Goal: Task Accomplishment & Management: Use online tool/utility

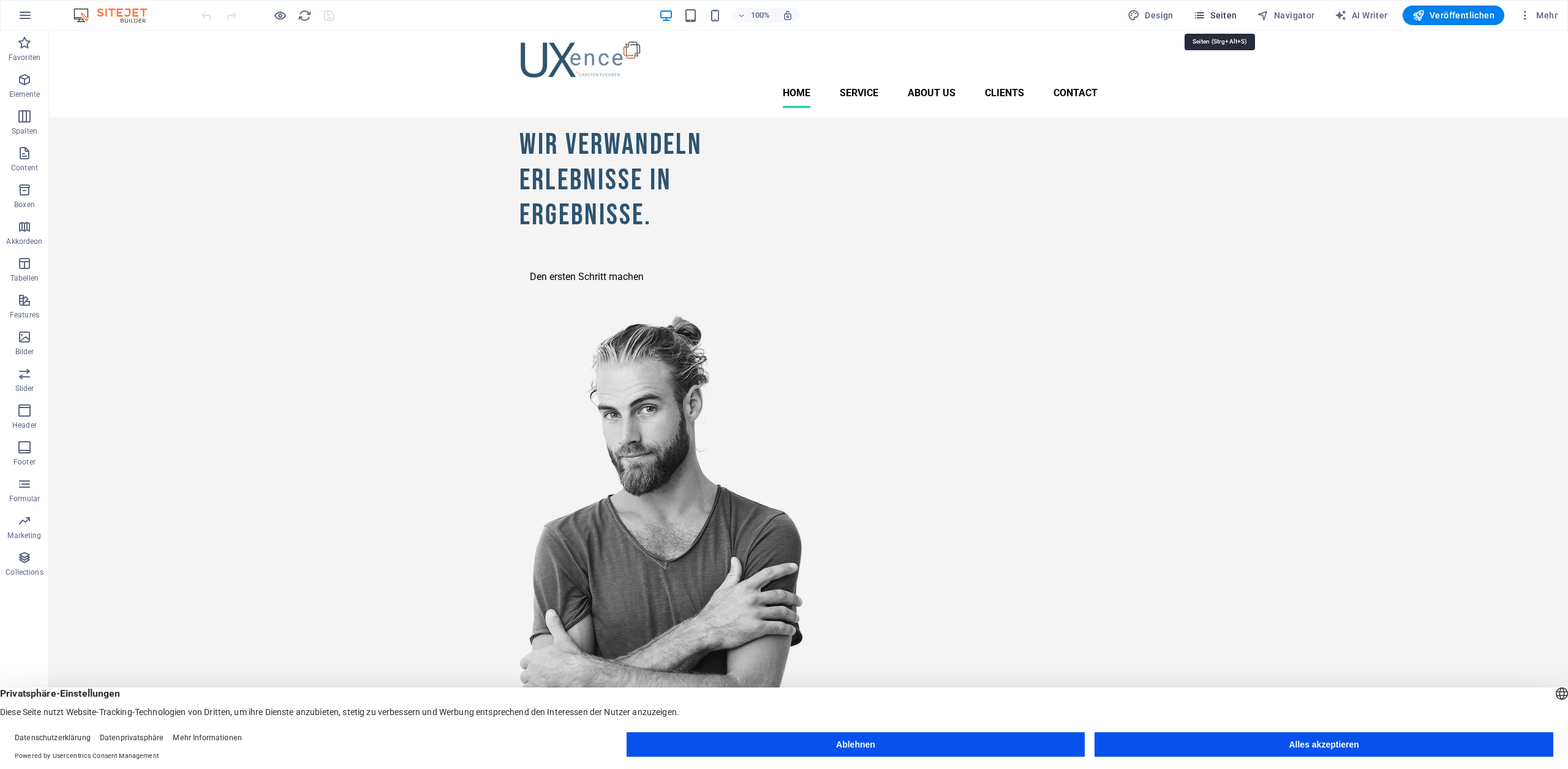
click at [1231, 16] on span "Seiten" at bounding box center [1215, 15] width 44 height 12
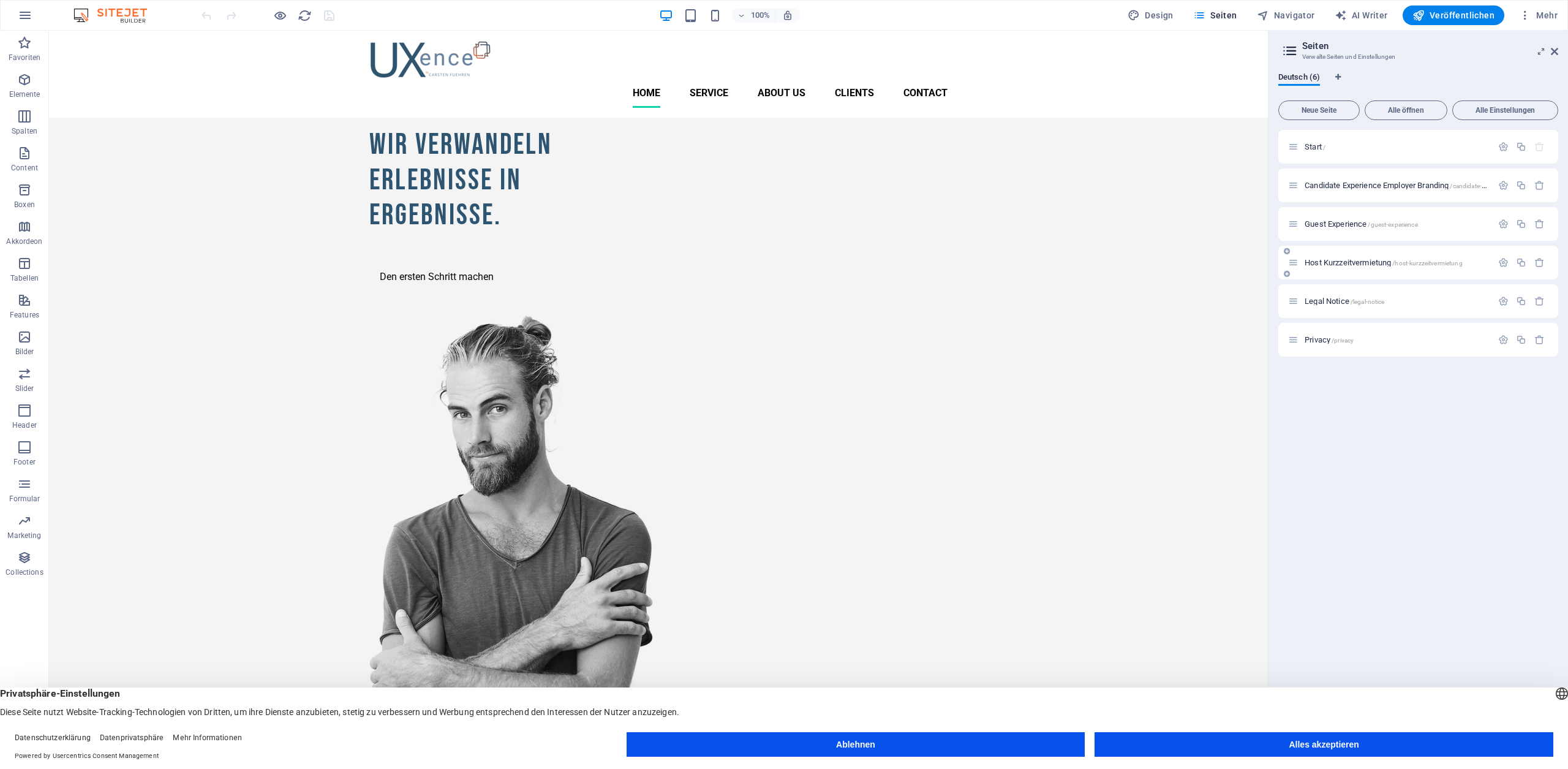
click at [1294, 262] on icon at bounding box center [1293, 263] width 10 height 10
click at [1323, 262] on span "Host Kurzzeitvermietung /host-kurzzeitvermietung" at bounding box center [1383, 263] width 158 height 10
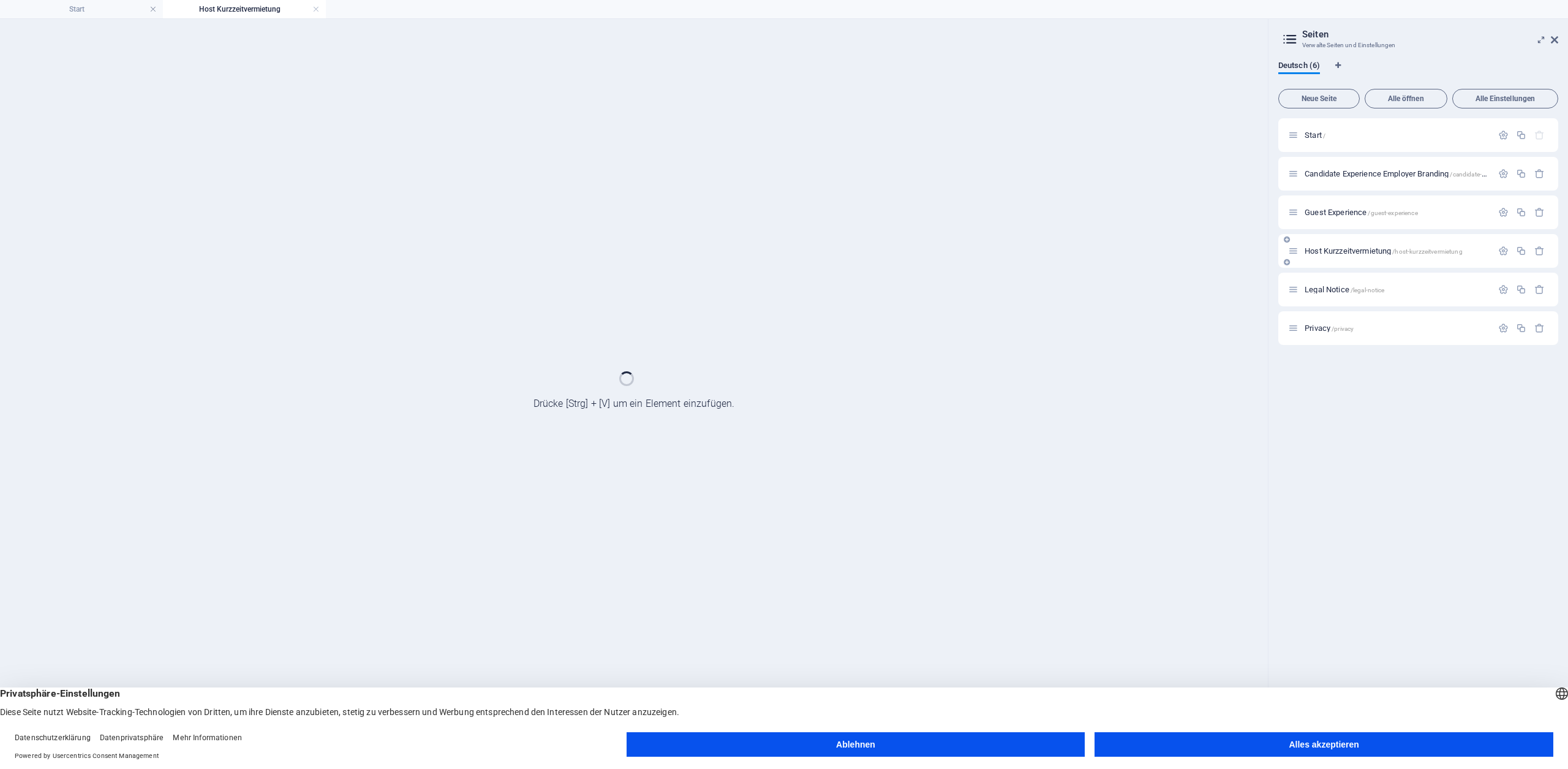
click at [1323, 262] on div "Host Kurzzeitvermietung /host-kurzzeitvermietung" at bounding box center [1418, 251] width 280 height 34
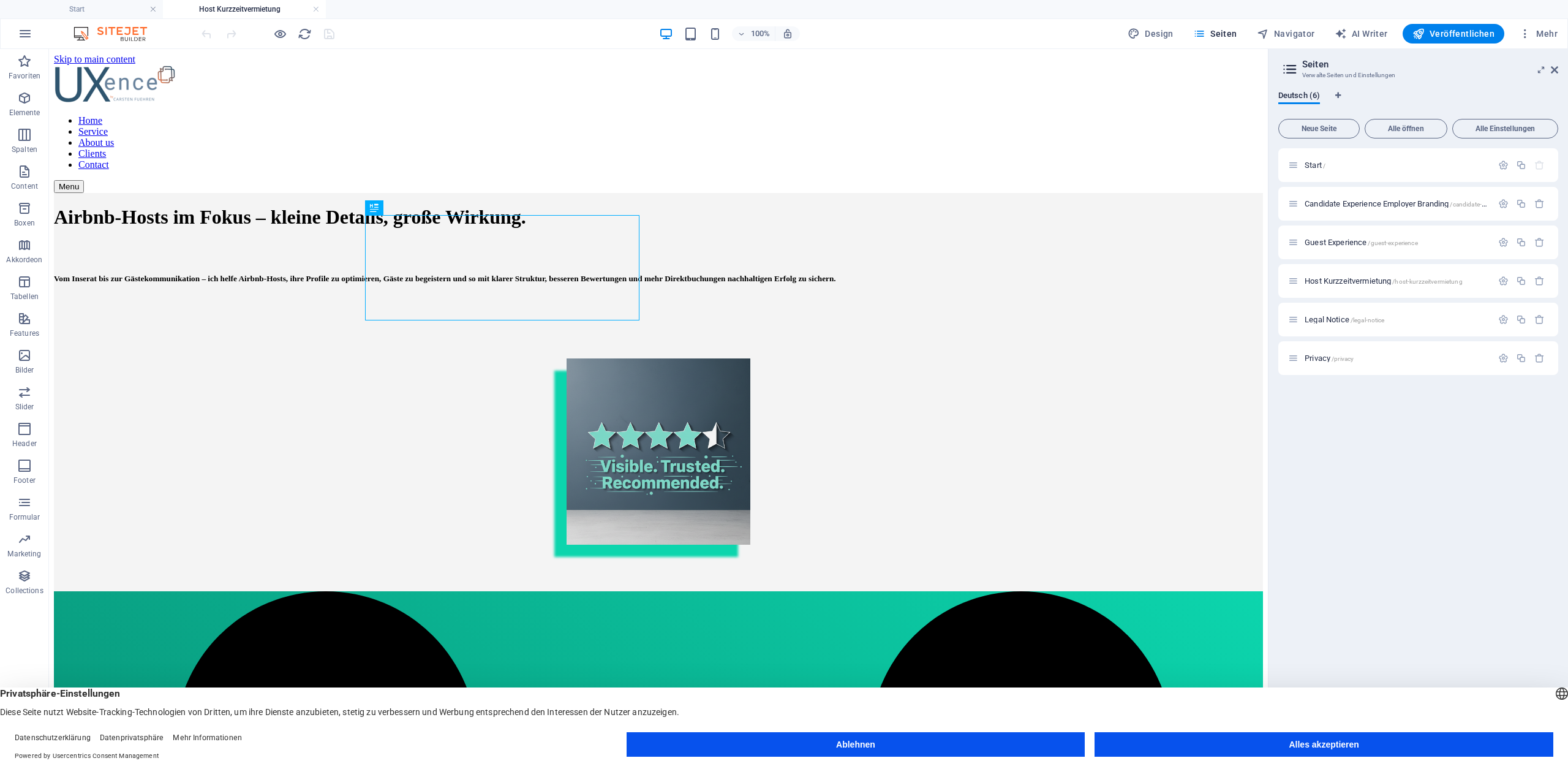
click at [791, 360] on figure at bounding box center [658, 453] width 1209 height 189
select select "px"
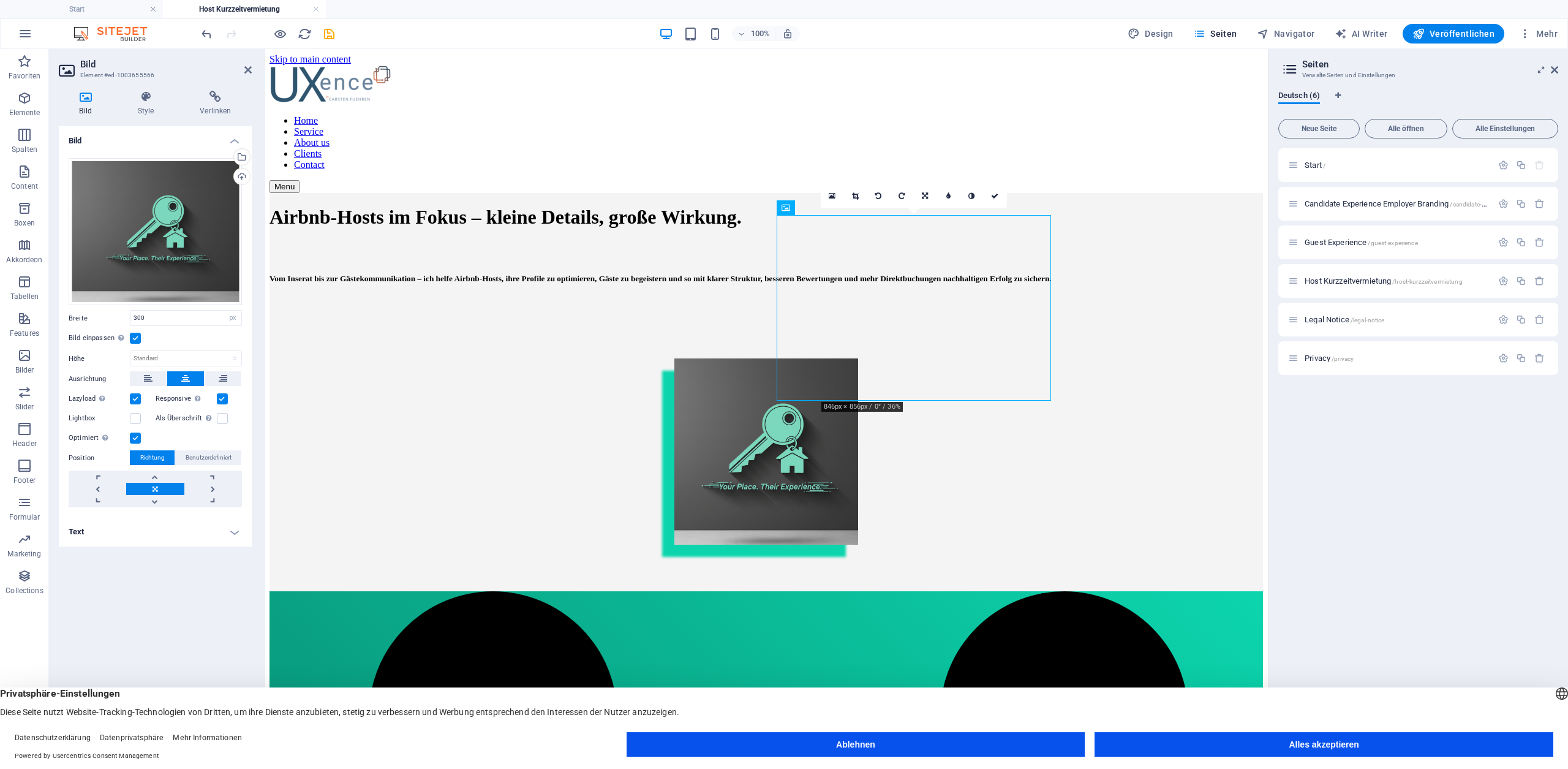
click at [576, 229] on div "Airbnb-Hosts im Fokus – kleine Details, große Wirkung." at bounding box center [766, 217] width 994 height 23
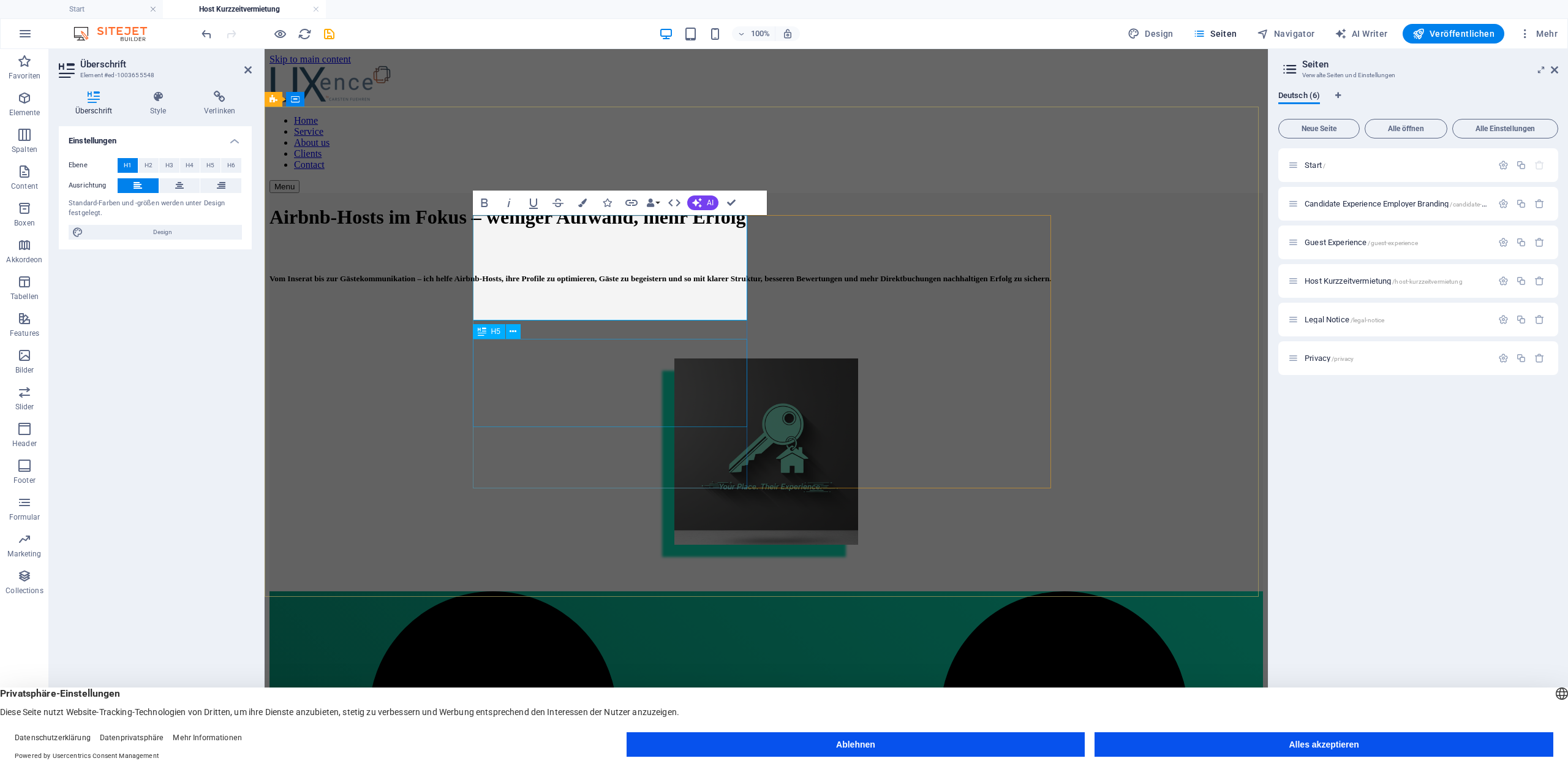
scroll to position [0, 4]
click at [616, 284] on div "Vom Inserat bis zur Gästekommunikation – ich helfe Airbnb-Hosts, ihre Profile z…" at bounding box center [766, 278] width 994 height 10
click at [616, 260] on div at bounding box center [766, 251] width 994 height 18
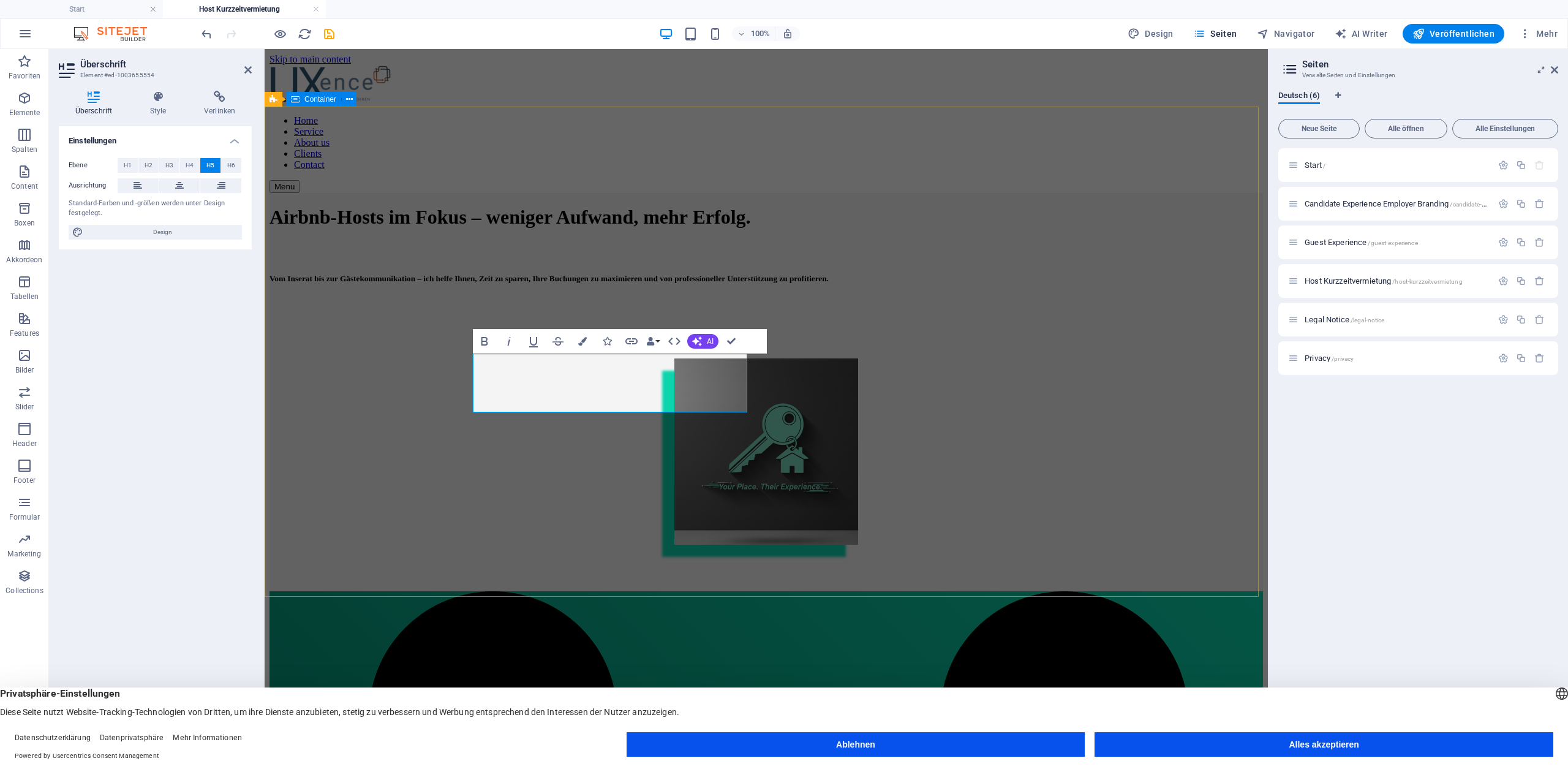
click at [593, 489] on div "Airbnb-Hosts im Fokus – weniger Aufwand, mehr Erfolg. Vom Inserat bis zur Gäste…" at bounding box center [766, 370] width 994 height 354
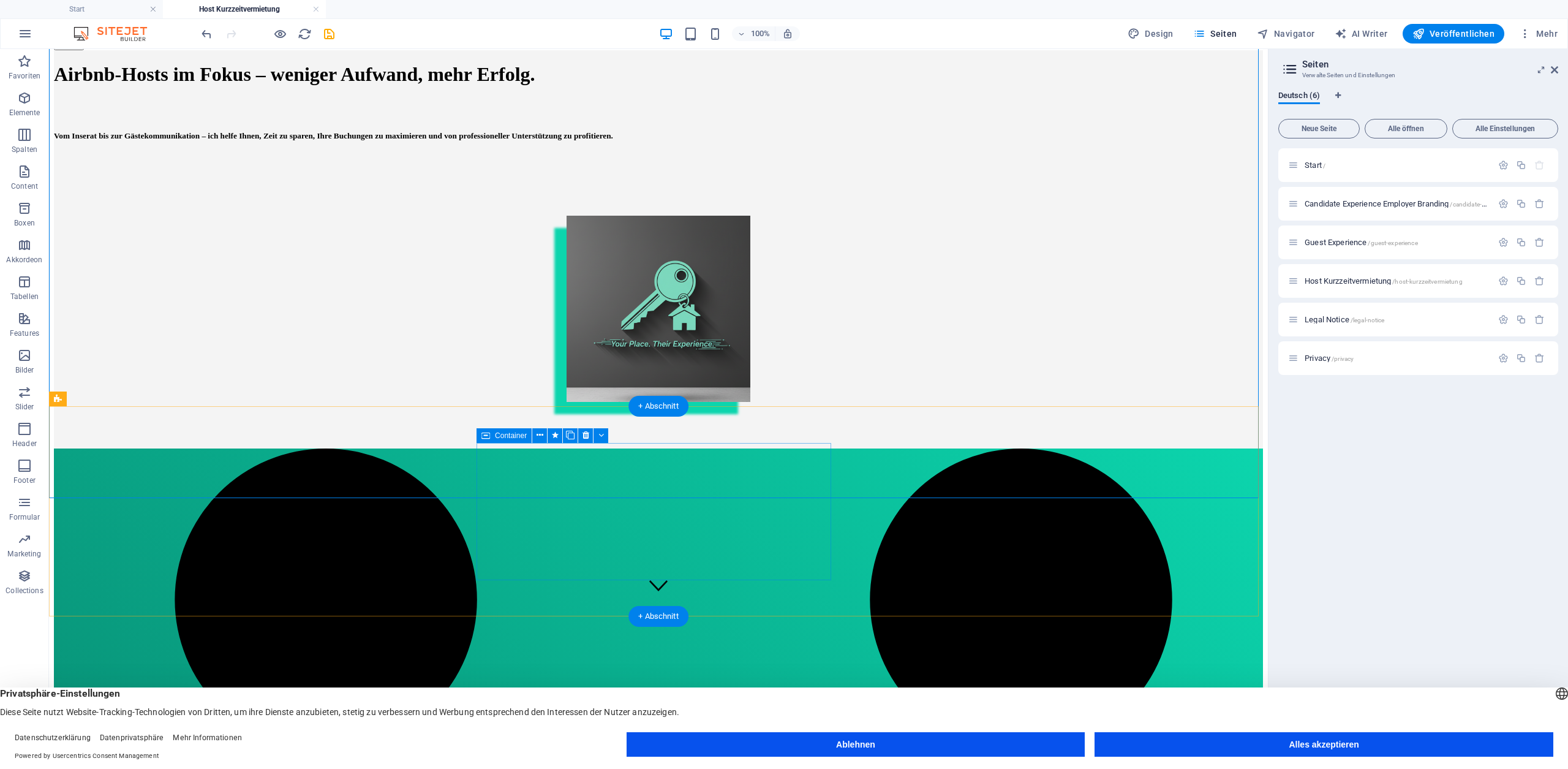
scroll to position [148, 0]
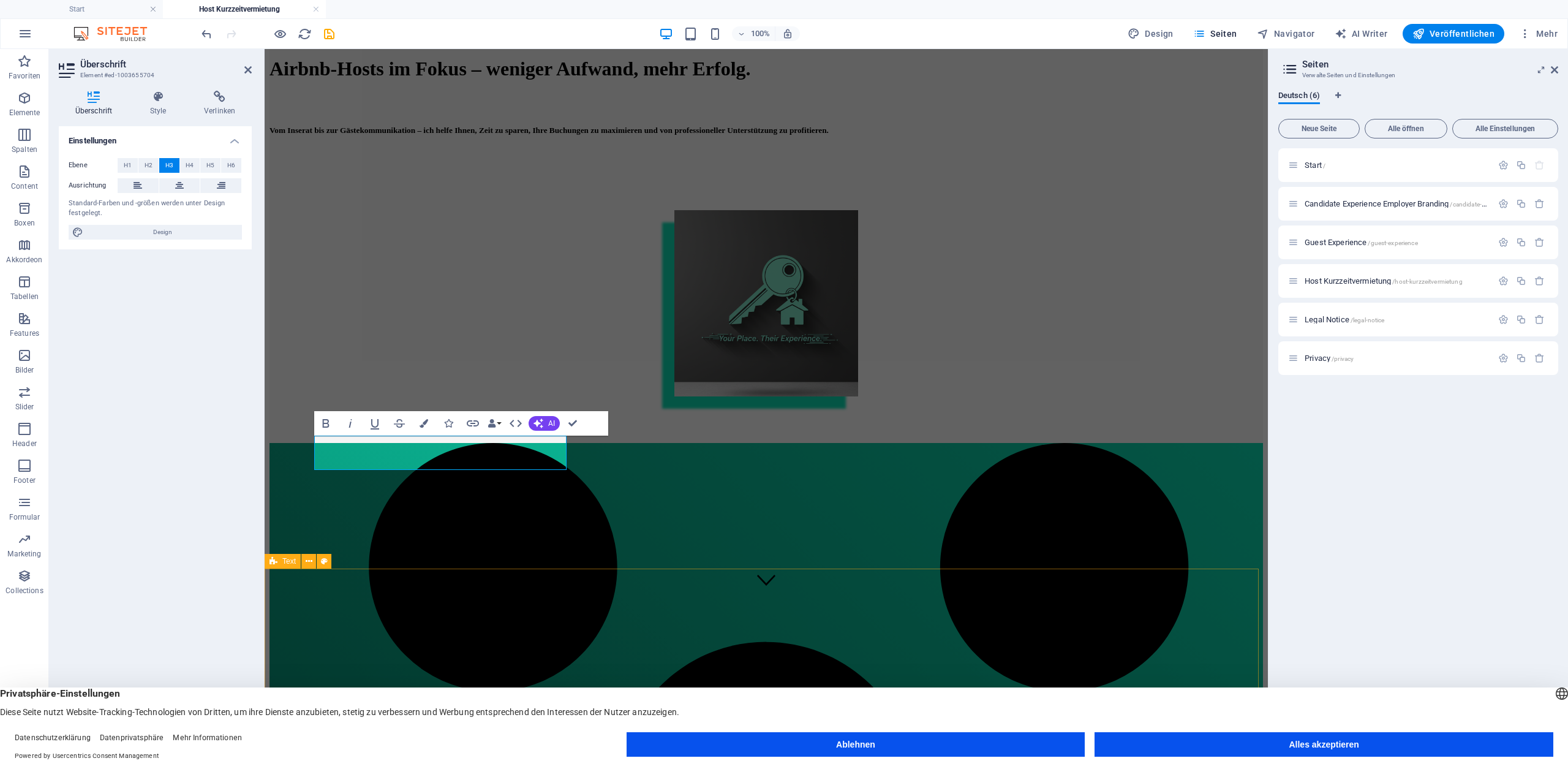
scroll to position [0, 4]
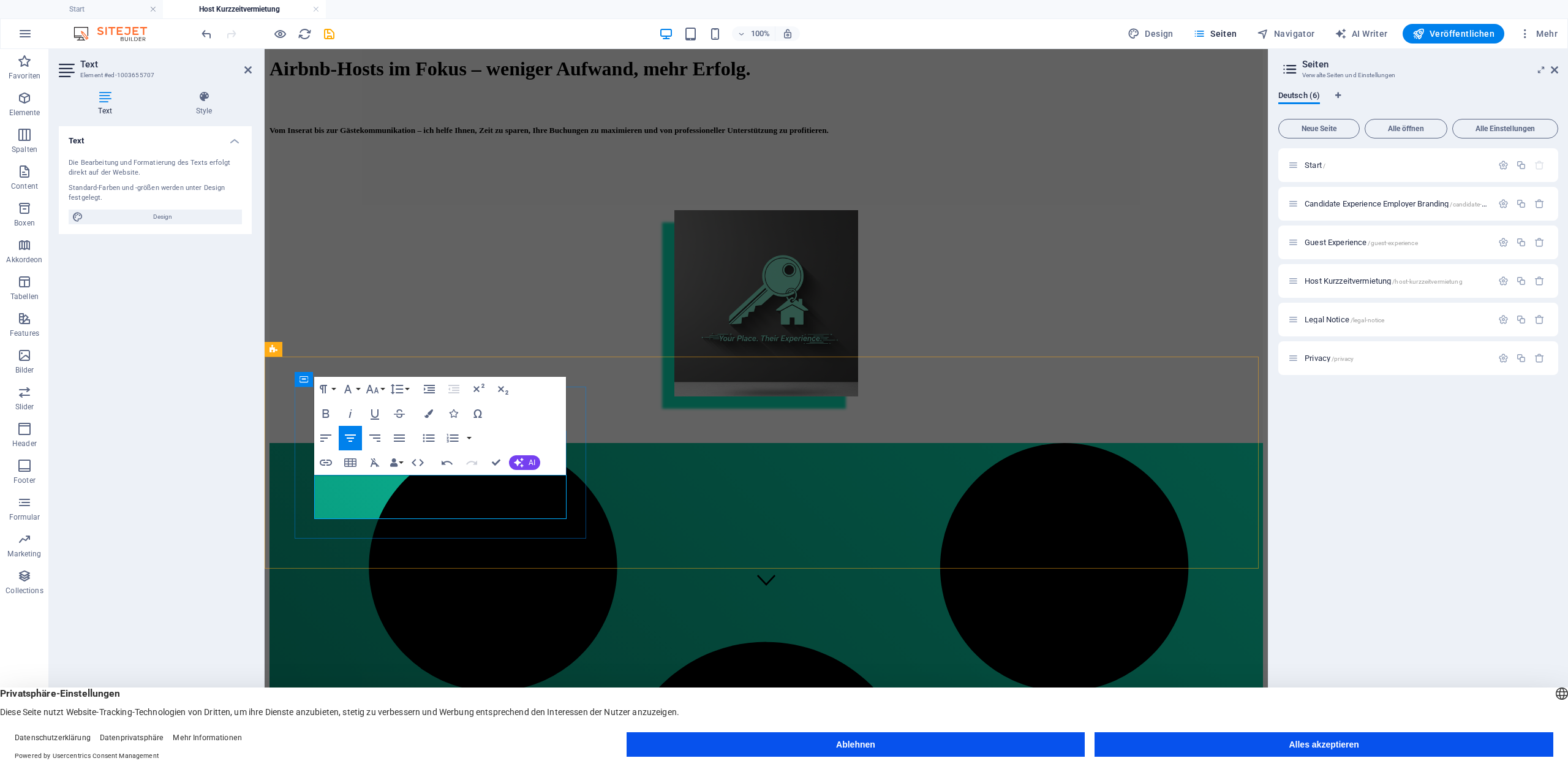
click at [426, 407] on button "Colors" at bounding box center [429, 413] width 23 height 24
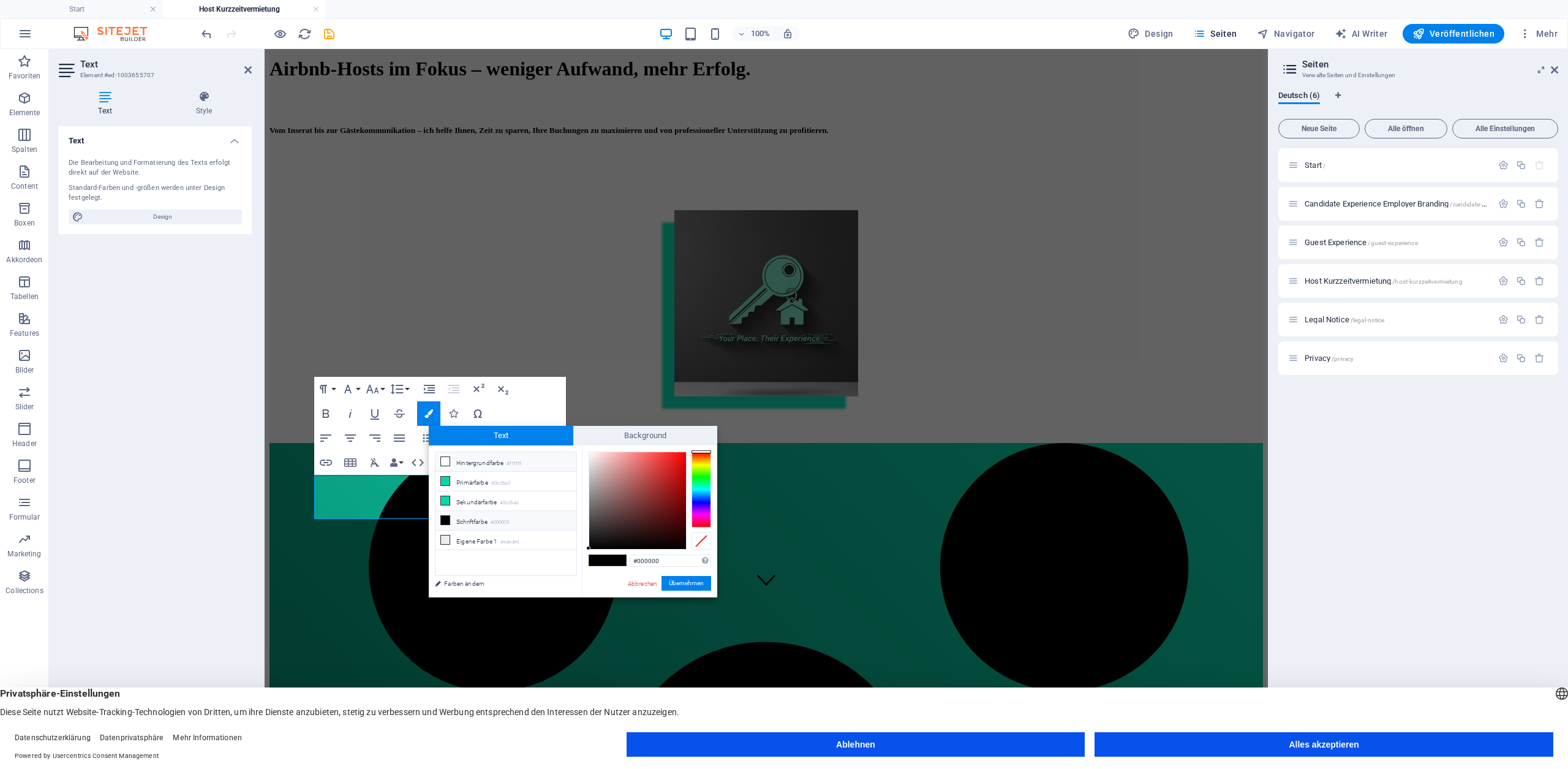
click at [472, 454] on li "Hintergrundfarbe #ffffff" at bounding box center [506, 462] width 141 height 20
type input "#ffffff"
click at [692, 586] on button "Übernehmen" at bounding box center [686, 583] width 50 height 15
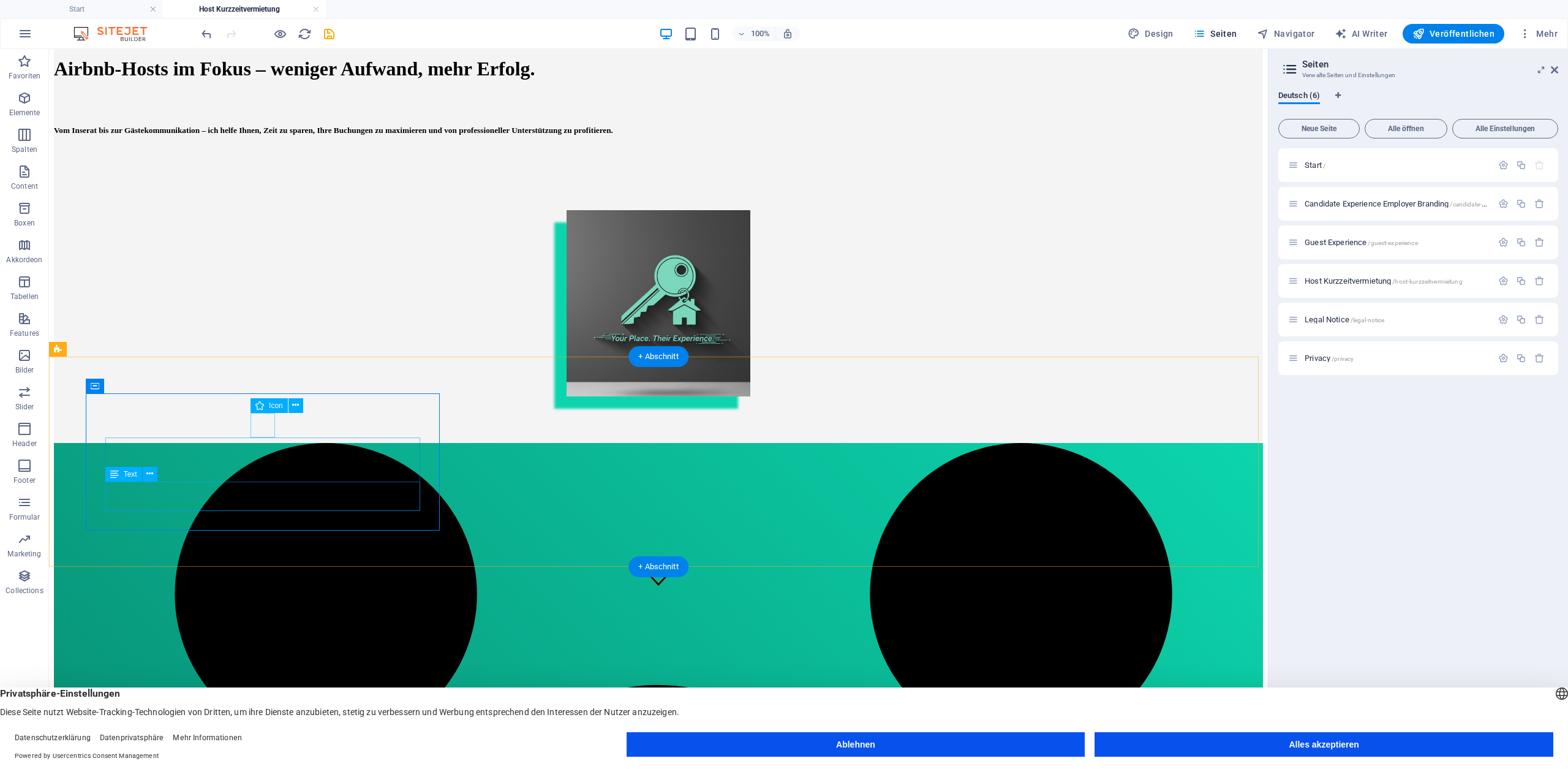
select select "xMidYMid"
select select "px"
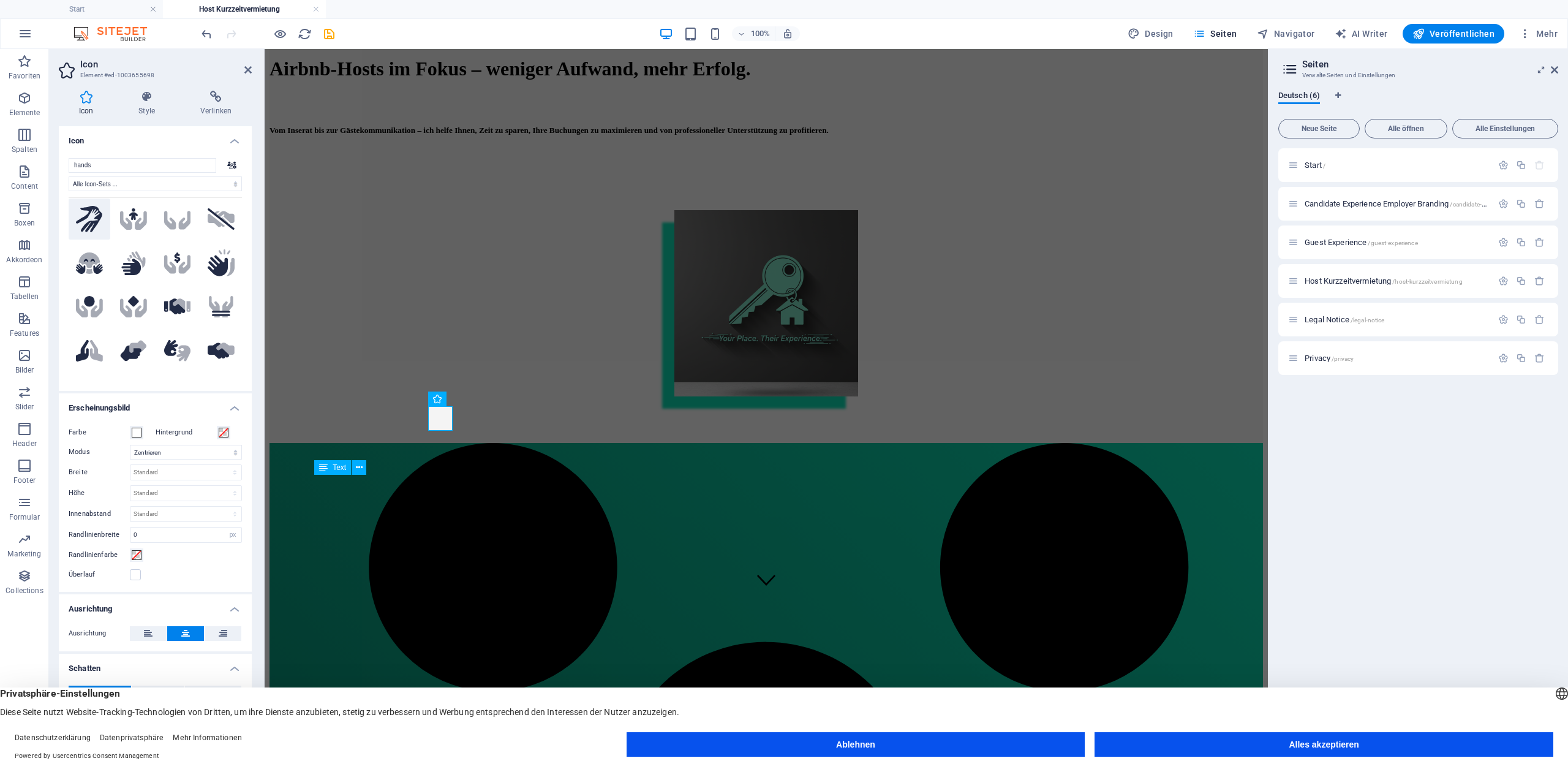
scroll to position [12, 0]
type input "hands"
click at [177, 293] on icon at bounding box center [182, 299] width 18 height 13
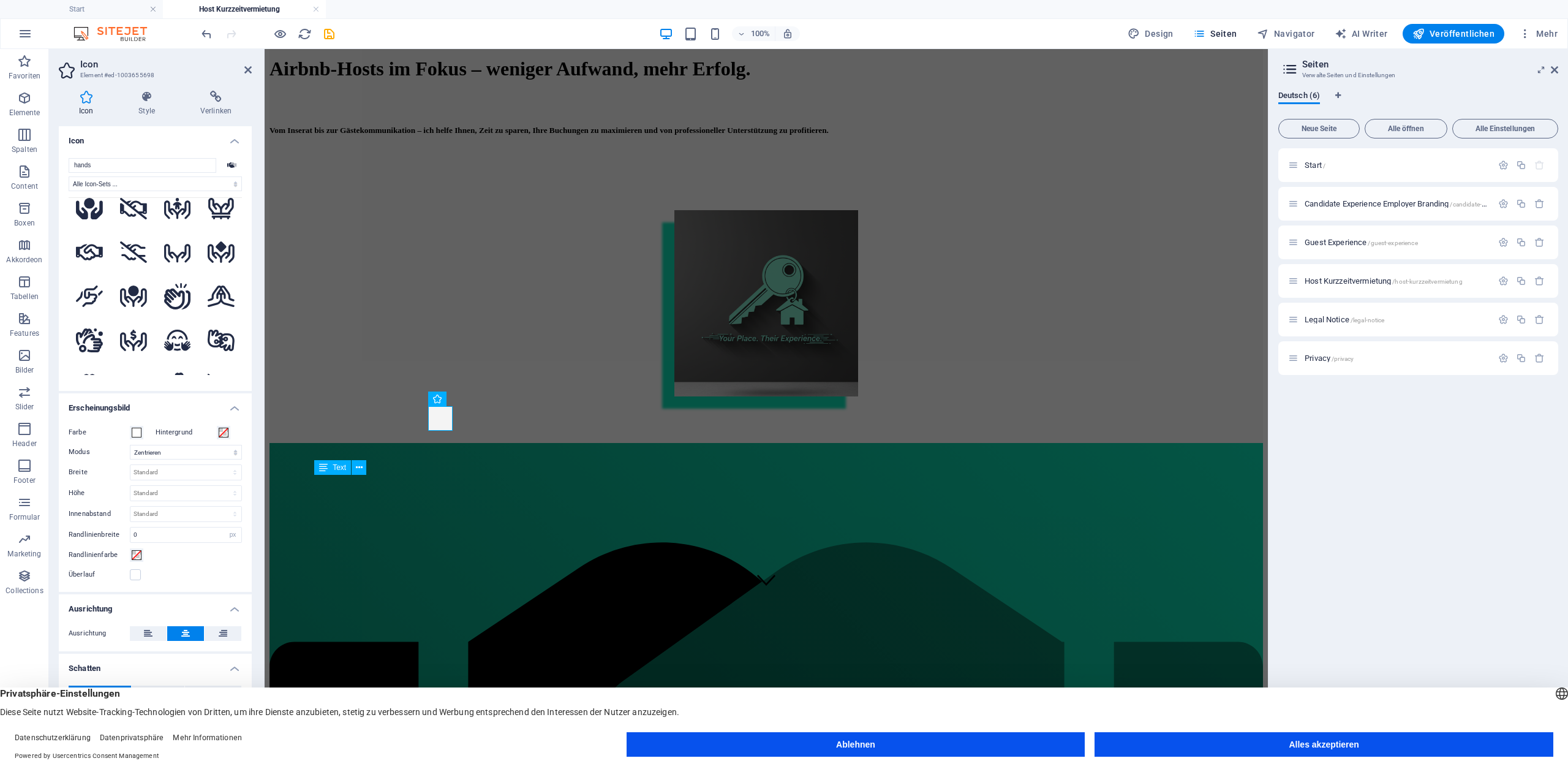
scroll to position [489, 0]
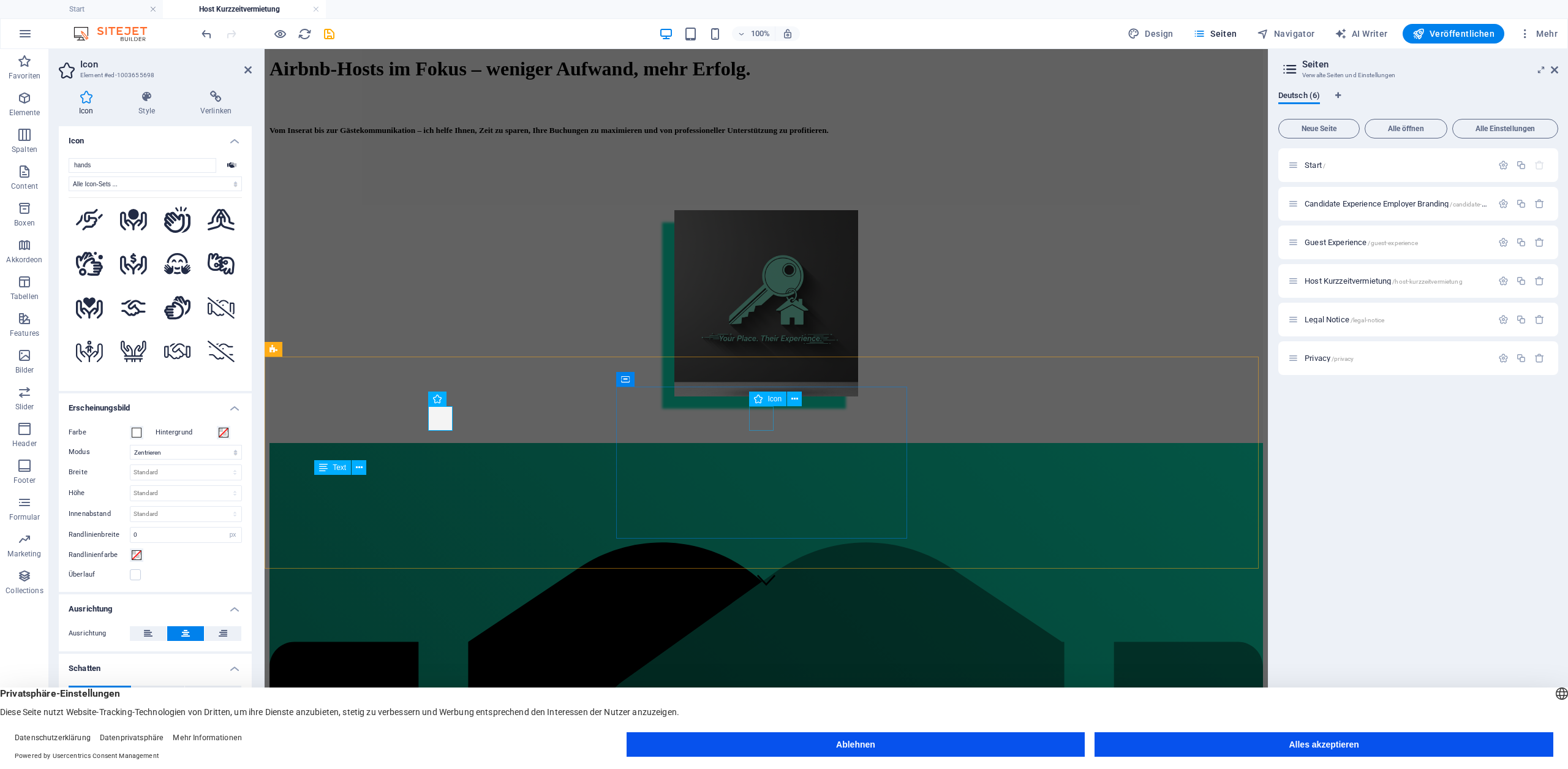
select select "xMidYMid"
select select "px"
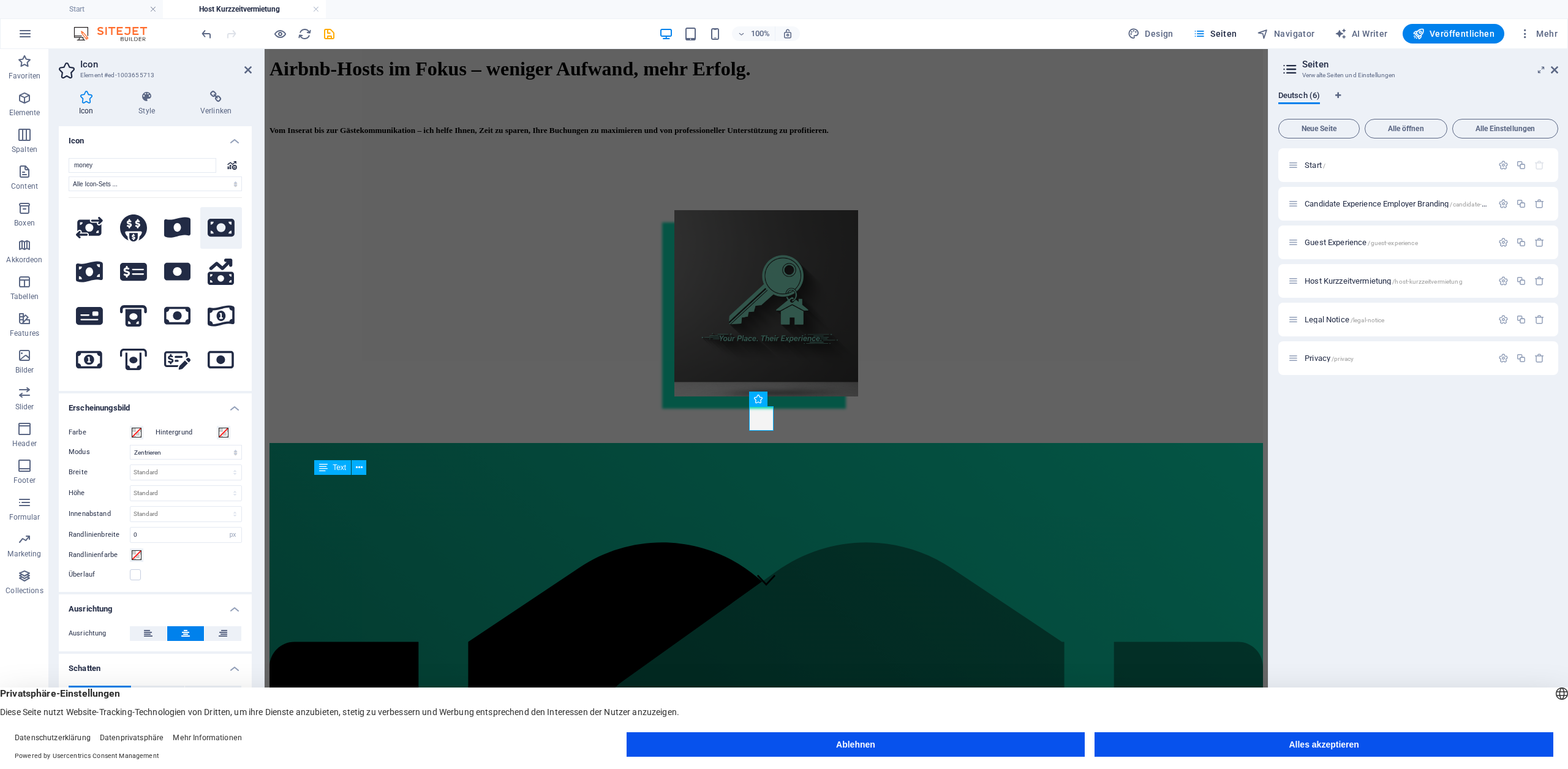
scroll to position [346, 0]
click at [215, 221] on icon at bounding box center [221, 230] width 27 height 27
click at [182, 351] on icon at bounding box center [177, 362] width 27 height 27
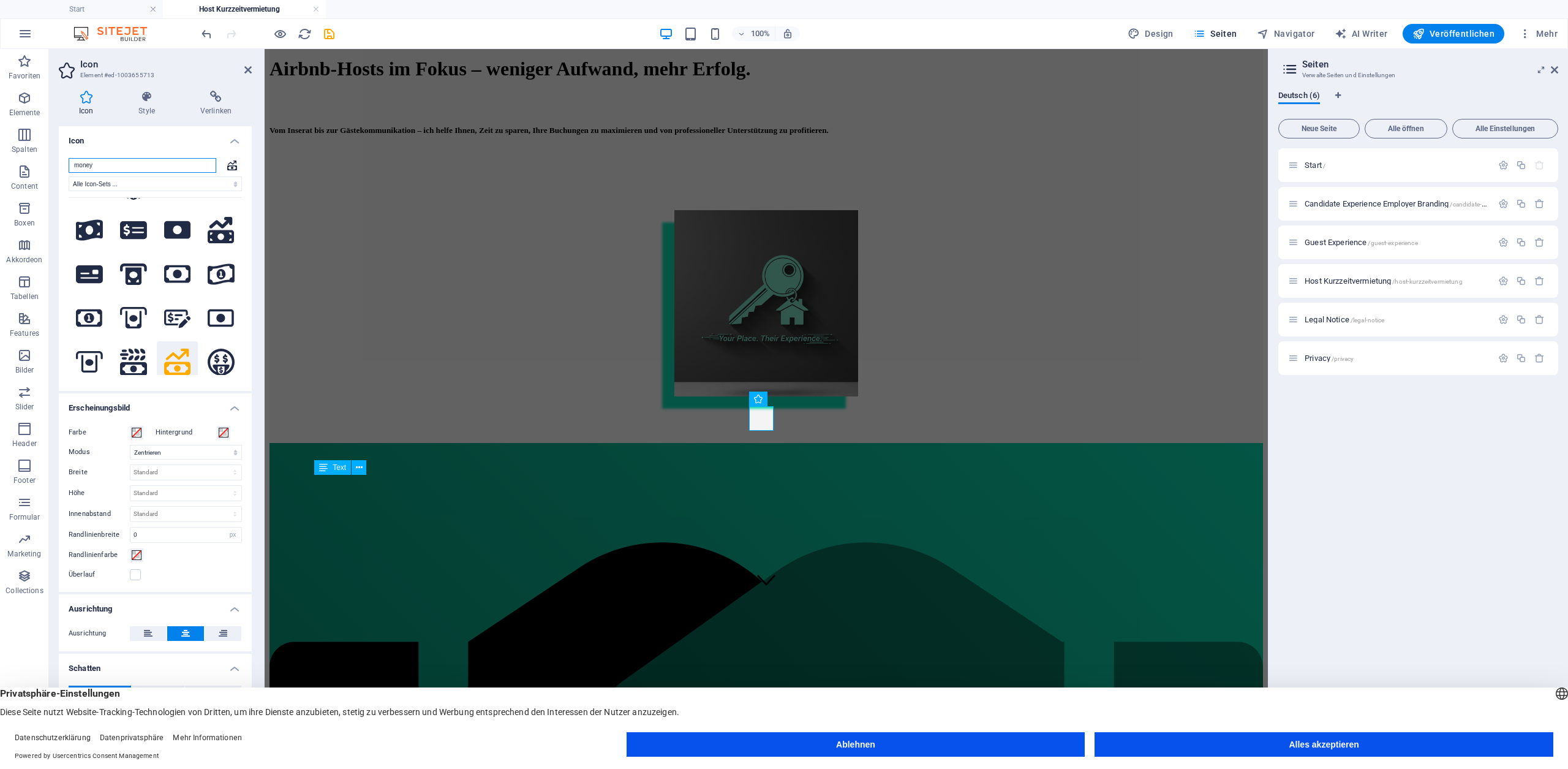
click at [154, 166] on input "money" at bounding box center [142, 165] width 147 height 15
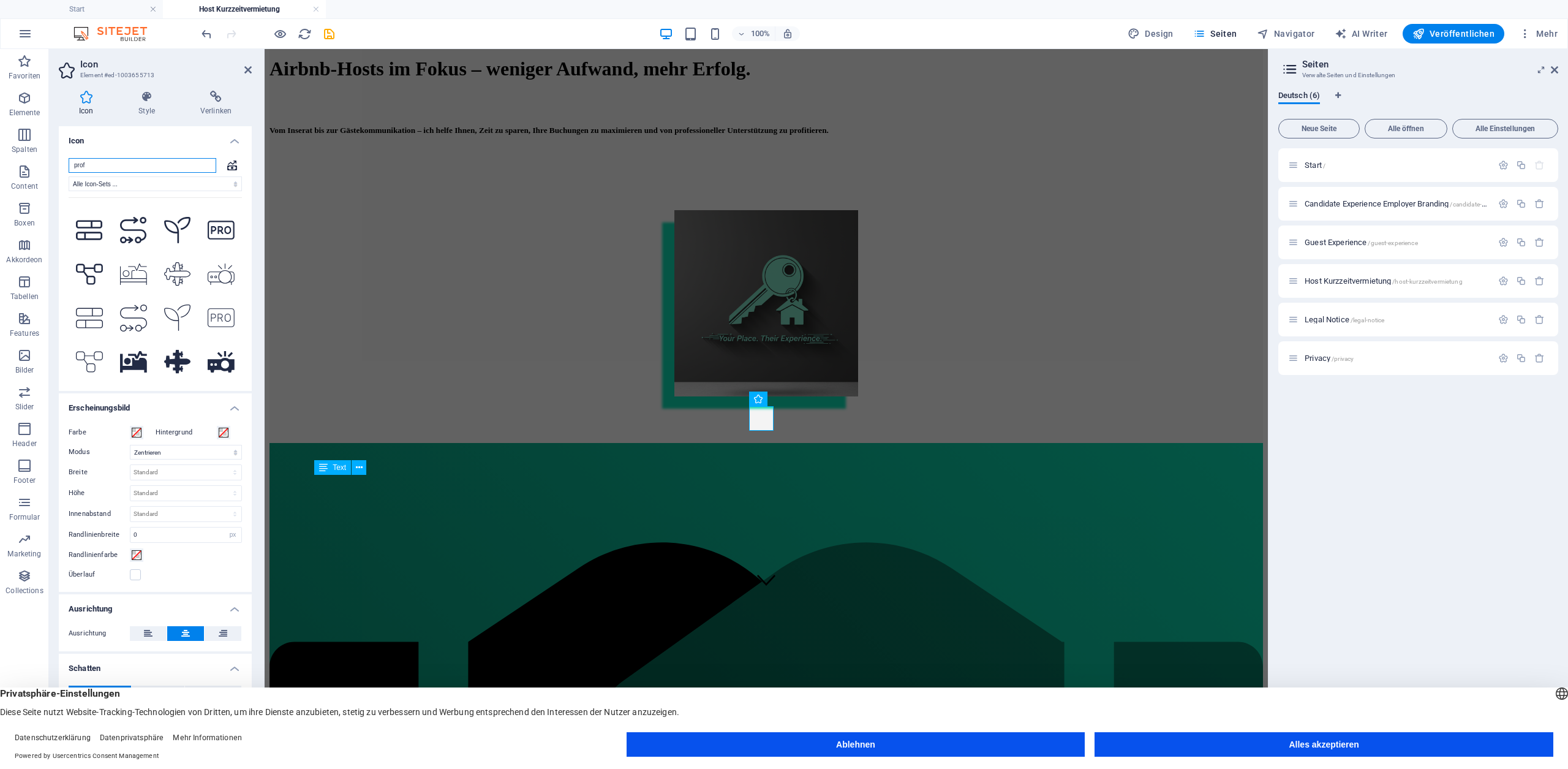
scroll to position [0, 0]
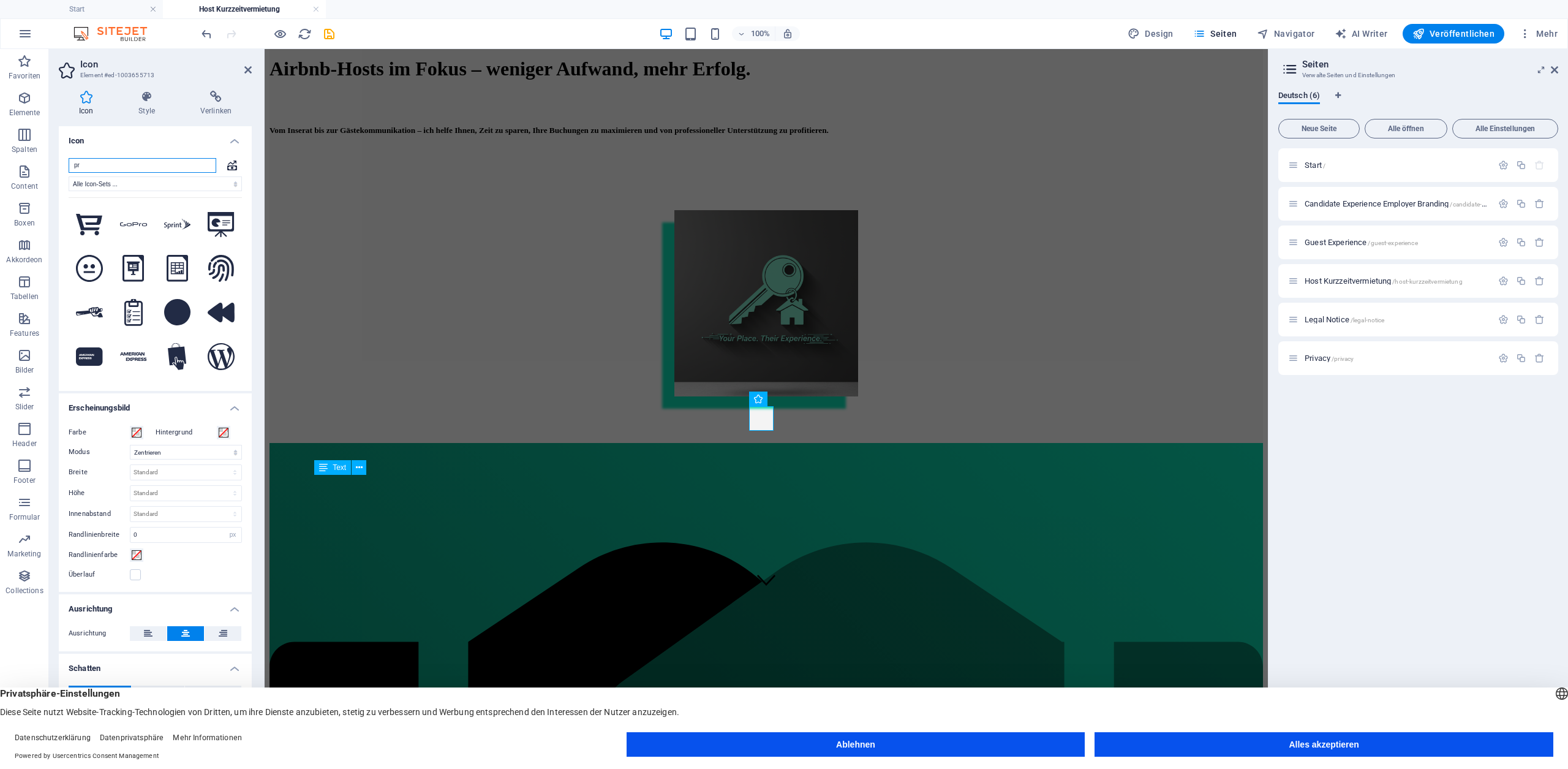
type input "p"
type input "s"
type input "m"
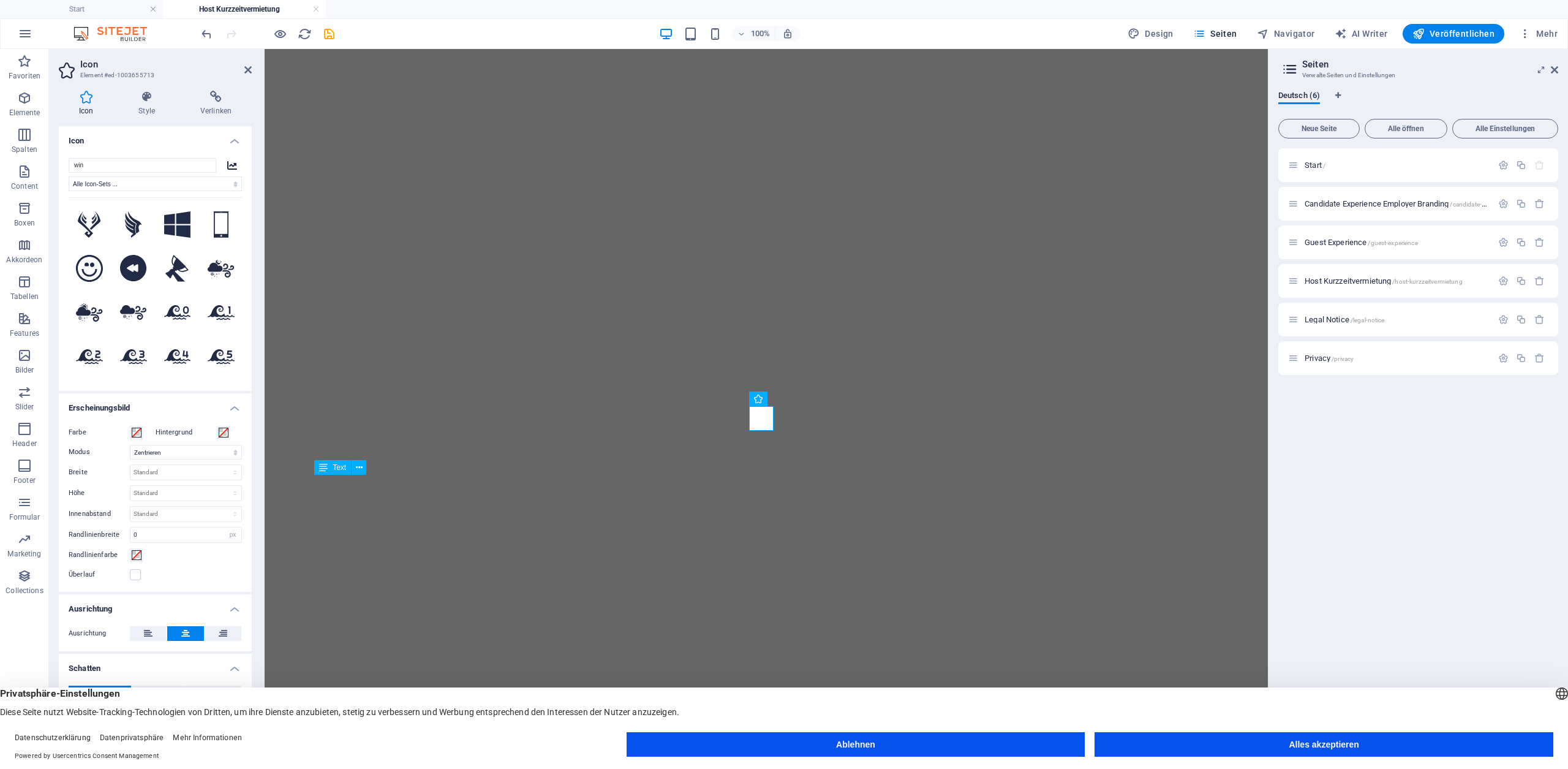
select select "xMidYMid"
select select "px"
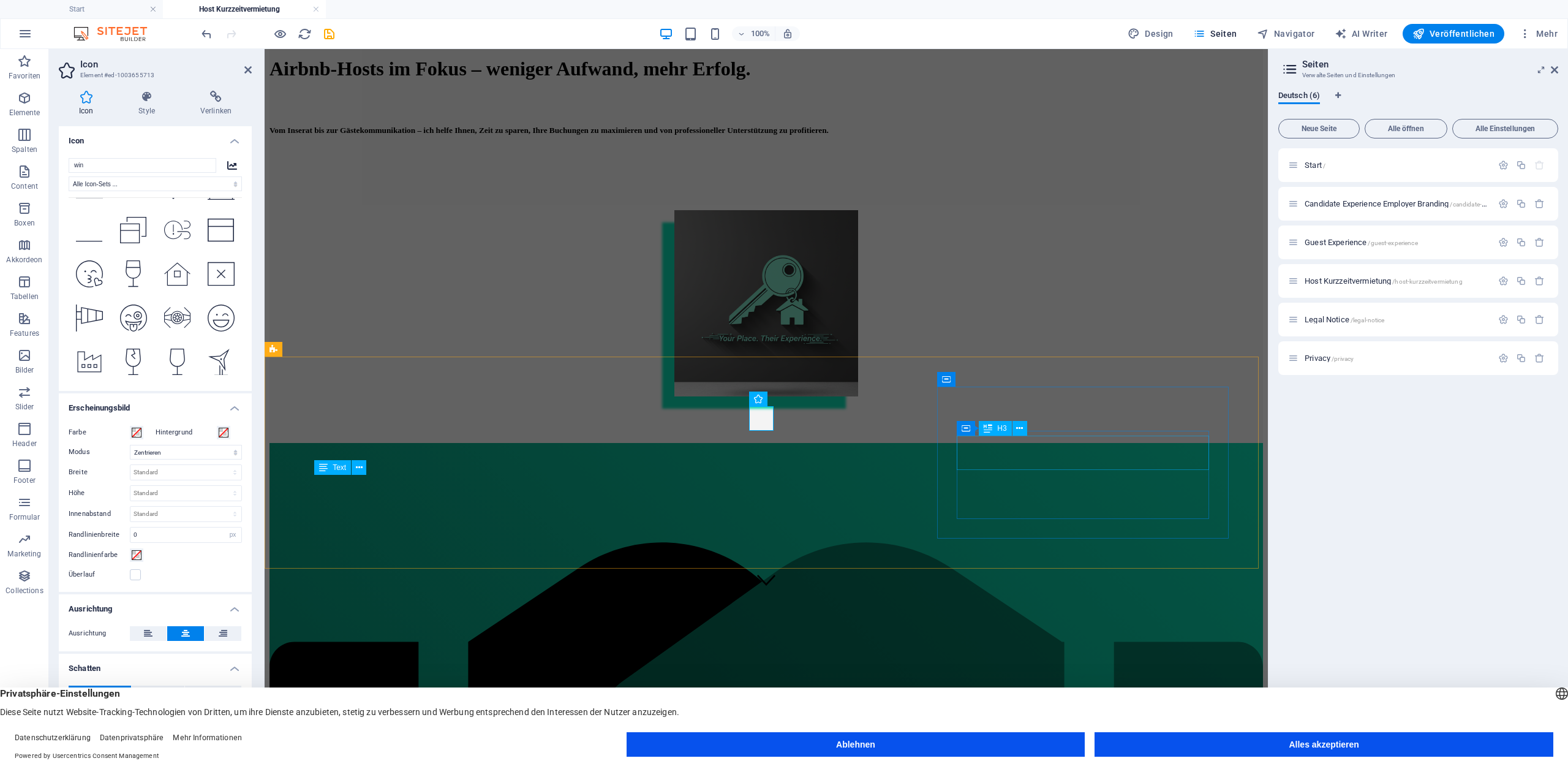
type input "win"
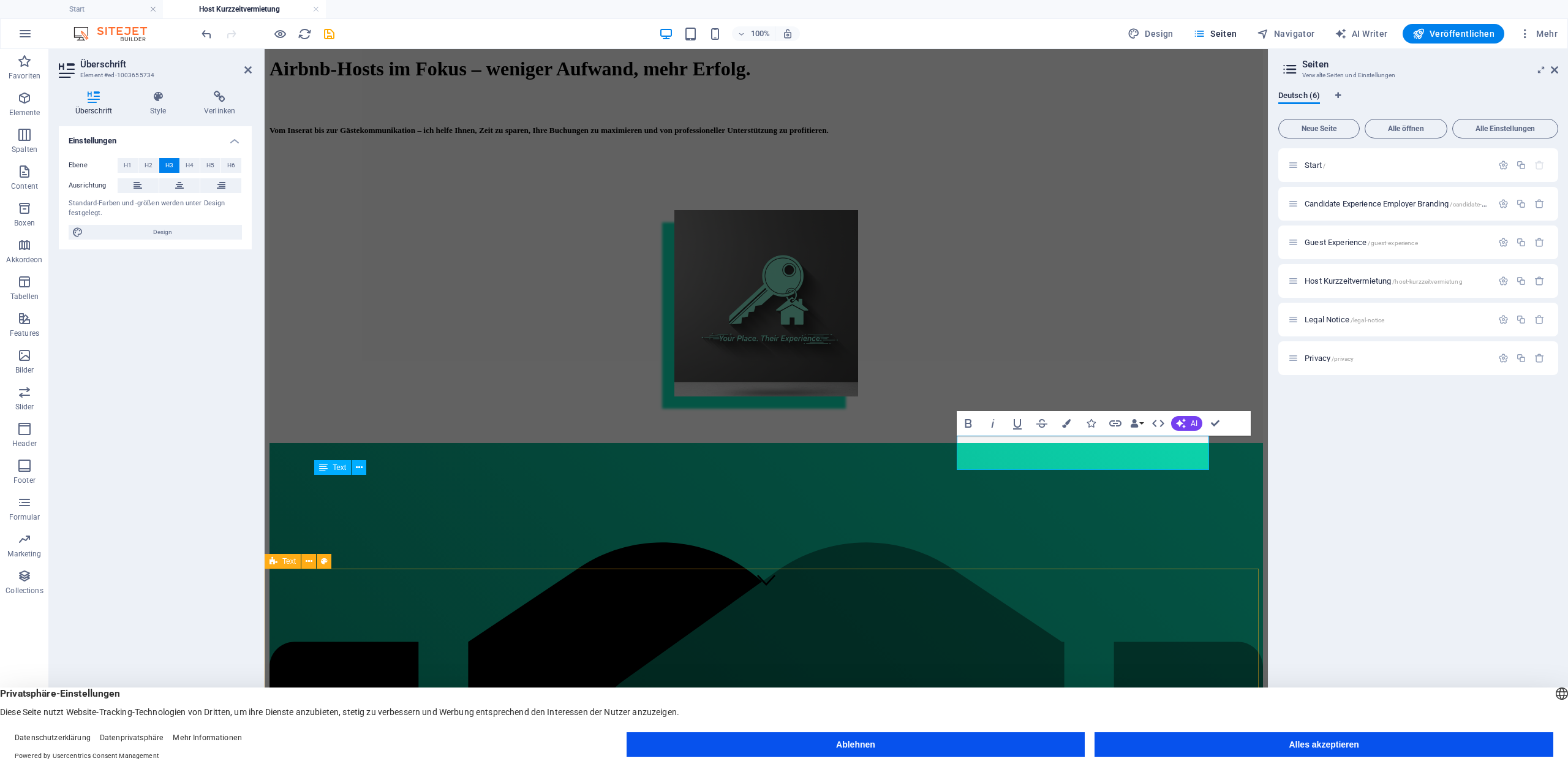
scroll to position [0, 4]
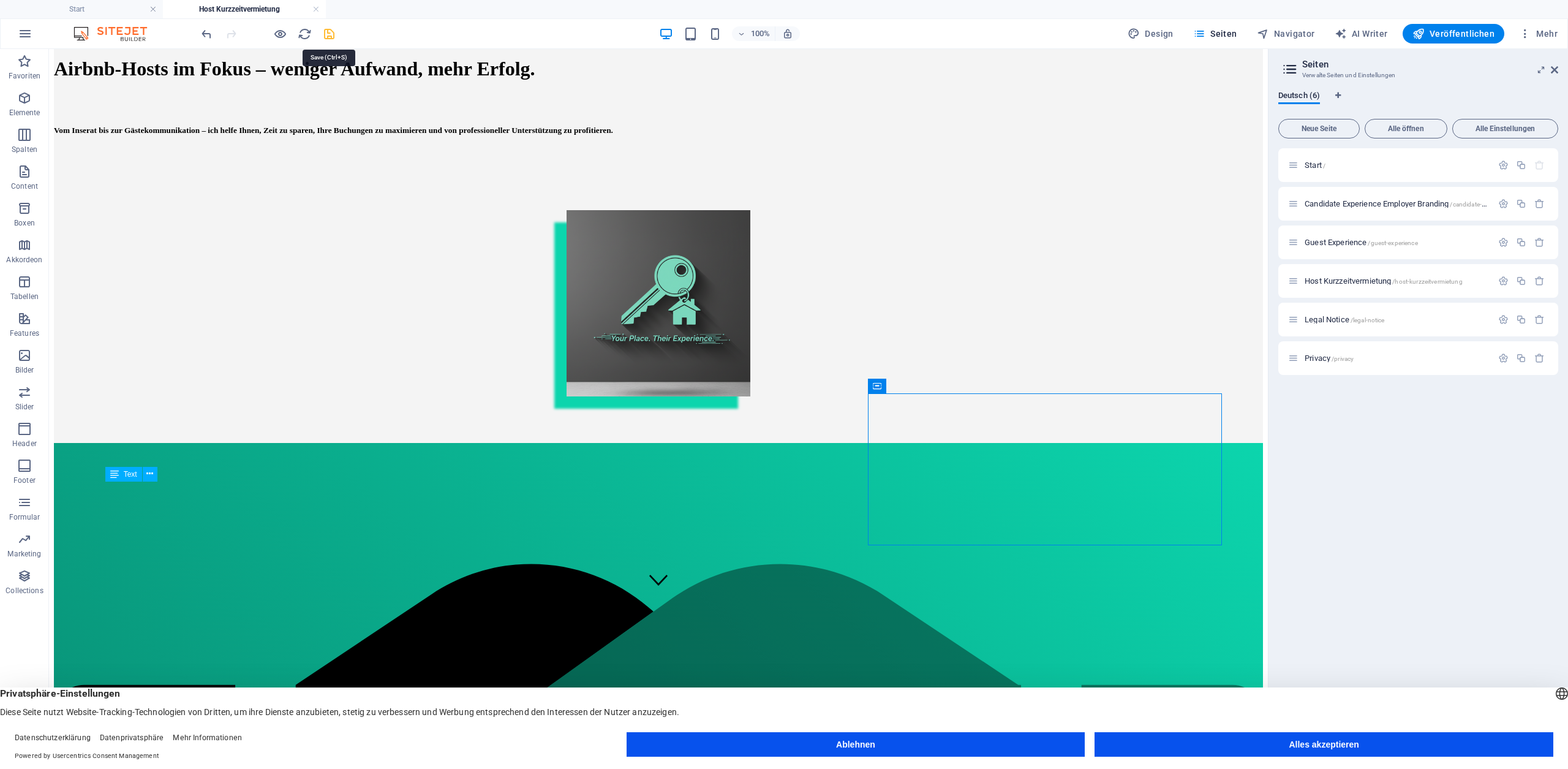
click at [326, 35] on icon "save" at bounding box center [329, 34] width 14 height 14
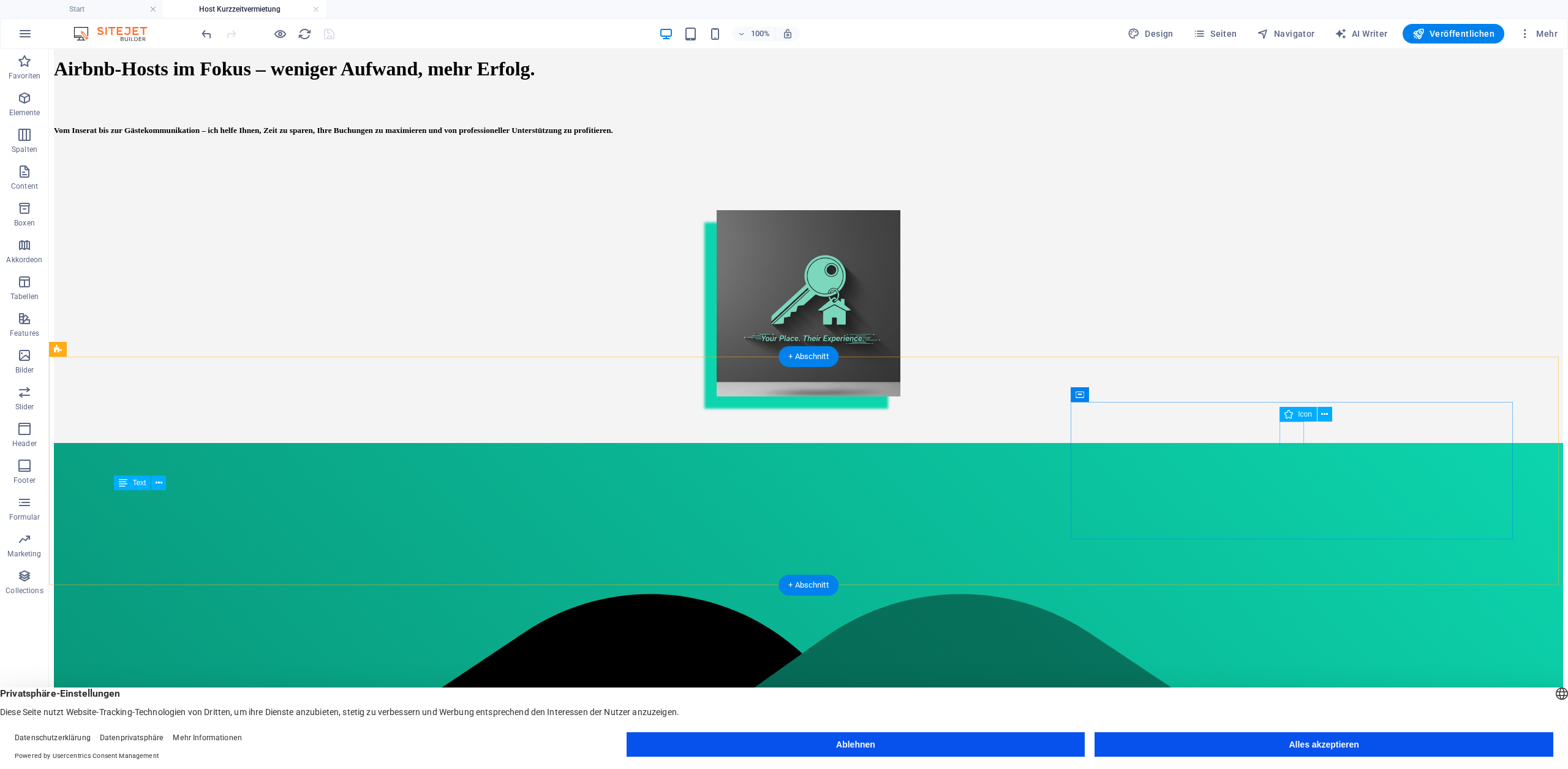
select select "xMidYMid"
select select "px"
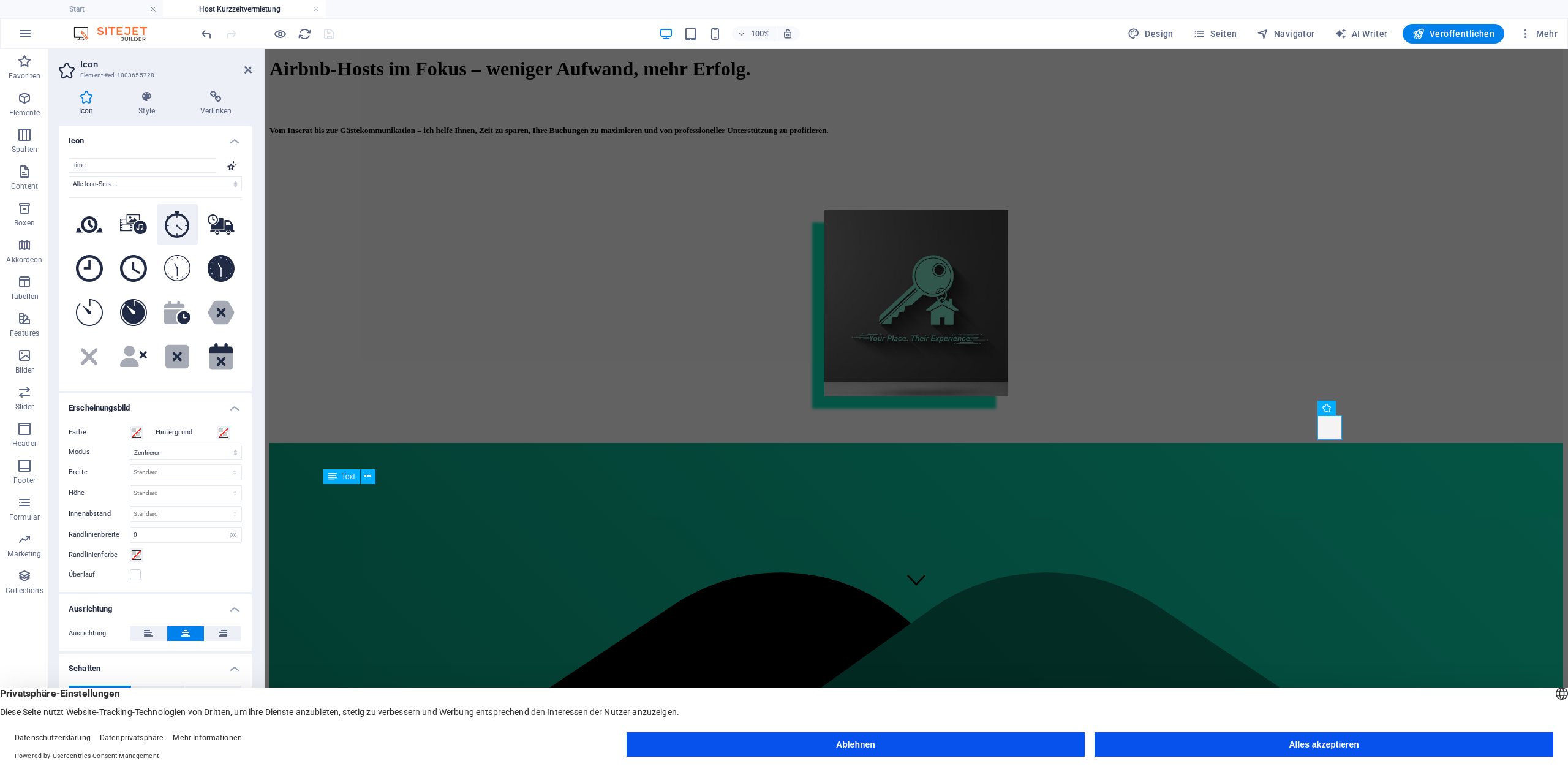
type input "time"
click at [169, 225] on icon at bounding box center [177, 225] width 25 height 27
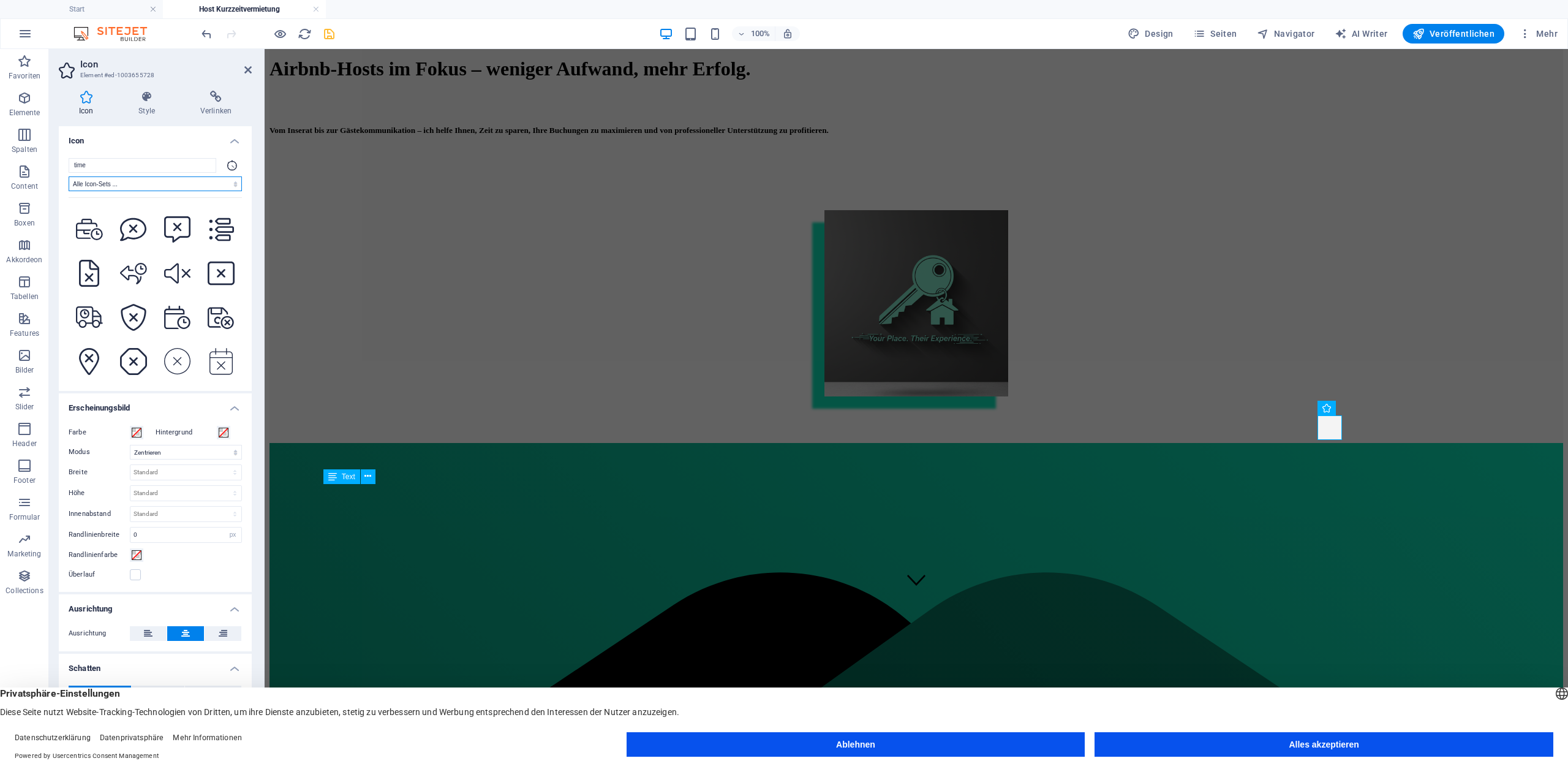
click at [193, 186] on select "Alle Icon-Sets ... IcoFont Ionicons FontAwesome Brands FontAwesome Duotone Font…" at bounding box center [155, 184] width 173 height 15
select select "font-awesome-sharp-regular"
click at [69, 177] on select "Alle Icon-Sets ... IcoFont Ionicons FontAwesome Brands FontAwesome Duotone Font…" at bounding box center [155, 184] width 173 height 15
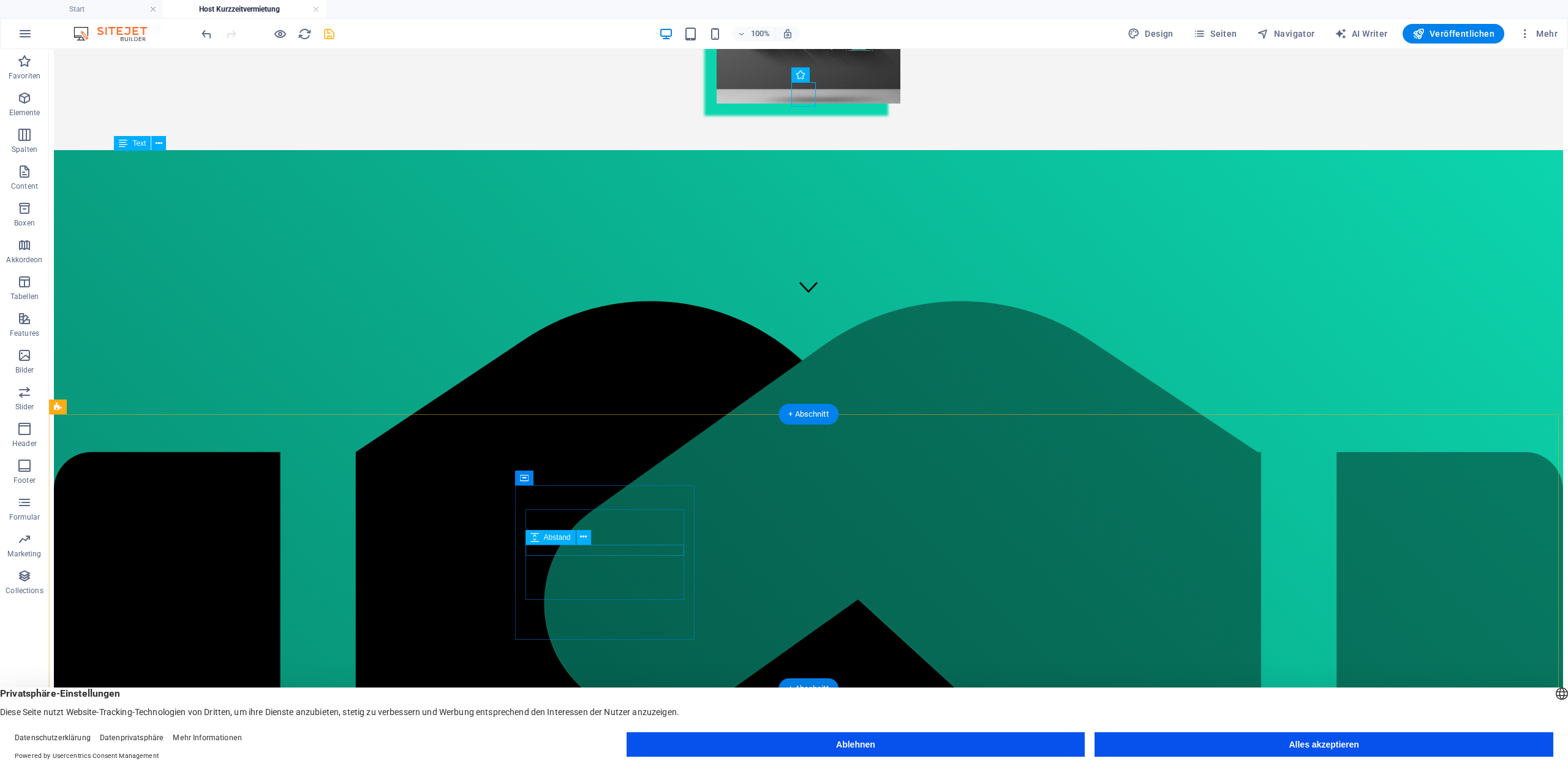
scroll to position [541, 0]
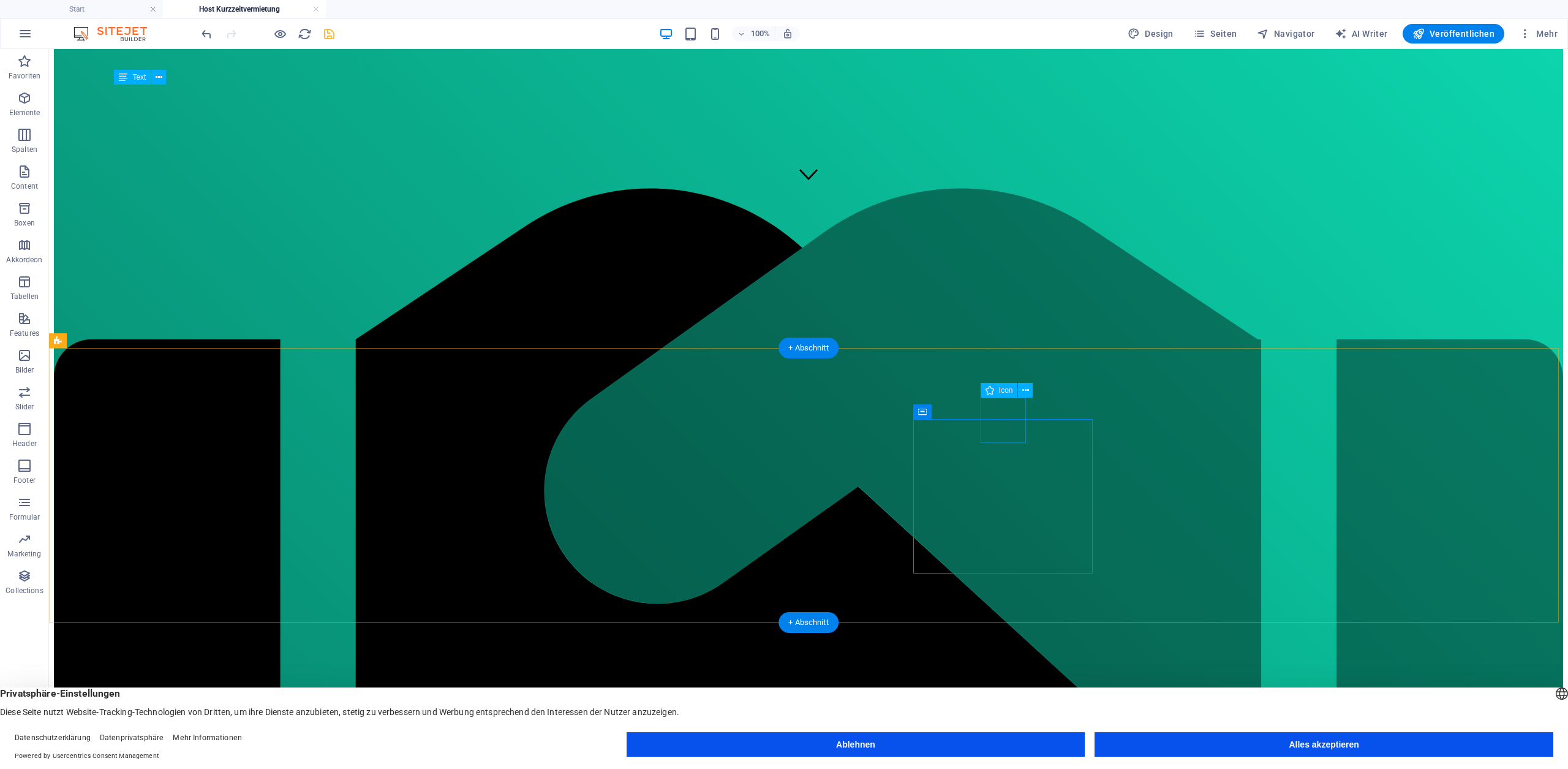
select select "xMidYMid"
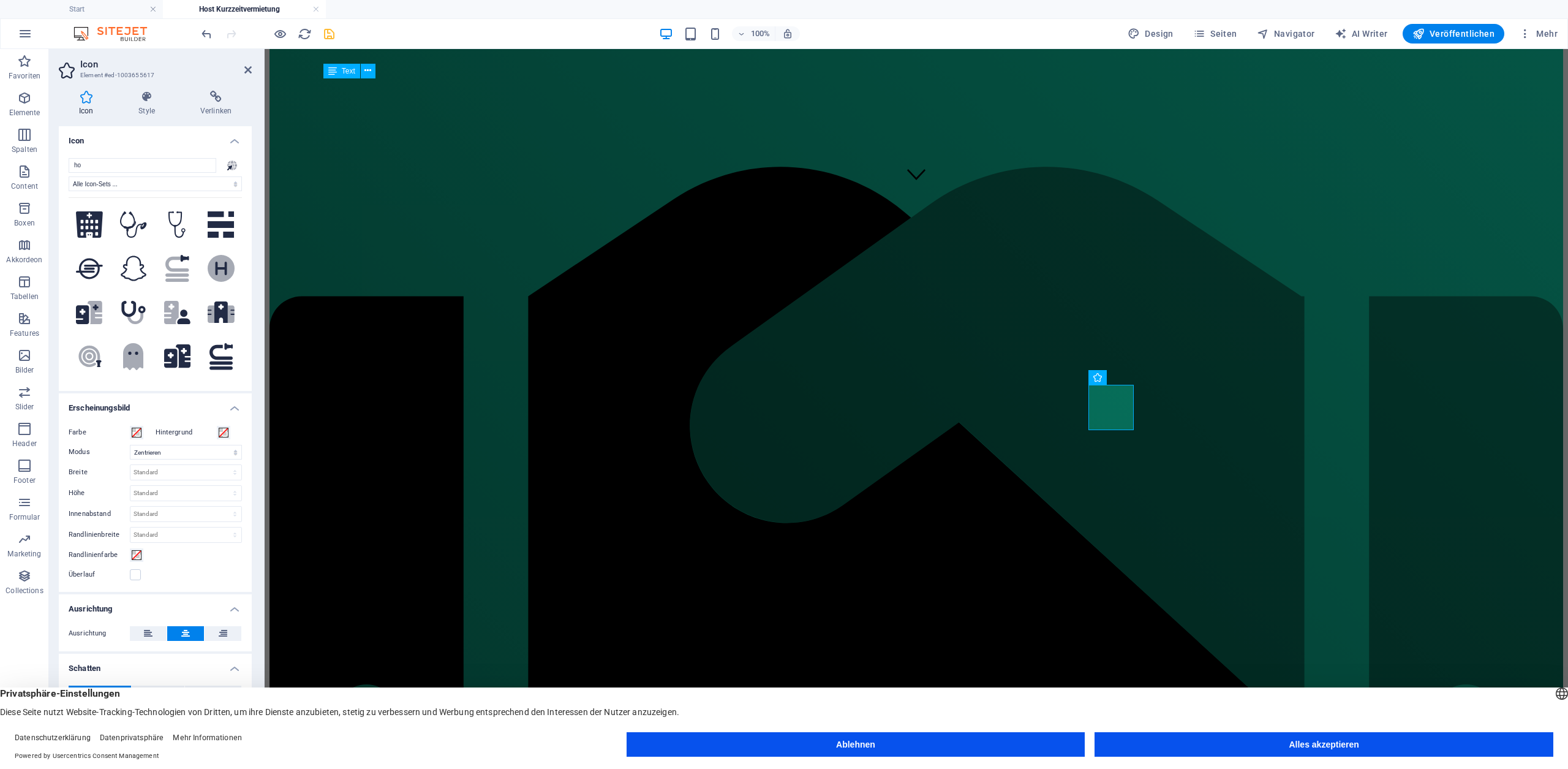
type input "h"
type input "g"
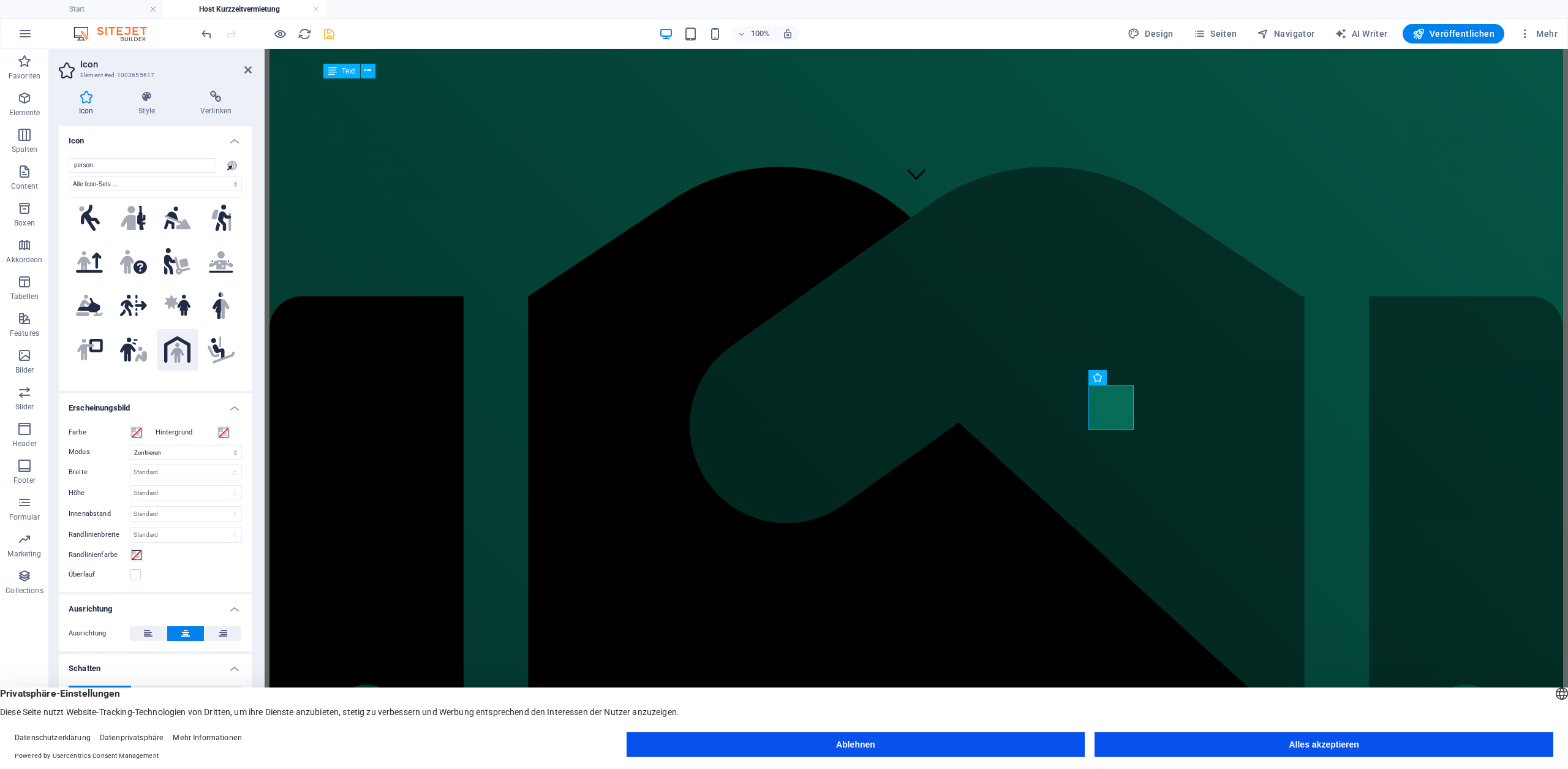
scroll to position [371, 0]
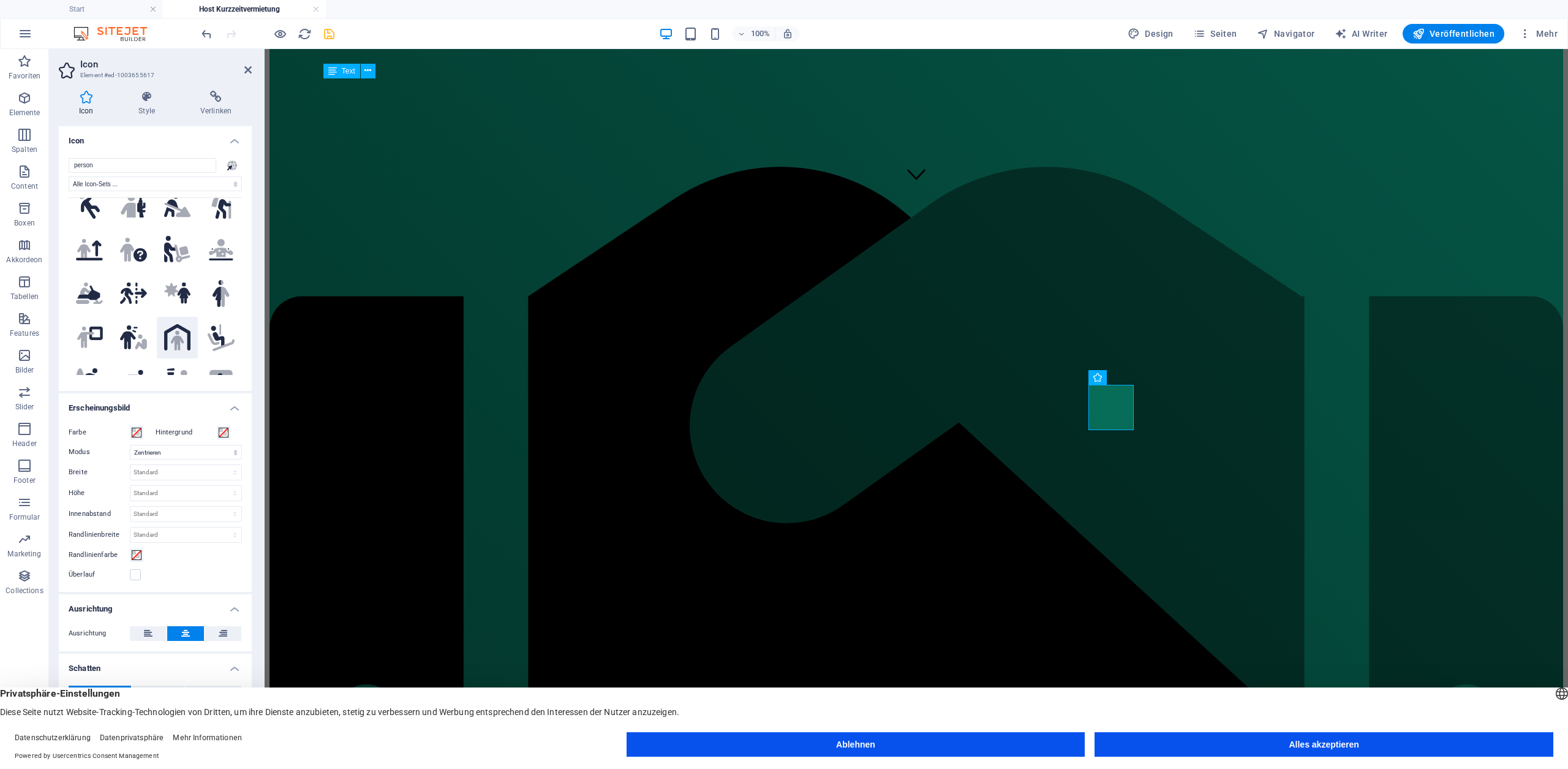
type input "person"
click at [175, 331] on icon at bounding box center [177, 341] width 13 height 21
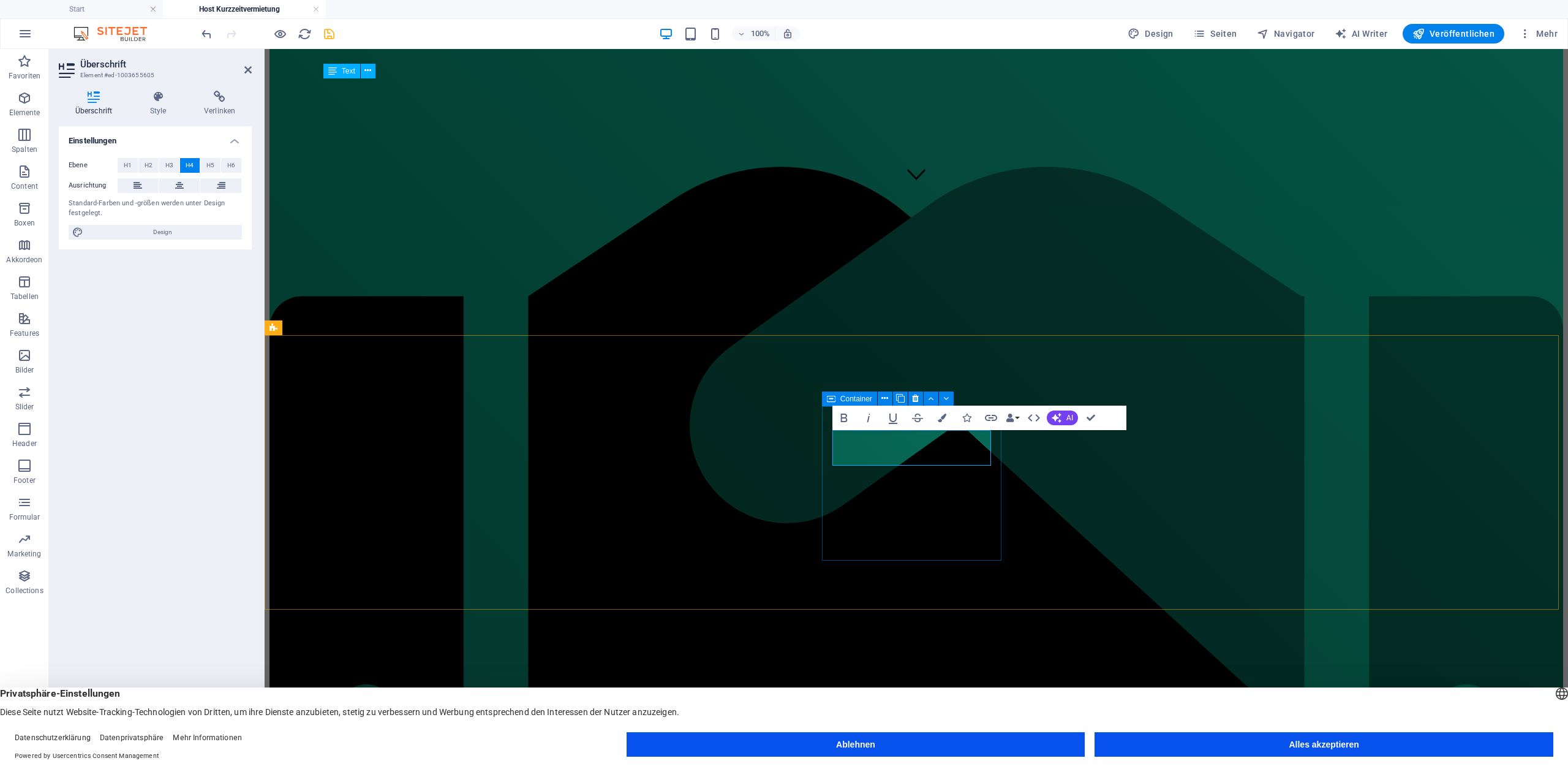
scroll to position [0, 4]
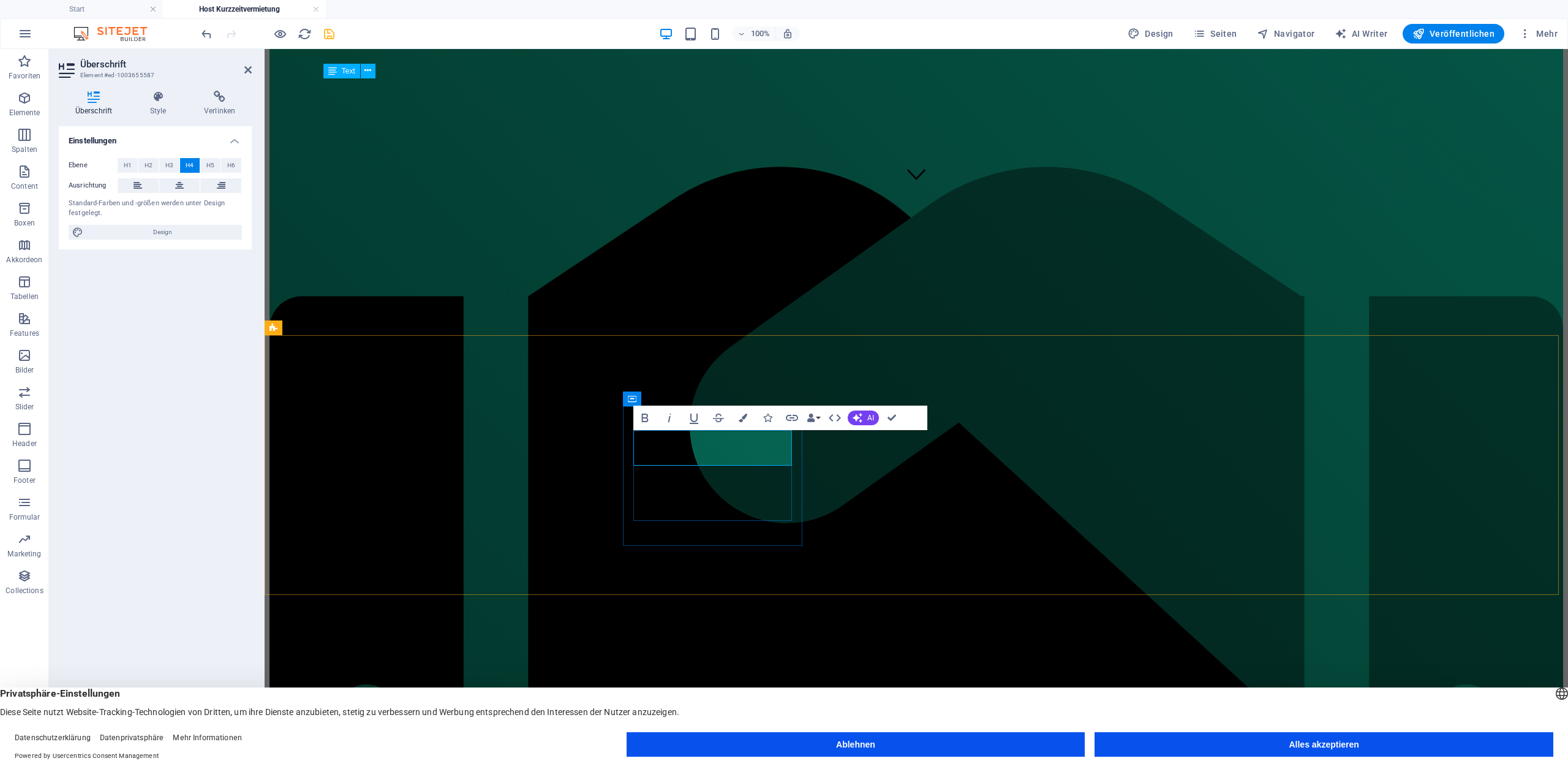
drag, startPoint x: 736, startPoint y: 440, endPoint x: 686, endPoint y: 438, distance: 50.0
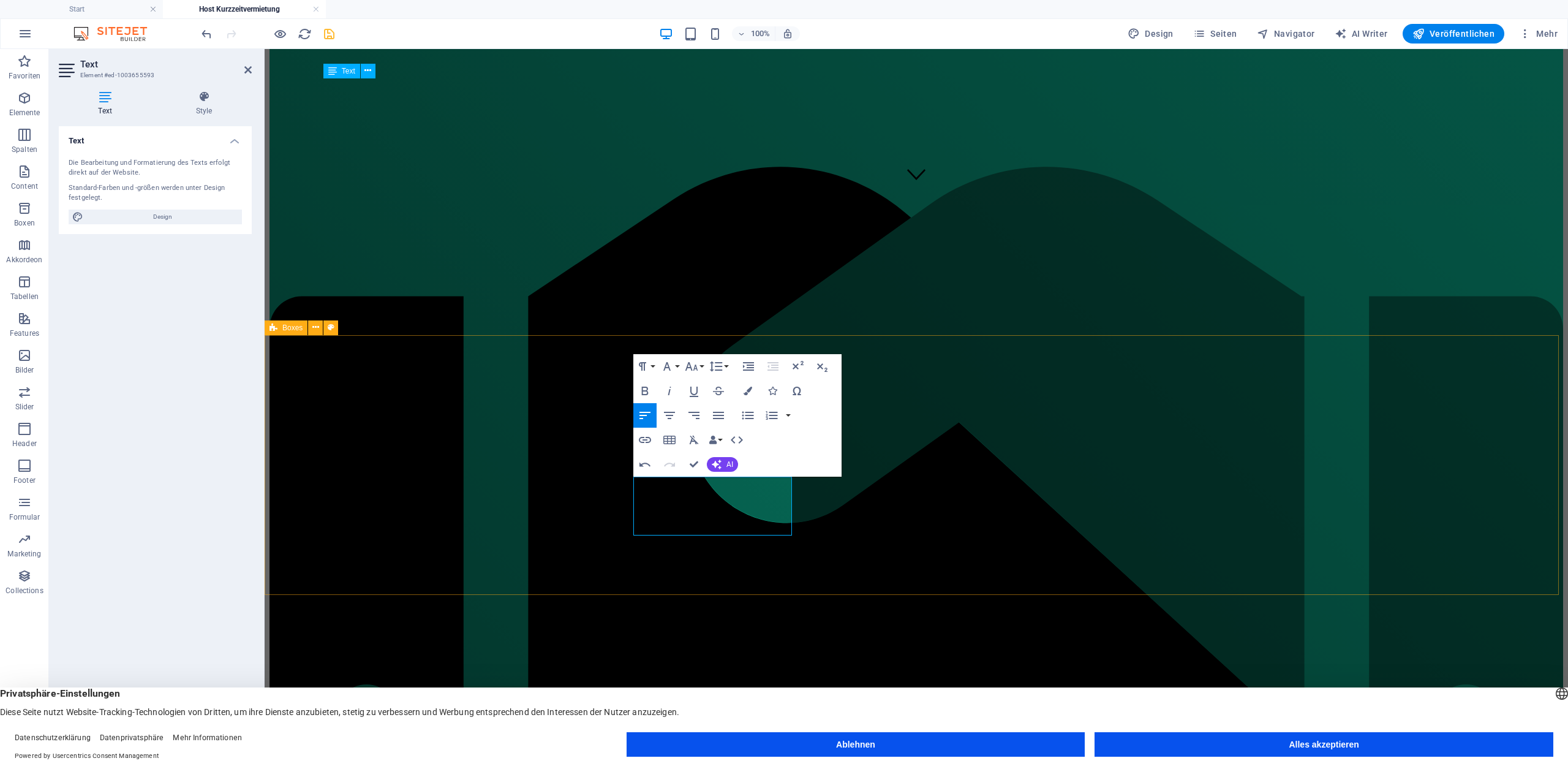
scroll to position [575, 2]
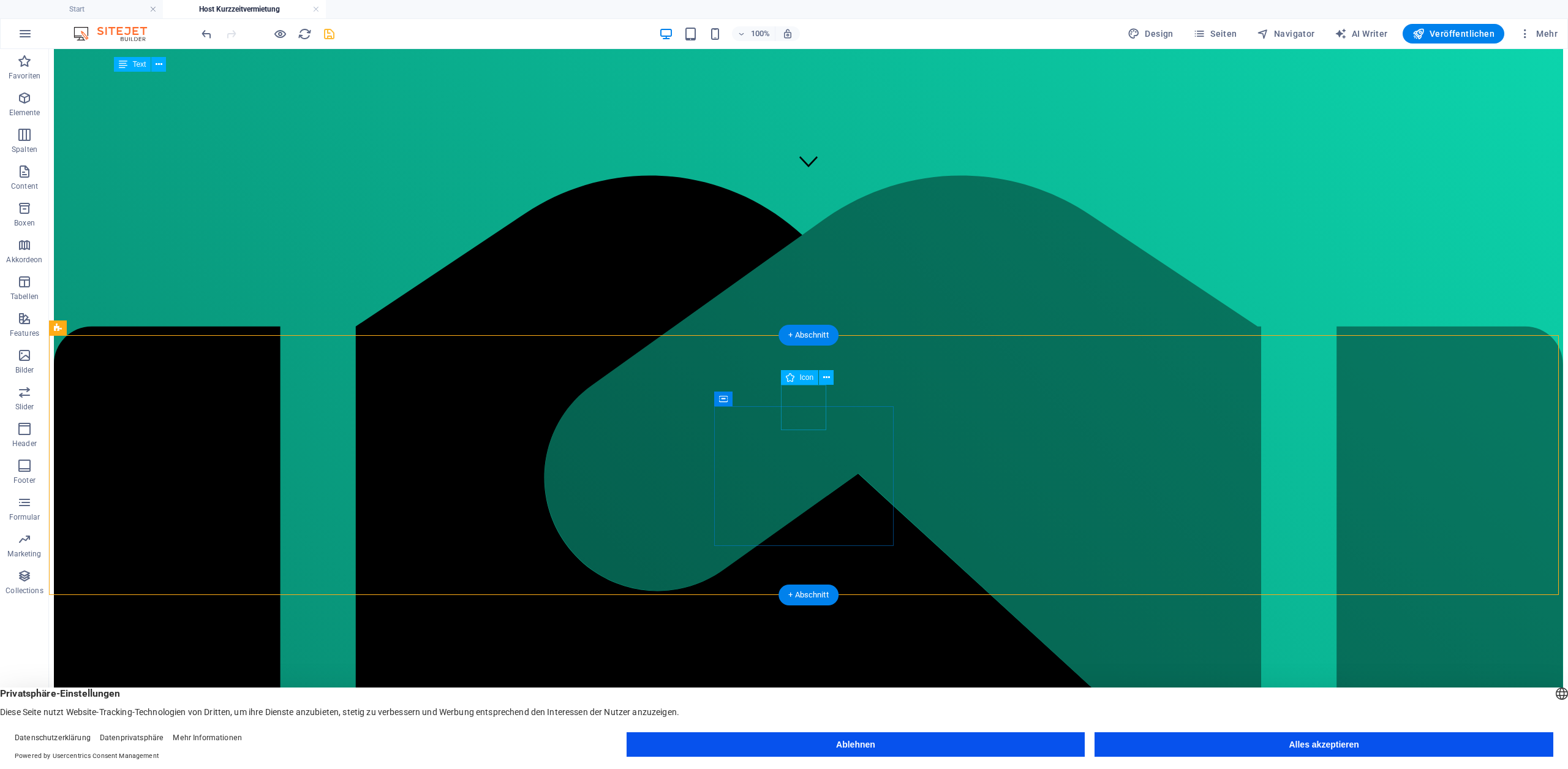
select select "xMidYMid"
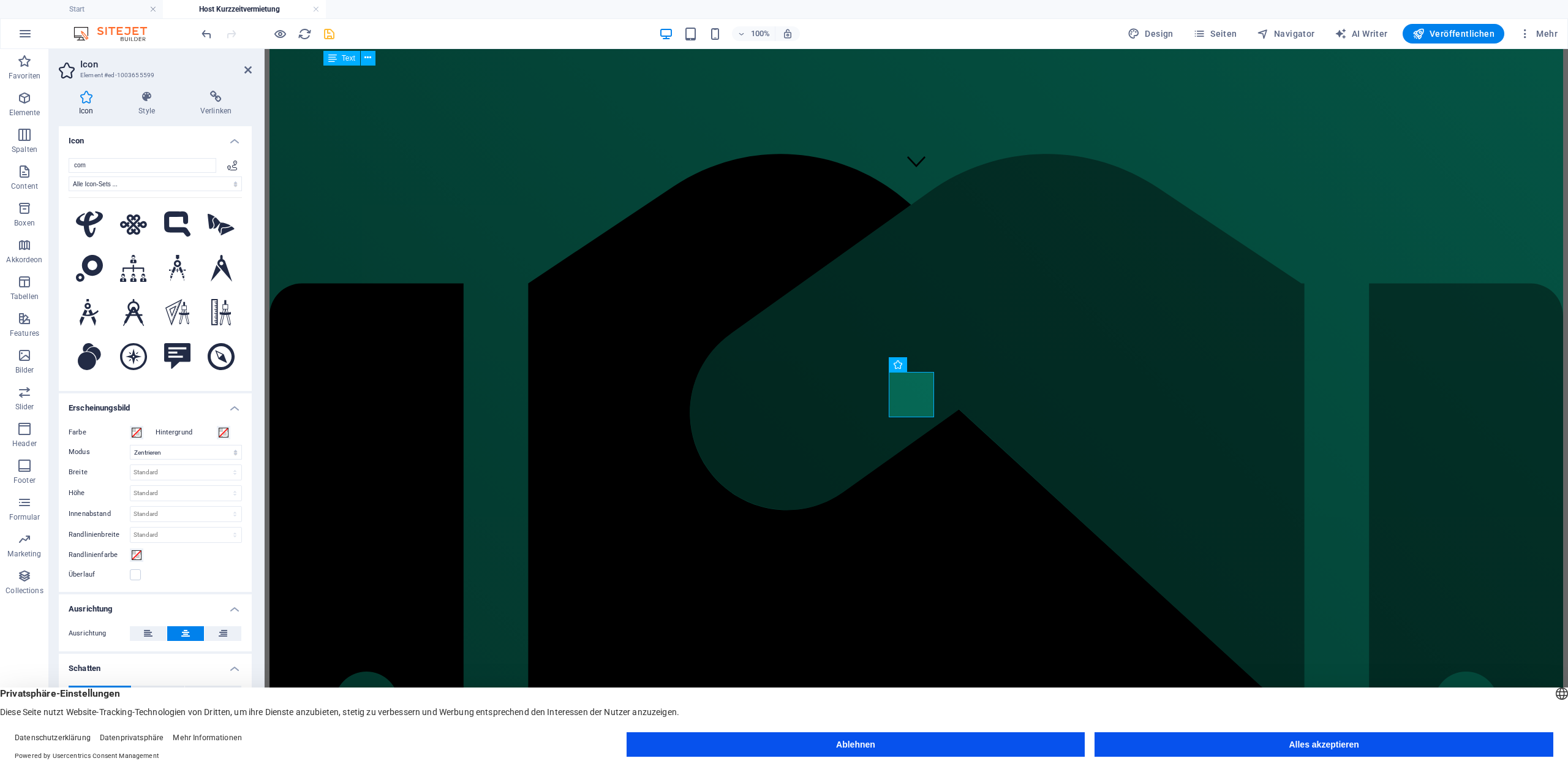
type input "comm"
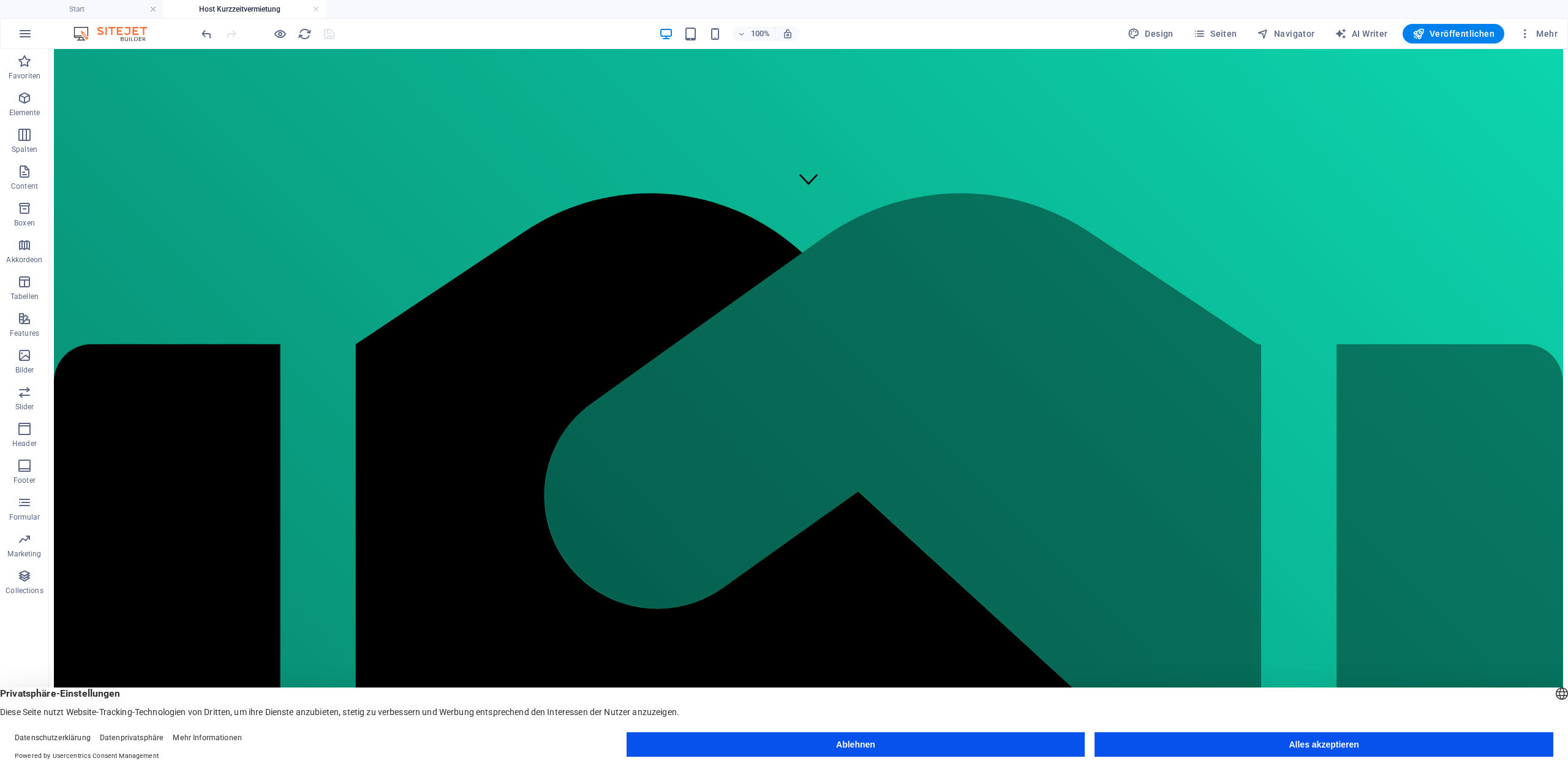
scroll to position [463, 0]
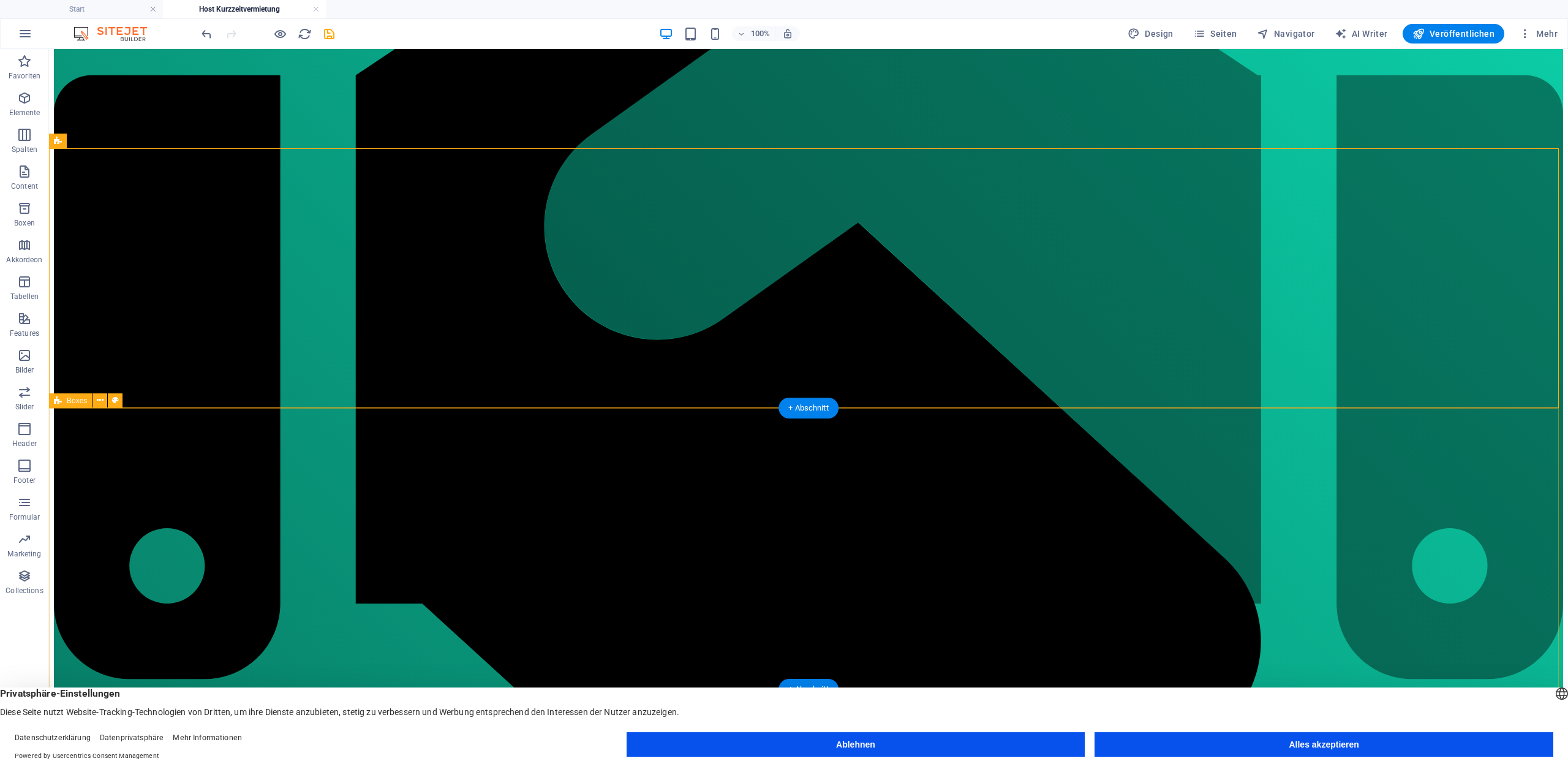
scroll to position [824, 0]
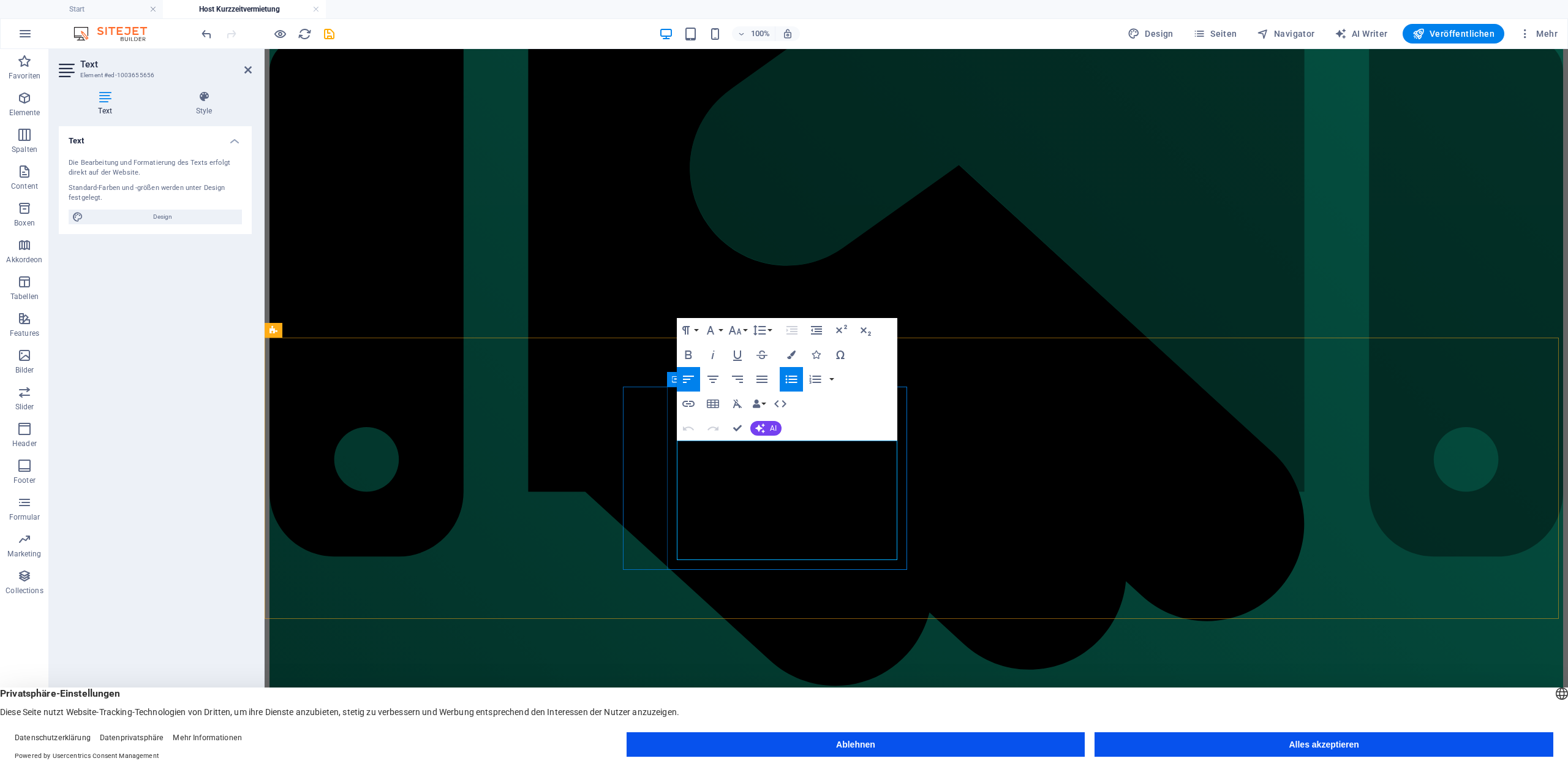
drag, startPoint x: 686, startPoint y: 448, endPoint x: 791, endPoint y: 550, distance: 146.4
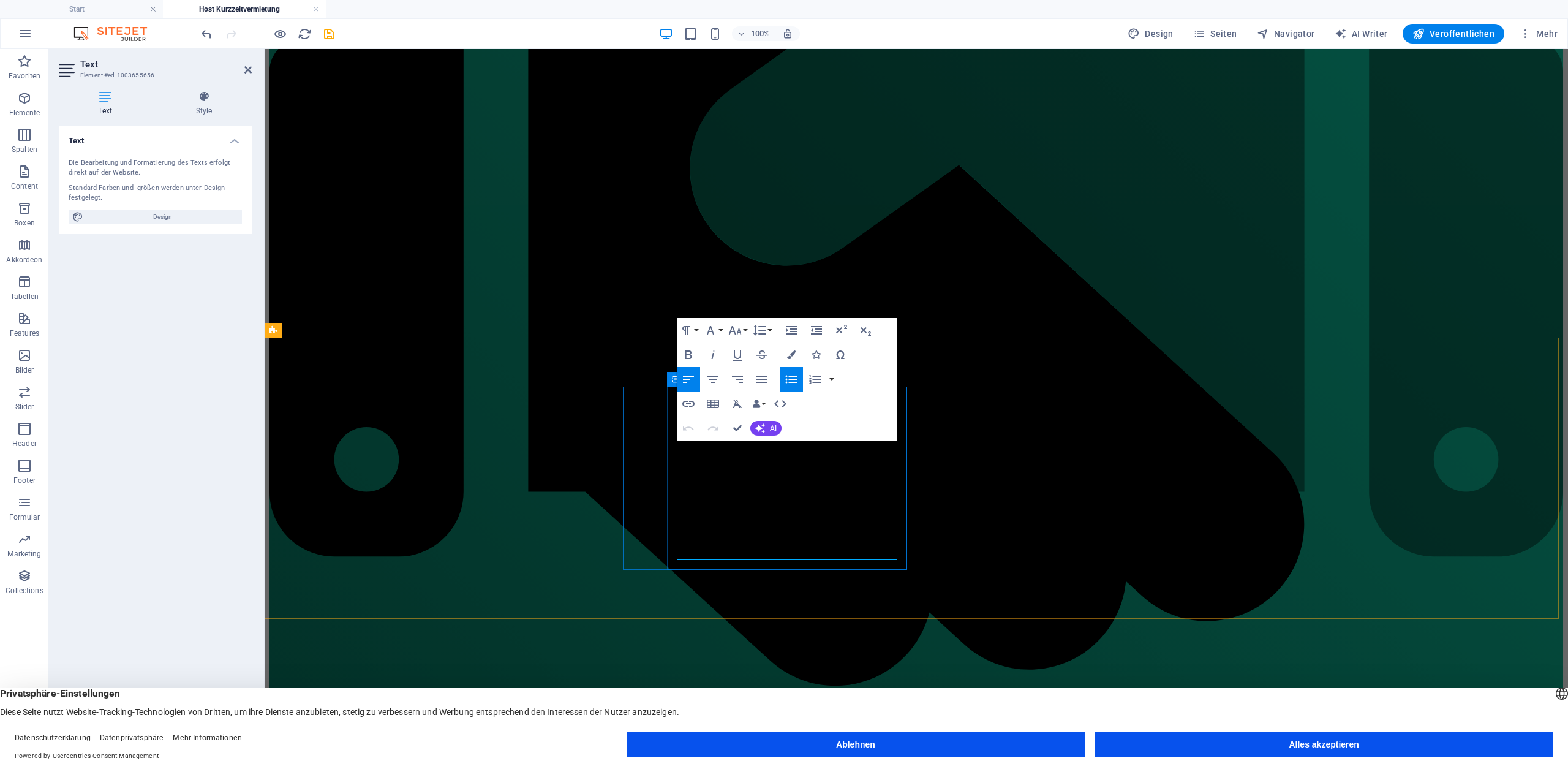
drag, startPoint x: 808, startPoint y: 550, endPoint x: 684, endPoint y: 447, distance: 161.2
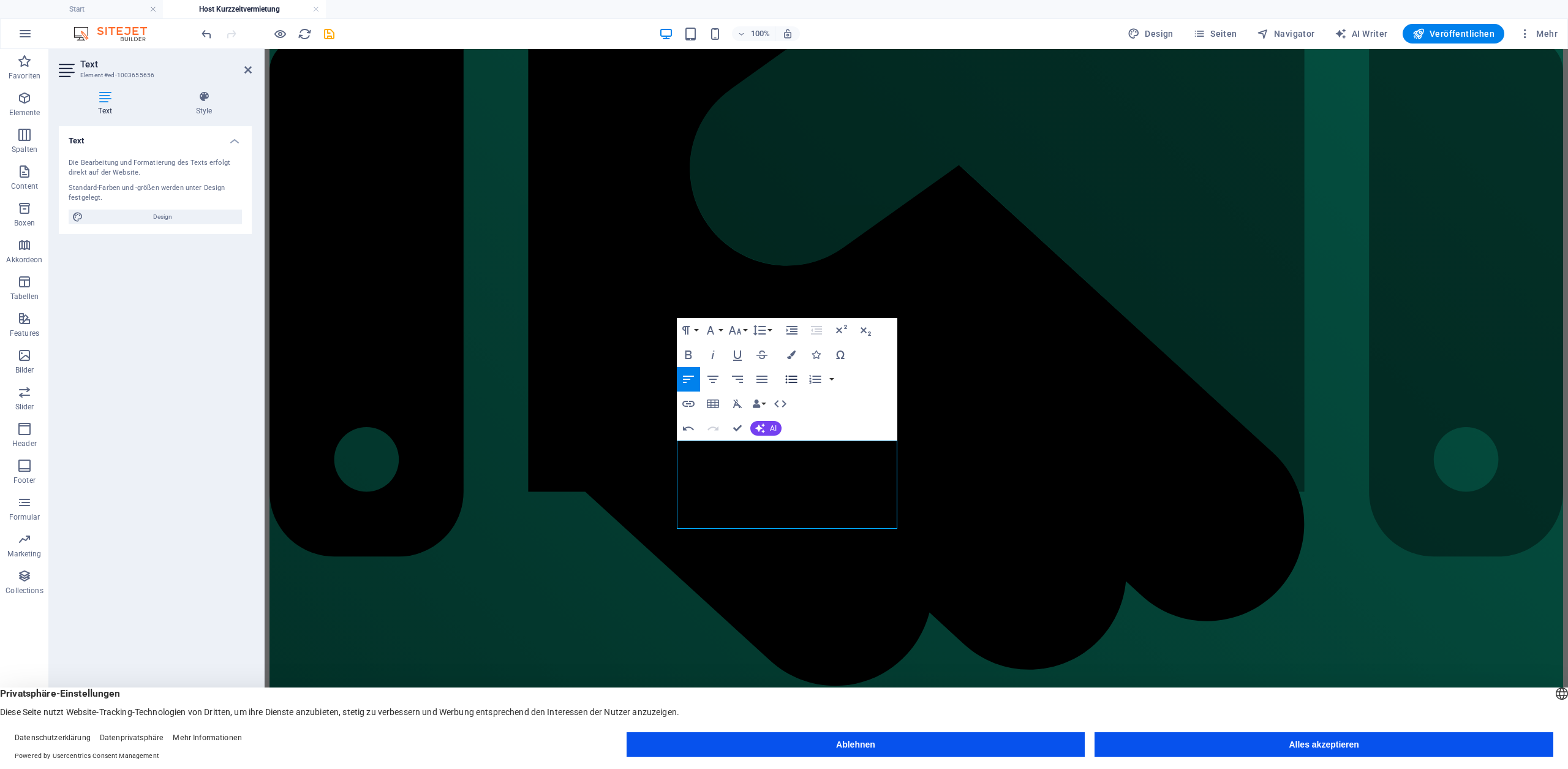
click at [794, 382] on icon "button" at bounding box center [791, 379] width 12 height 8
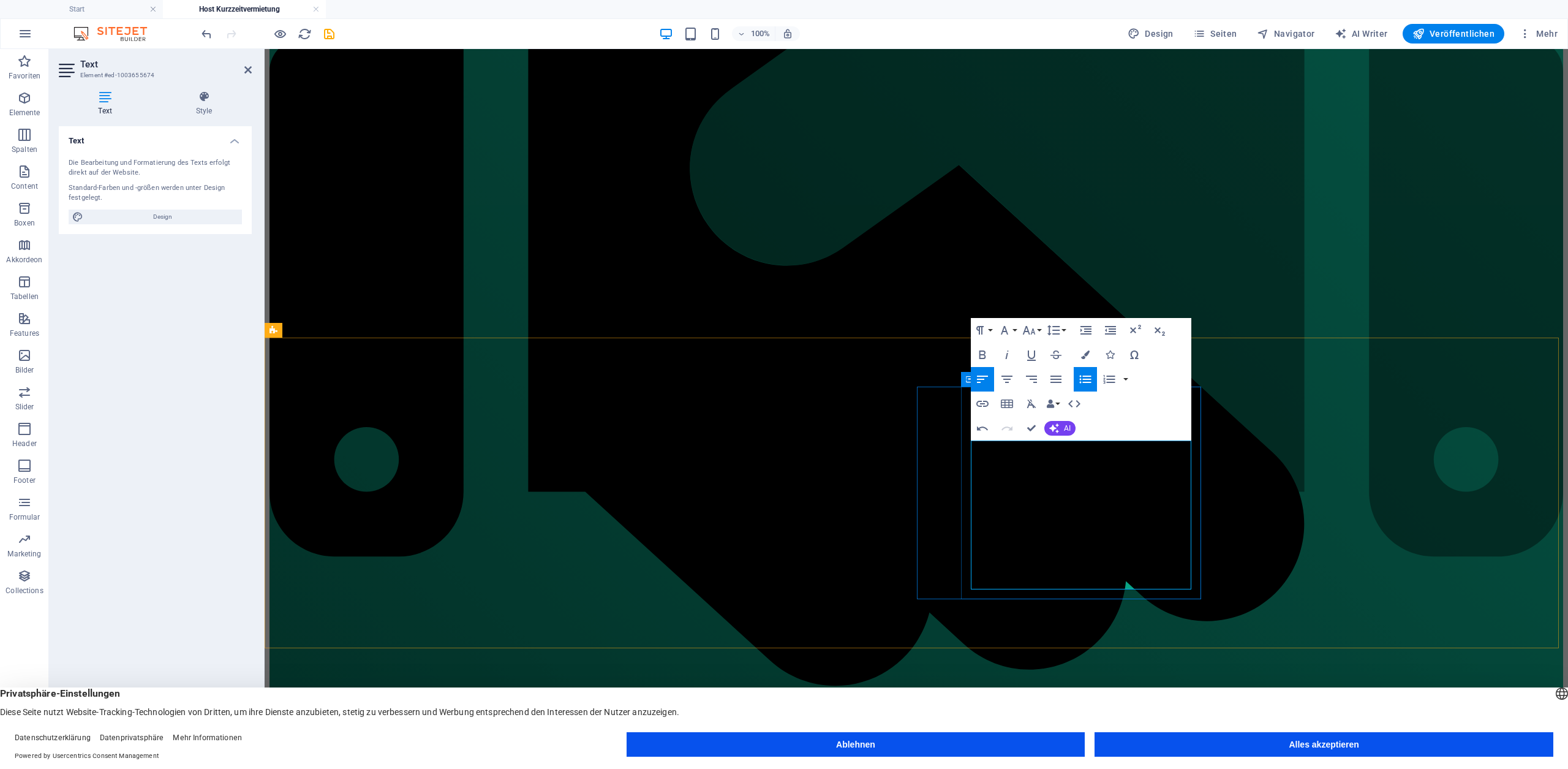
click at [1082, 379] on icon "button" at bounding box center [1085, 379] width 15 height 15
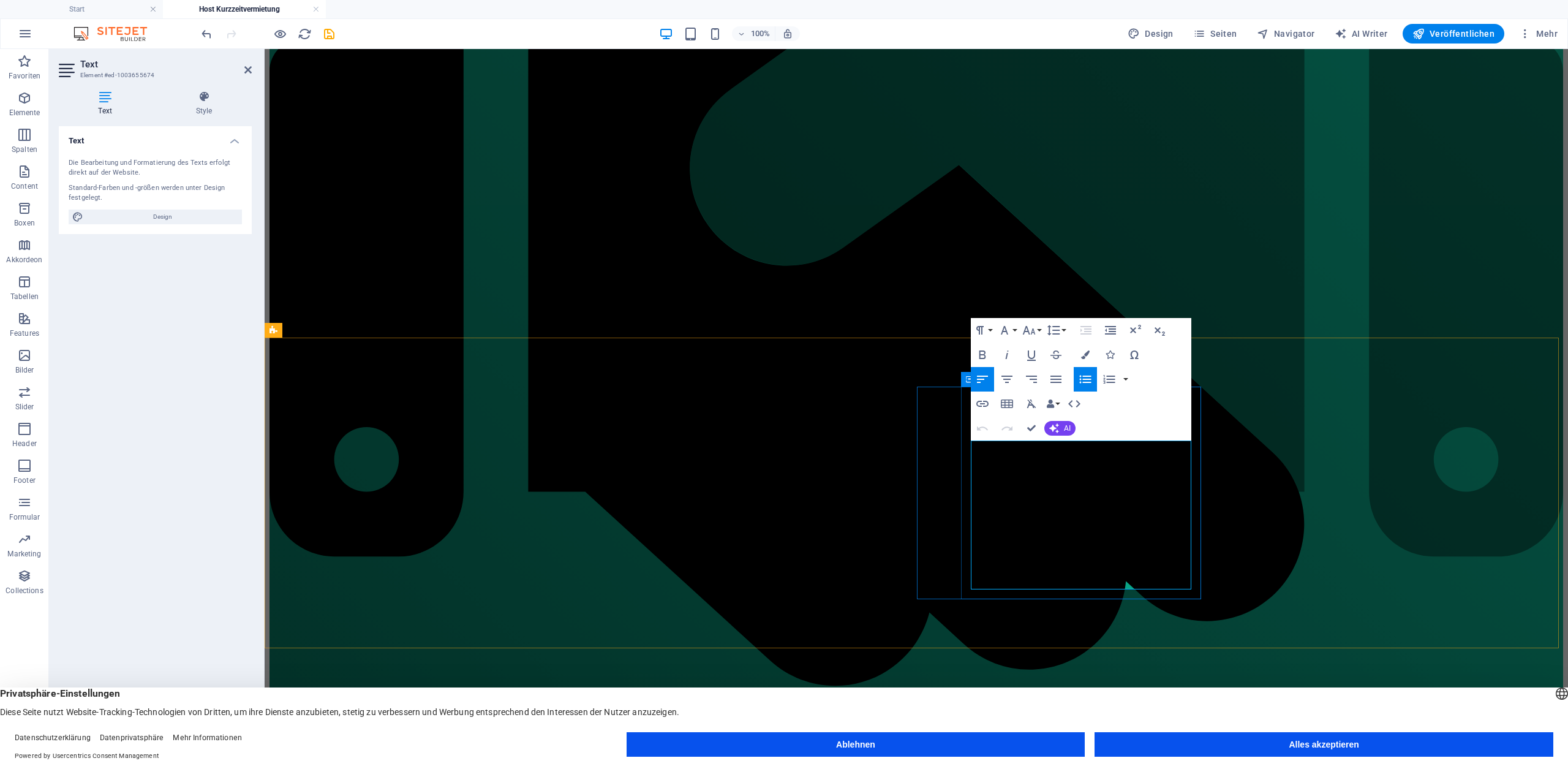
click at [1082, 354] on icon "button" at bounding box center [1085, 355] width 9 height 9
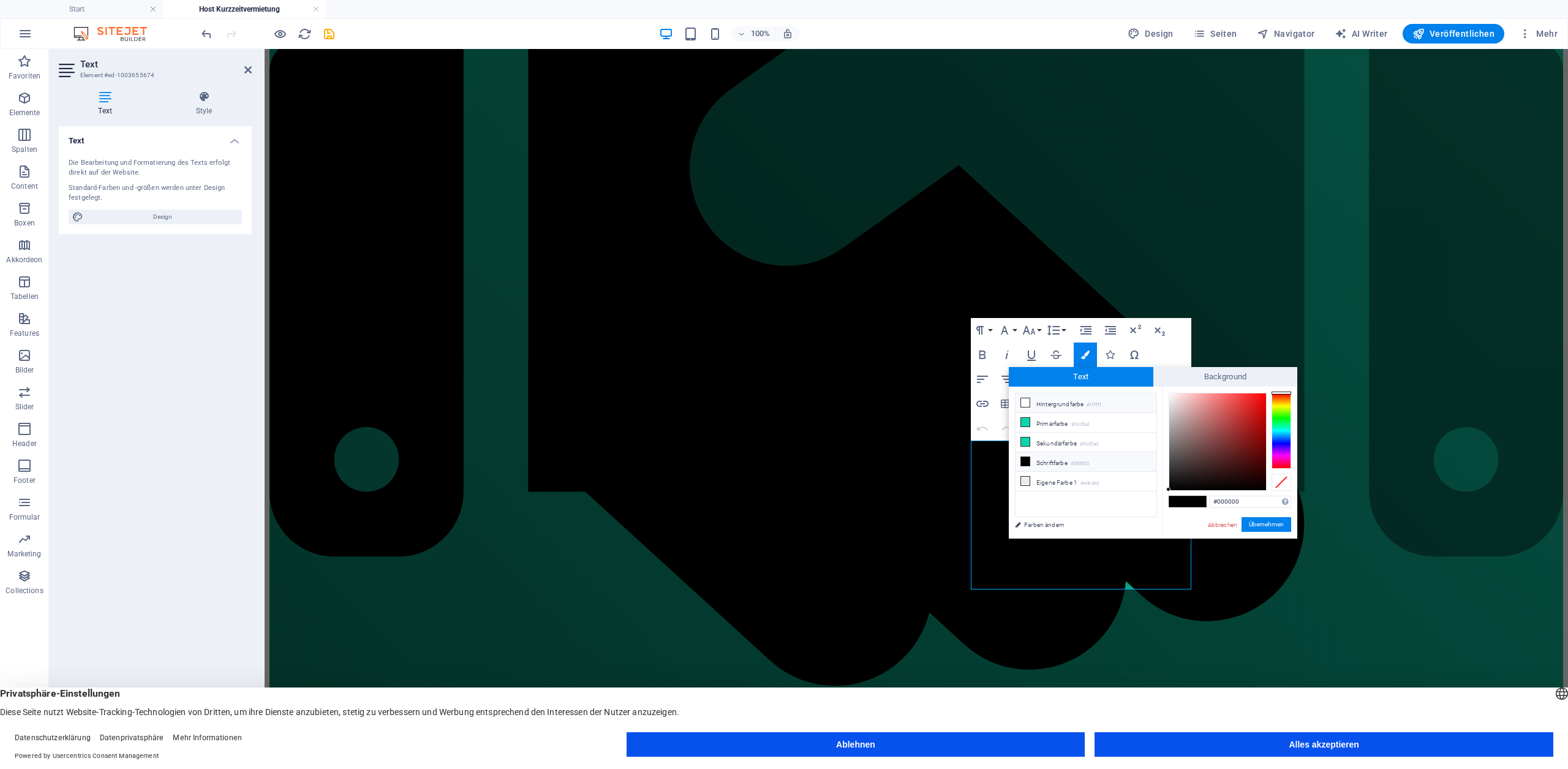
click at [1075, 400] on li "Hintergrundfarbe #ffffff" at bounding box center [1086, 403] width 141 height 20
type input "#ffffff"
click at [1268, 527] on button "Übernehmen" at bounding box center [1267, 525] width 50 height 15
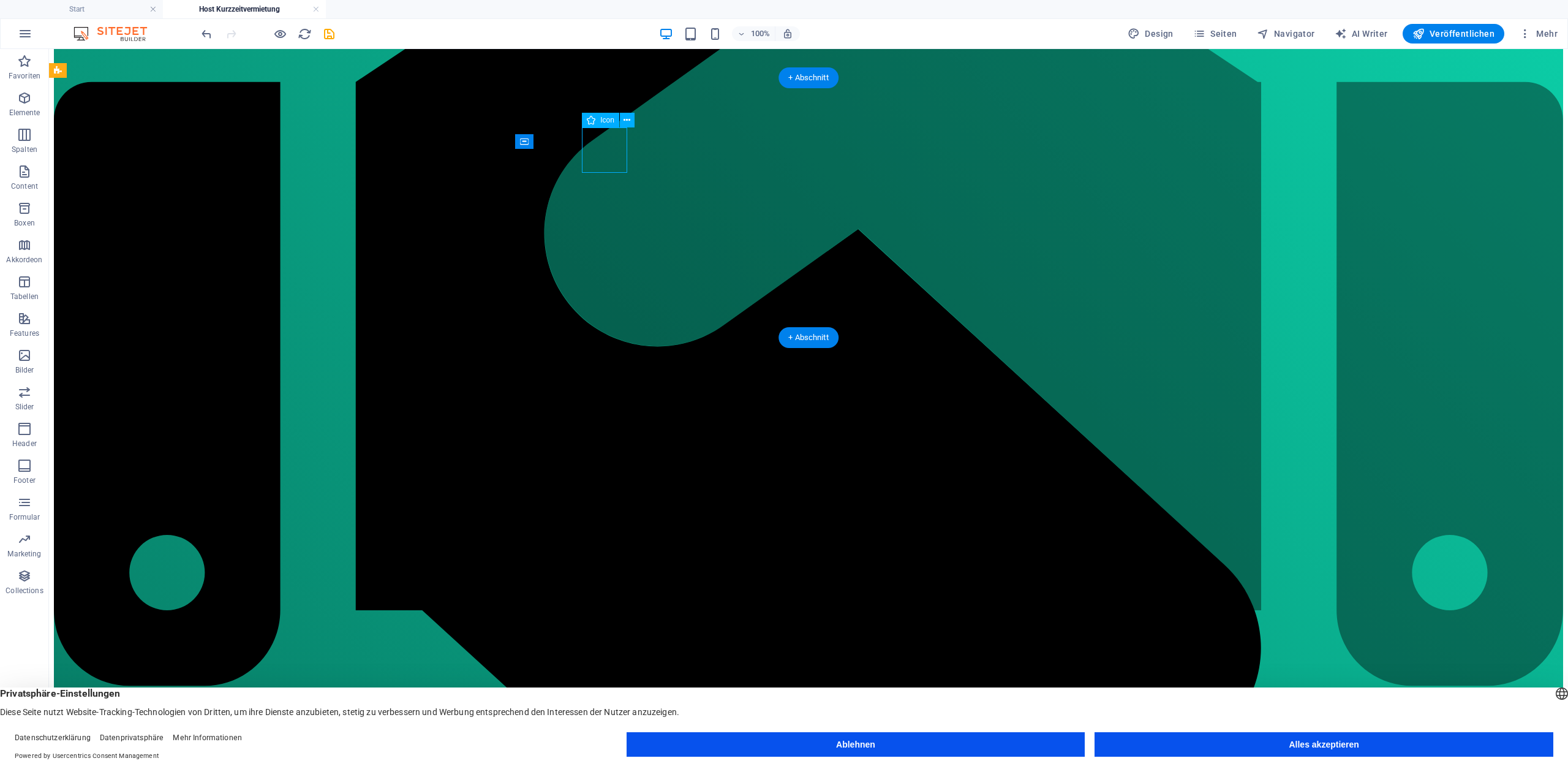
select select "xMidYMid"
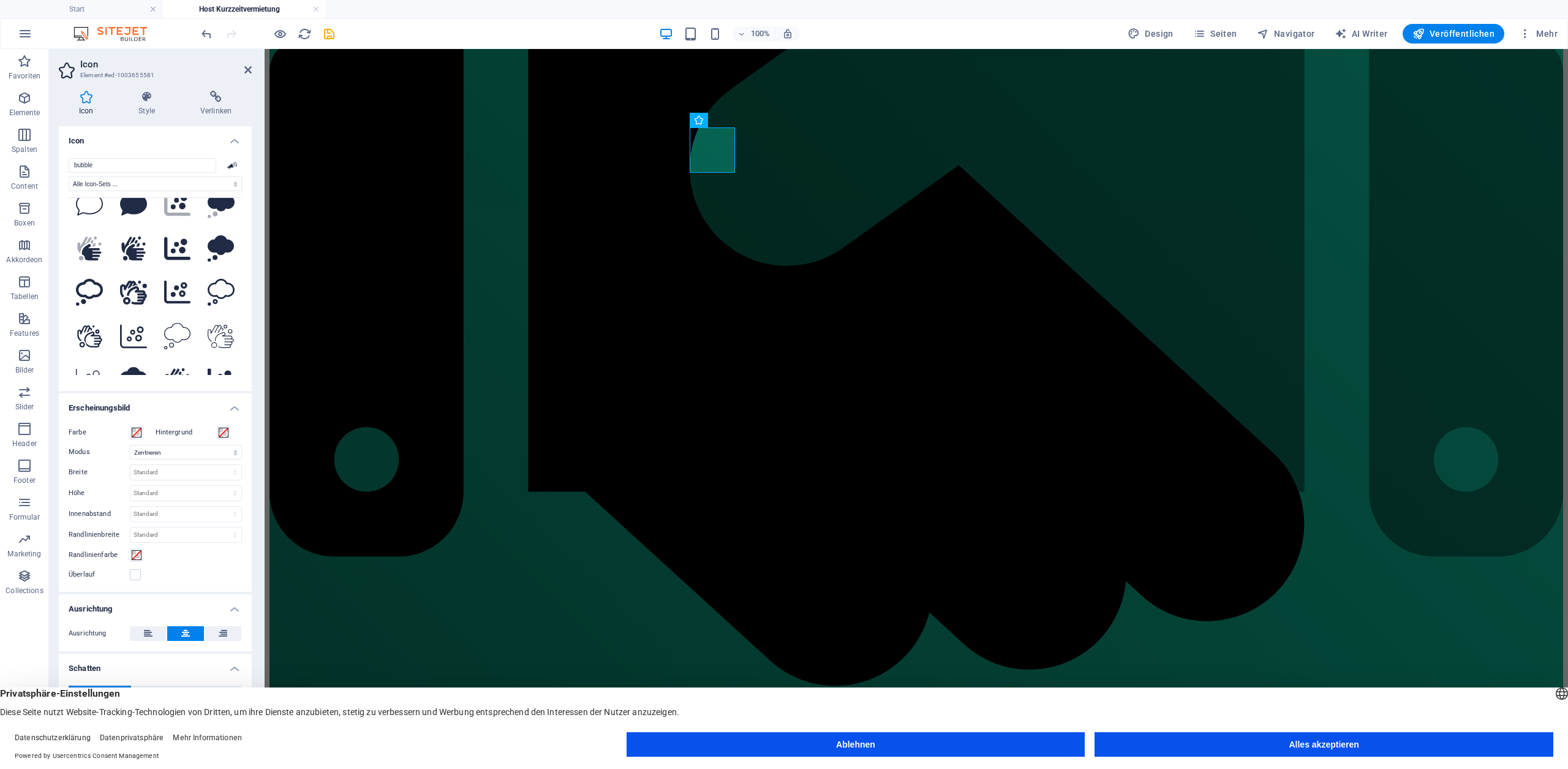
scroll to position [0, 0]
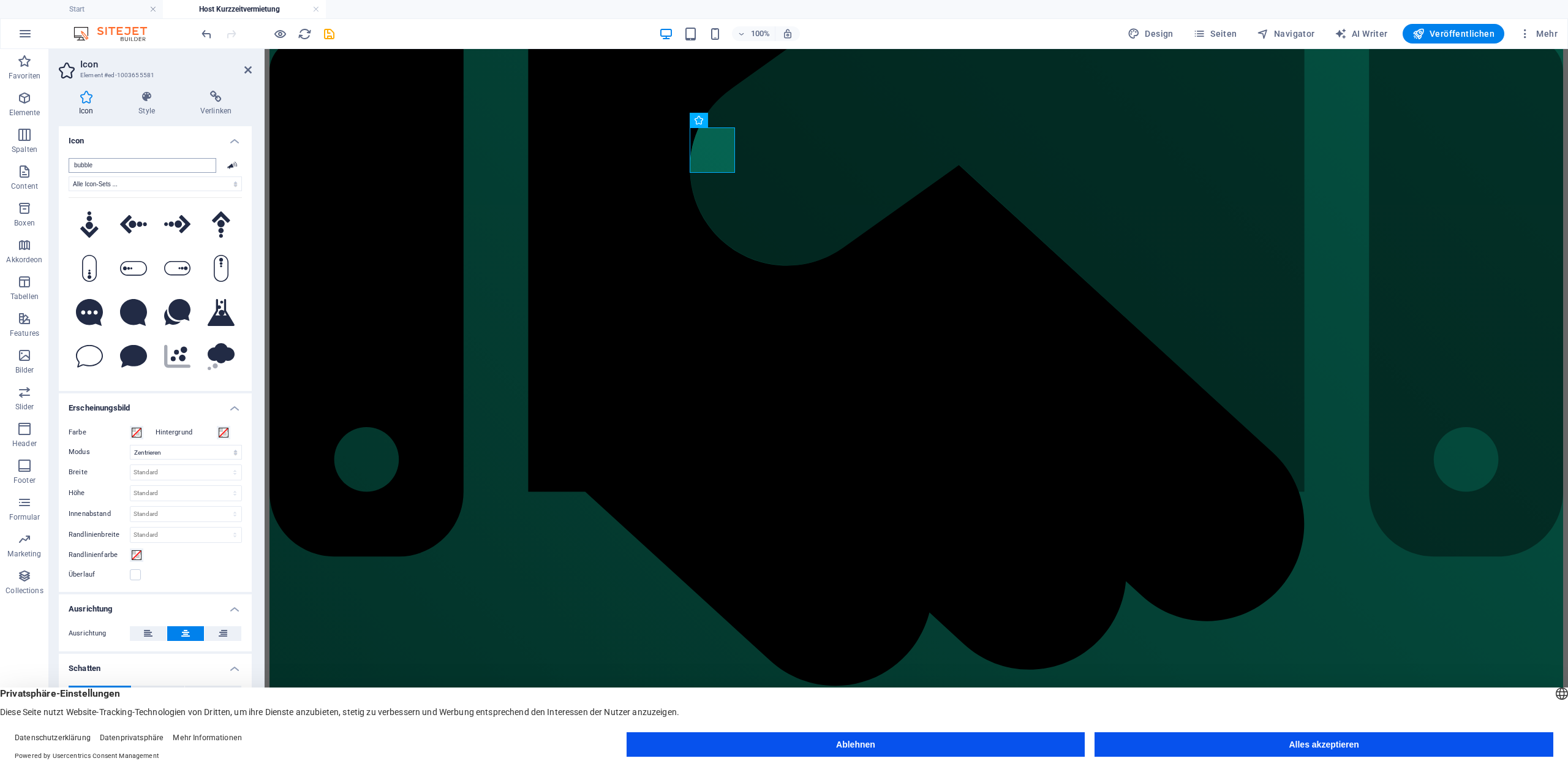
click at [144, 162] on input "bubble" at bounding box center [142, 165] width 147 height 15
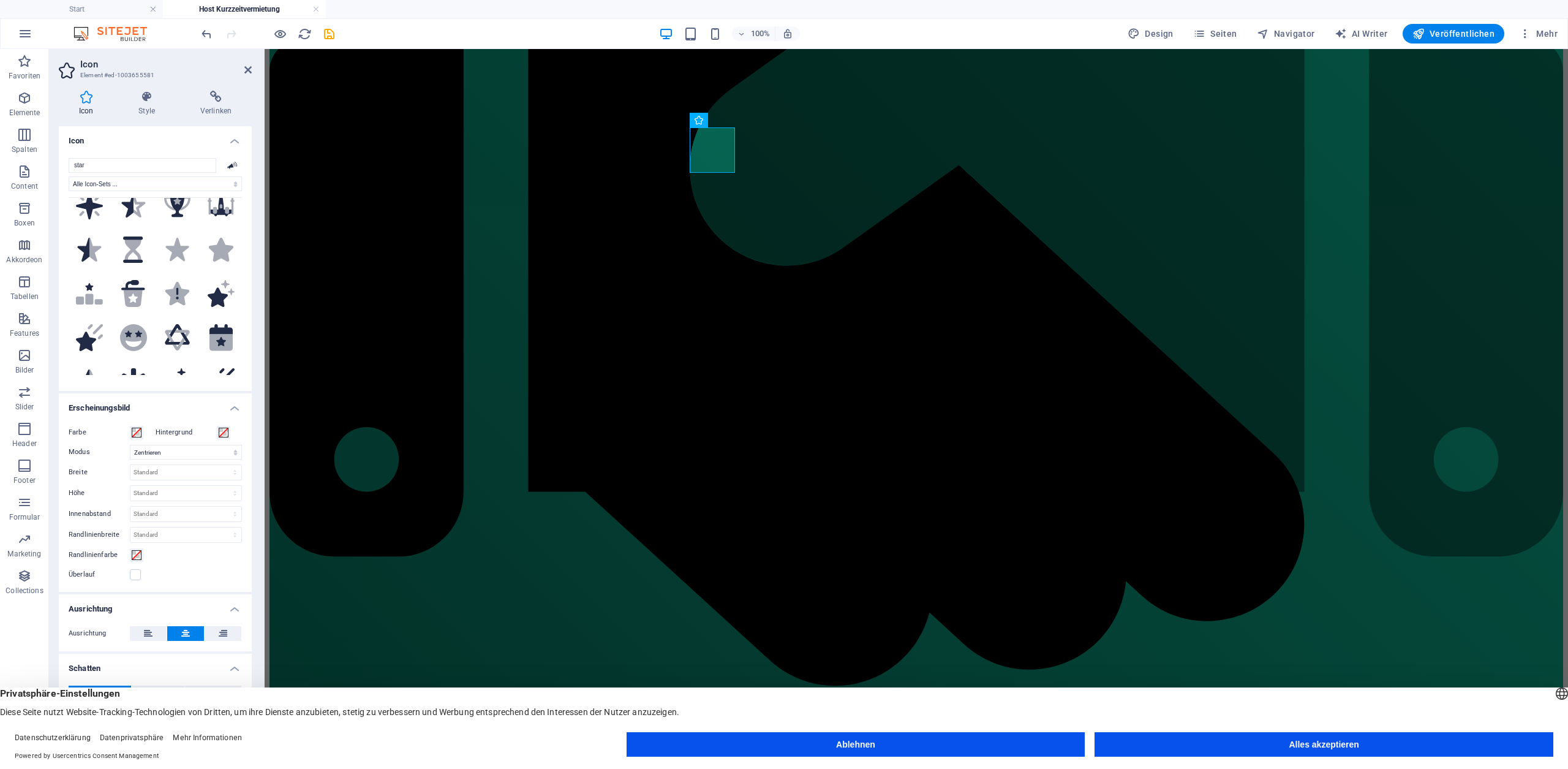
scroll to position [337, 0]
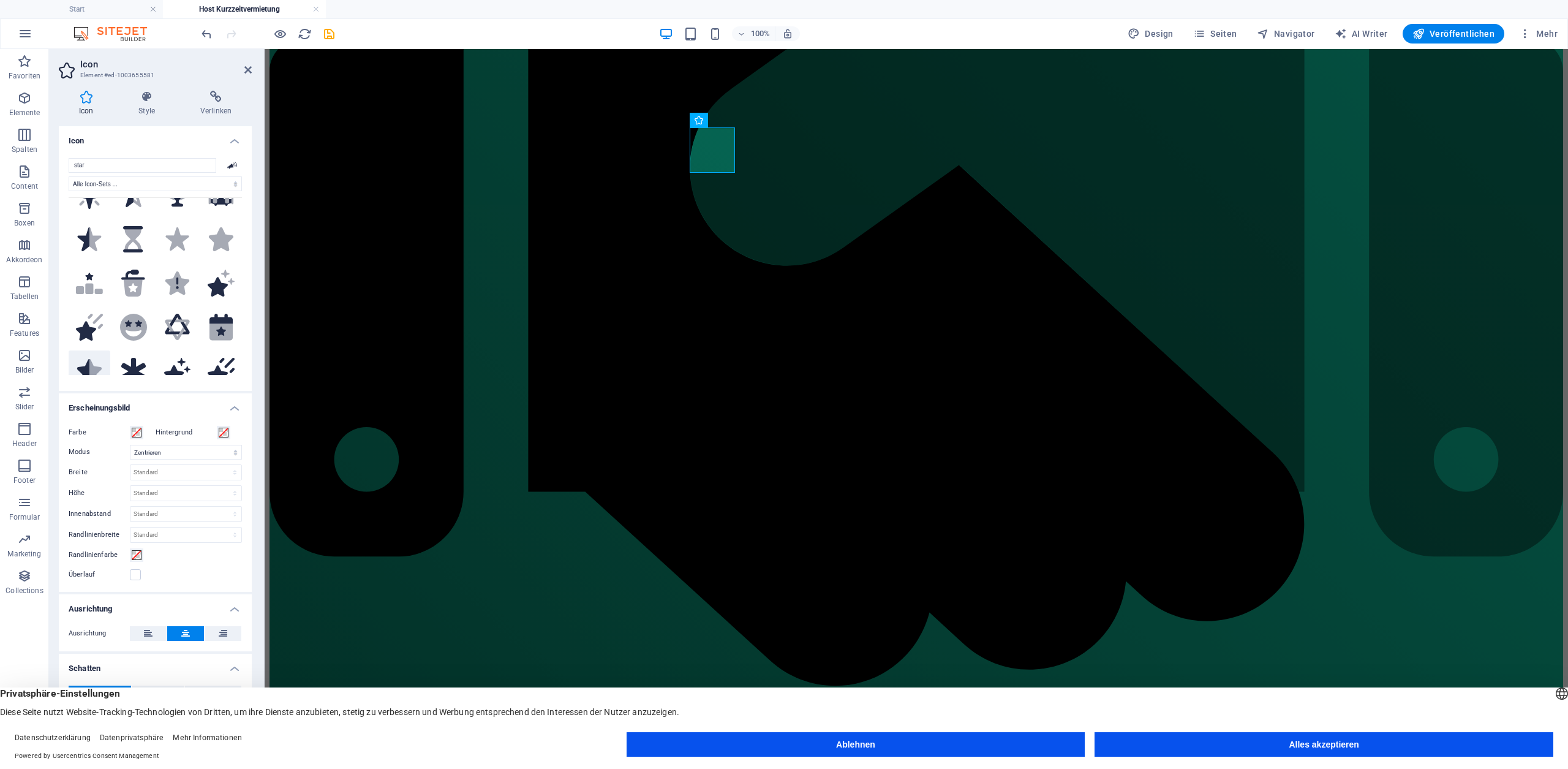
type input "star"
click at [90, 359] on icon at bounding box center [92, 371] width 19 height 24
click at [95, 267] on icon at bounding box center [89, 279] width 27 height 24
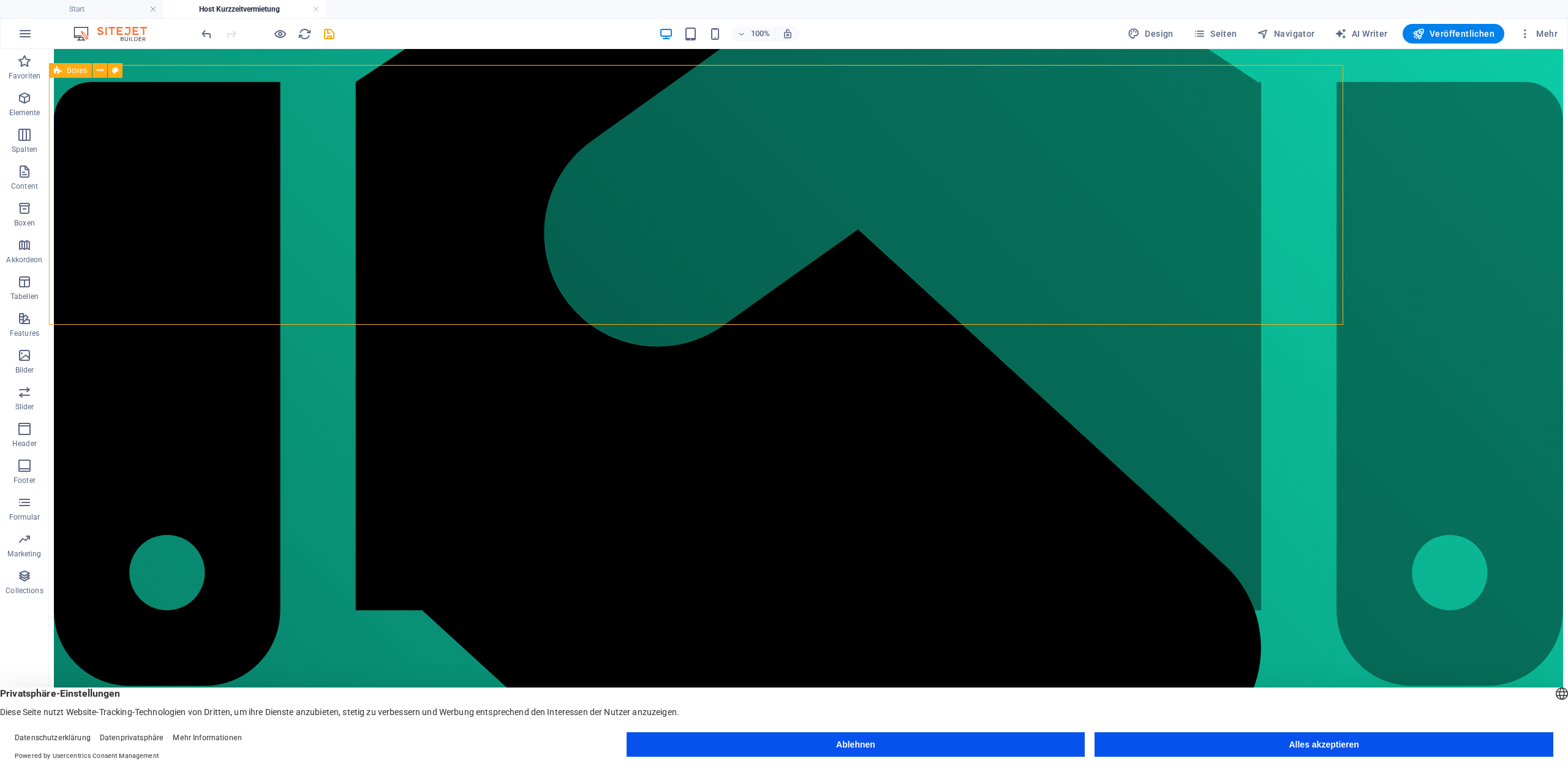
scroll to position [824, 0]
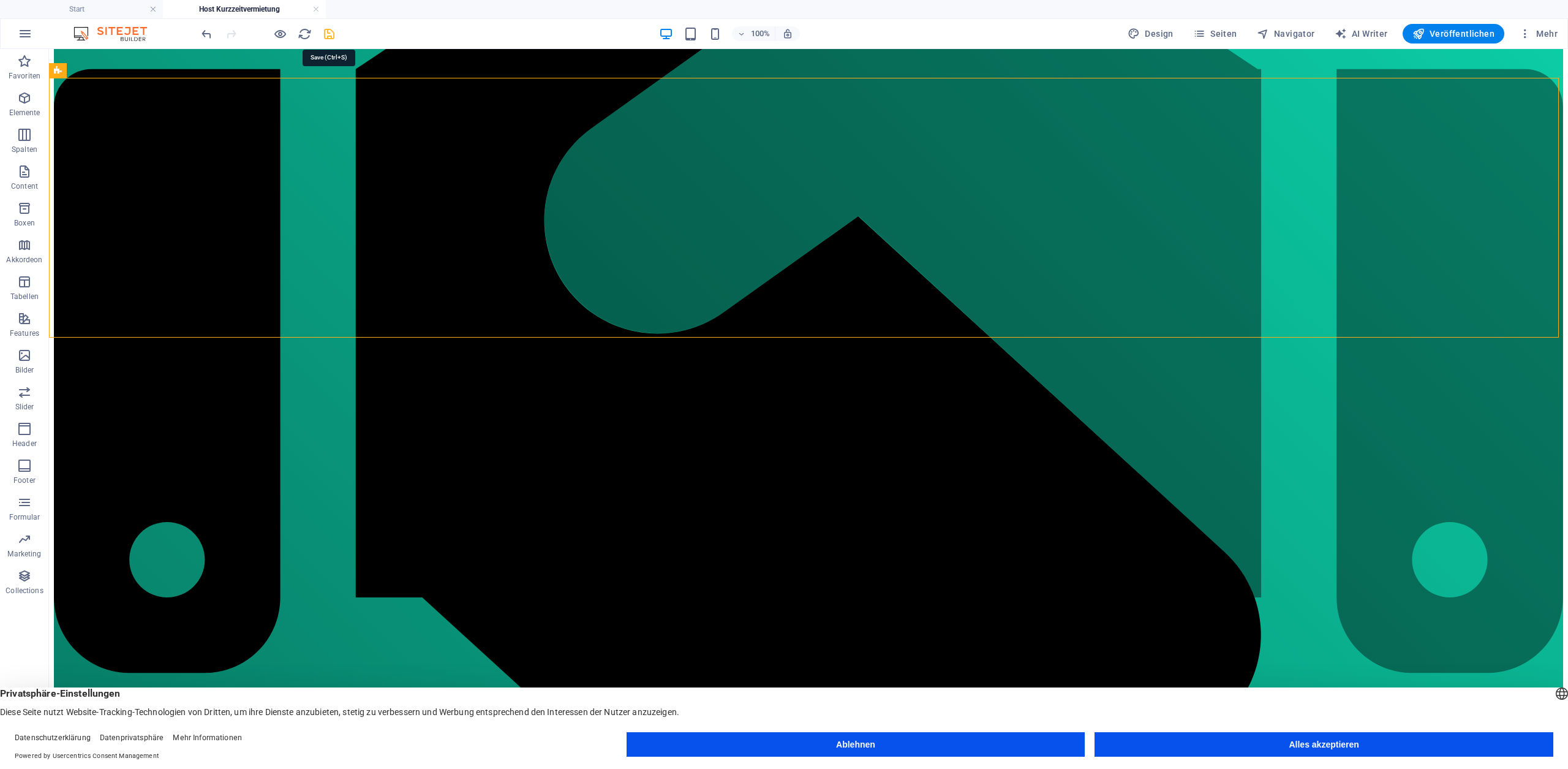
click at [329, 34] on icon "save" at bounding box center [329, 34] width 14 height 14
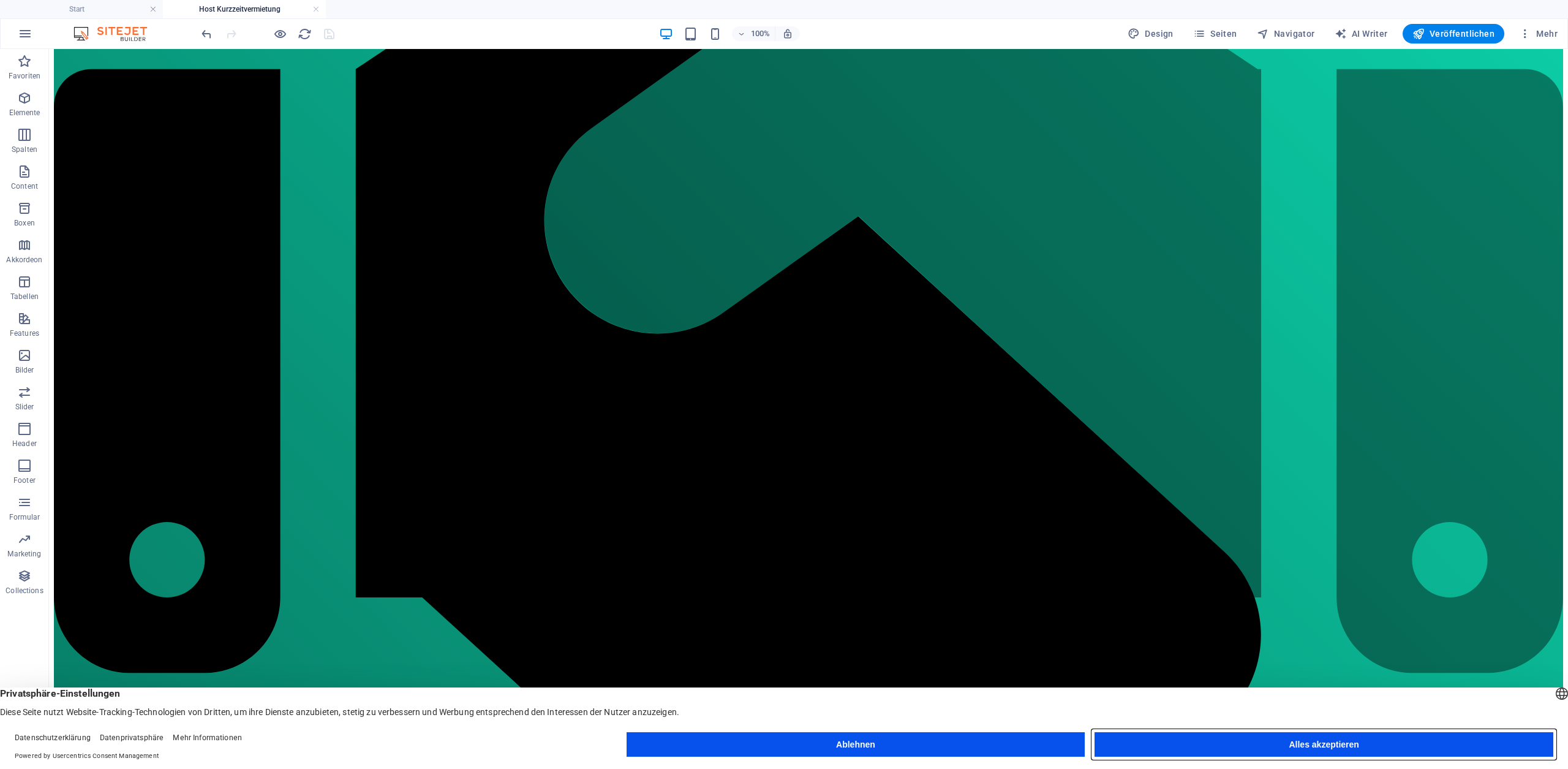
click at [1188, 742] on button "Alles akzeptieren" at bounding box center [1324, 744] width 459 height 24
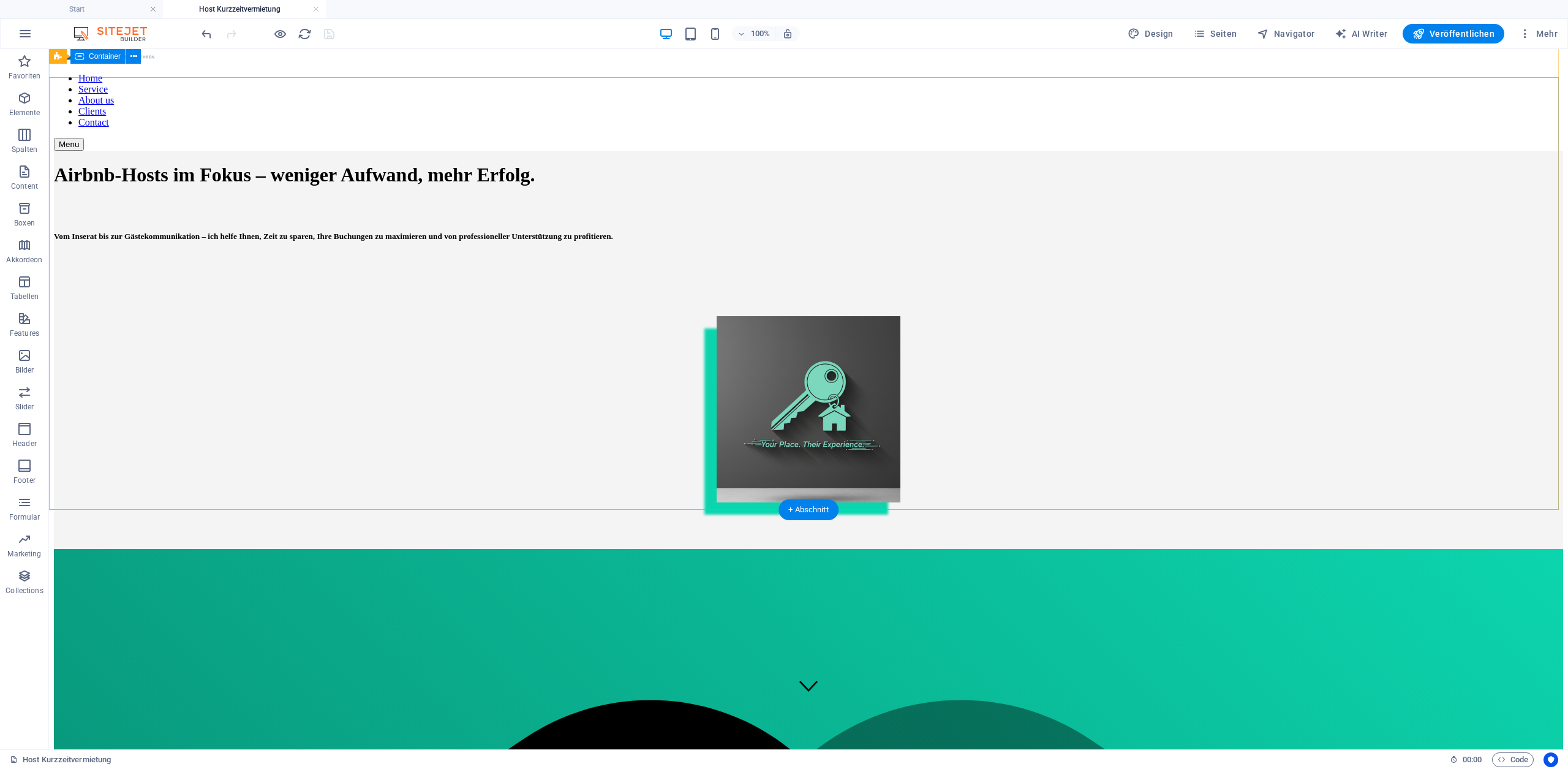
scroll to position [0, 0]
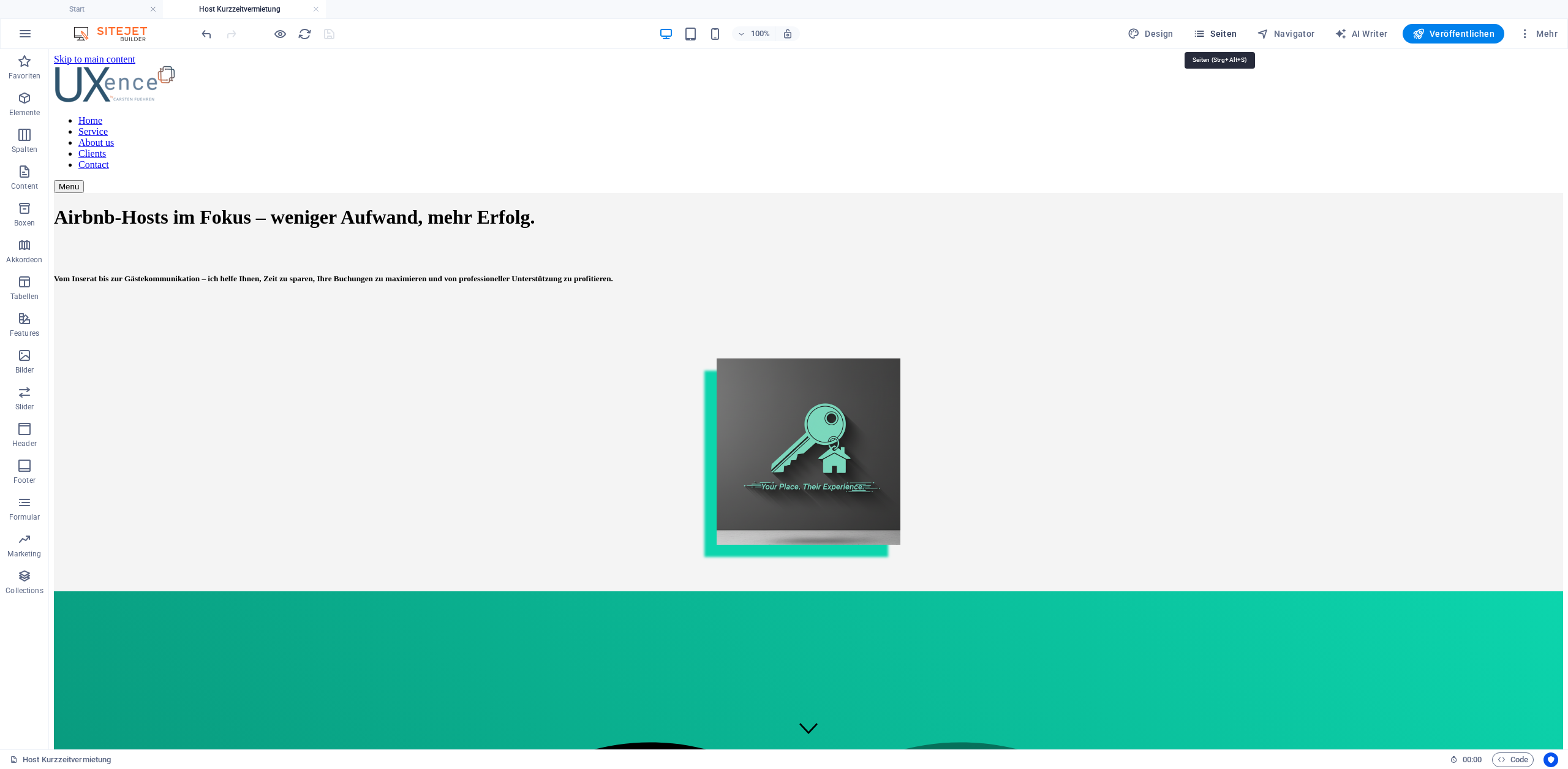
click at [1213, 32] on span "Seiten" at bounding box center [1215, 34] width 44 height 12
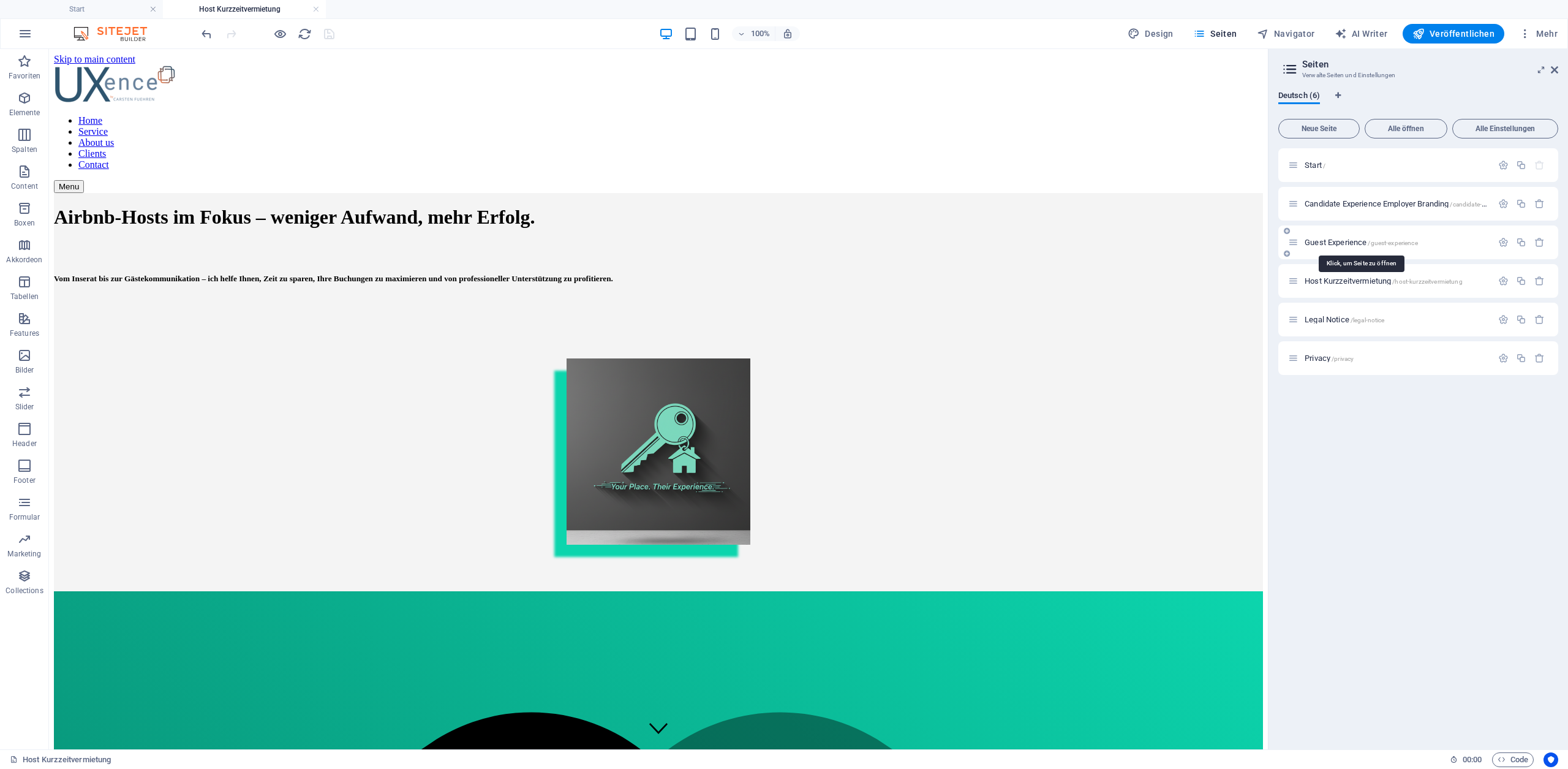
click at [1309, 243] on span "Guest Experience /guest-experience" at bounding box center [1361, 242] width 114 height 10
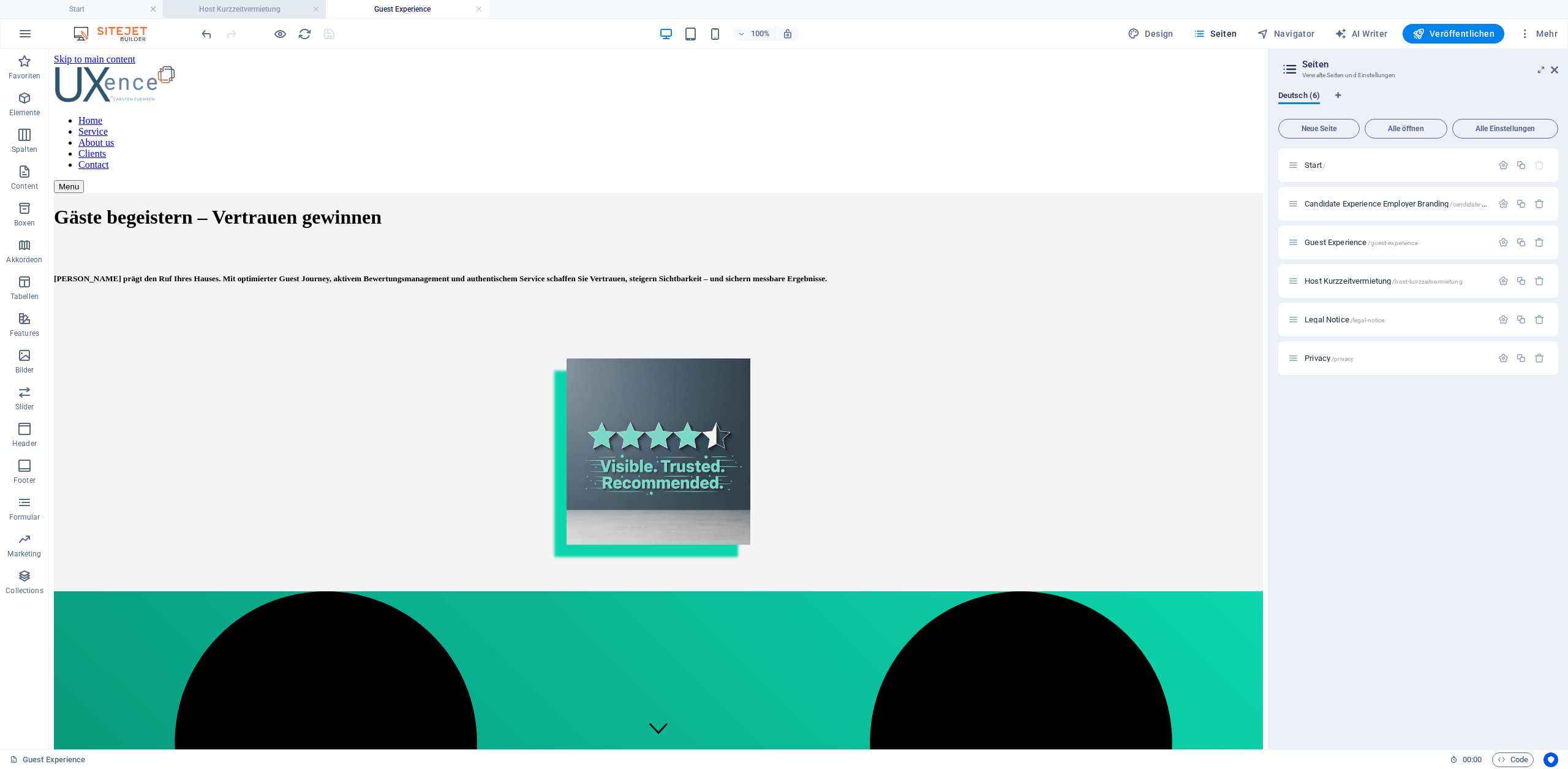
click at [208, 9] on h4 "Host Kurzzeitvermietung" at bounding box center [244, 9] width 163 height 13
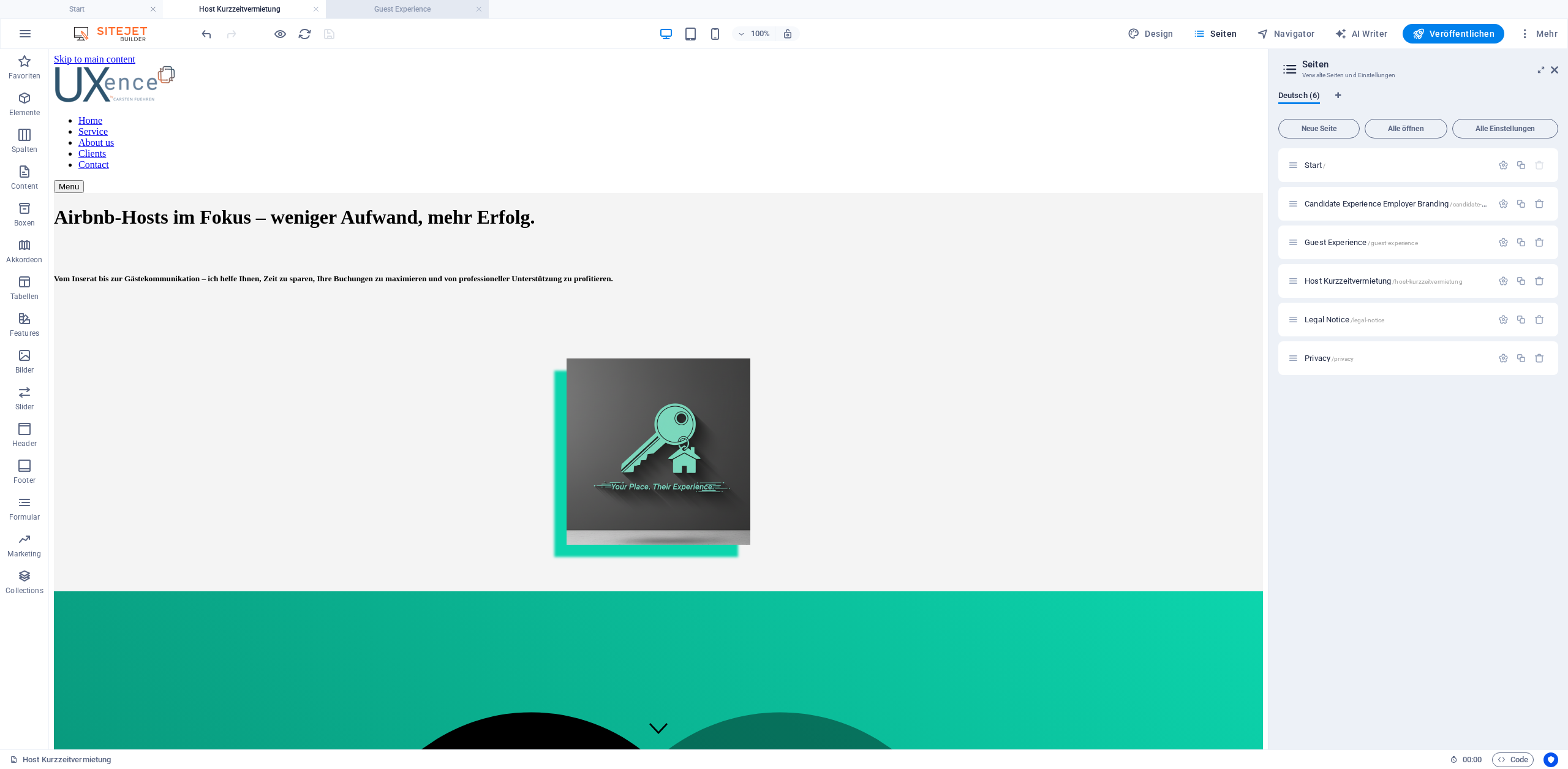
click at [398, 5] on h4 "Guest Experience" at bounding box center [407, 9] width 163 height 13
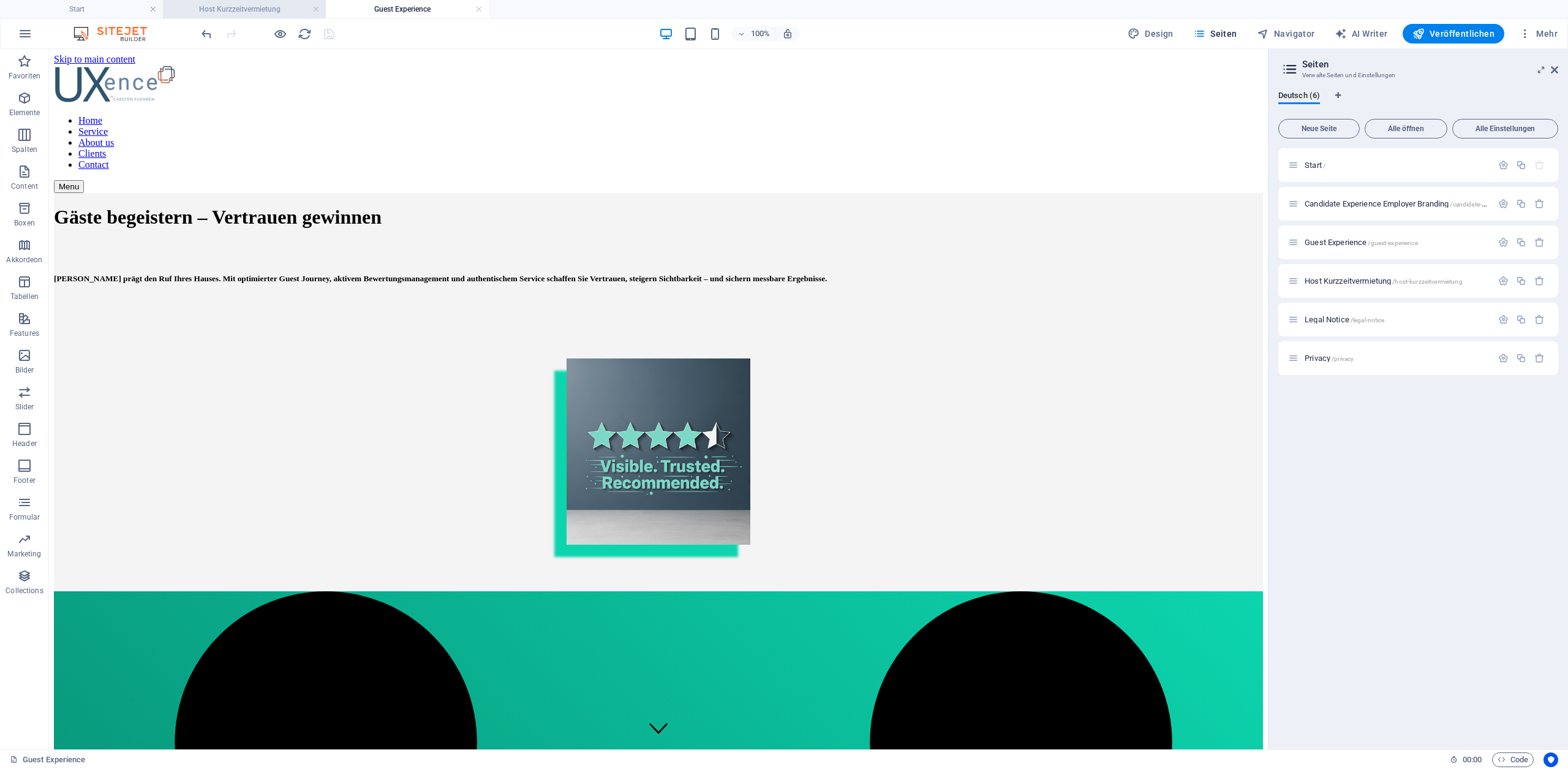
click at [236, 13] on h4 "Host Kurzzeitvermietung" at bounding box center [244, 9] width 163 height 13
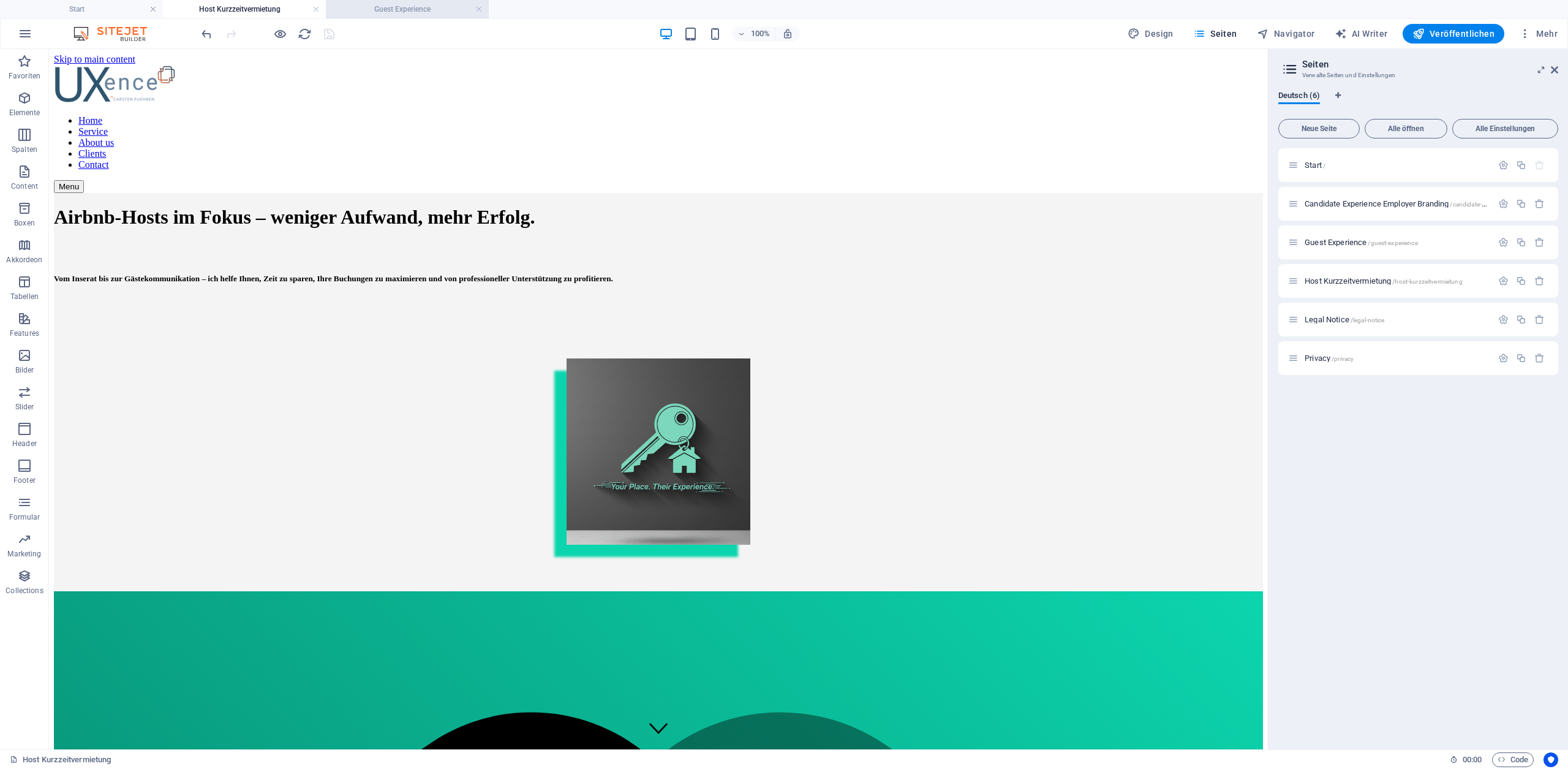
click at [379, 8] on h4 "Guest Experience" at bounding box center [407, 9] width 163 height 13
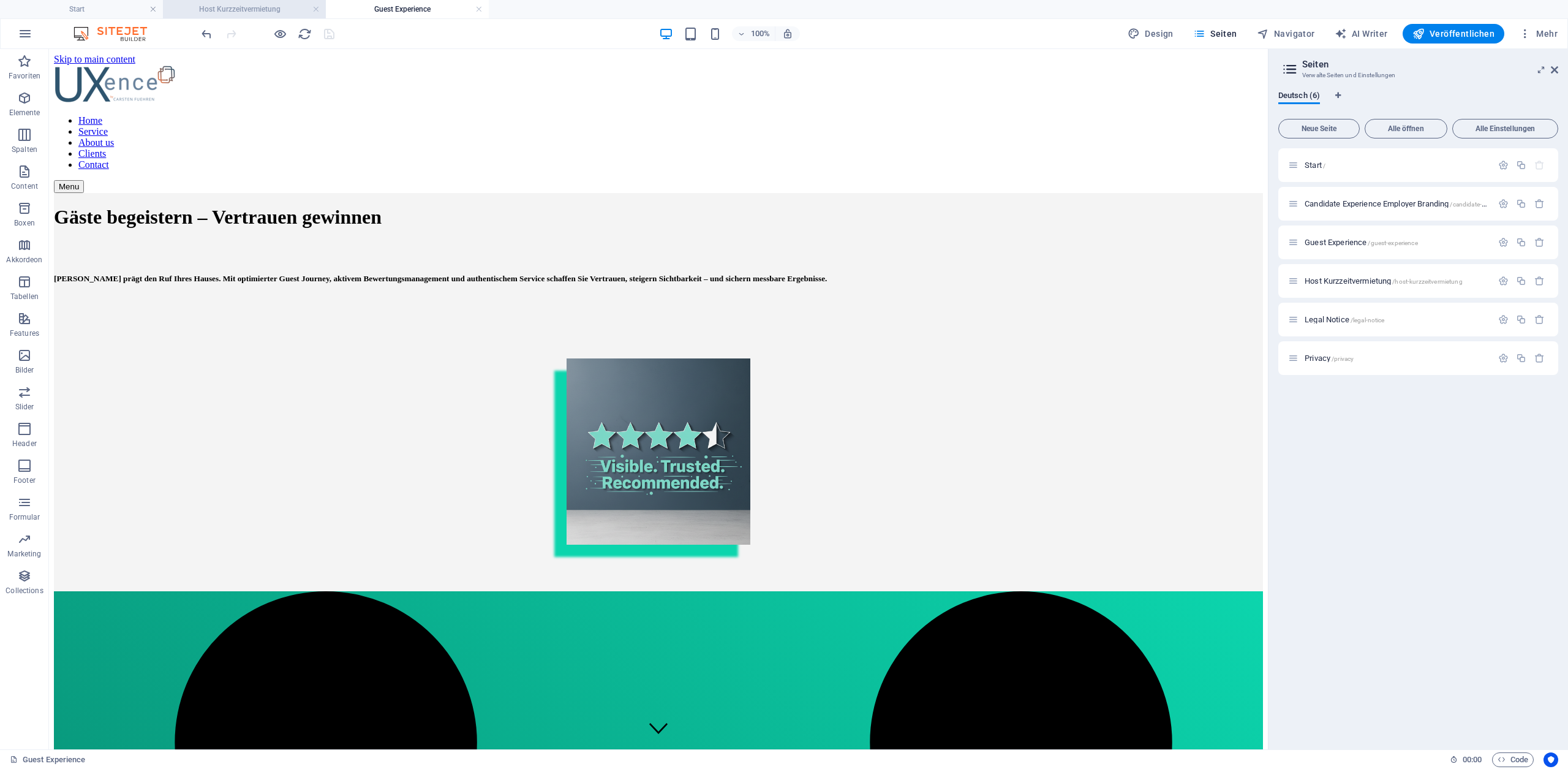
click at [249, 8] on h4 "Host Kurzzeitvermietung" at bounding box center [244, 9] width 163 height 13
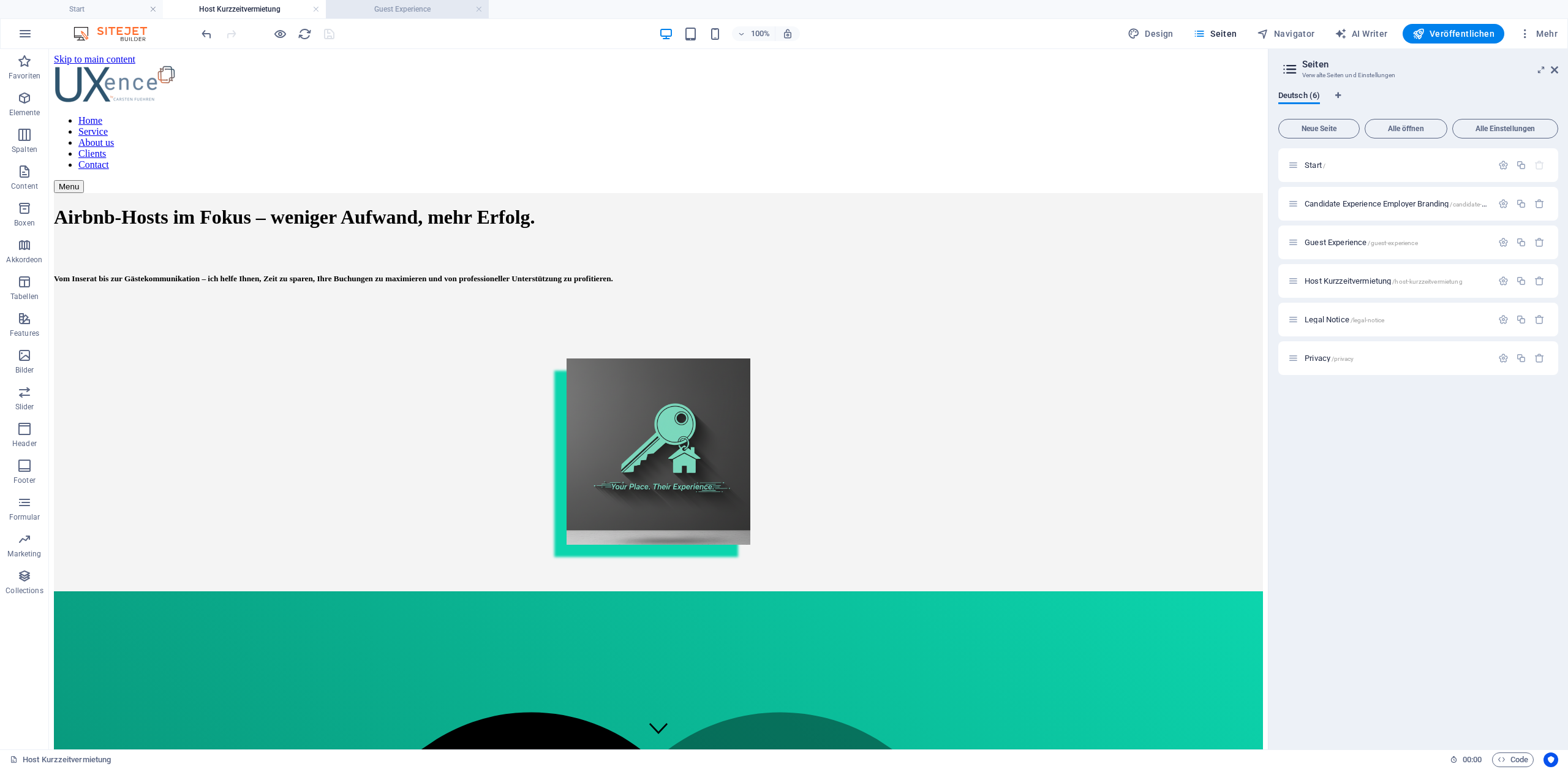
click at [367, 10] on h4 "Guest Experience" at bounding box center [407, 9] width 163 height 13
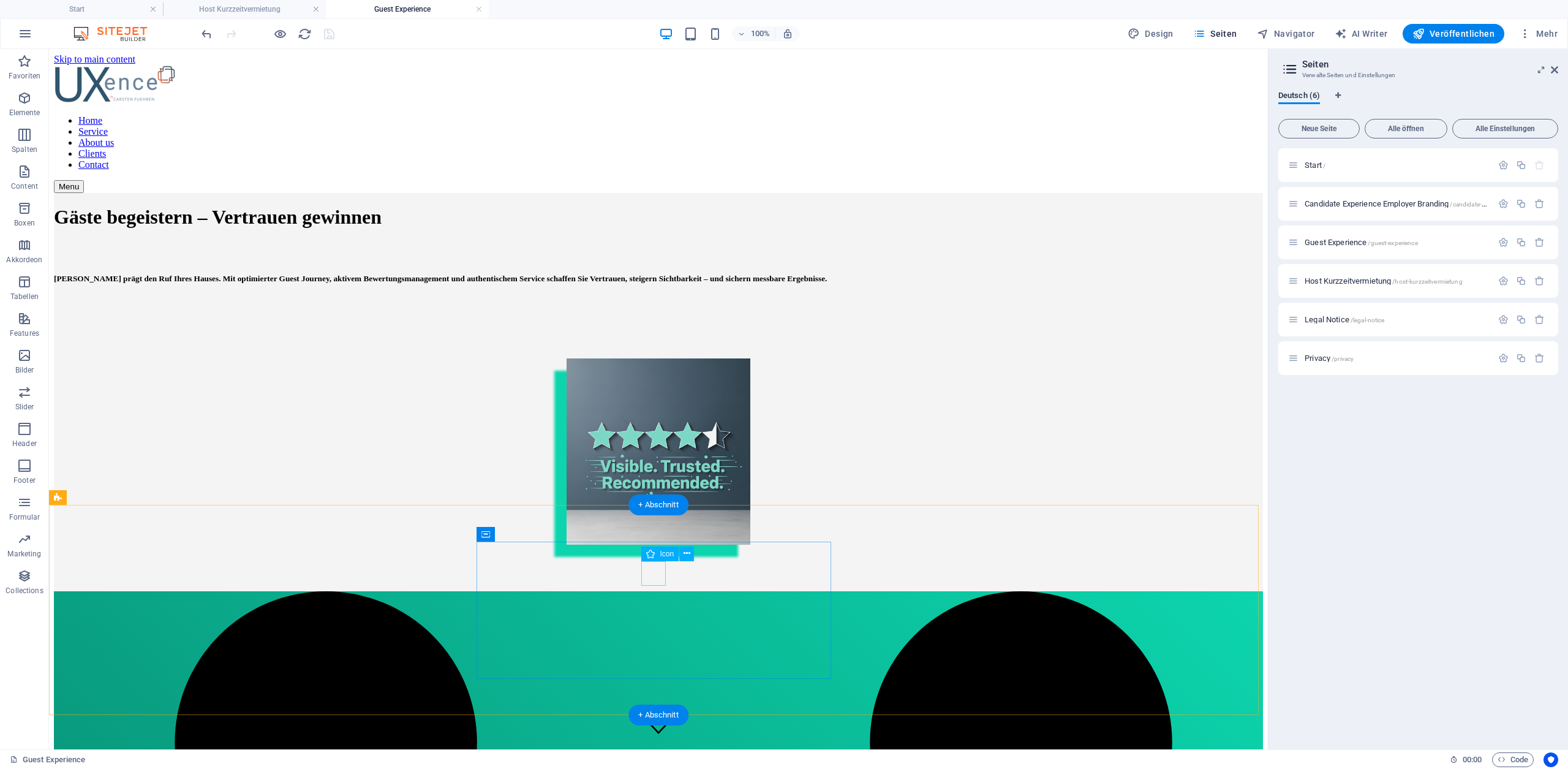
select select "xMidYMid"
select select "px"
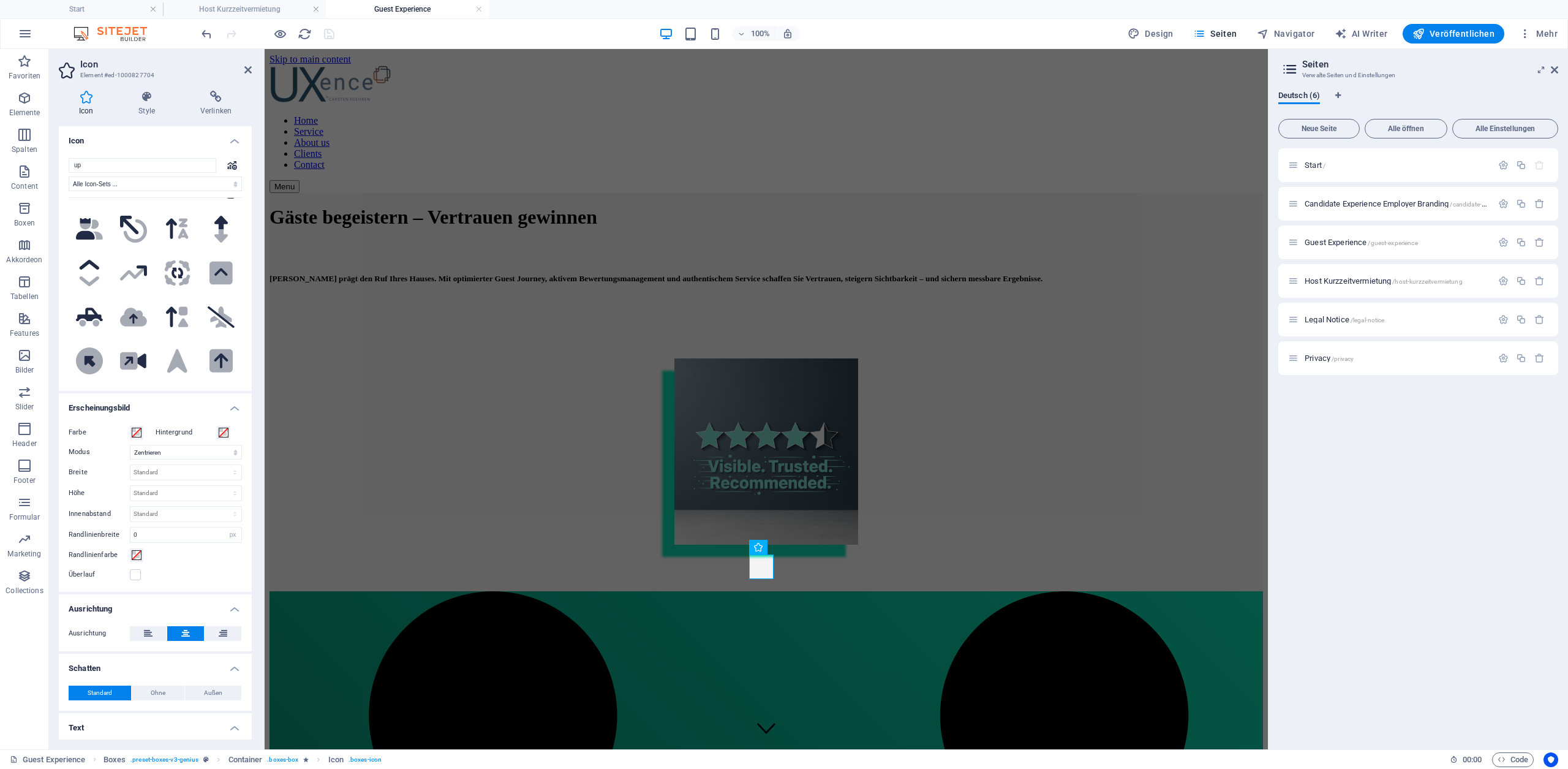
scroll to position [1531, 0]
type input "up"
click at [344, 269] on div "Gäste begeistern – Vertrauen gewinnen Jeder Gastkontakt prägt den Ruf Ihres Hau…" at bounding box center [766, 370] width 994 height 354
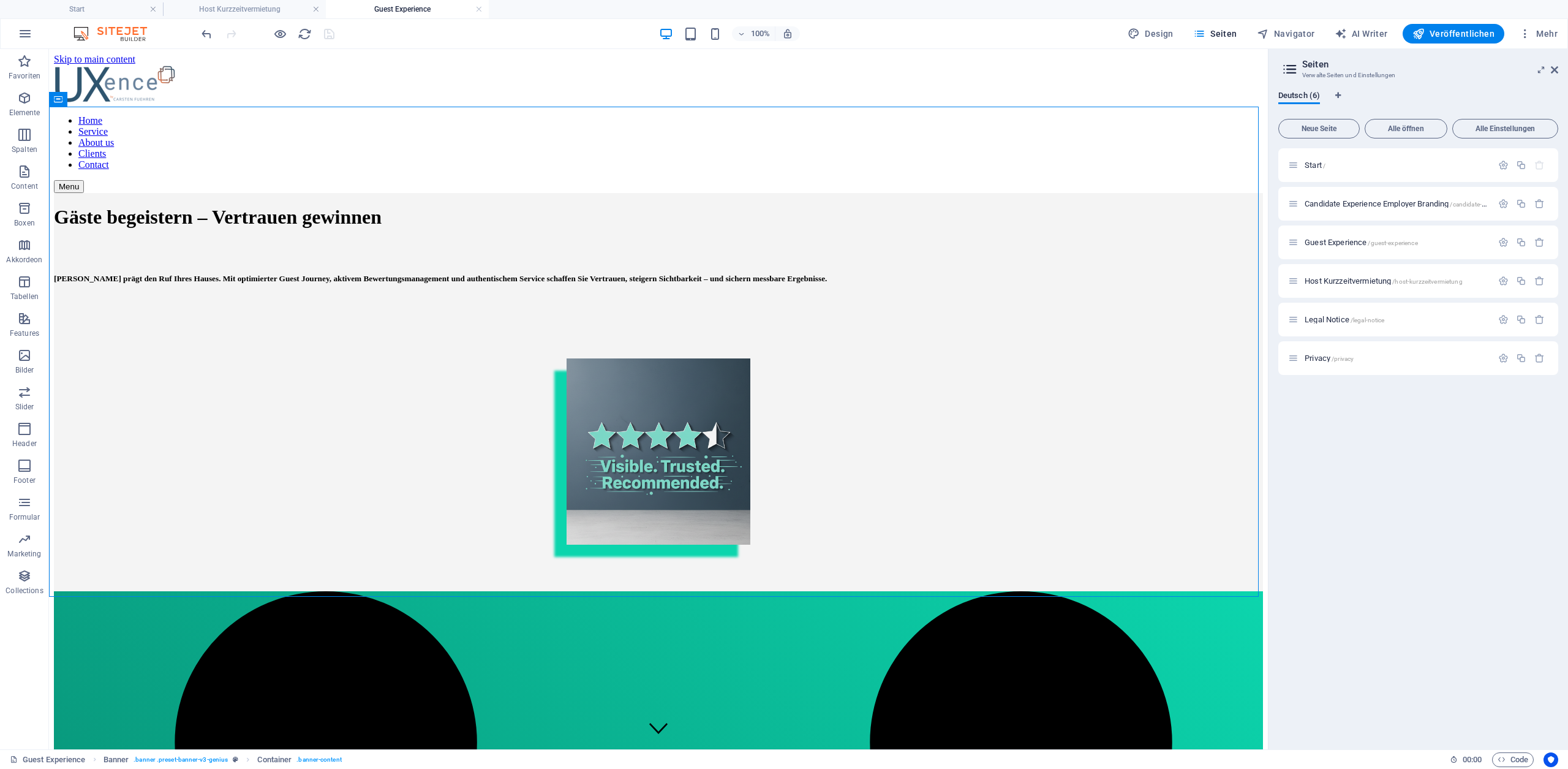
click at [431, 11] on h4 "Guest Experience" at bounding box center [407, 9] width 163 height 13
click at [241, 12] on h4 "Host Kurzzeitvermietung" at bounding box center [244, 9] width 163 height 13
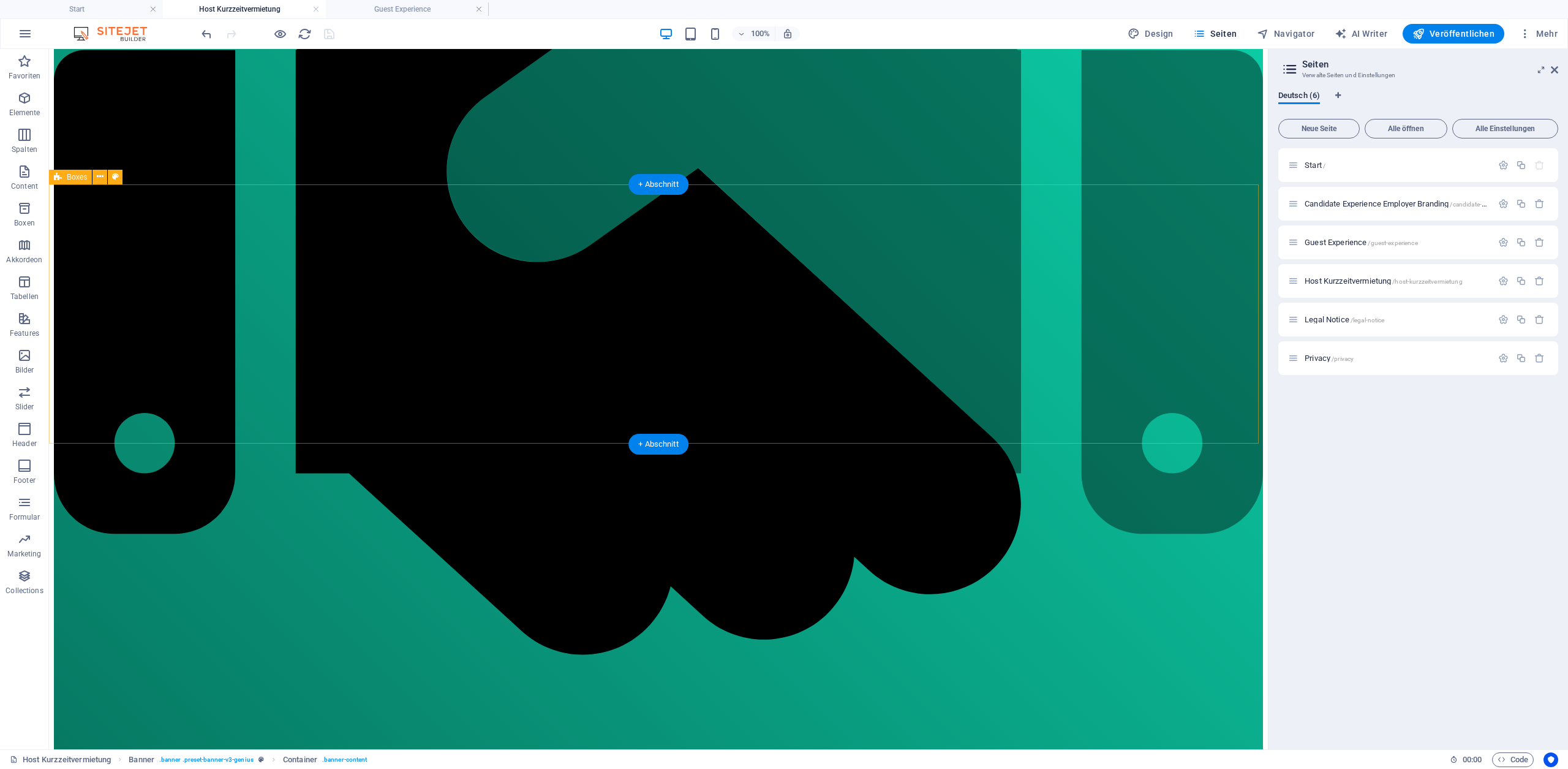
scroll to position [1049, 0]
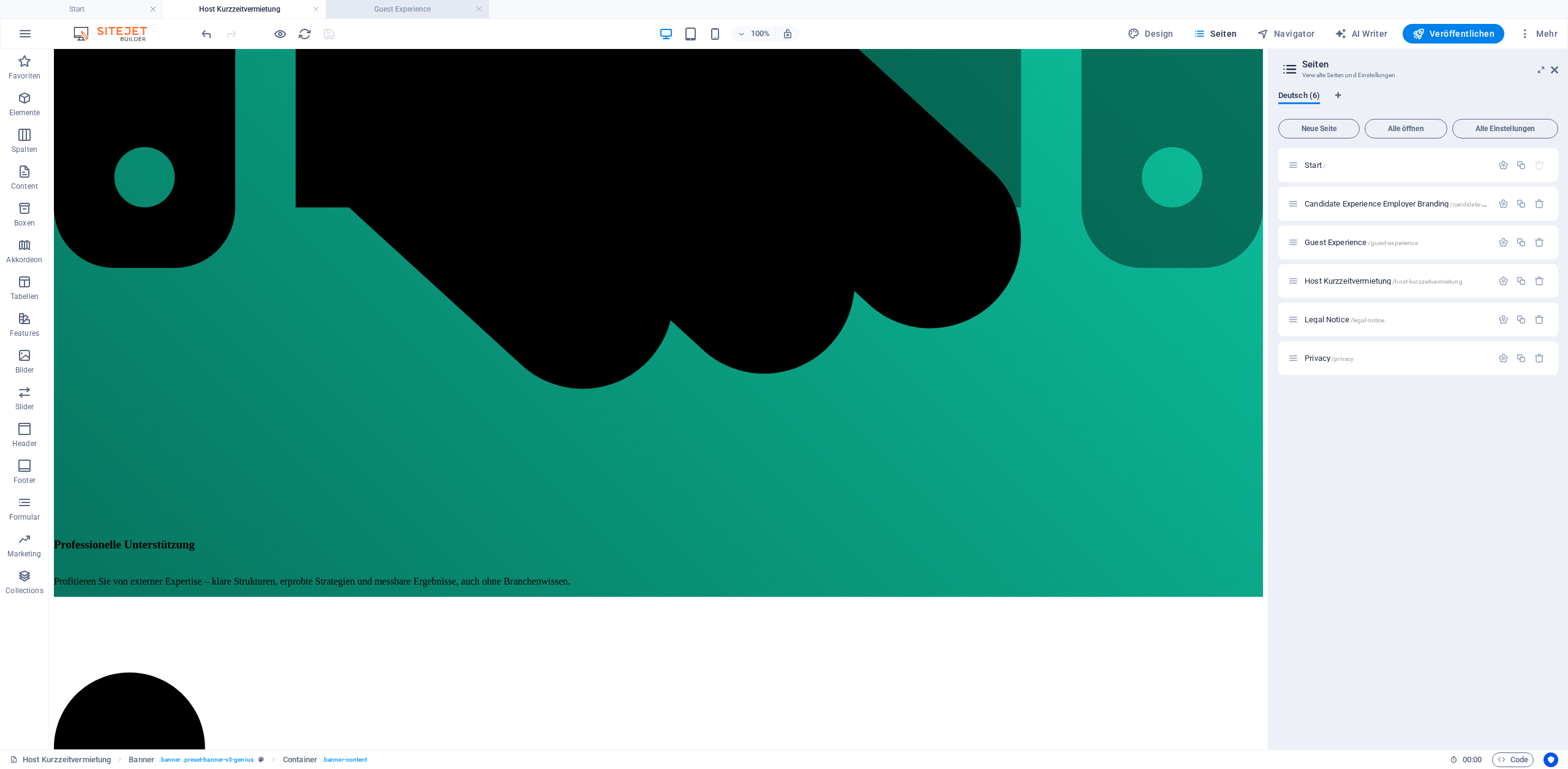
click at [357, 10] on h4 "Guest Experience" at bounding box center [407, 9] width 163 height 13
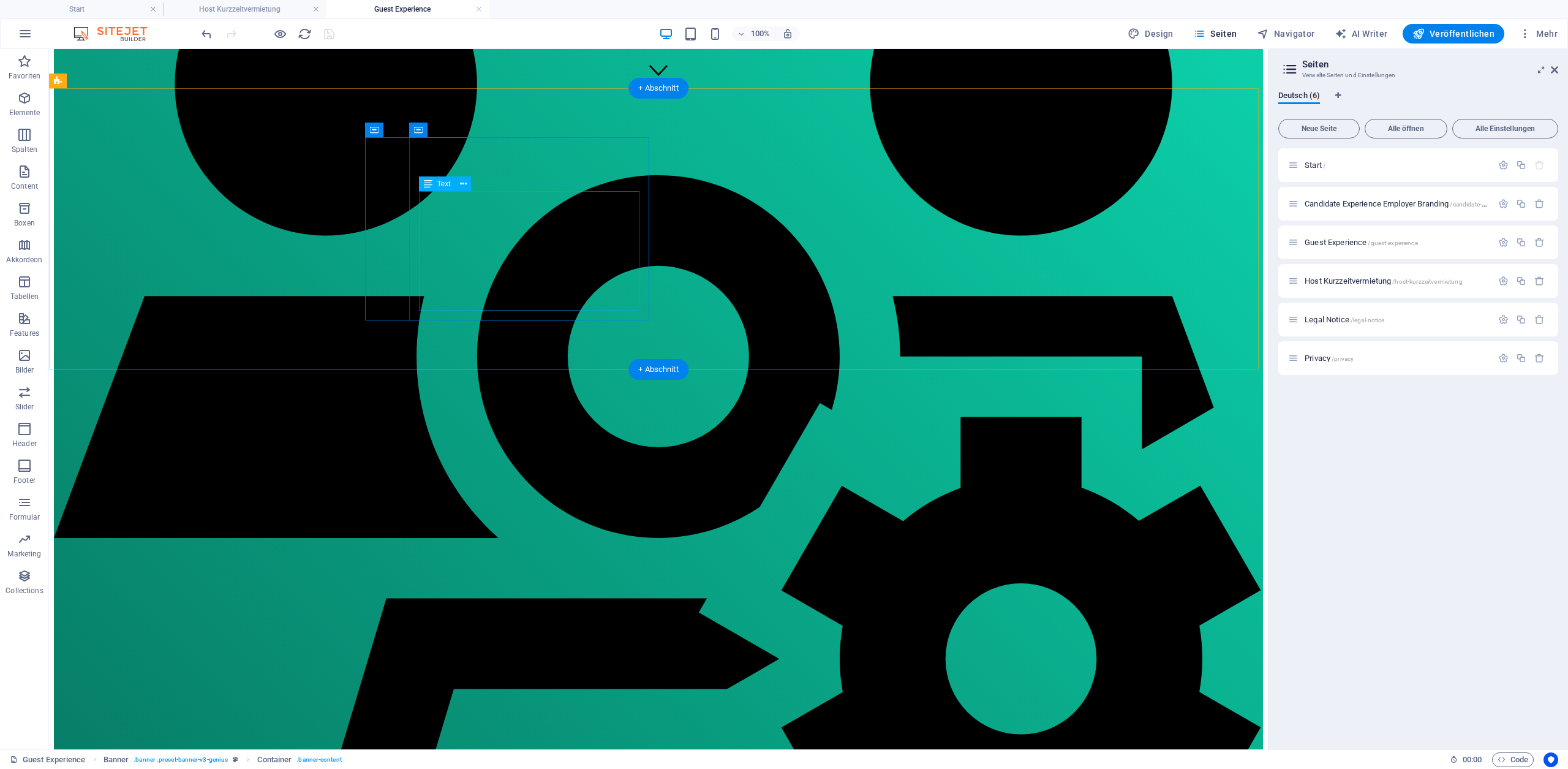
scroll to position [1055, 0]
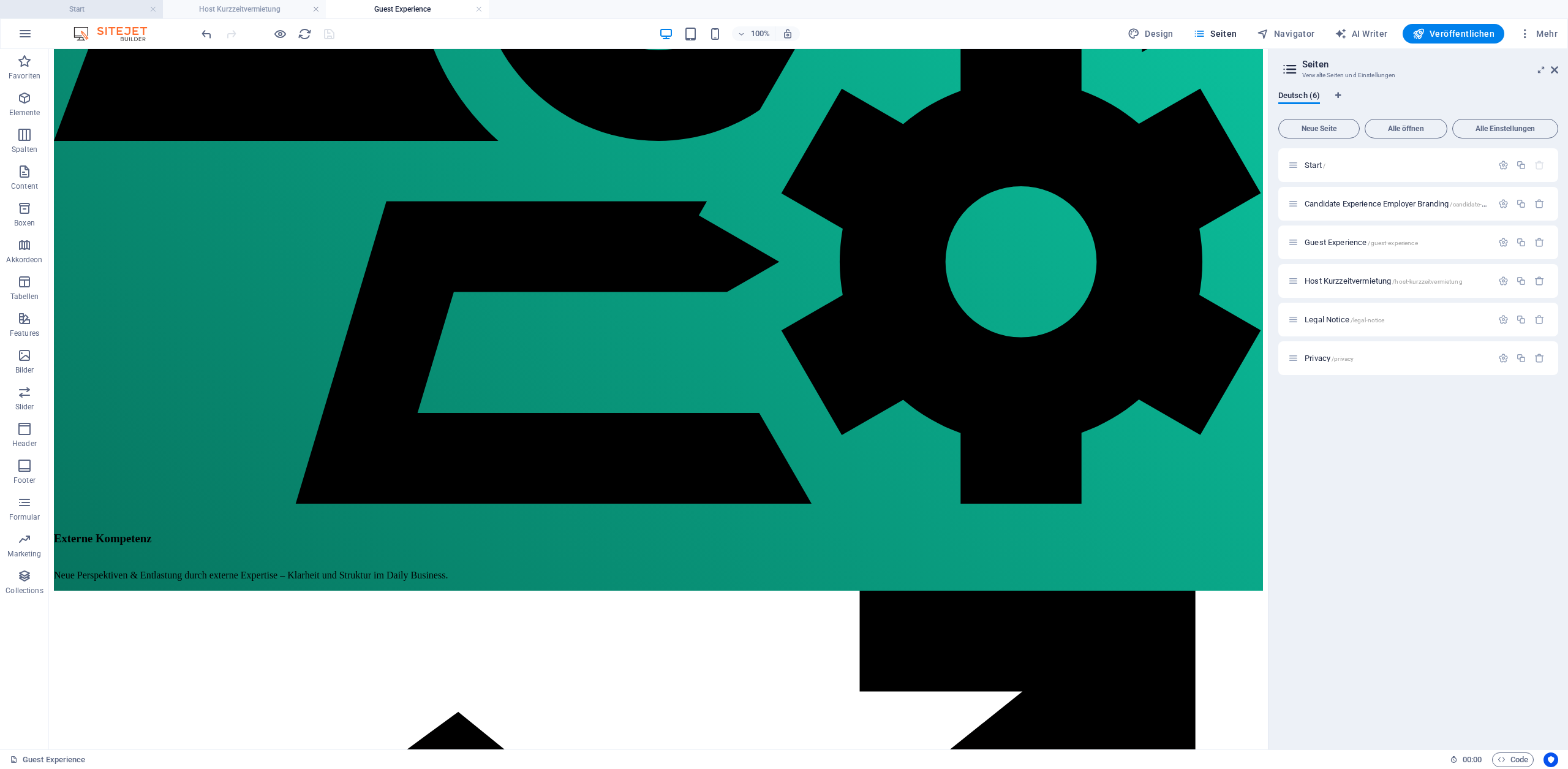
click at [95, 14] on h4 "Start" at bounding box center [81, 9] width 163 height 13
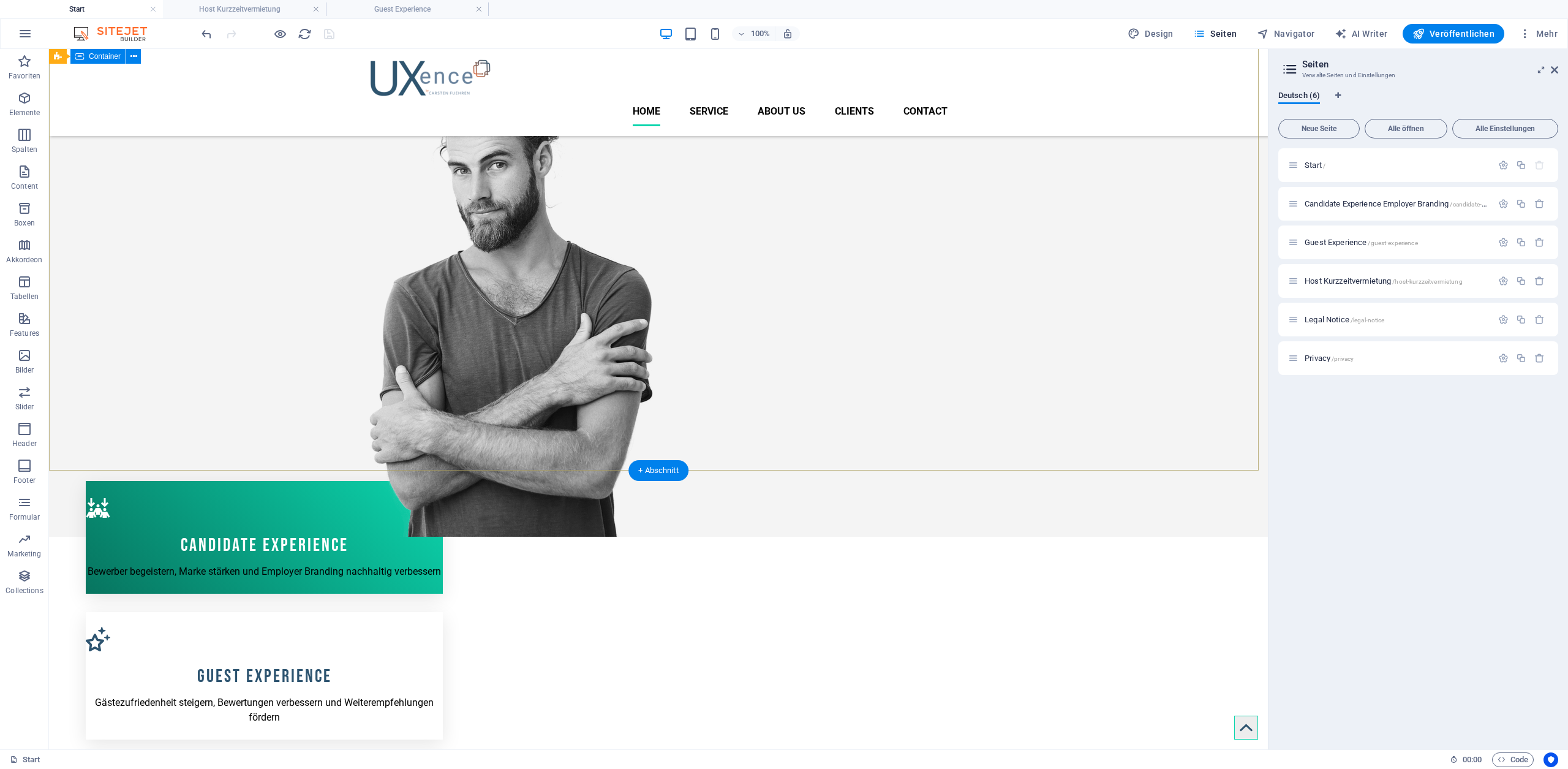
scroll to position [0, 0]
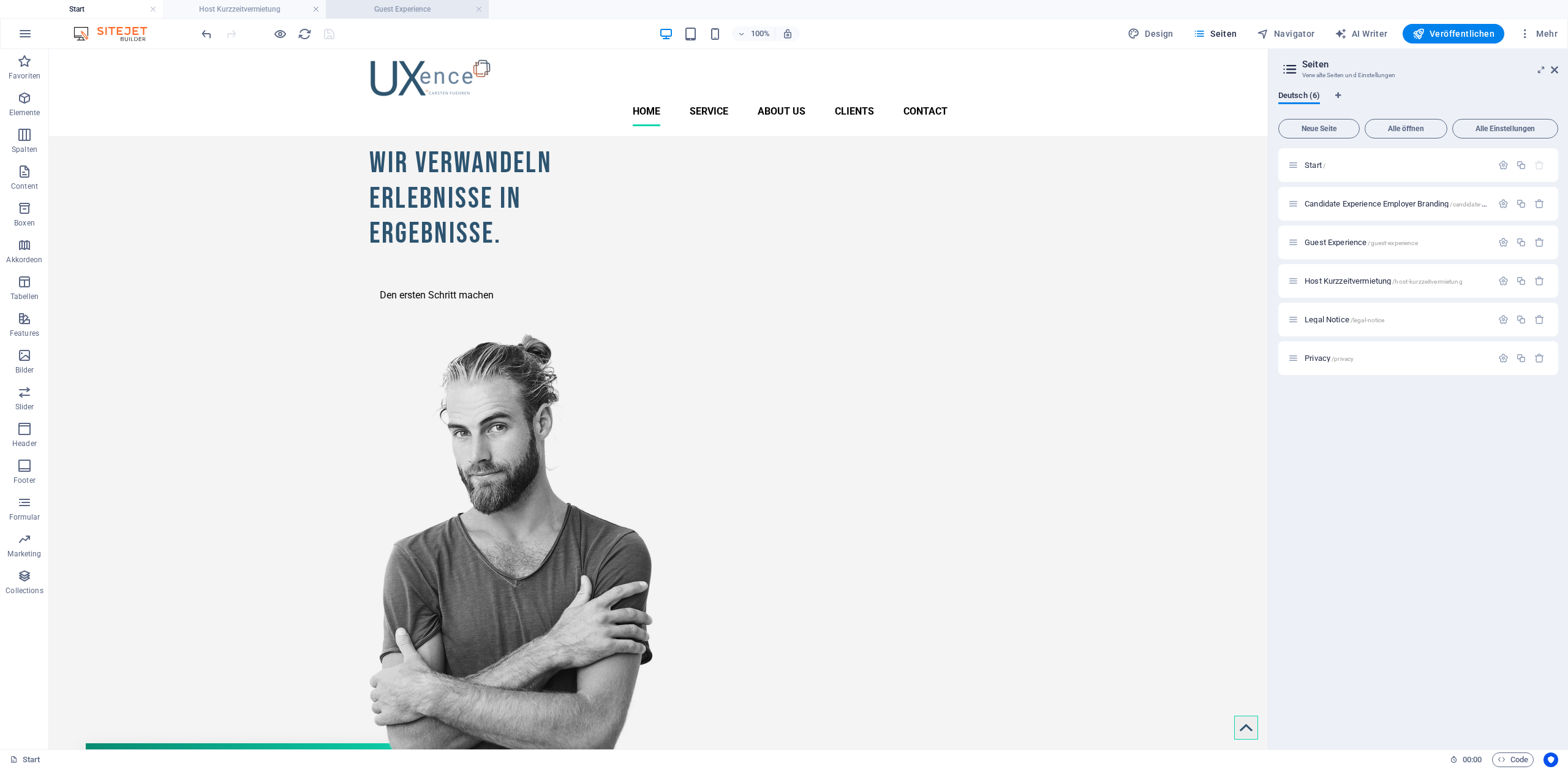
click at [403, 13] on h4 "Guest Experience" at bounding box center [407, 9] width 163 height 13
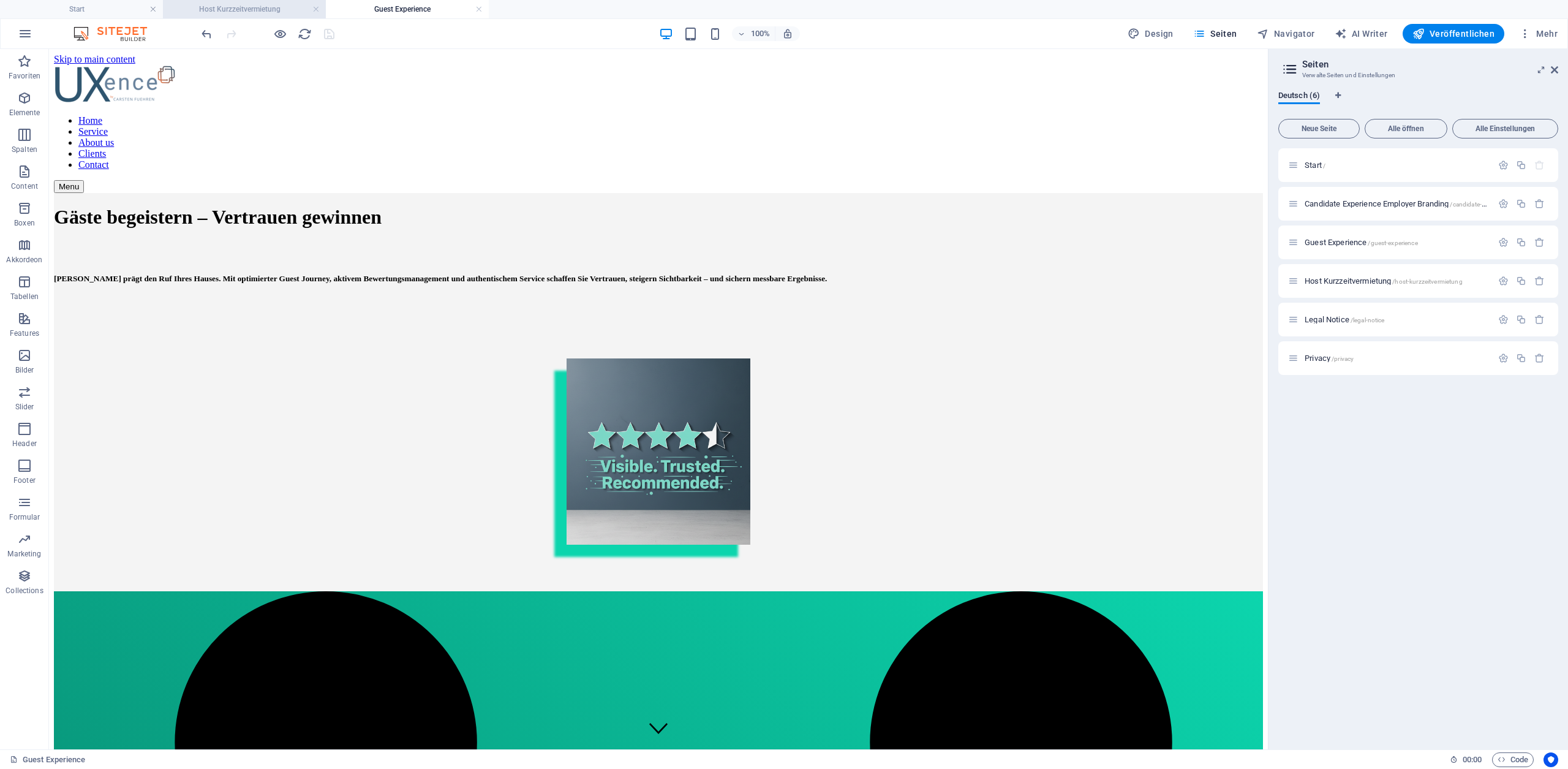
click at [236, 11] on h4 "Host Kurzzeitvermietung" at bounding box center [244, 9] width 163 height 13
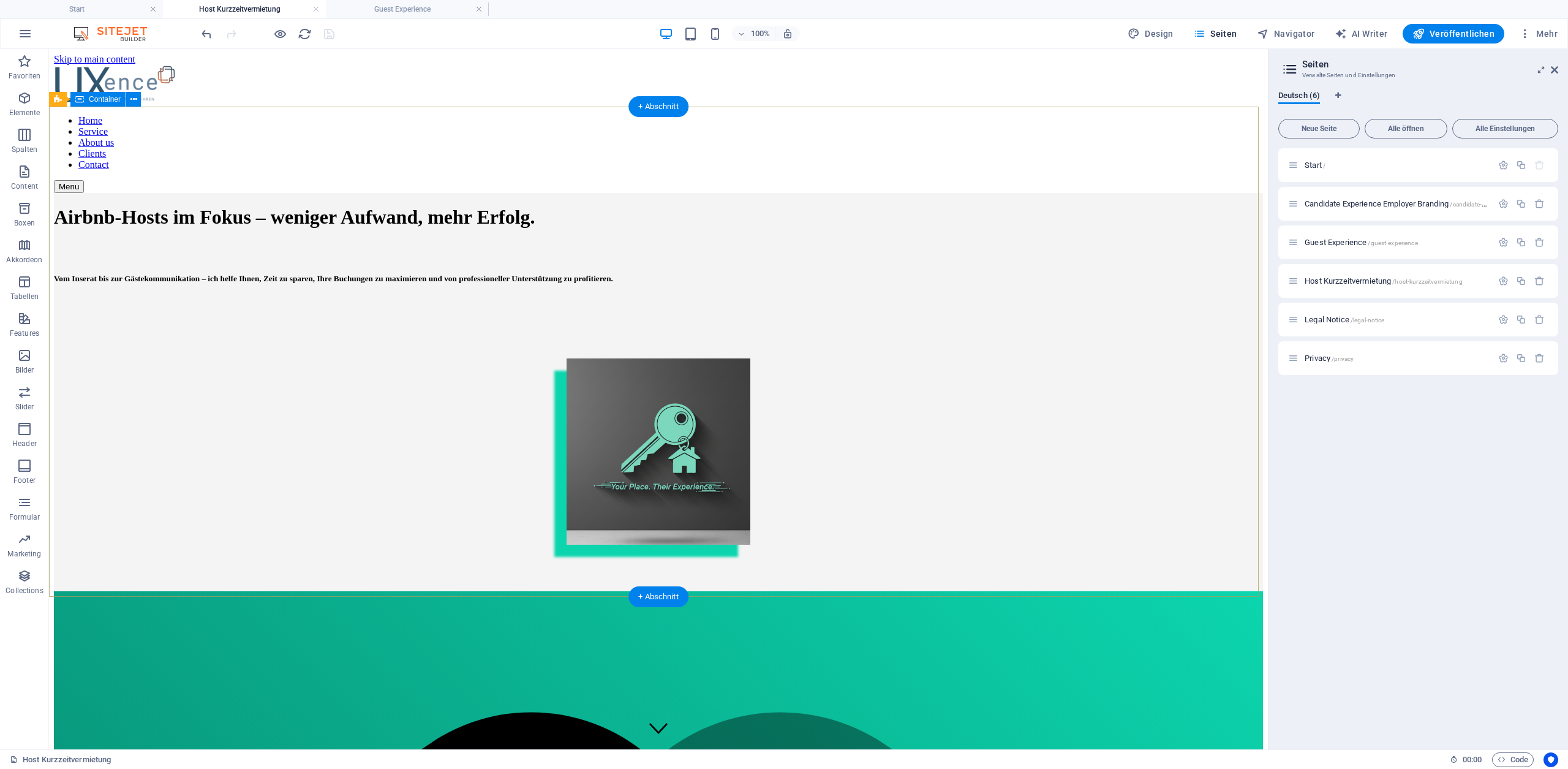
click at [974, 193] on div "Airbnb-Hosts im Fokus – weniger Aufwand, mehr Erfolg. Vom Inserat bis zur Gäste…" at bounding box center [658, 370] width 1209 height 354
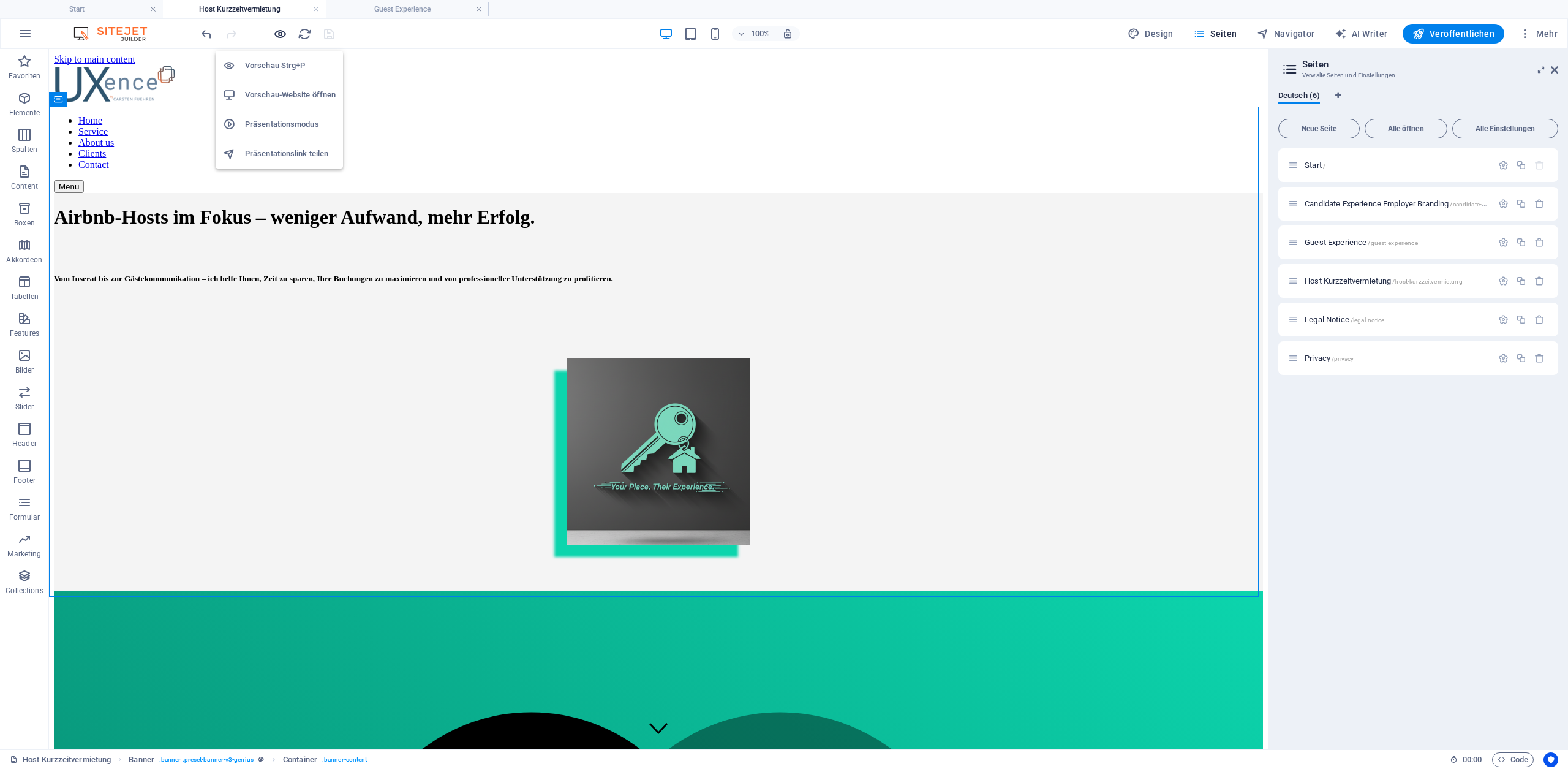
click at [279, 37] on icon "button" at bounding box center [279, 34] width 14 height 14
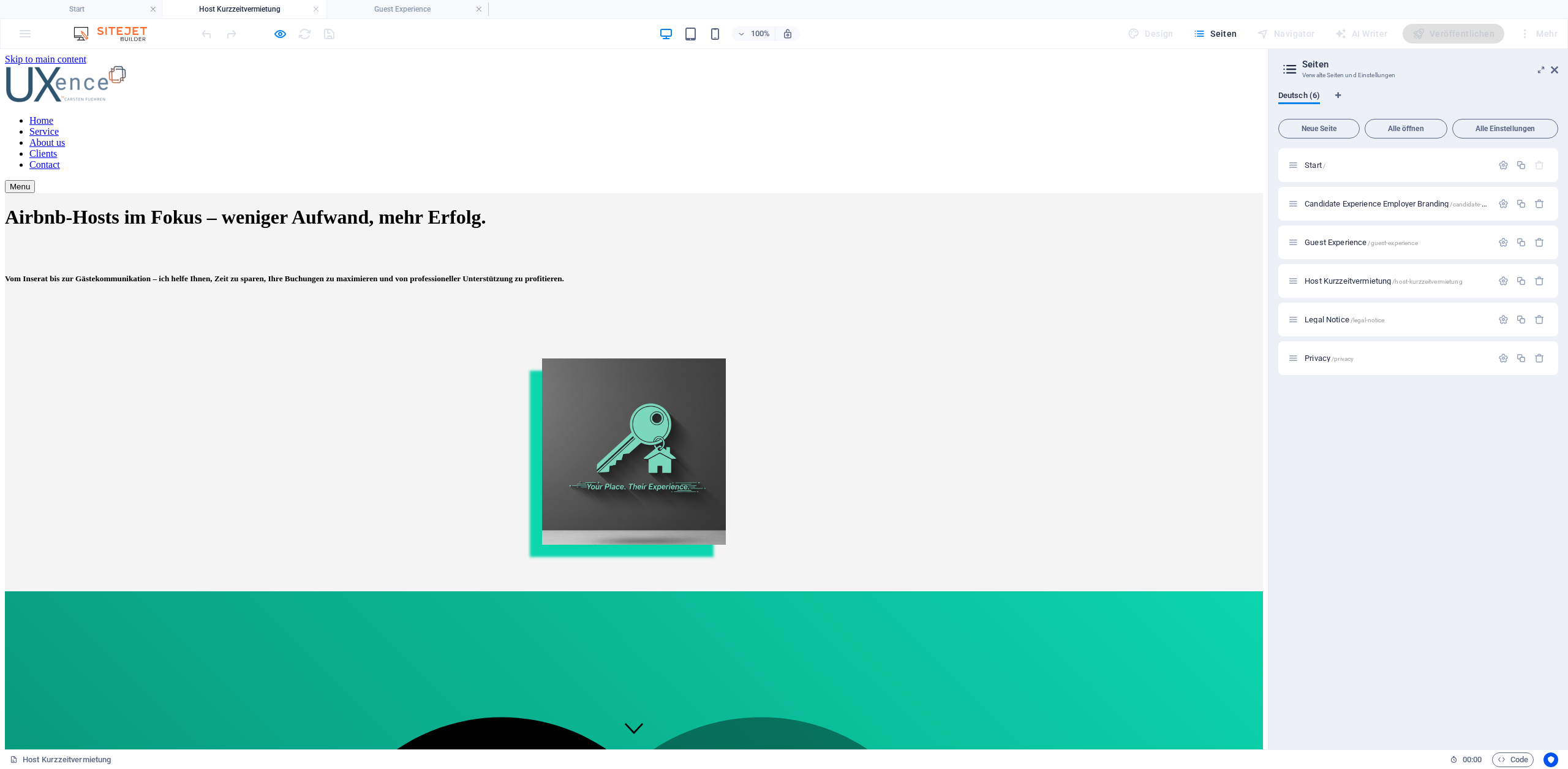
click at [455, 284] on h5 "Vom Inserat bis zur Gästekommunikation – ich helfe Ihnen, Zeit zu sparen, Ihre …" at bounding box center [634, 278] width 1258 height 10
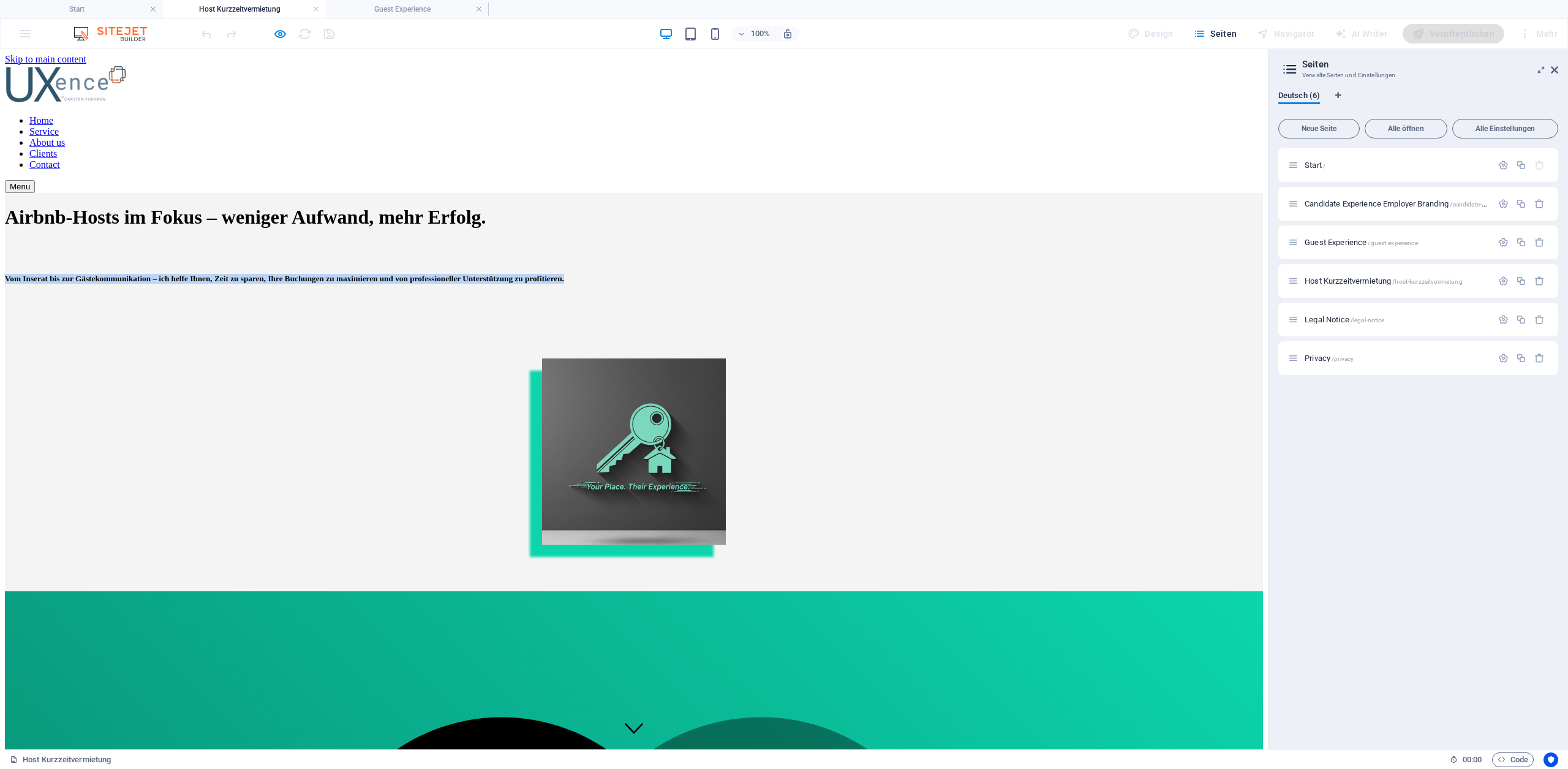
click at [455, 284] on h5 "Vom Inserat bis zur Gästekommunikation – ich helfe Ihnen, Zeit zu sparen, Ihre …" at bounding box center [634, 278] width 1258 height 10
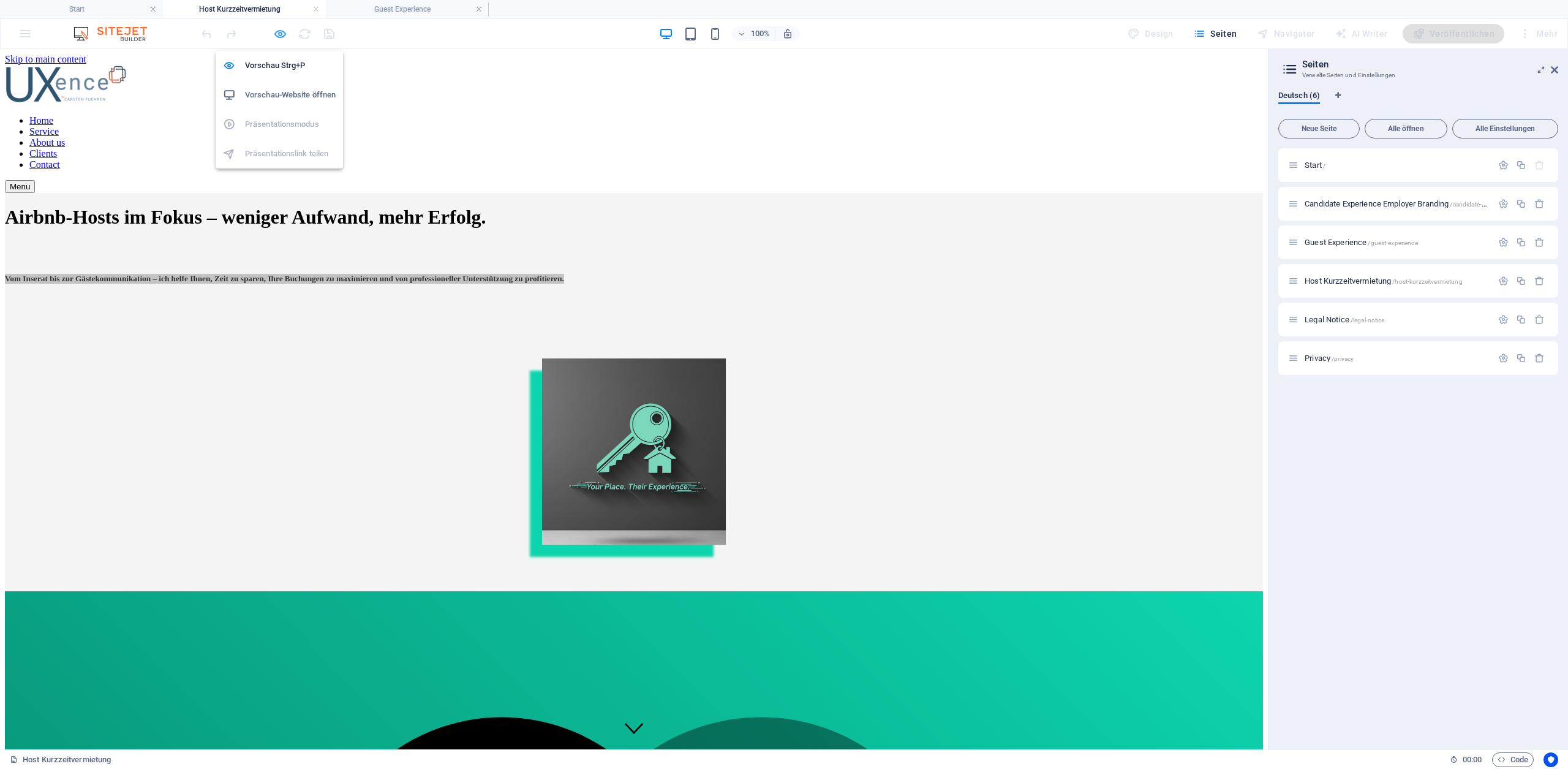
click at [279, 35] on icon "button" at bounding box center [279, 34] width 14 height 14
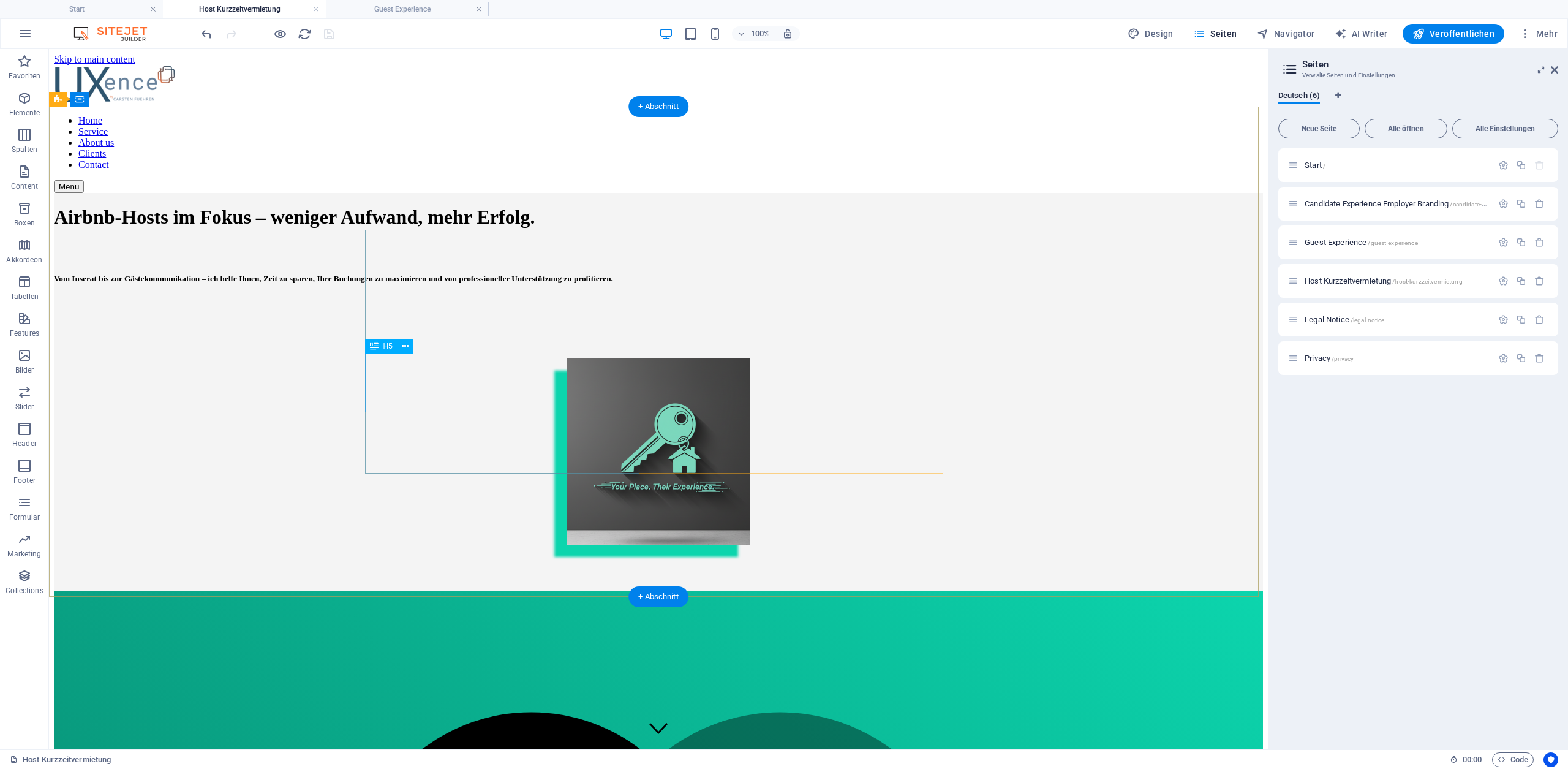
click at [452, 284] on div "Vom Inserat bis zur Gästekommunikation – ich helfe Ihnen, Zeit zu sparen, Ihre …" at bounding box center [658, 278] width 1209 height 10
click at [236, 388] on div "Airbnb-Hosts im Fokus – weniger Aufwand, mehr Erfolg. Vom Inserat bis zur Gäste…" at bounding box center [658, 370] width 1209 height 354
click at [554, 284] on div "Vom Inserat bis zur Gästekommunikation – ich helfe Ihnen, Zeit zu sparen, Ihre …" at bounding box center [658, 278] width 1209 height 10
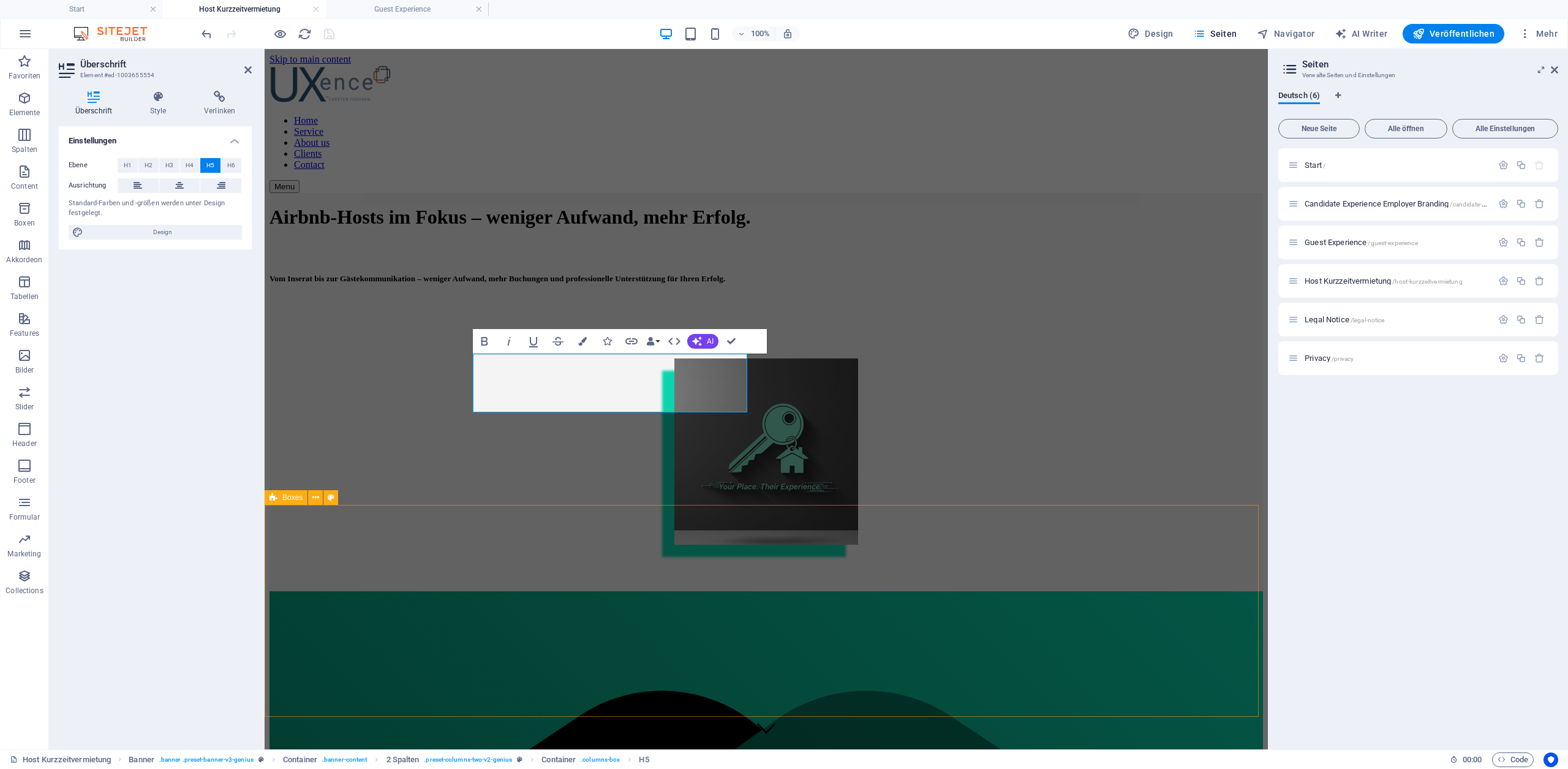
scroll to position [781, 2]
click at [412, 404] on div "Airbnb-Hosts im Fokus – weniger Aufwand, mehr Erfolg. Vom Inserat bis zur Gäste…" at bounding box center [766, 370] width 994 height 354
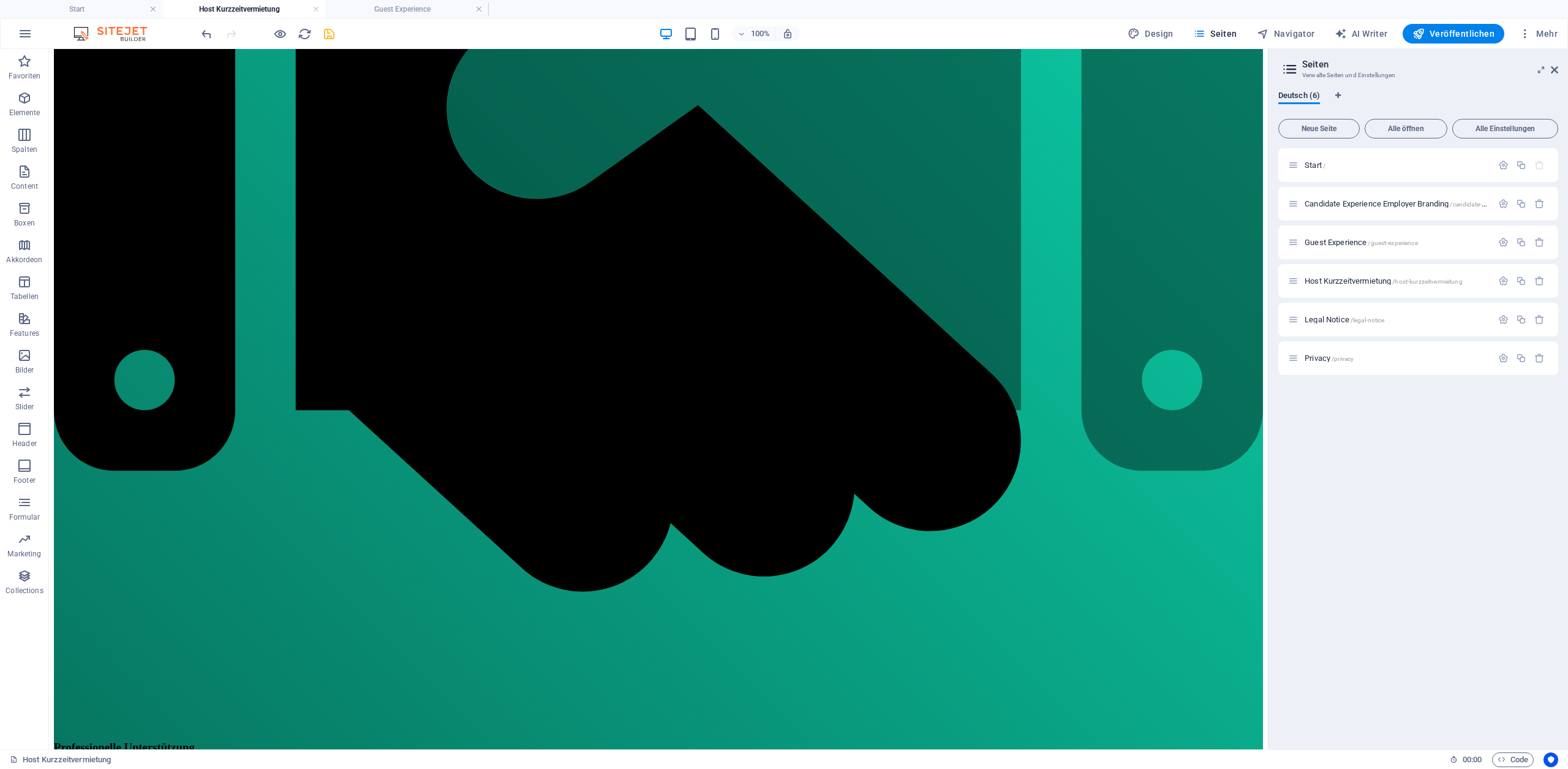
scroll to position [898, 0]
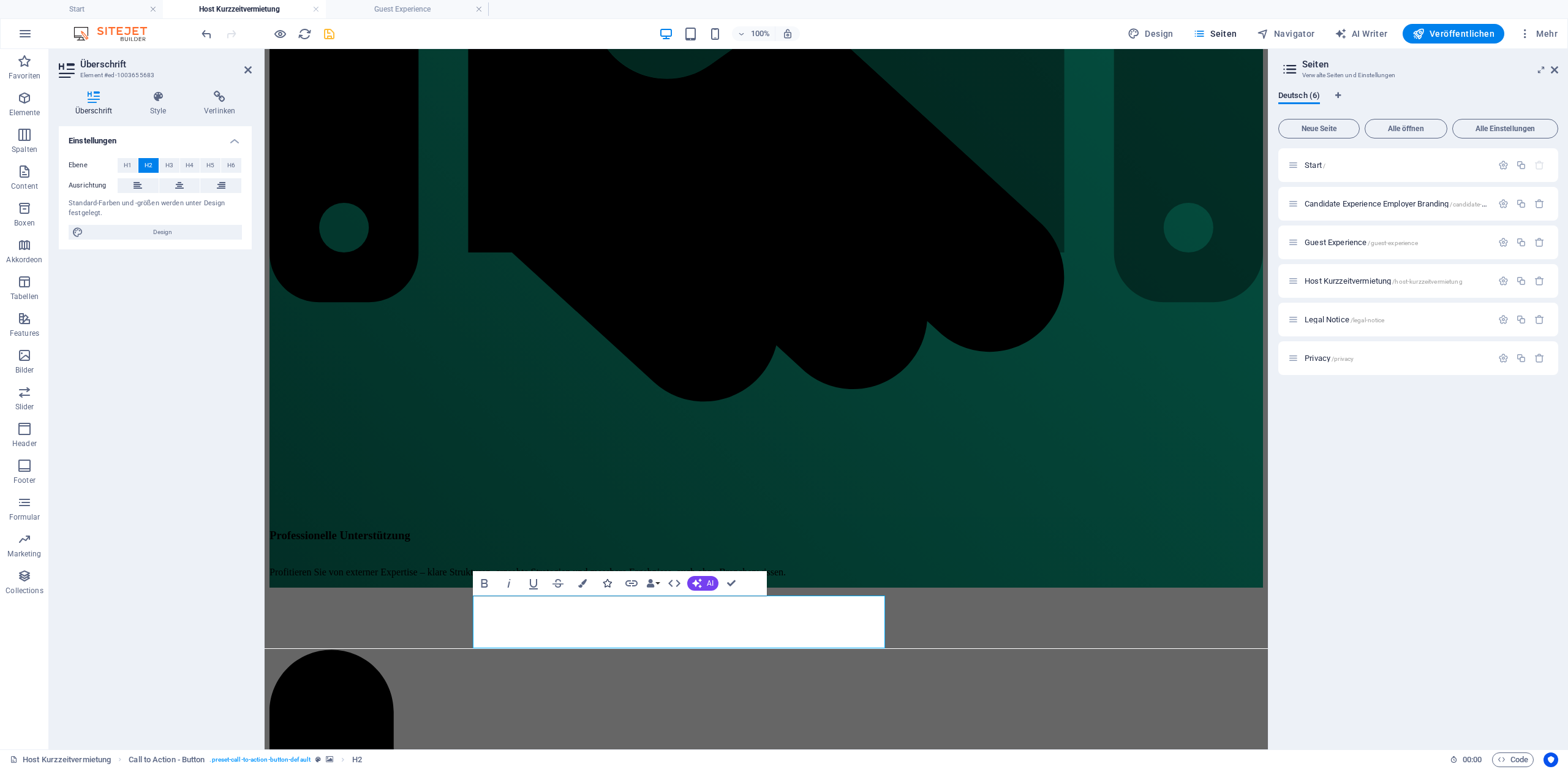
scroll to position [0, 4]
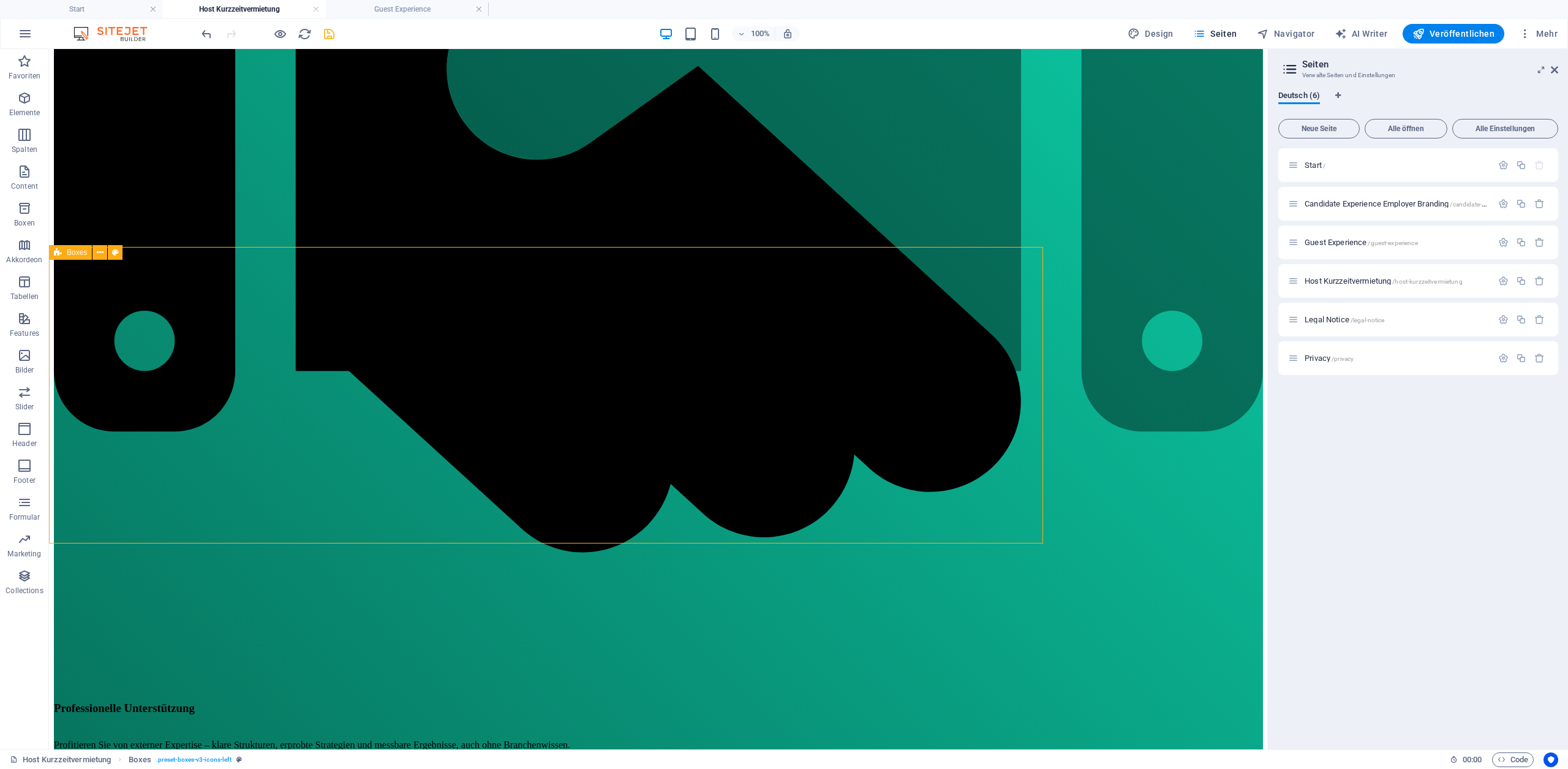
scroll to position [898, 0]
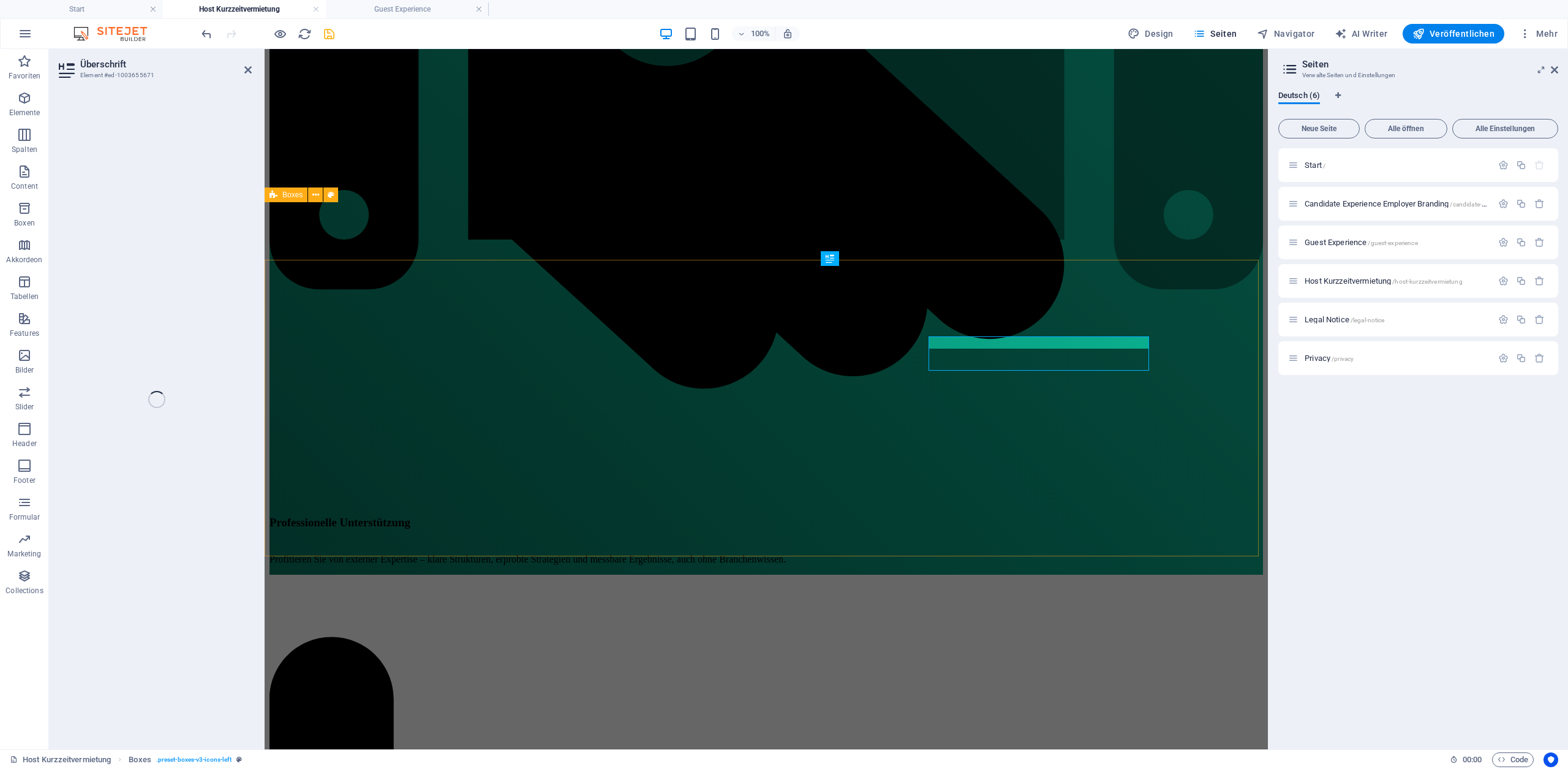
scroll to position [886, 0]
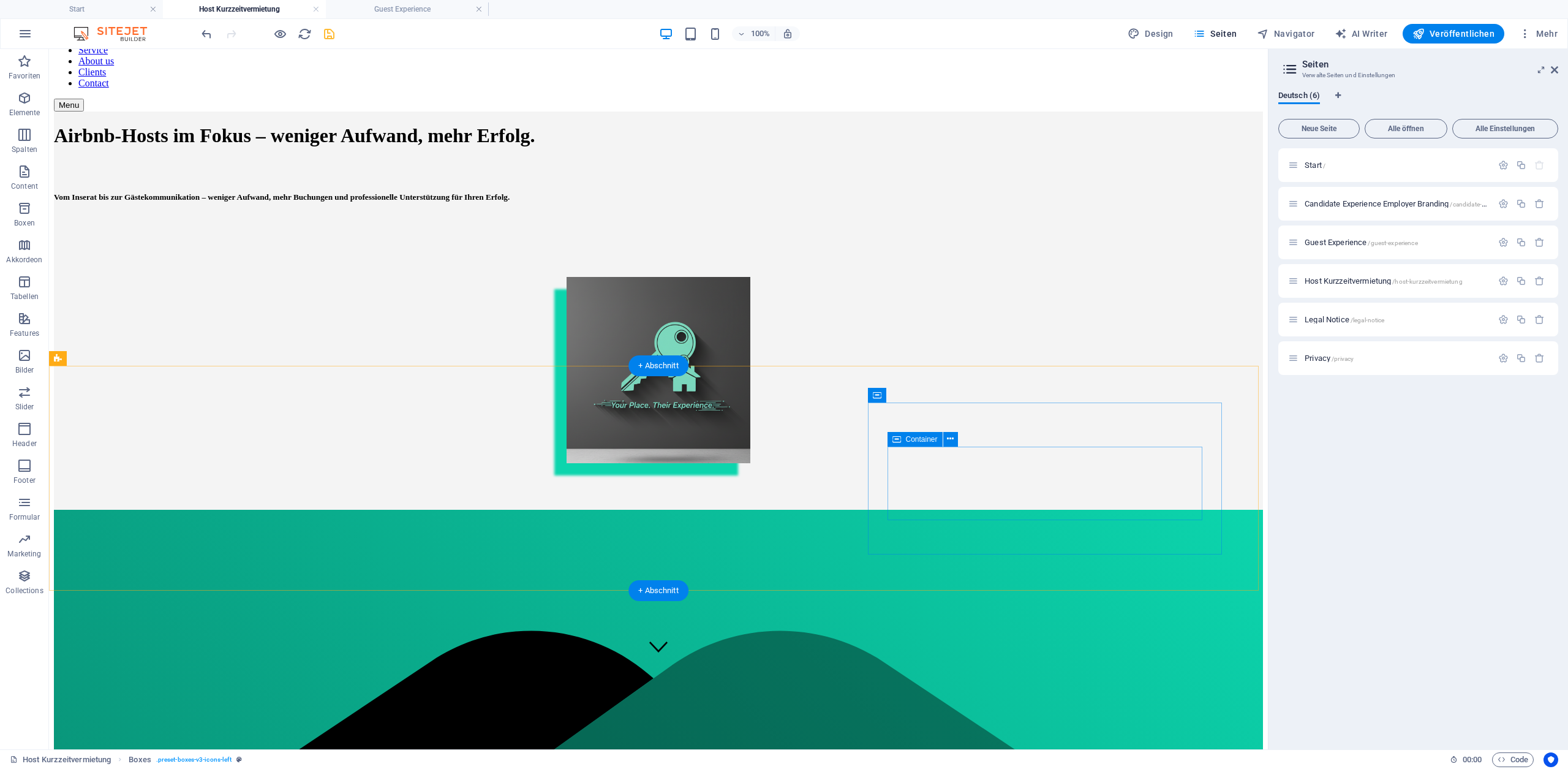
scroll to position [0, 0]
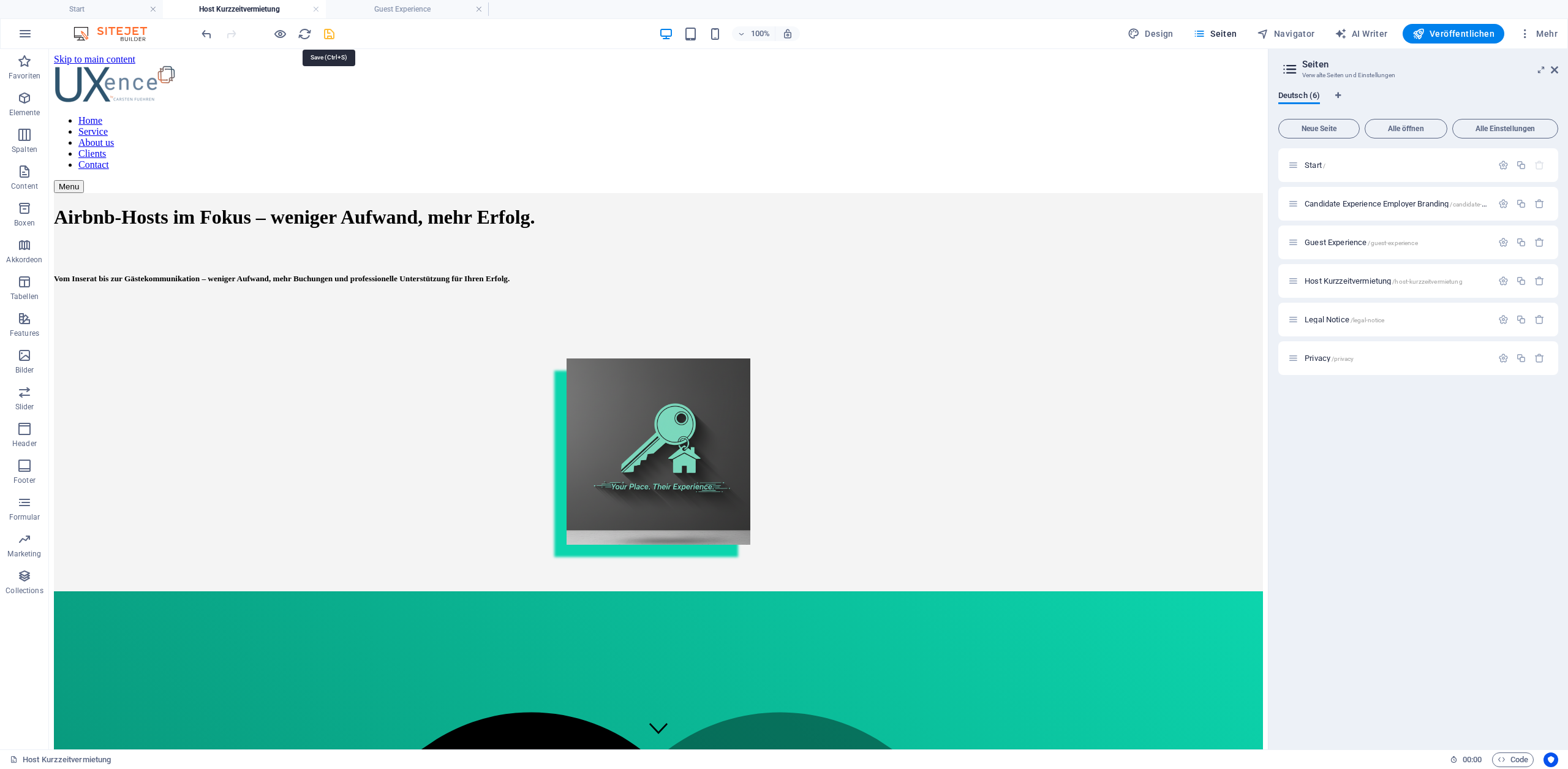
click at [331, 34] on icon "save" at bounding box center [329, 34] width 14 height 14
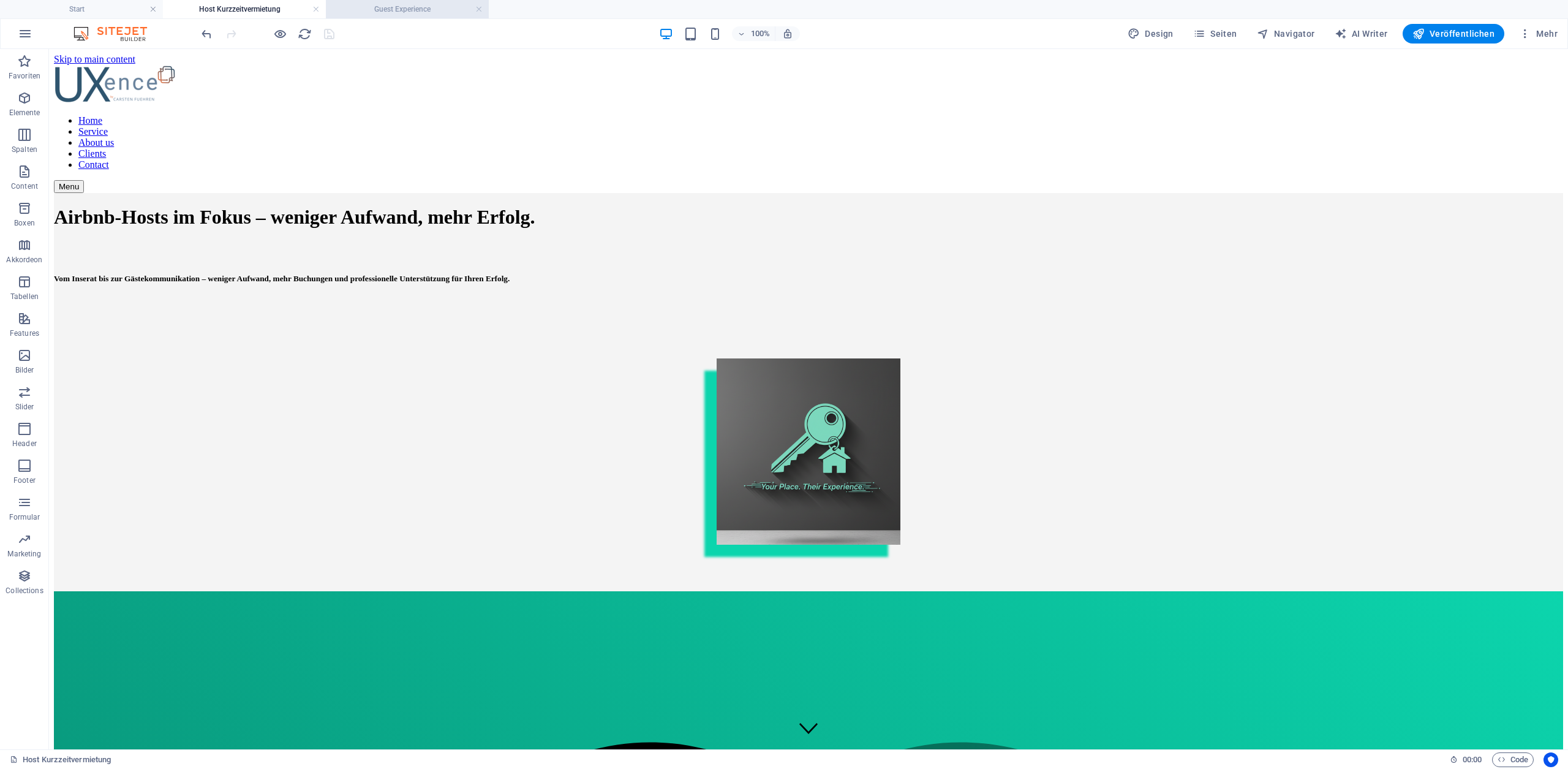
click at [382, 11] on h4 "Guest Experience" at bounding box center [407, 9] width 163 height 13
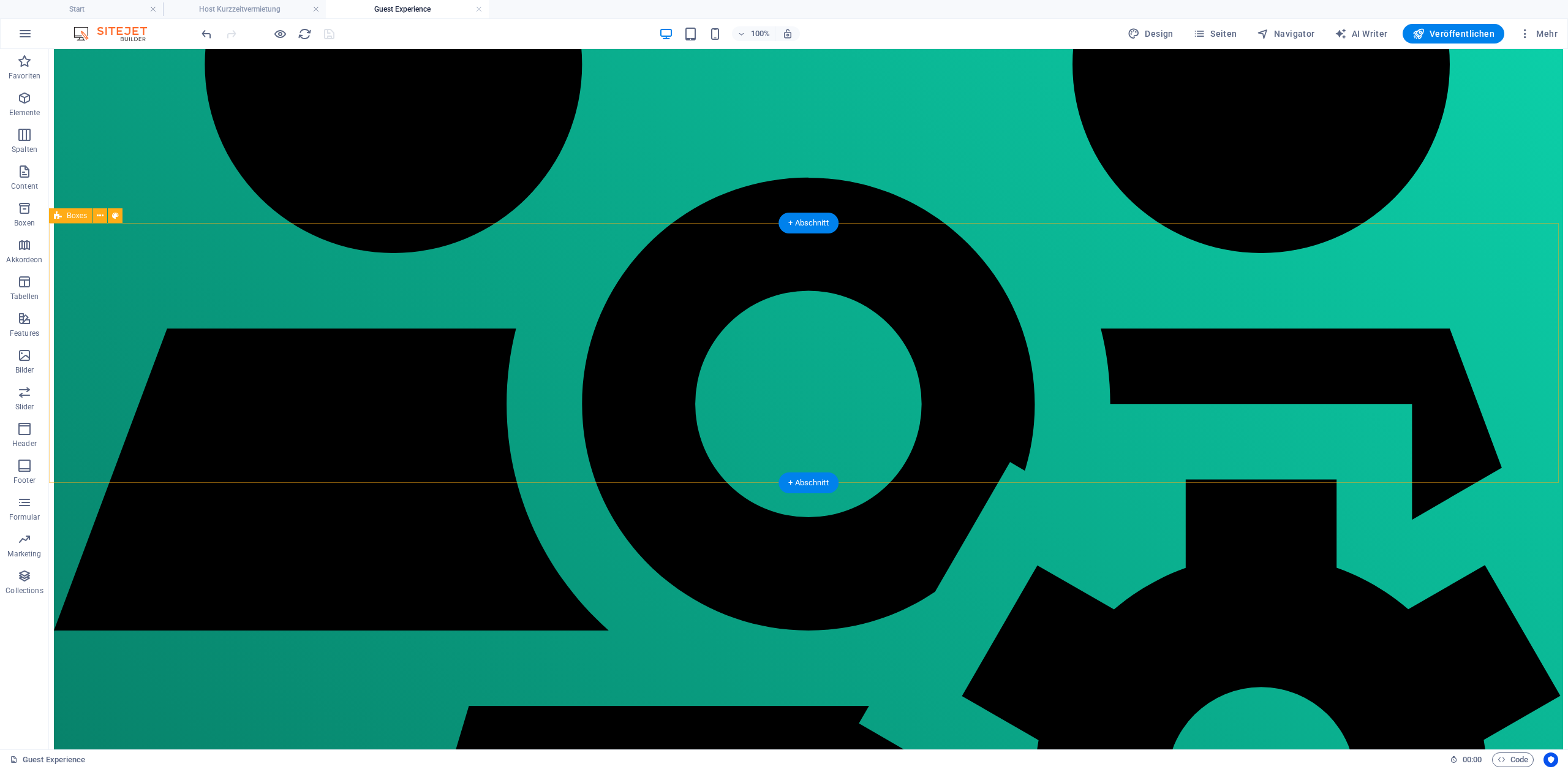
scroll to position [717, 0]
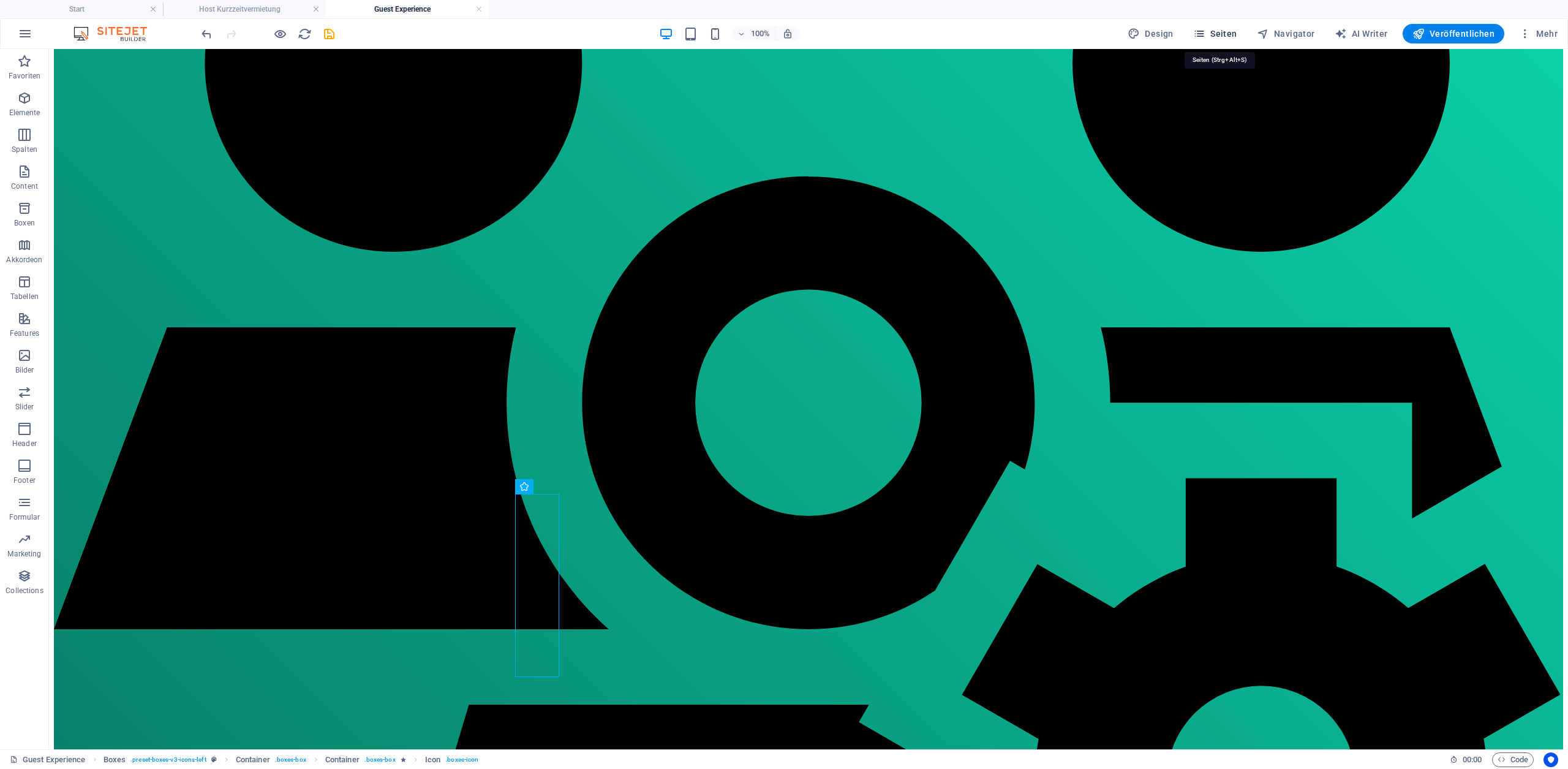
click at [1202, 35] on icon "button" at bounding box center [1199, 34] width 12 height 12
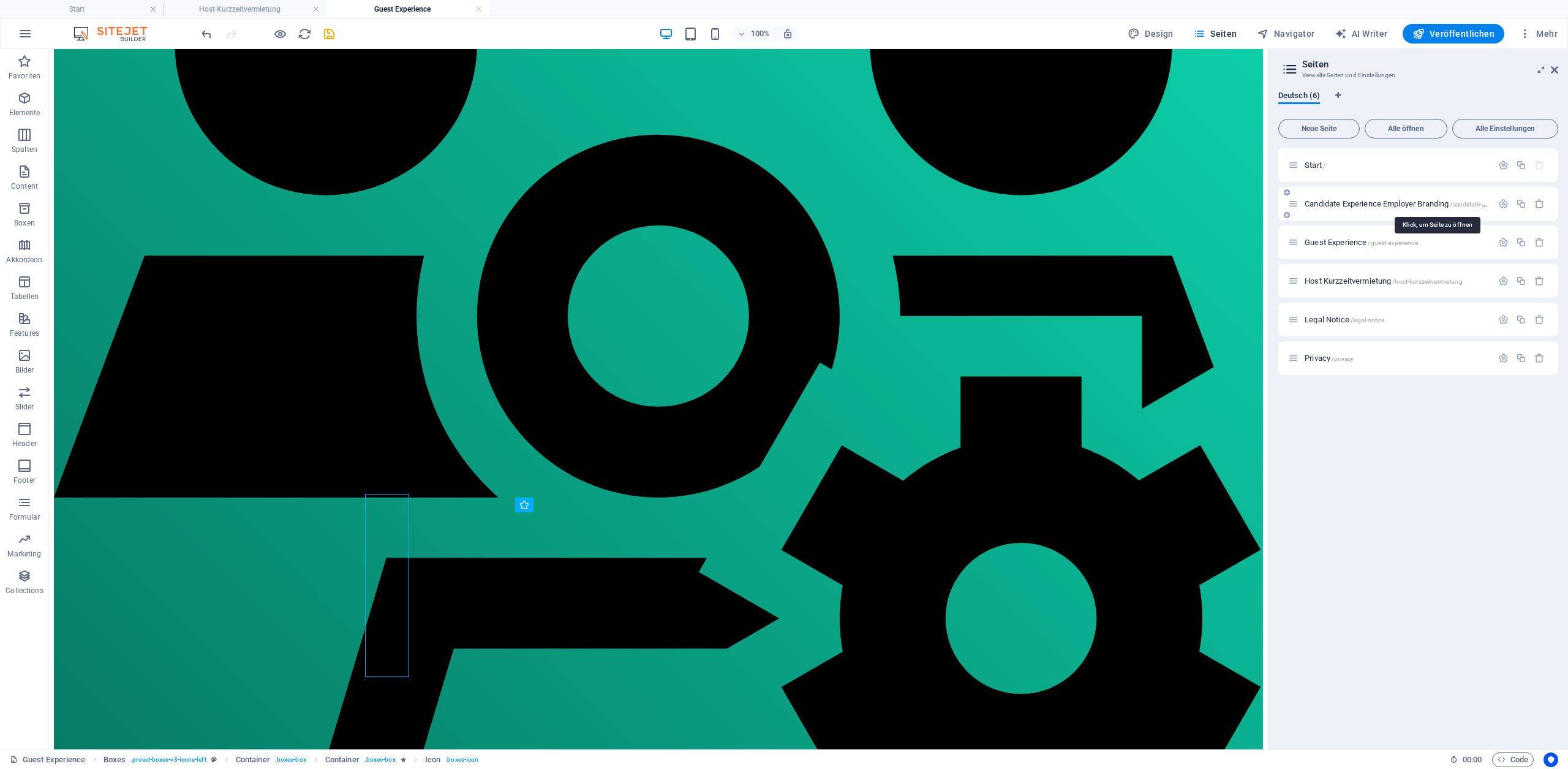
click at [1355, 207] on span "Candidate Experience Employer Branding /candidate-experience-employer-branding" at bounding box center [1435, 203] width 262 height 10
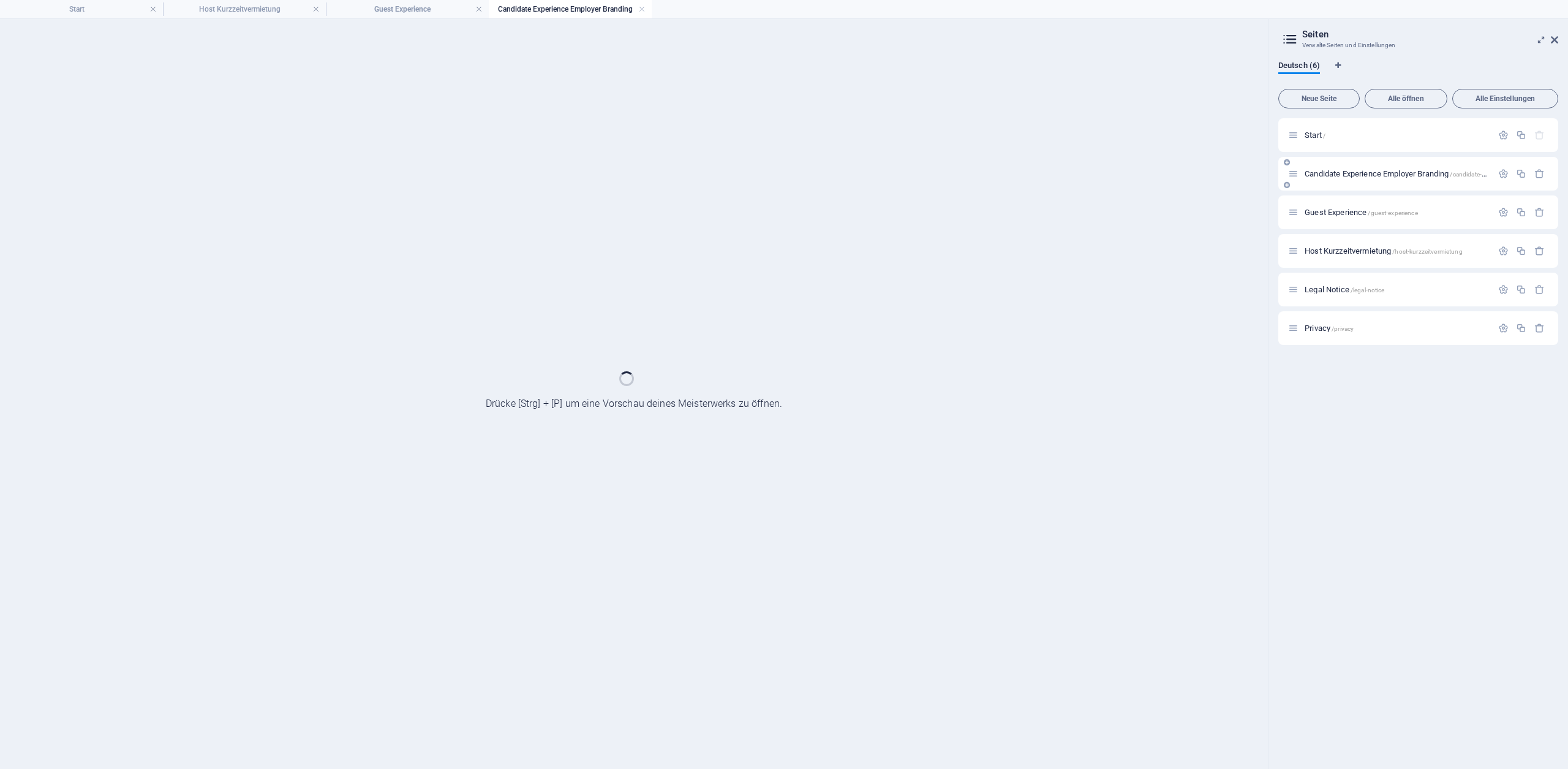
click at [1355, 207] on div "Guest Experience /guest-experience" at bounding box center [1390, 212] width 204 height 14
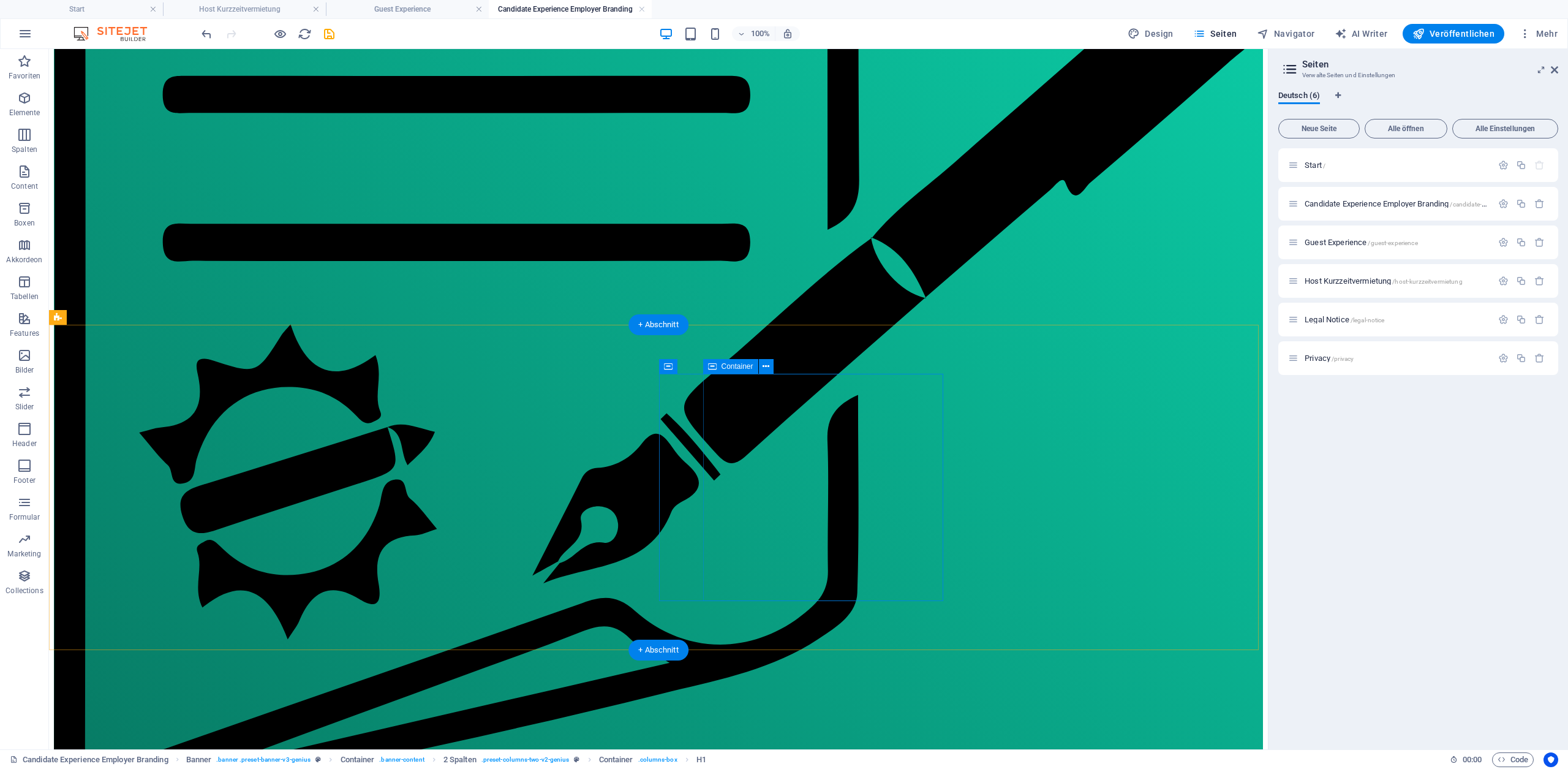
scroll to position [907, 0]
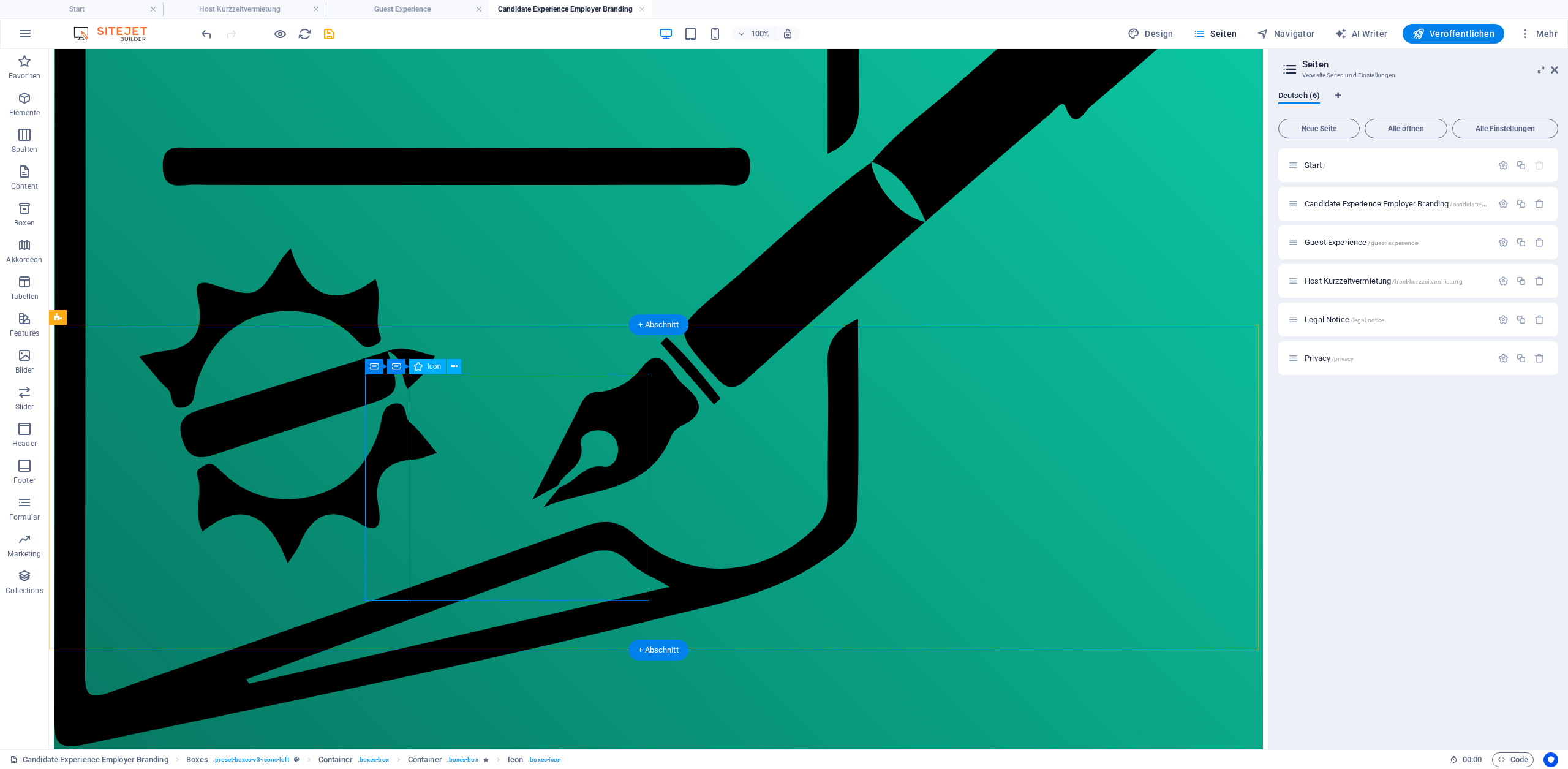
select select "xMidYMid"
select select "px"
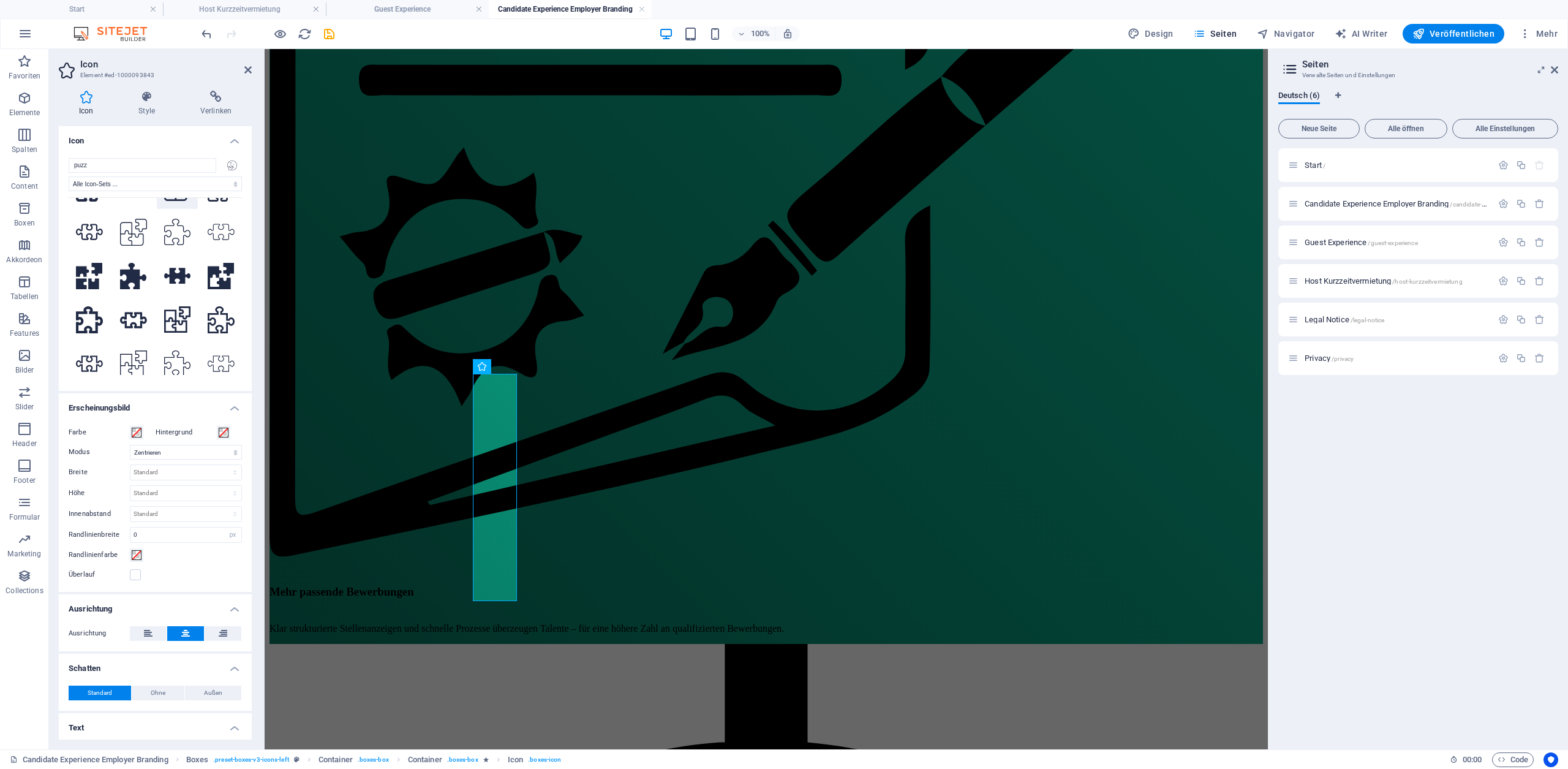
scroll to position [125, 0]
click at [100, 164] on input "puzz" at bounding box center [142, 165] width 147 height 15
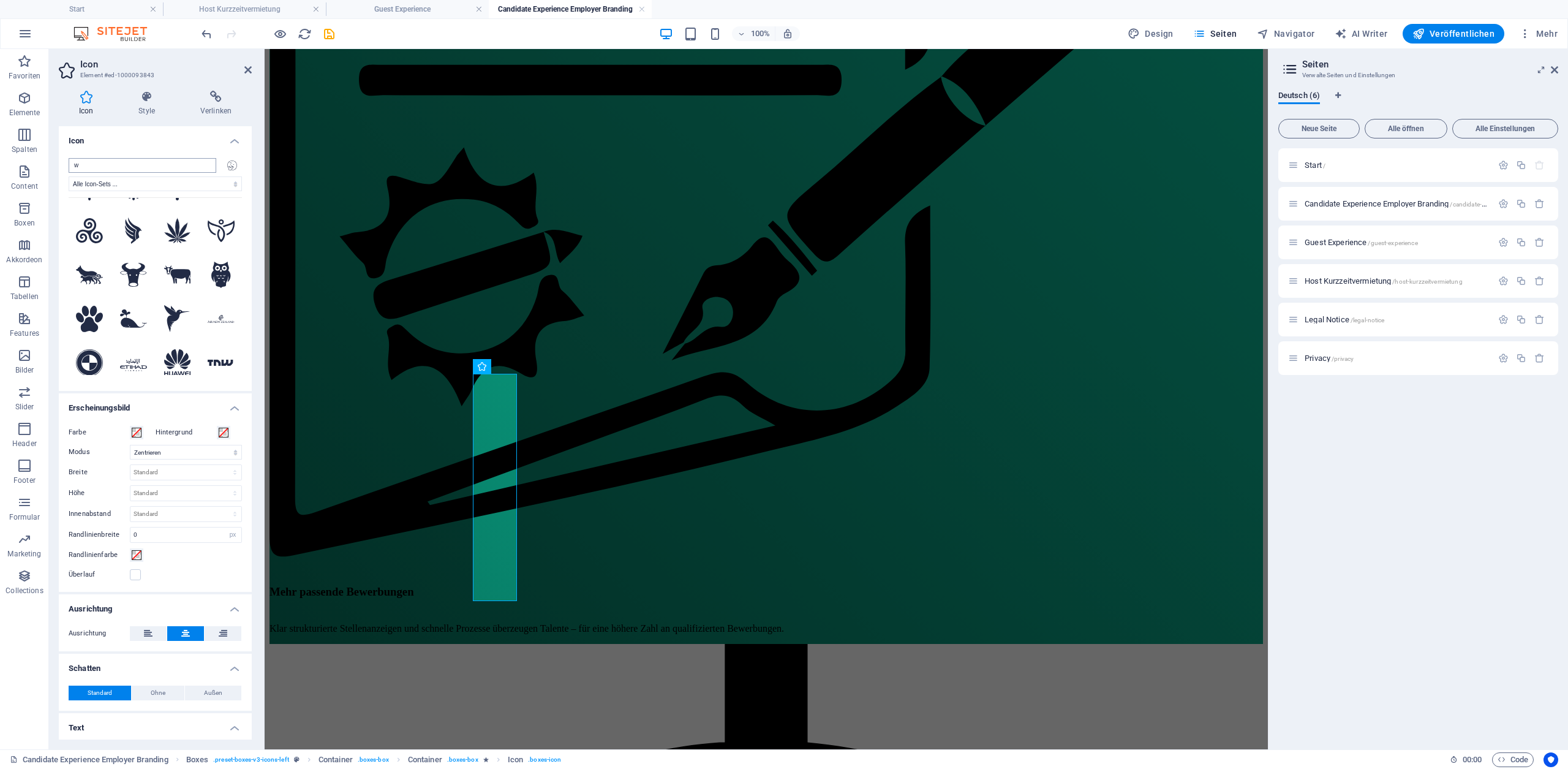
type input "wa"
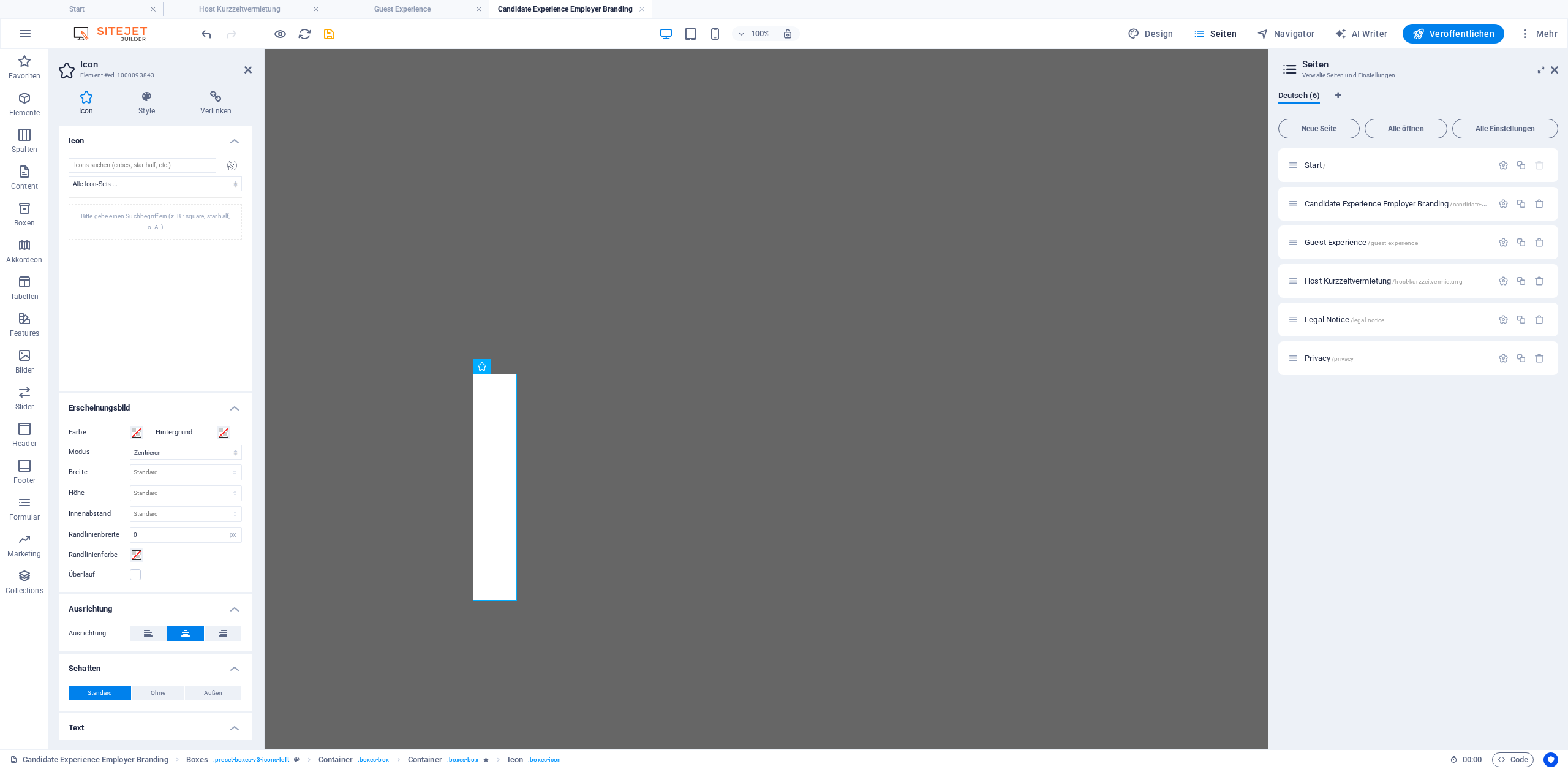
select select "xMidYMid"
select select "px"
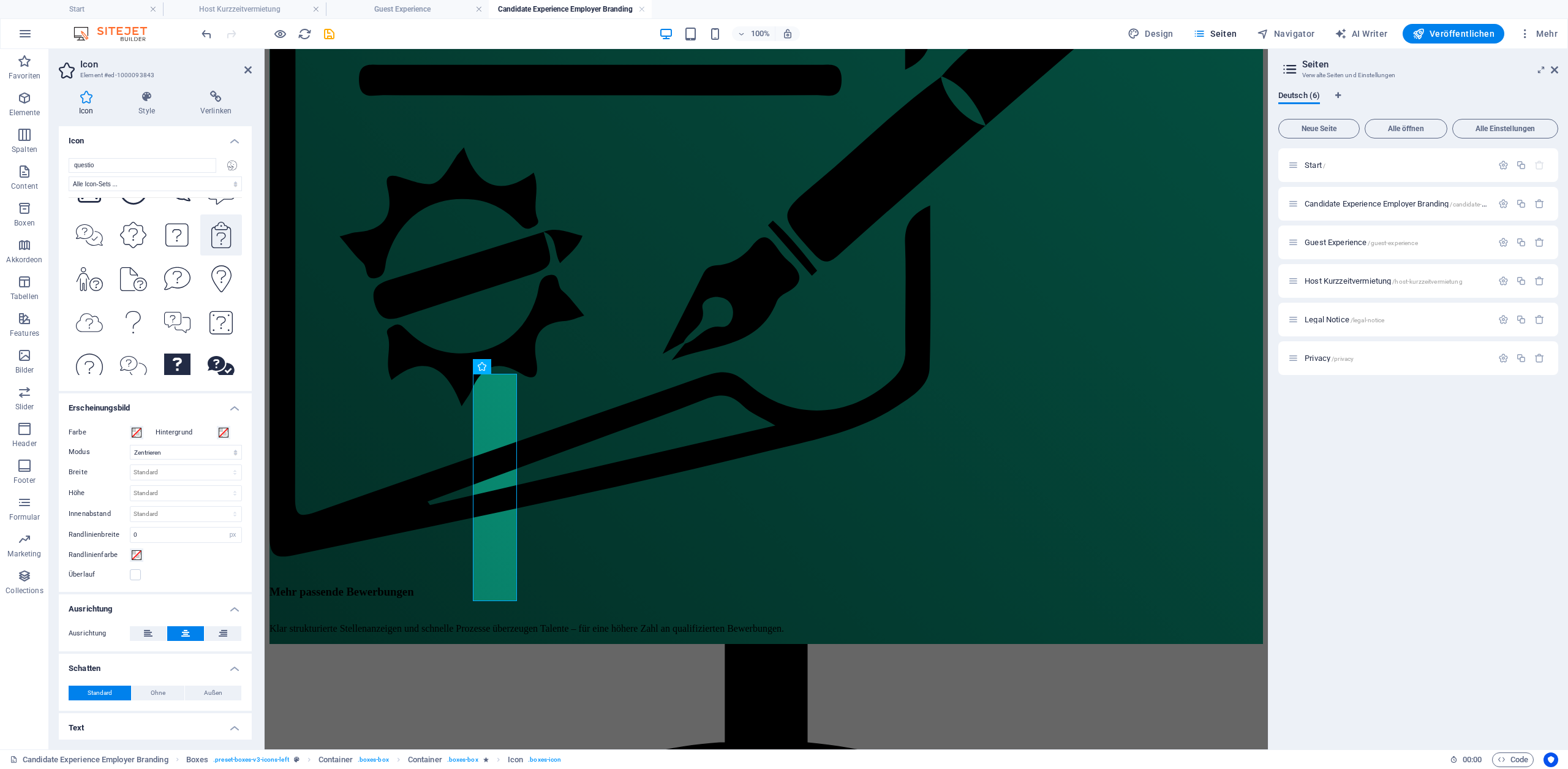
scroll to position [550, 0]
type input "questio"
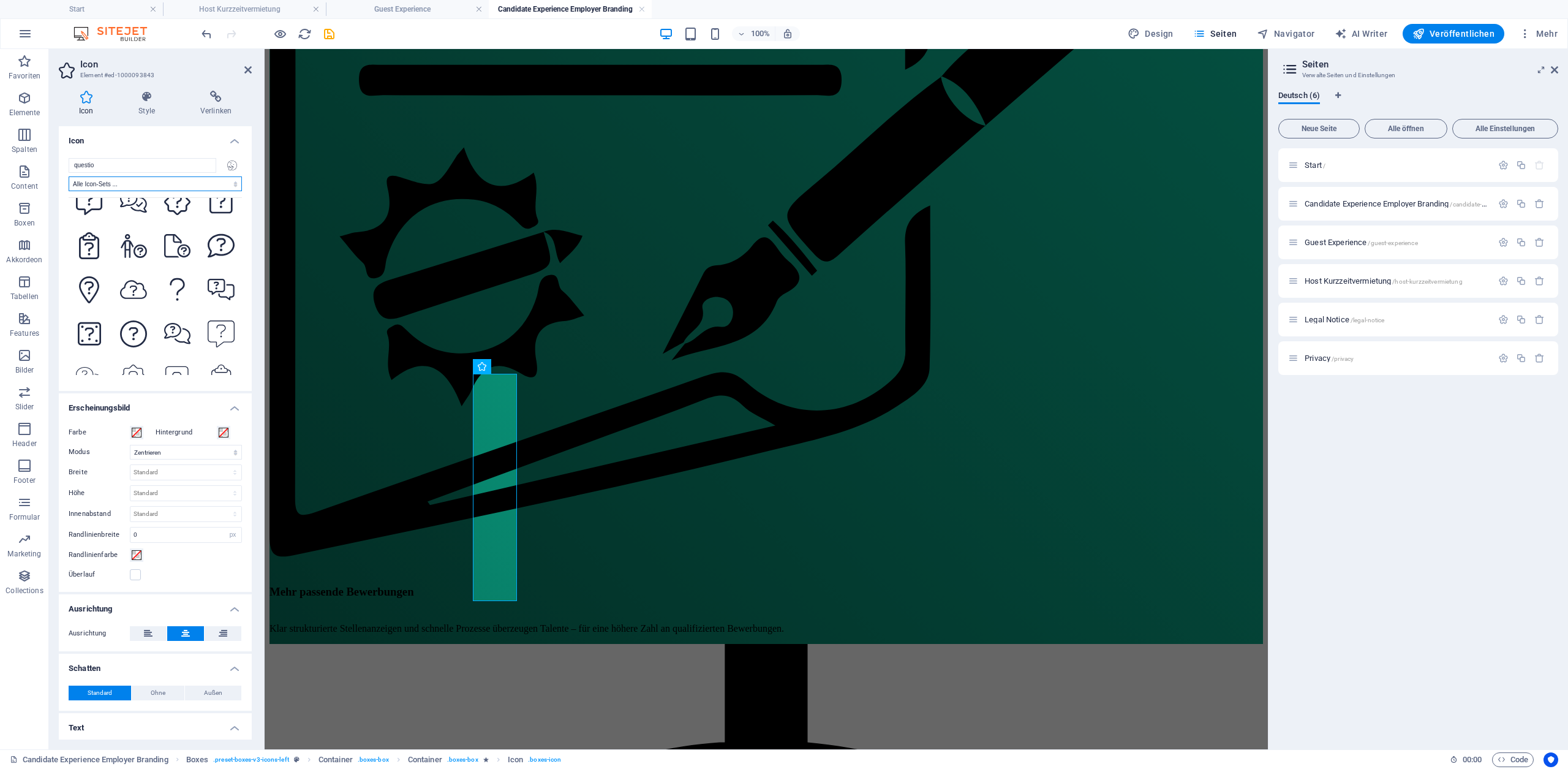
click at [232, 179] on select "Alle Icon-Sets ... IcoFont Ionicons FontAwesome Brands FontAwesome Duotone Font…" at bounding box center [155, 184] width 173 height 15
select select "font-awesome-sharp-regular"
click at [69, 177] on select "Alle Icon-Sets ... IcoFont Ionicons FontAwesome Brands FontAwesome Duotone Font…" at bounding box center [155, 184] width 173 height 15
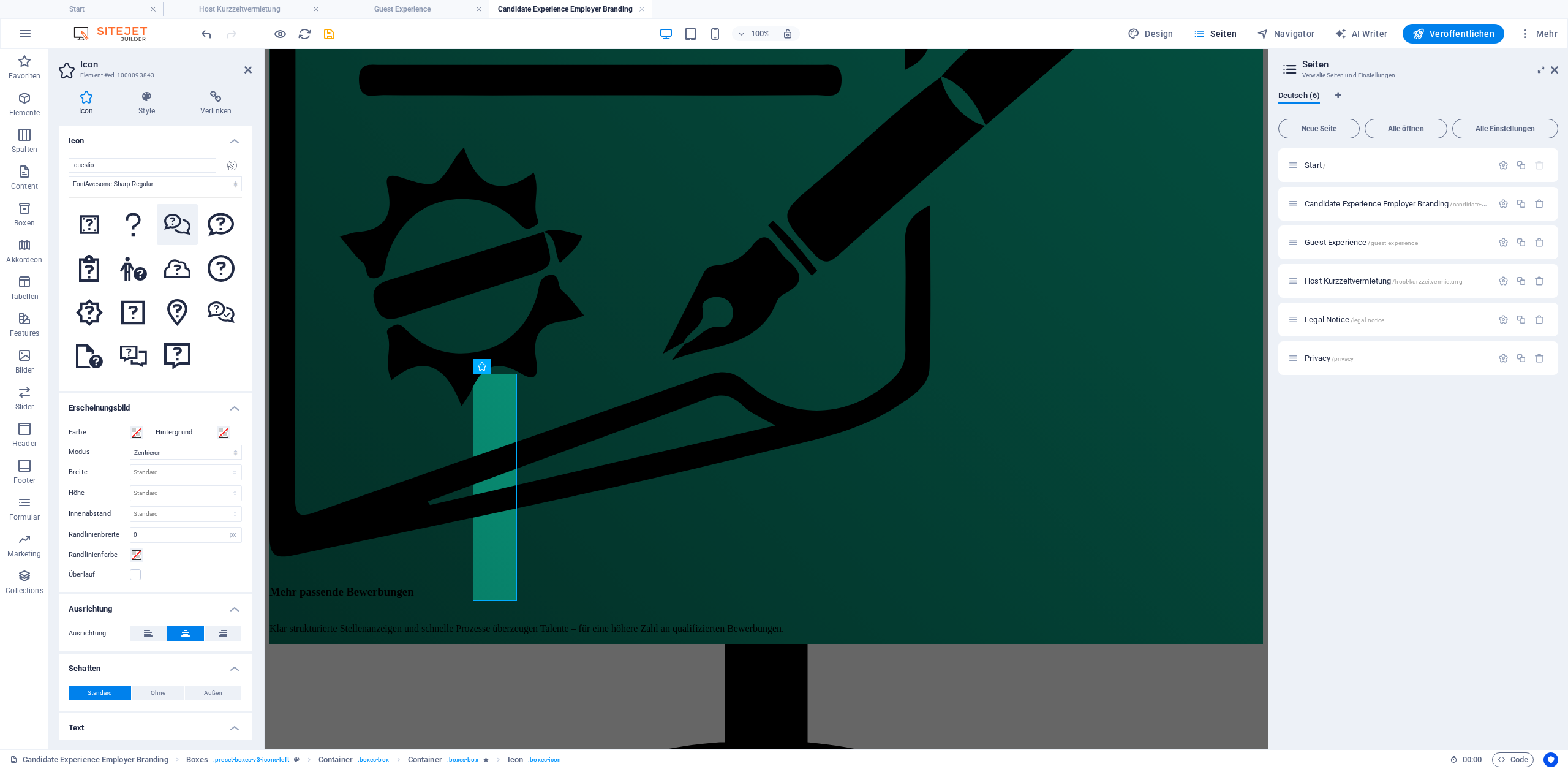
click at [181, 237] on button at bounding box center [177, 225] width 42 height 42
click at [143, 164] on input "questio" at bounding box center [142, 165] width 147 height 15
type input "c"
type input "a"
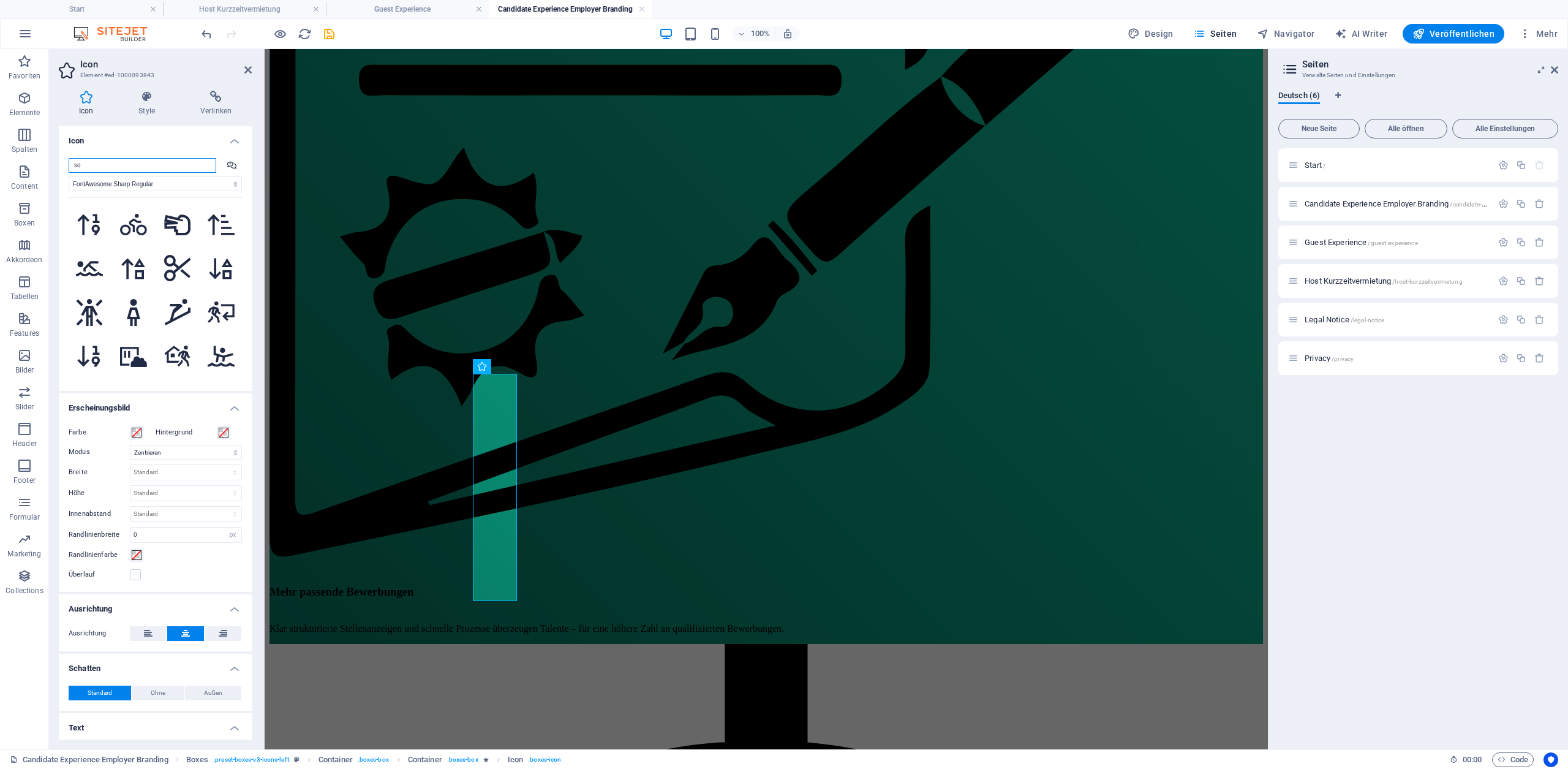
type input "s"
drag, startPoint x: 153, startPoint y: 165, endPoint x: 0, endPoint y: 171, distance: 153.1
click at [0, 171] on section "Favoriten Elemente Spalten Content Boxen Akkordeon Tabellen Features Bilder Sli…" at bounding box center [634, 399] width 1268 height 701
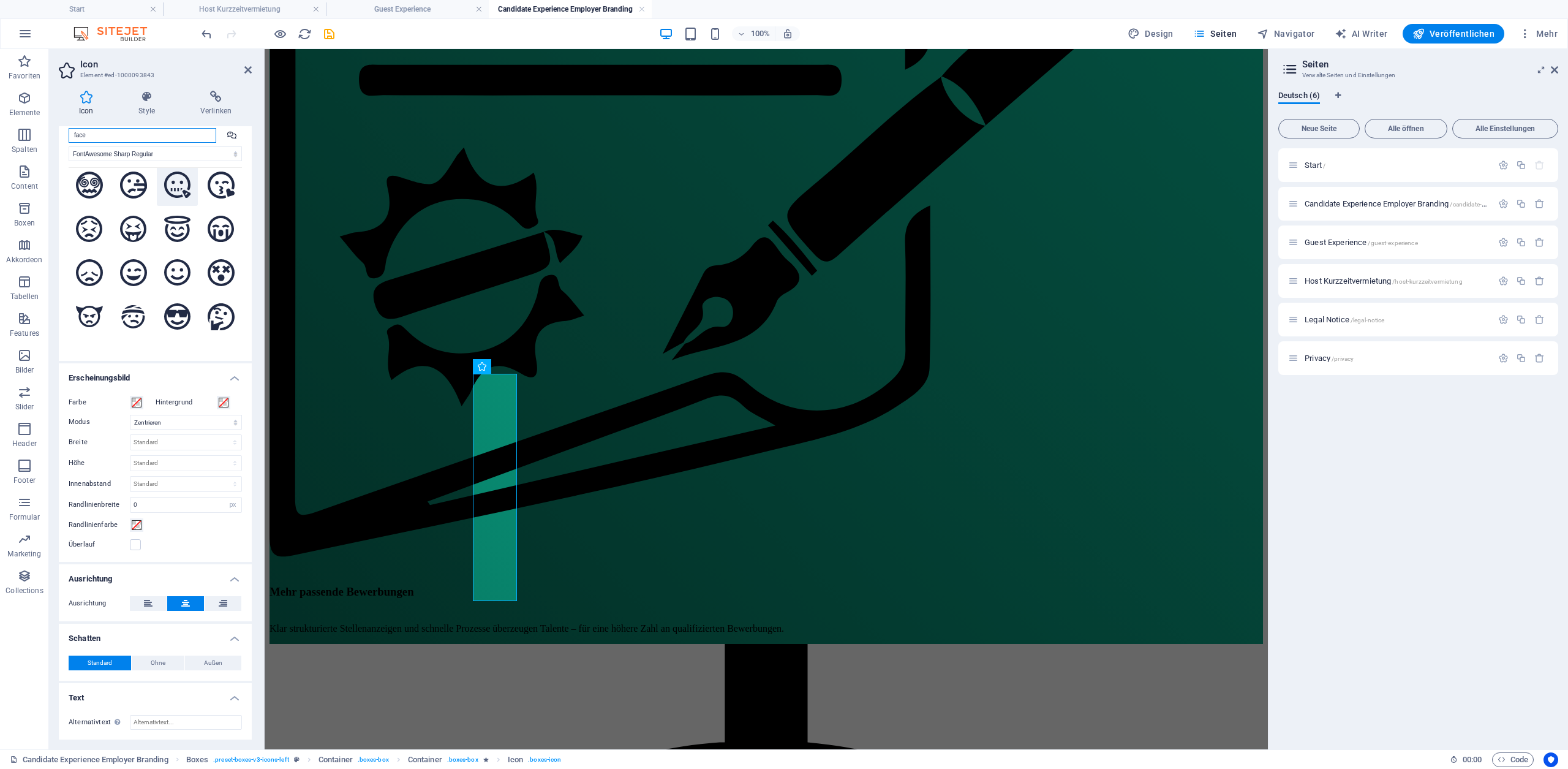
scroll to position [540, 0]
type input "face"
click at [212, 257] on icon at bounding box center [221, 270] width 27 height 27
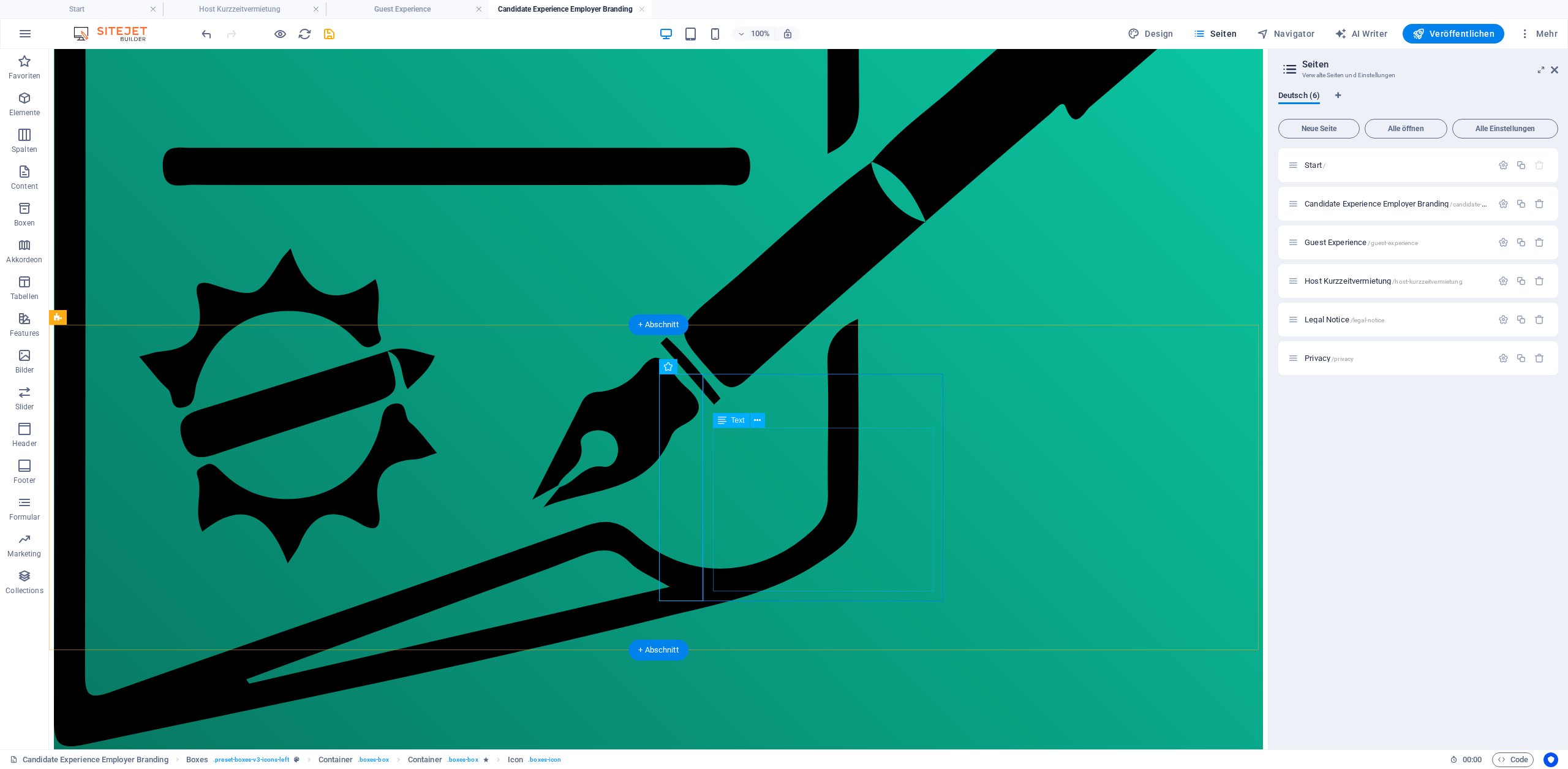
scroll to position [907, 0]
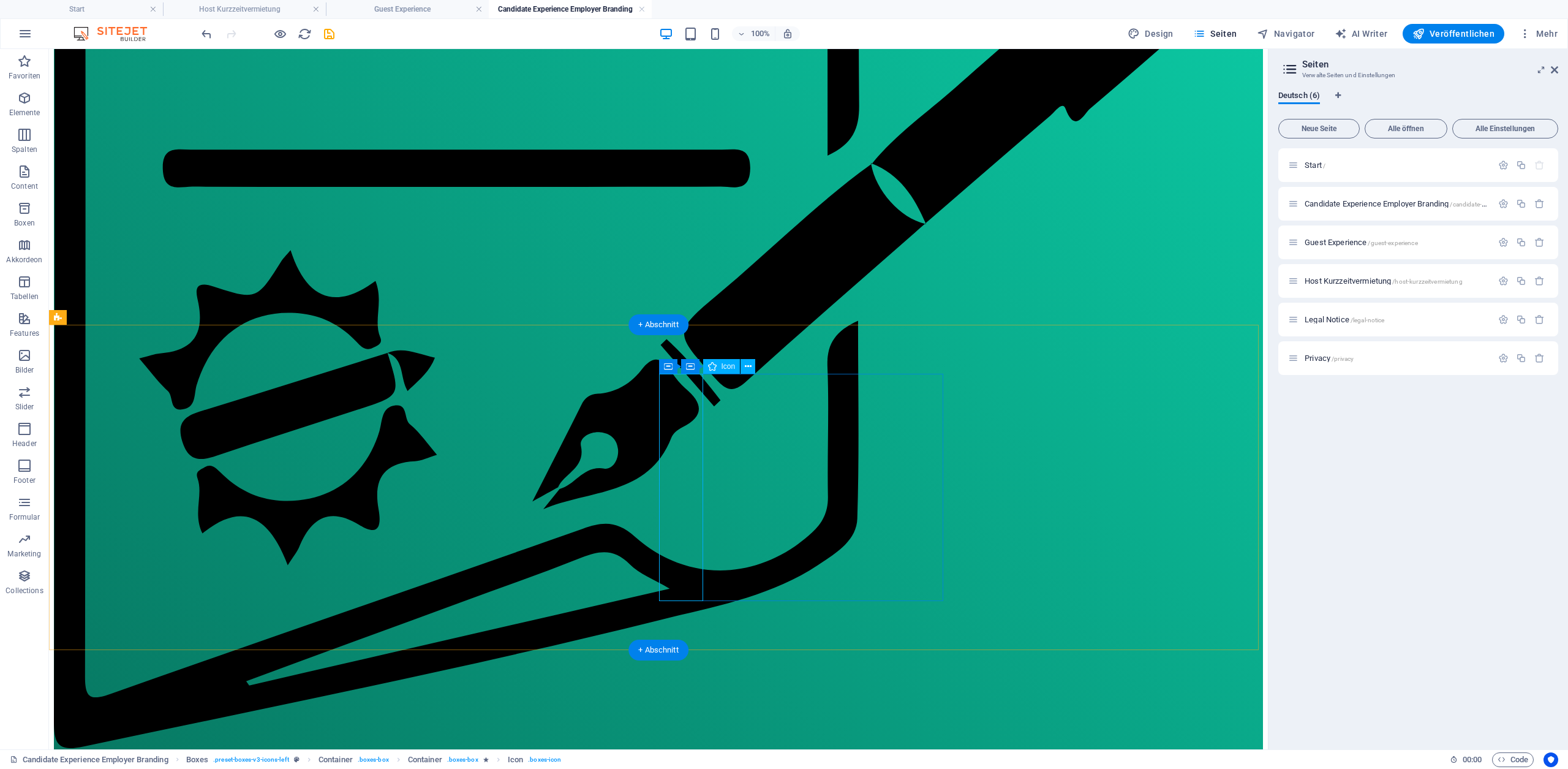
select select "xMidYMid"
select select "px"
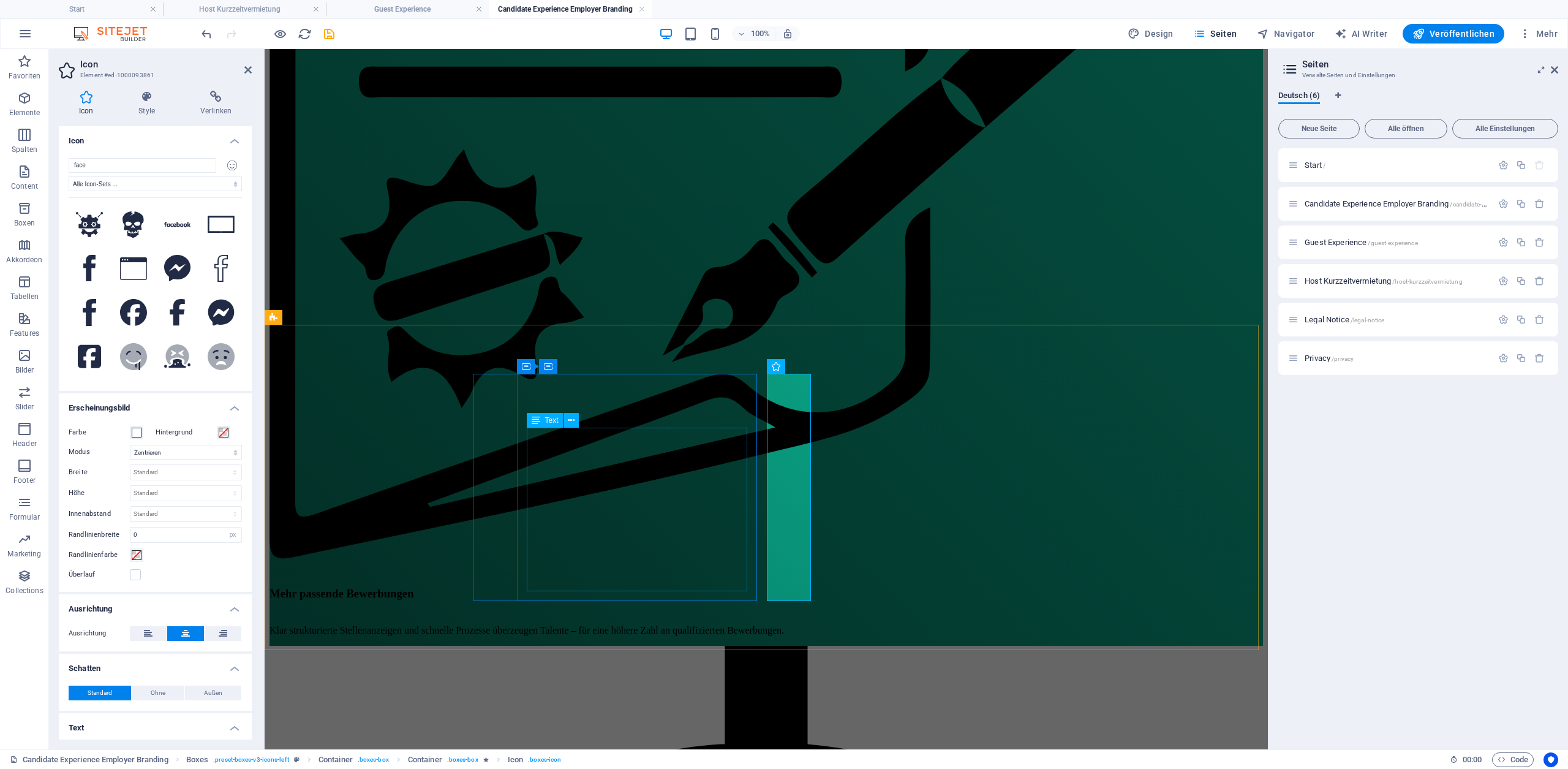
scroll to position [909, 0]
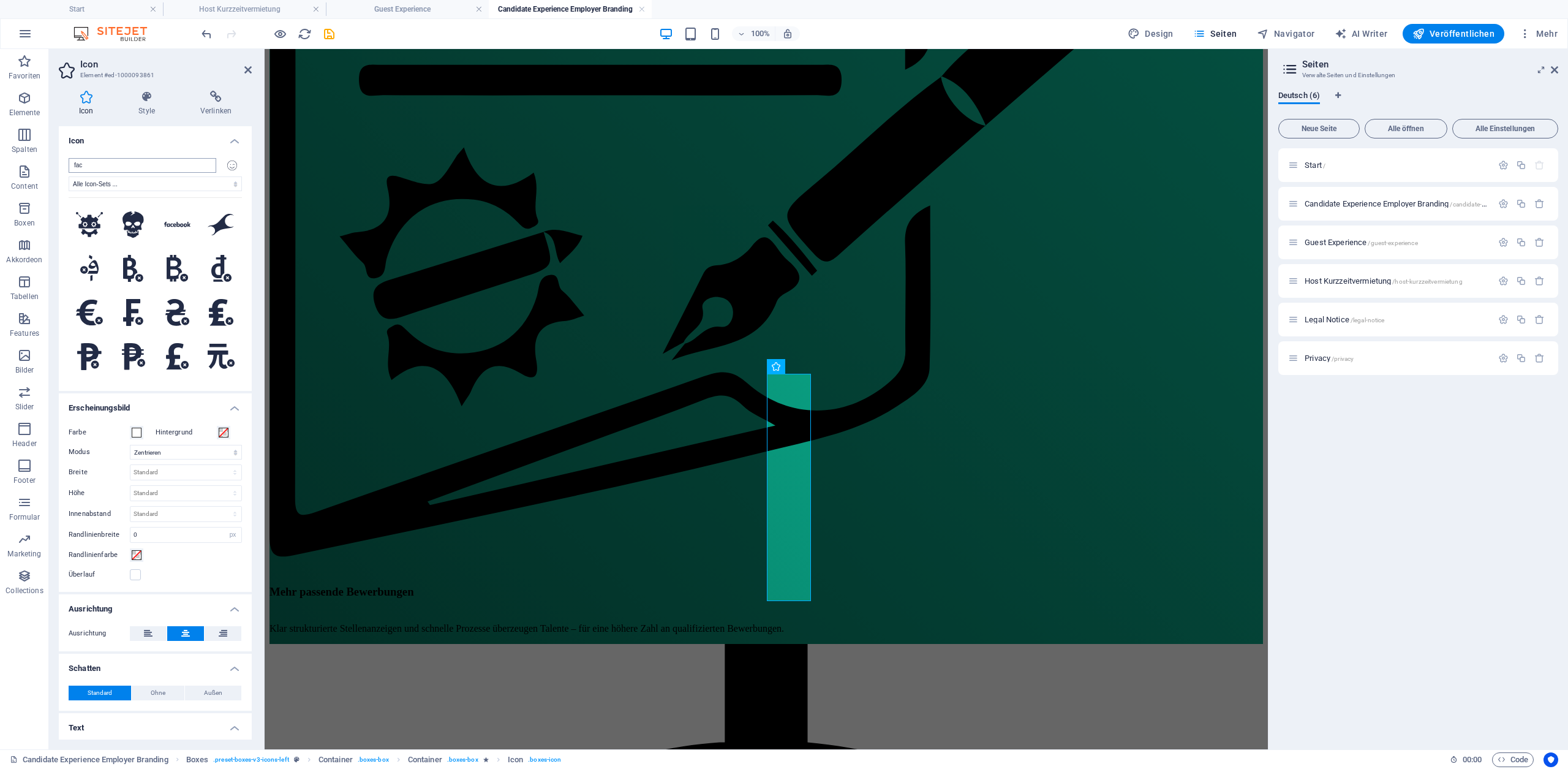
type input "face"
click at [132, 186] on select "Alle Icon-Sets ... IcoFont Ionicons FontAwesome Brands FontAwesome Duotone Font…" at bounding box center [155, 184] width 173 height 15
select select "font-awesome-sharp-regular"
click at [69, 177] on select "Alle Icon-Sets ... IcoFont Ionicons FontAwesome Brands FontAwesome Duotone Font…" at bounding box center [155, 184] width 173 height 15
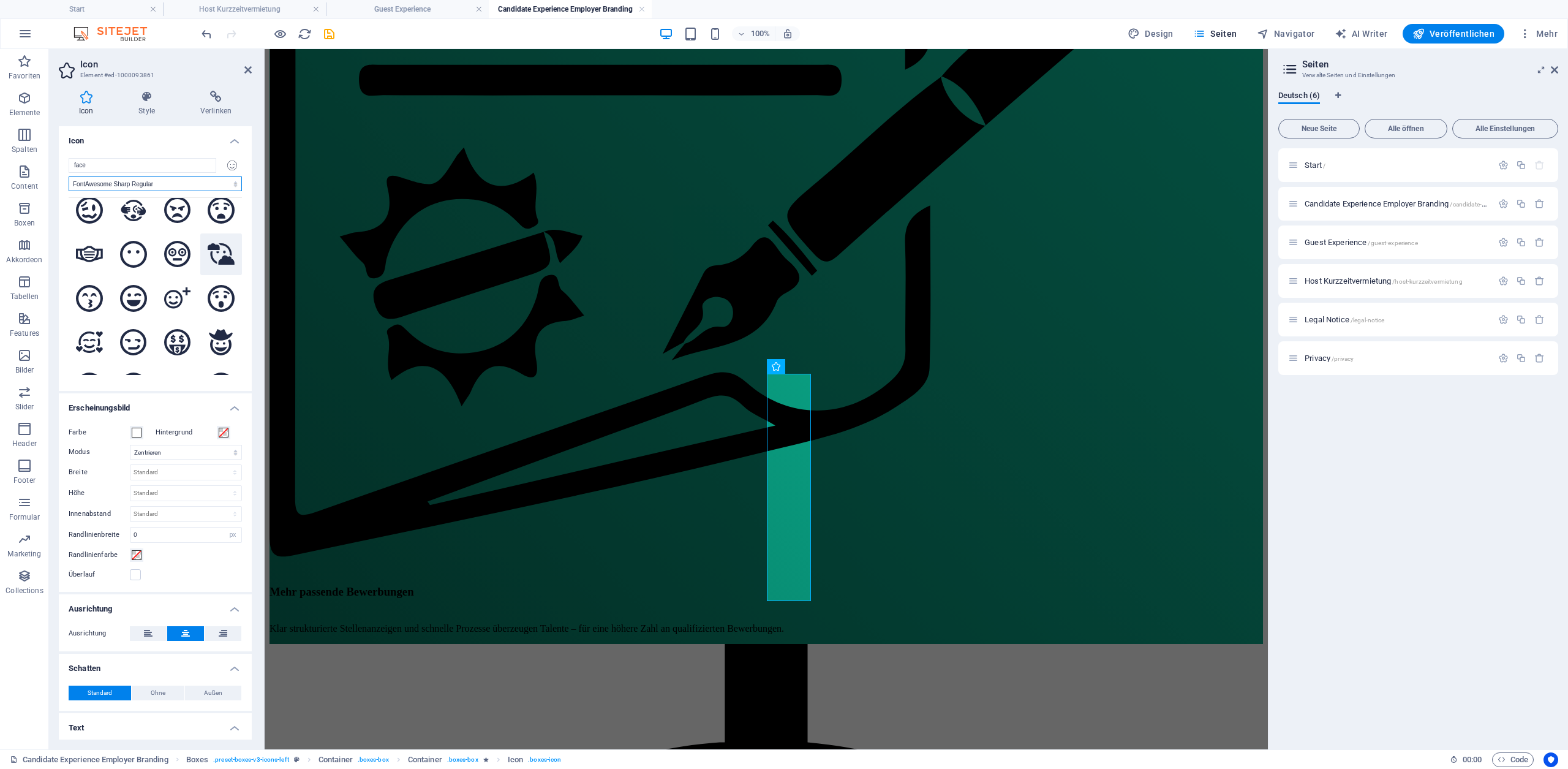
scroll to position [84, 0]
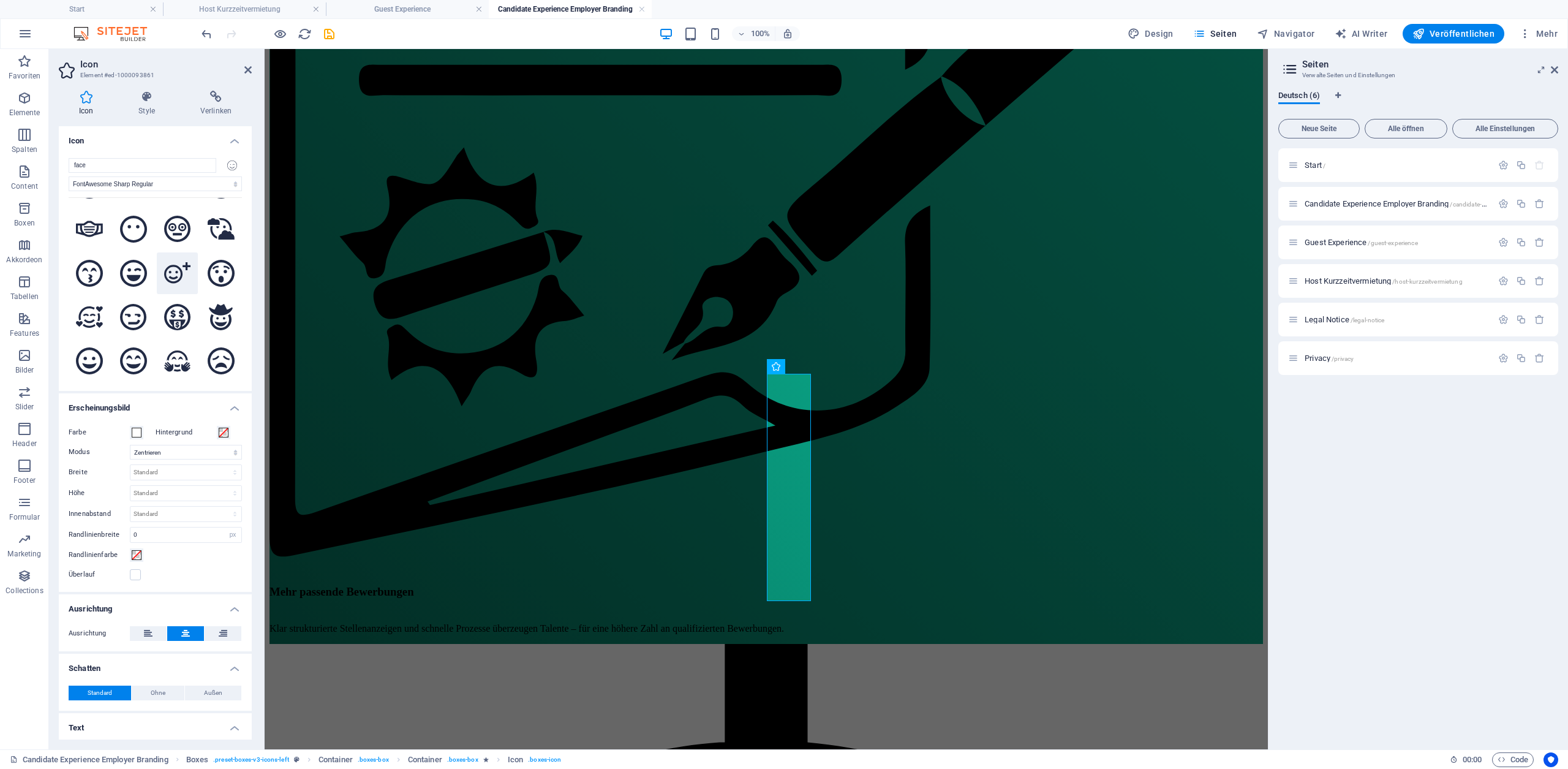
click at [175, 274] on icon at bounding box center [177, 272] width 27 height 21
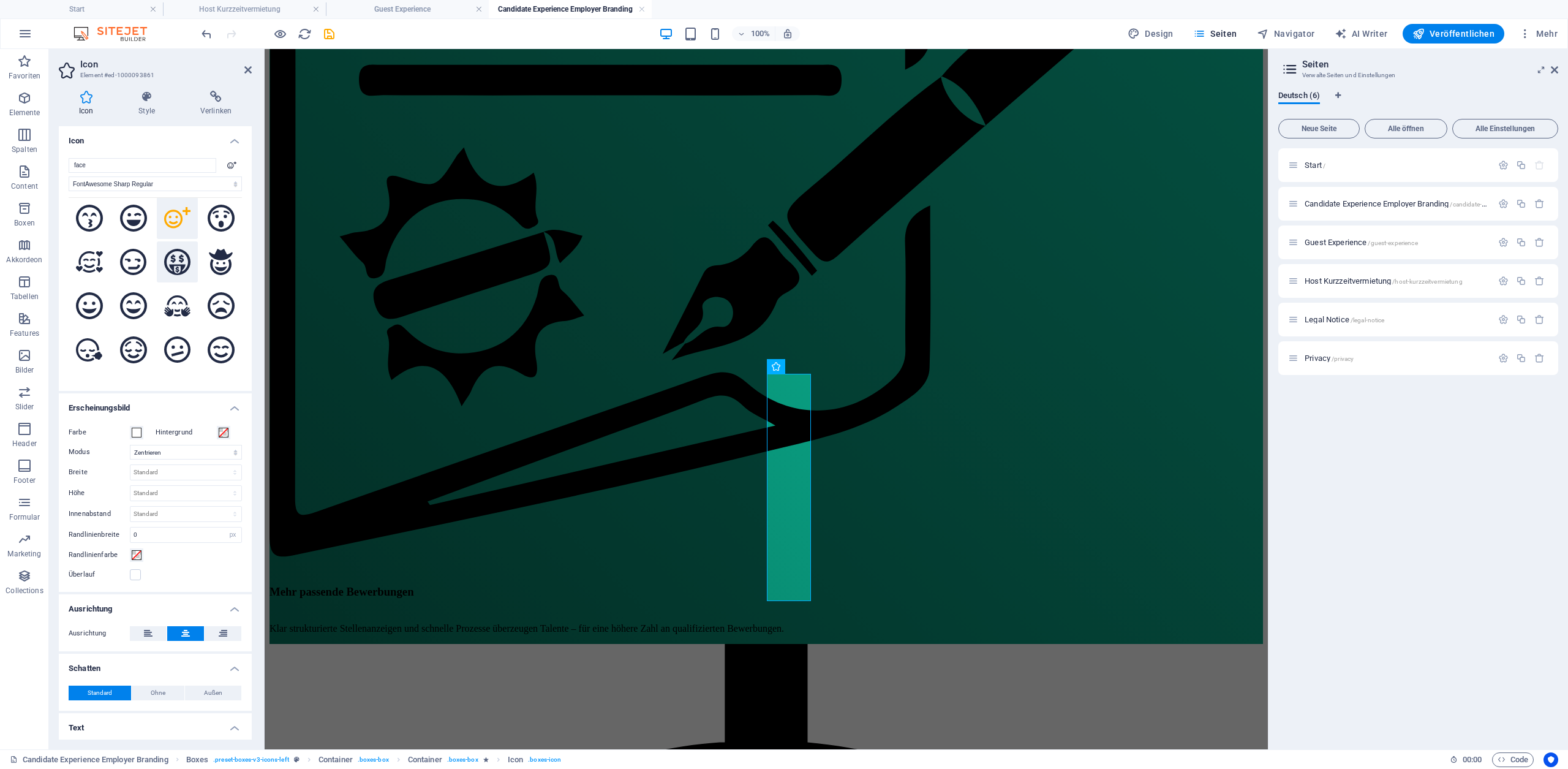
scroll to position [142, 0]
click at [87, 302] on icon at bounding box center [89, 302] width 27 height 27
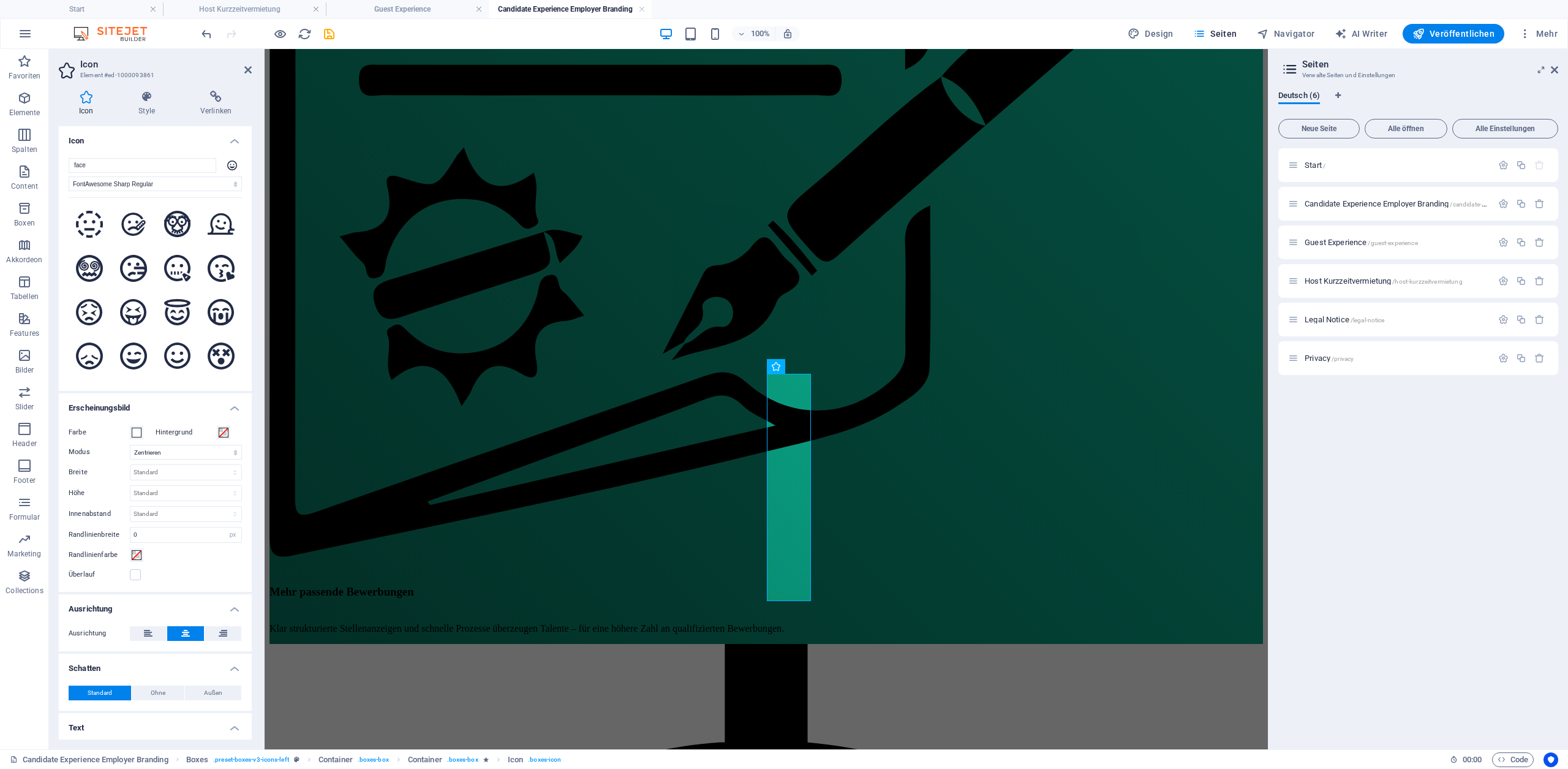
scroll to position [454, 0]
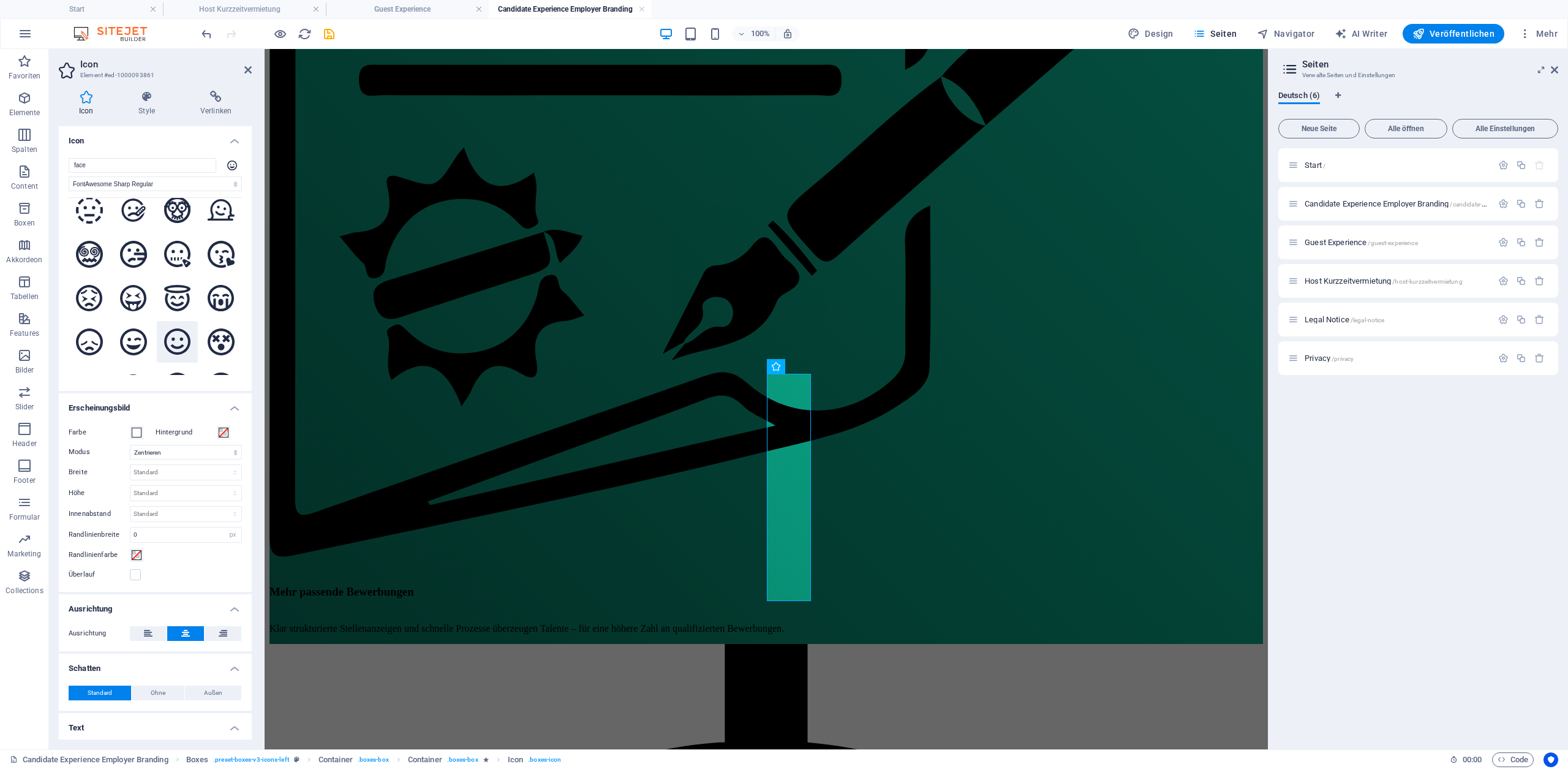
click at [174, 329] on icon at bounding box center [177, 342] width 27 height 27
click at [131, 329] on icon at bounding box center [133, 342] width 27 height 27
click at [173, 329] on icon at bounding box center [177, 342] width 27 height 27
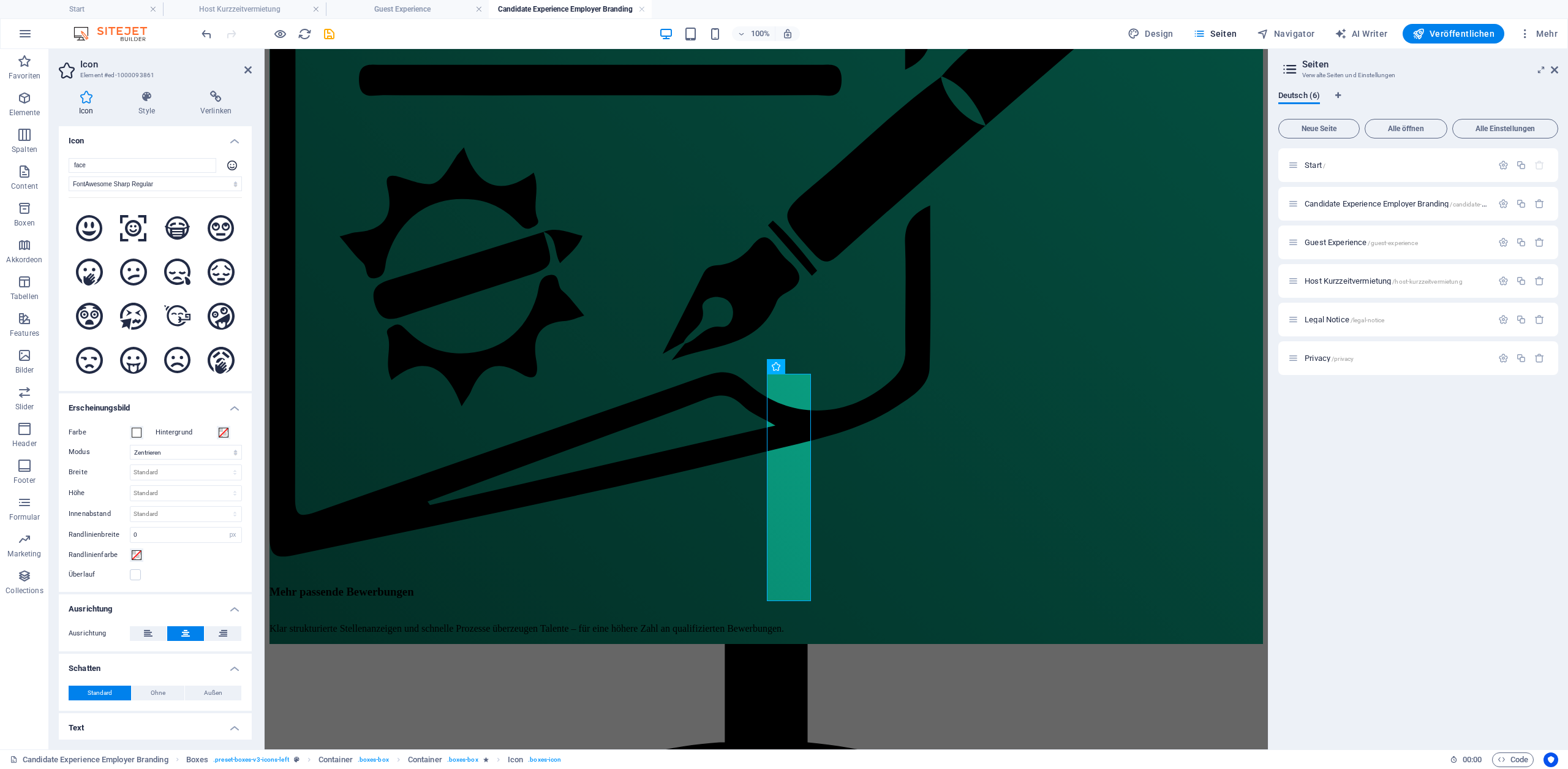
scroll to position [859, 0]
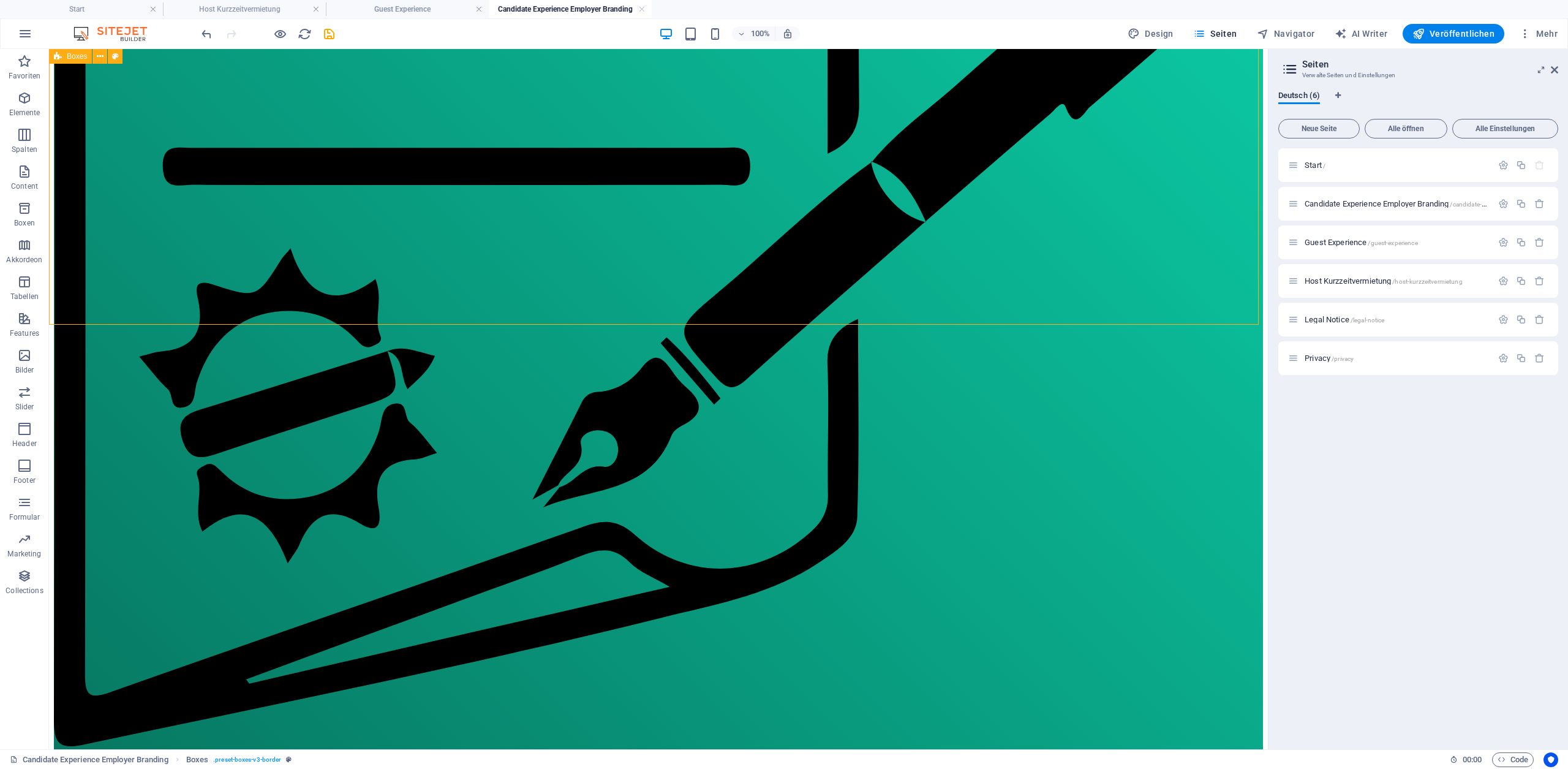
scroll to position [907, 0]
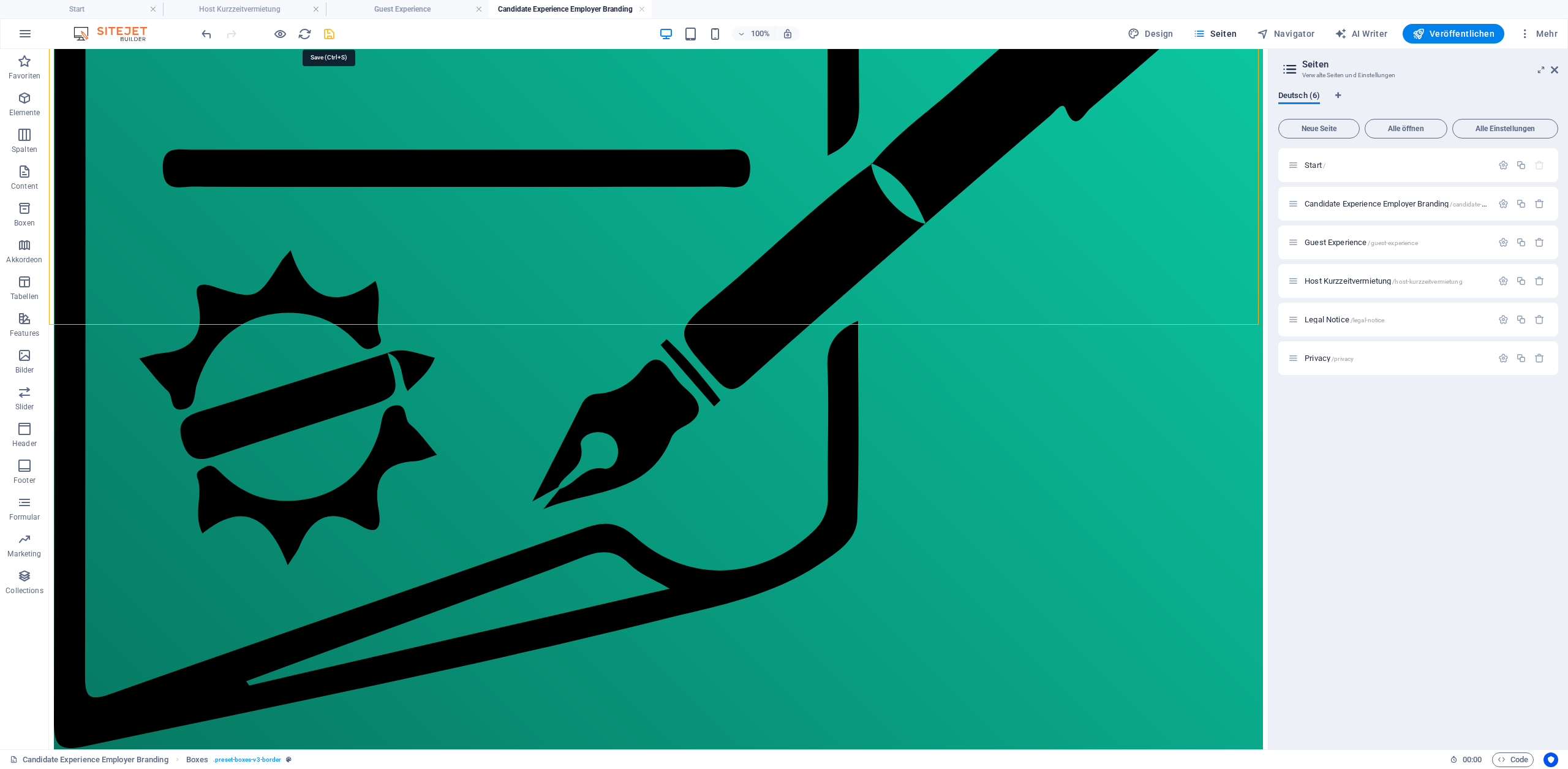
click at [332, 35] on icon "save" at bounding box center [329, 34] width 14 height 14
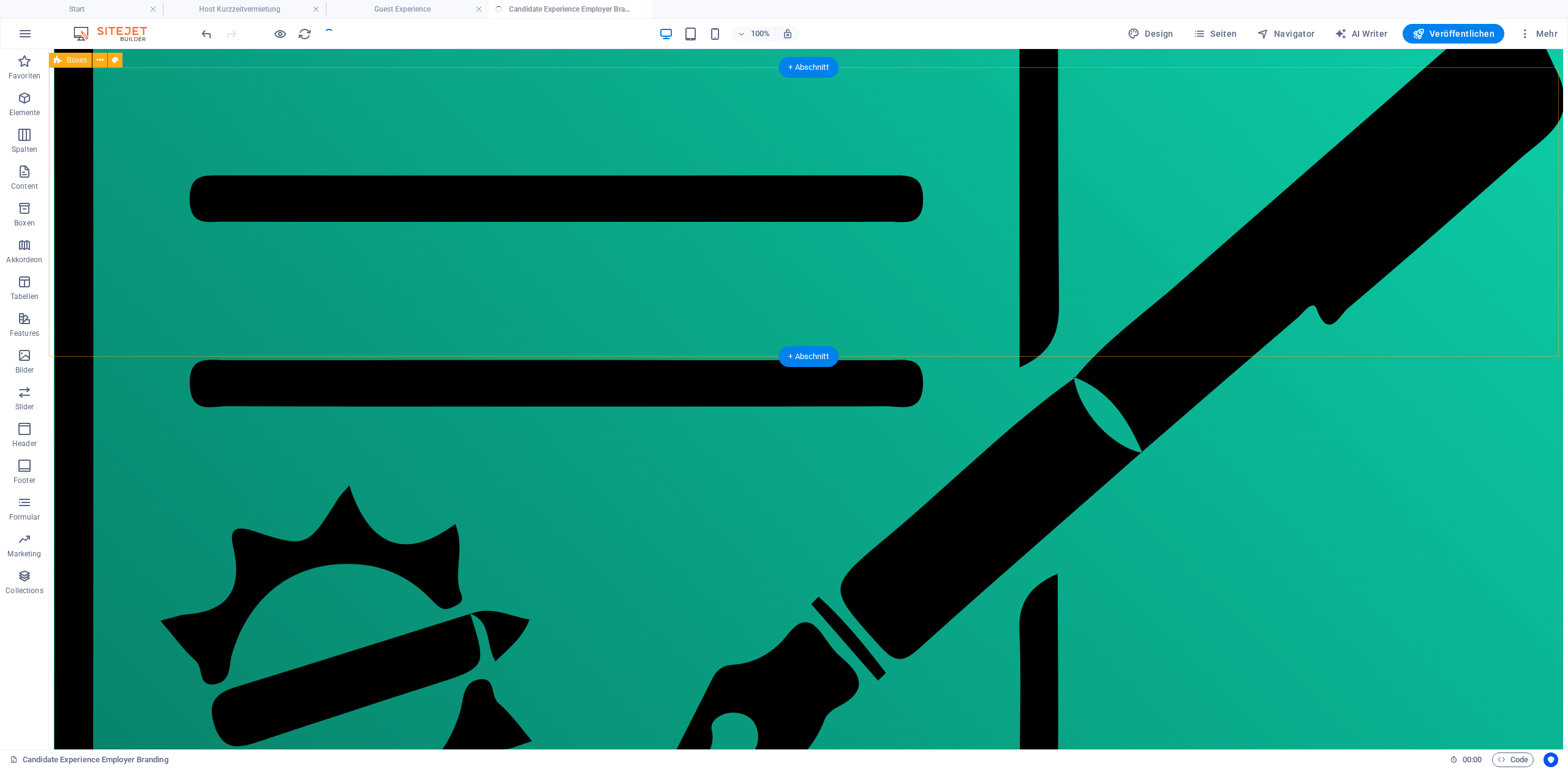
scroll to position [719, 0]
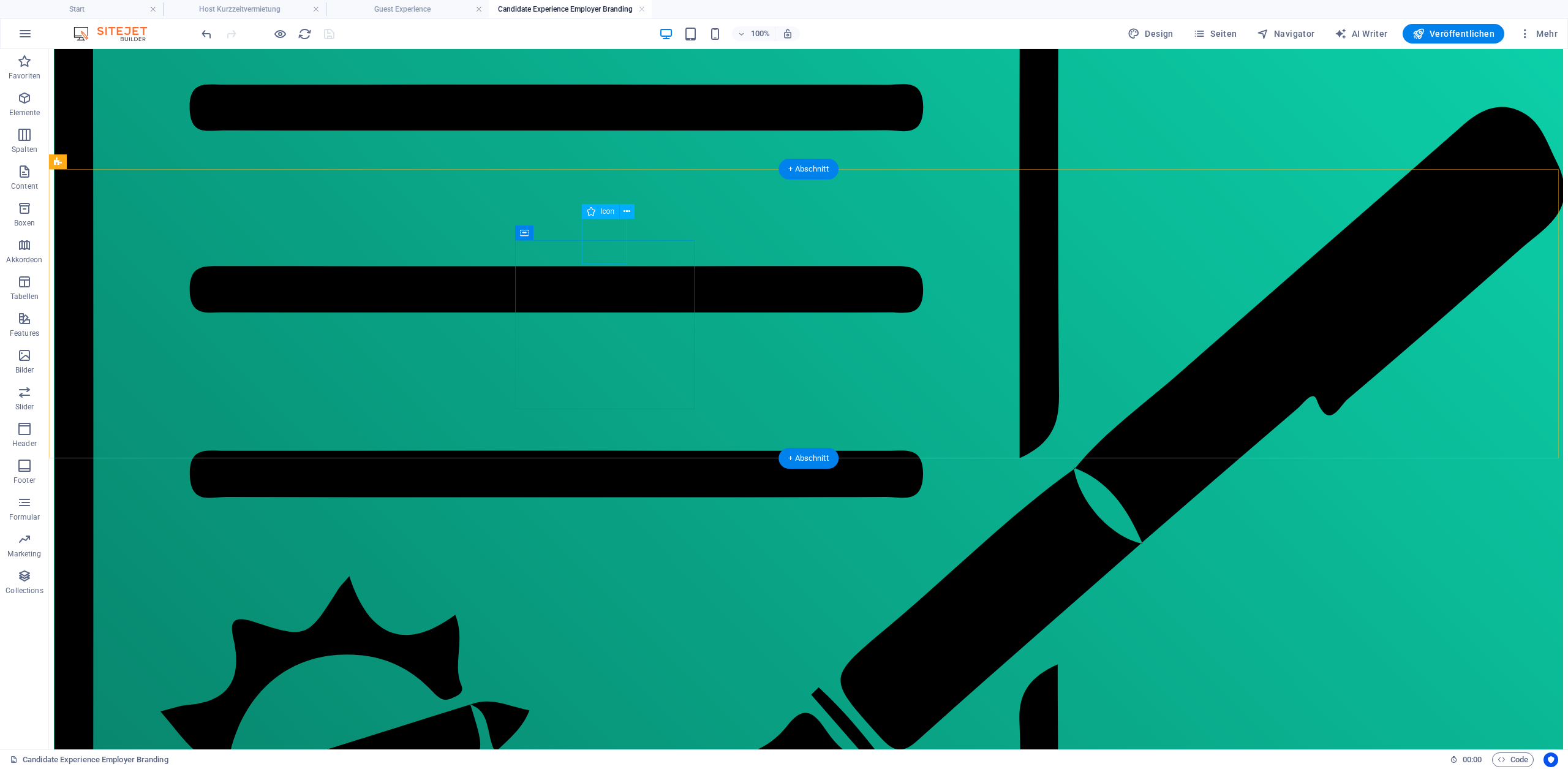
select select "xMidYMid"
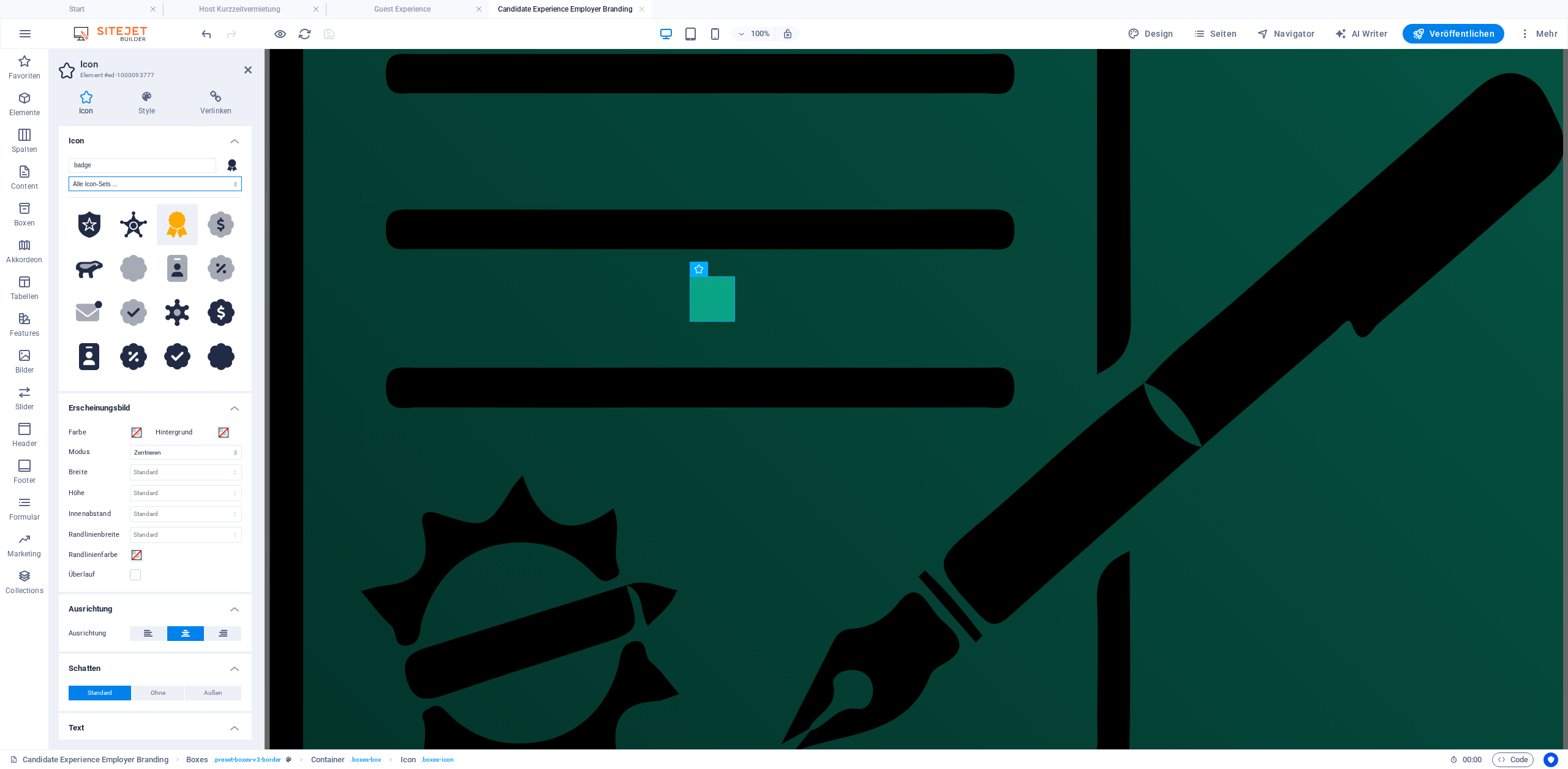
click at [216, 184] on select "Alle Icon-Sets ... IcoFont Ionicons FontAwesome Brands FontAwesome Duotone Font…" at bounding box center [155, 184] width 173 height 15
click at [69, 177] on select "Alle Icon-Sets ... IcoFont Ionicons FontAwesome Brands FontAwesome Duotone Font…" at bounding box center [155, 184] width 173 height 15
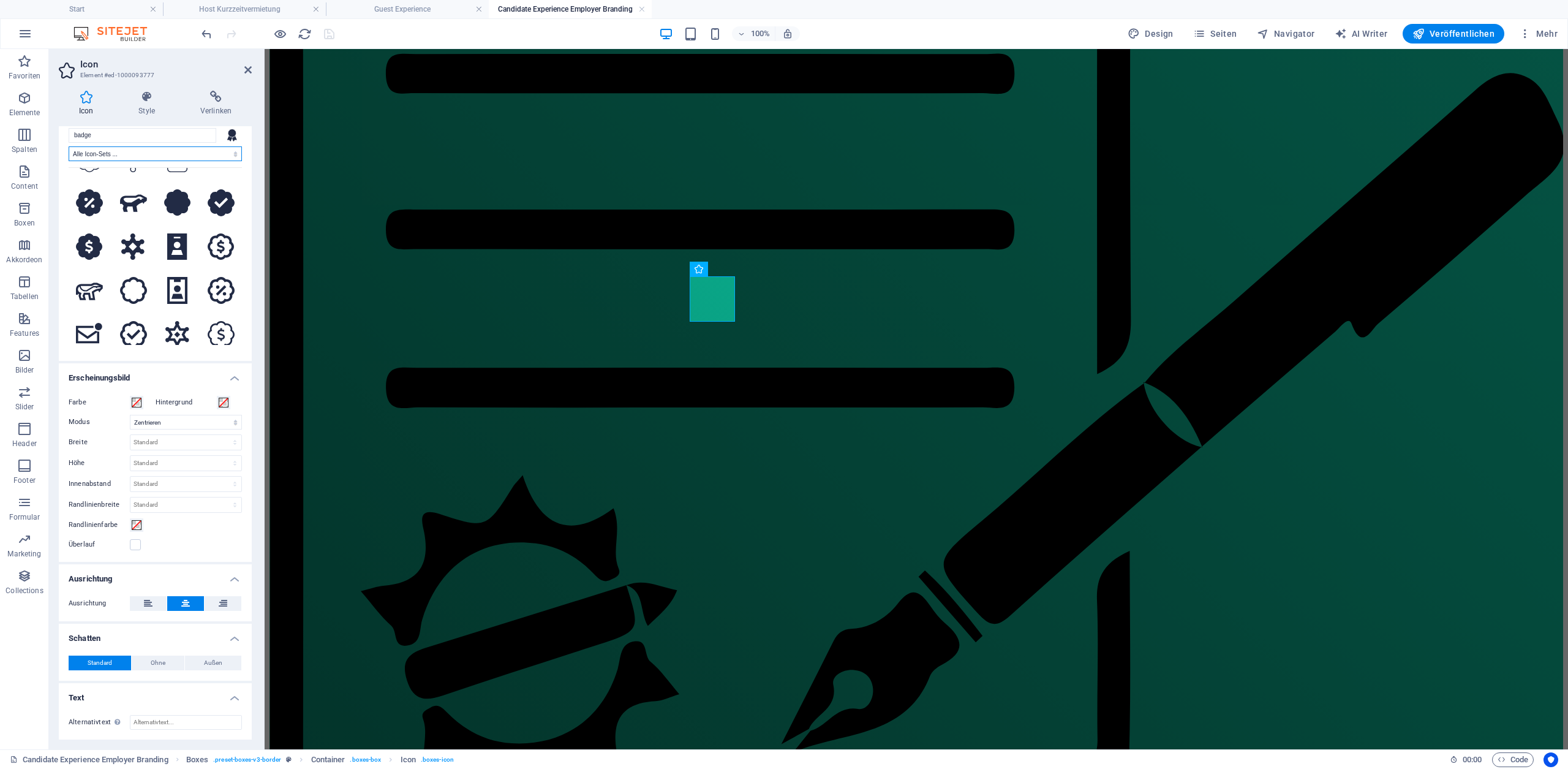
scroll to position [511, 0]
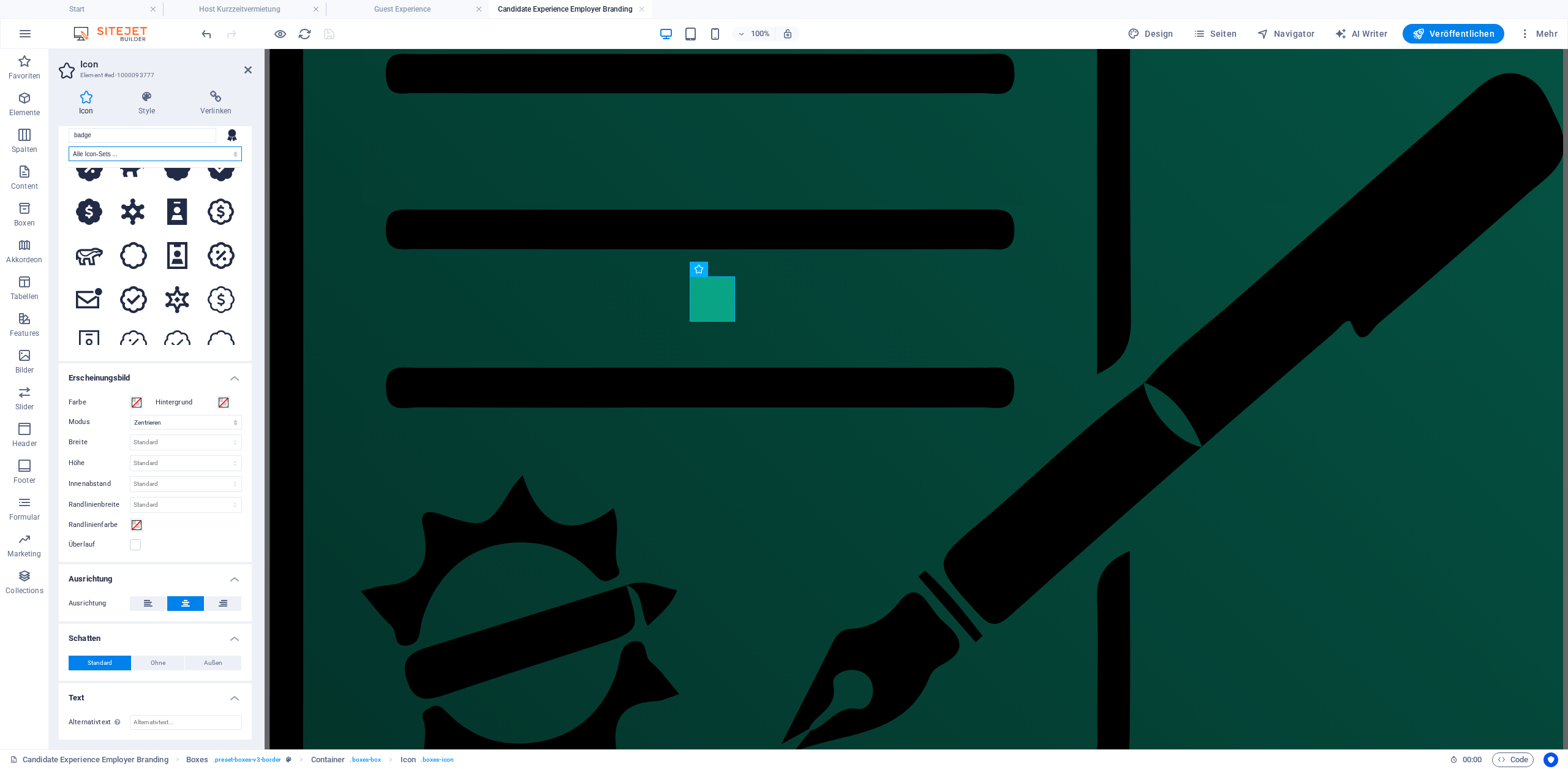
click at [205, 155] on select "Alle Icon-Sets ... IcoFont Ionicons FontAwesome Brands FontAwesome Duotone Font…" at bounding box center [155, 154] width 173 height 15
select select "font-awesome-sharp-regular"
click at [69, 147] on select "Alle Icon-Sets ... IcoFont Ionicons FontAwesome Brands FontAwesome Duotone Font…" at bounding box center [155, 154] width 173 height 15
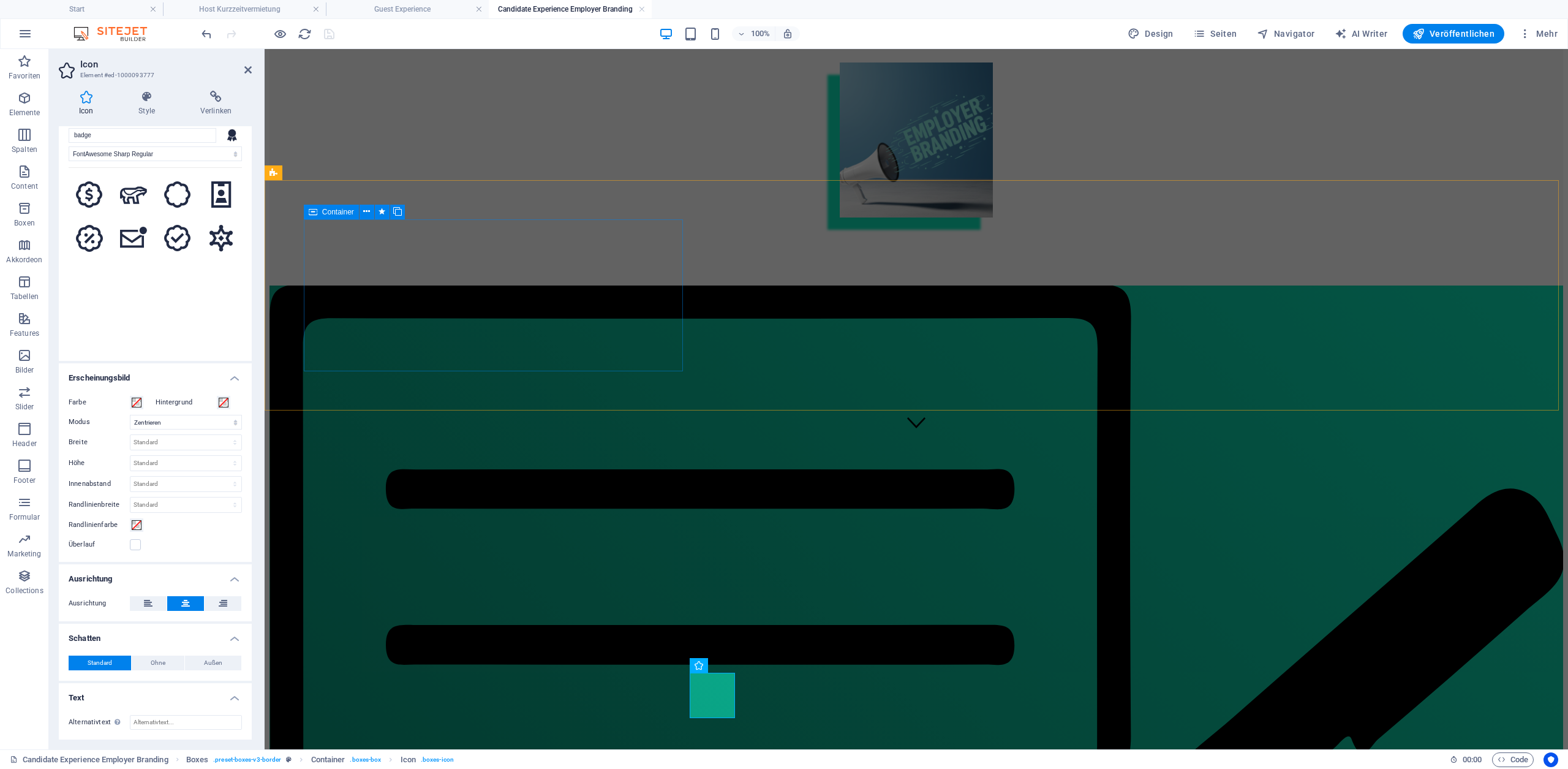
scroll to position [267, 0]
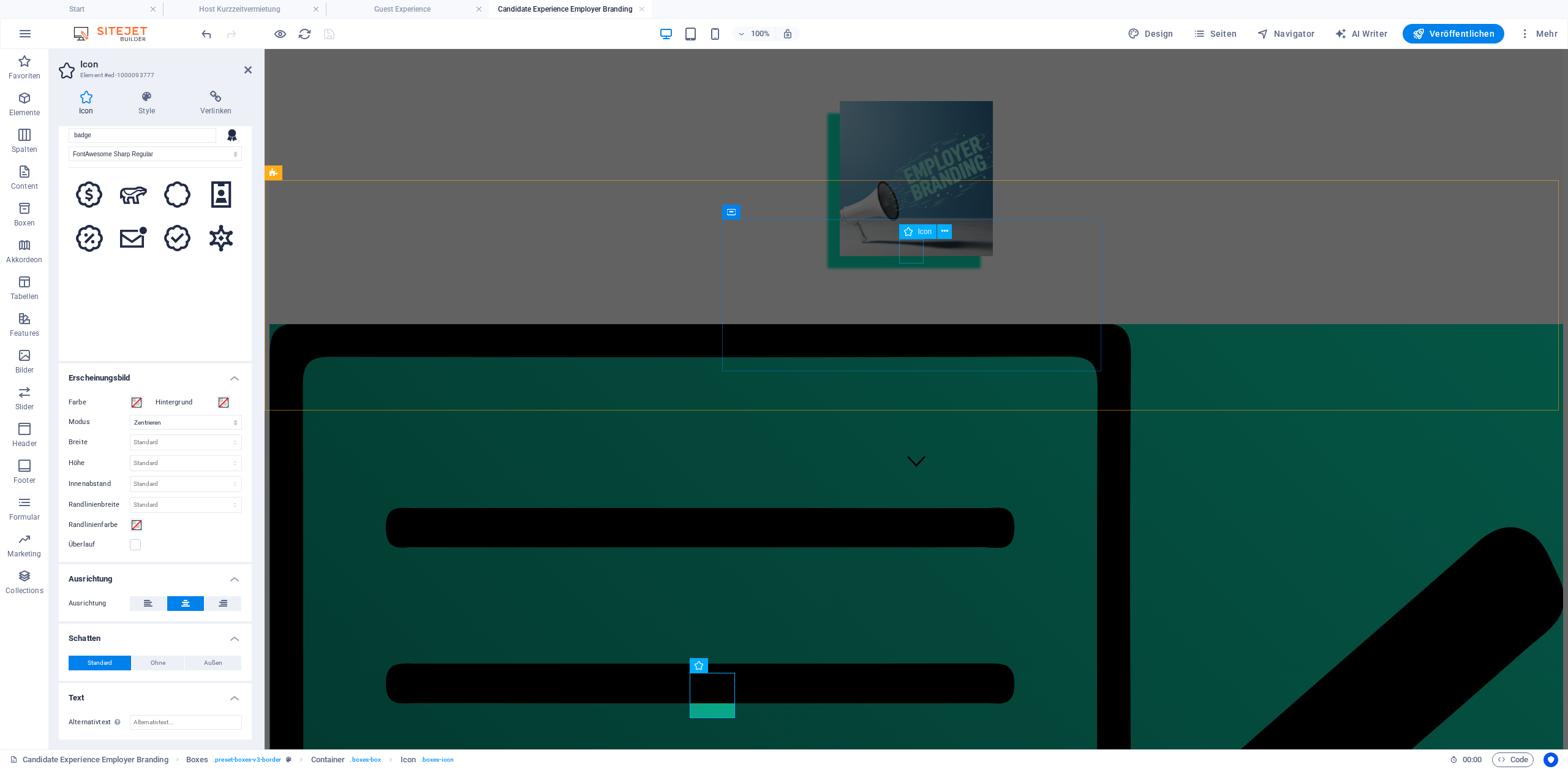
select select "xMidYMid"
select select "px"
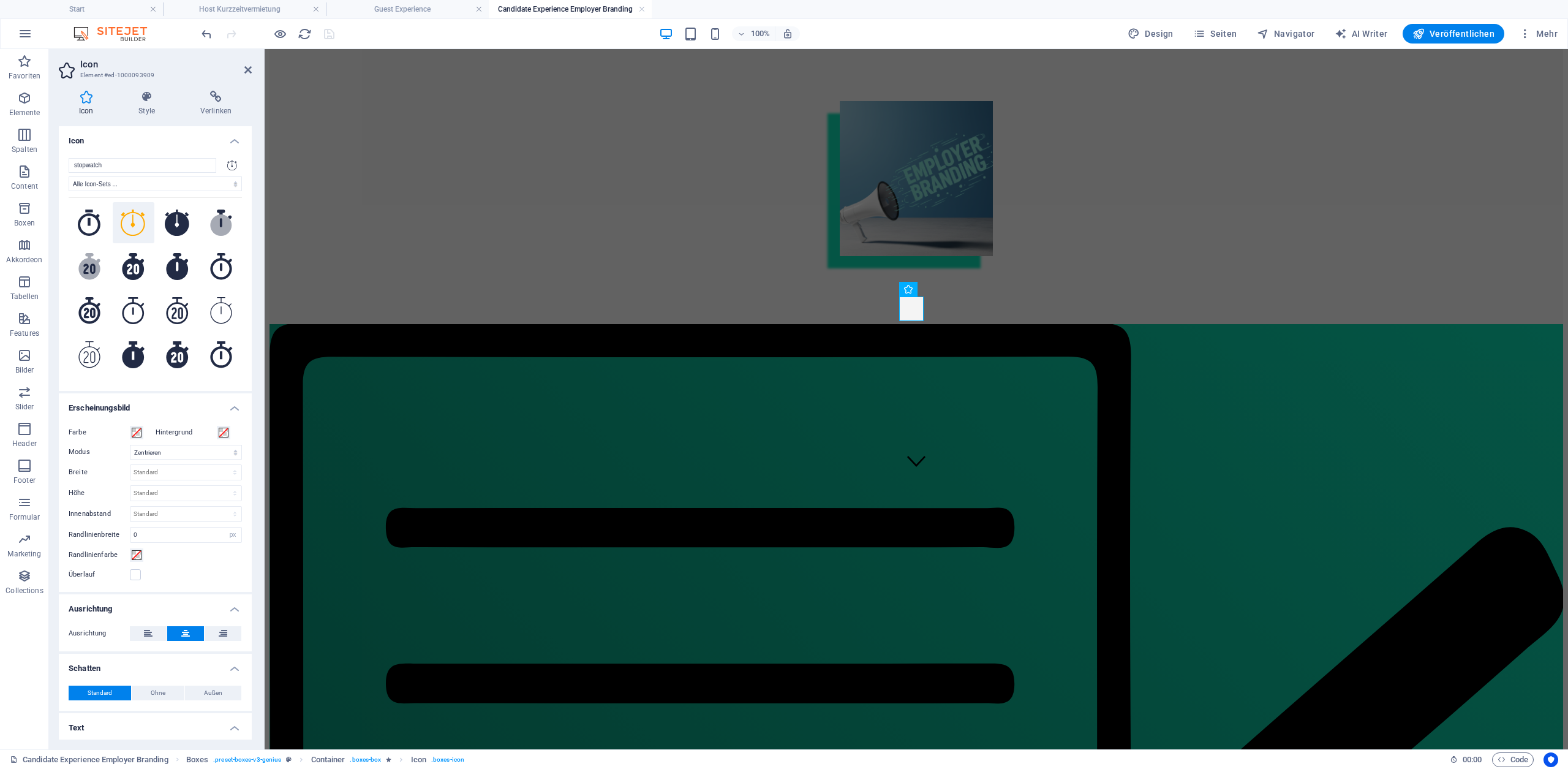
scroll to position [0, 0]
click at [428, 170] on div "Bewerber begeistern – Marke stärken Vom ersten Kontakt bis zum Onboarding – ich…" at bounding box center [916, 92] width 1294 height 332
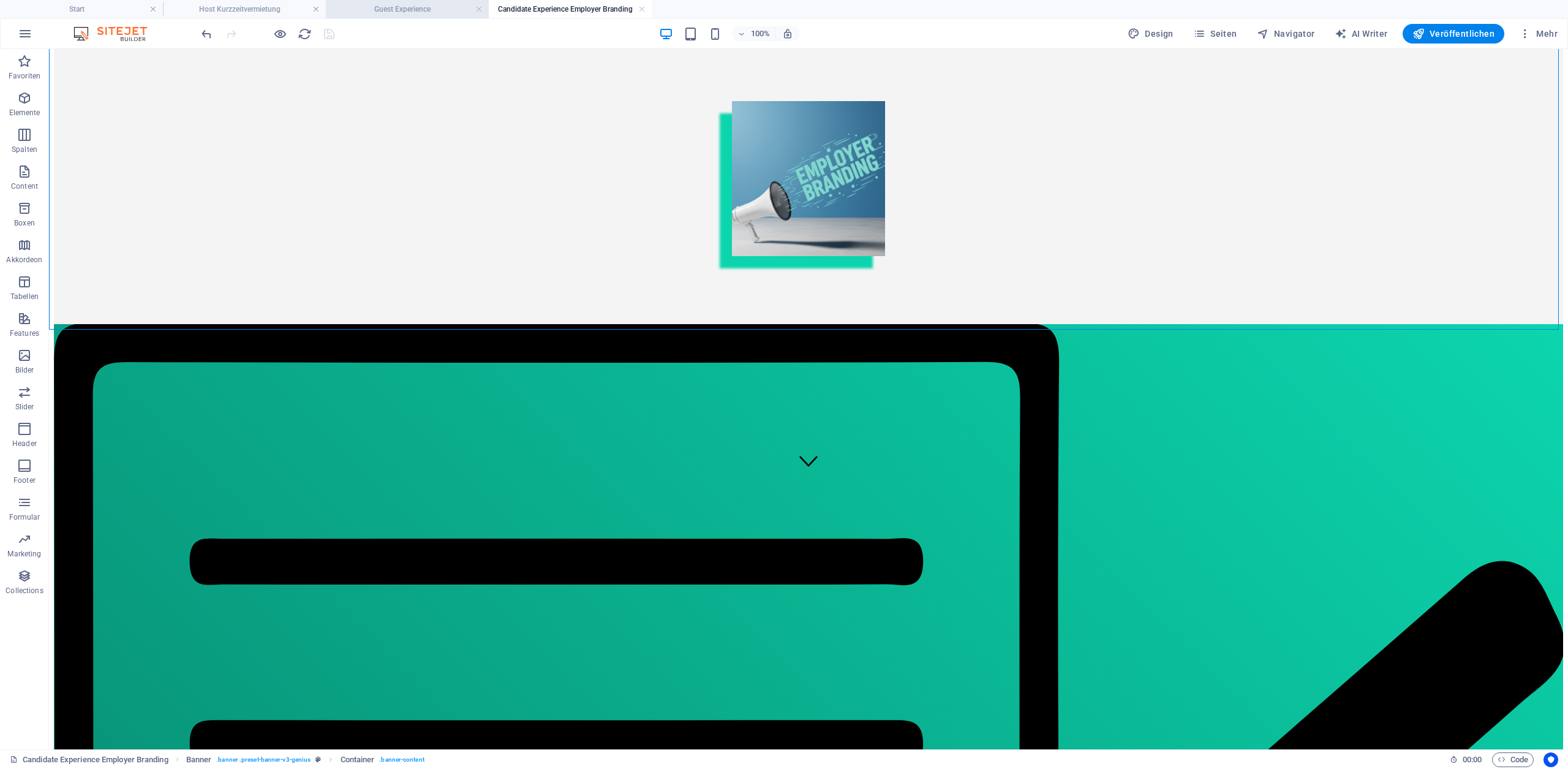
click at [417, 11] on h4 "Guest Experience" at bounding box center [407, 9] width 163 height 13
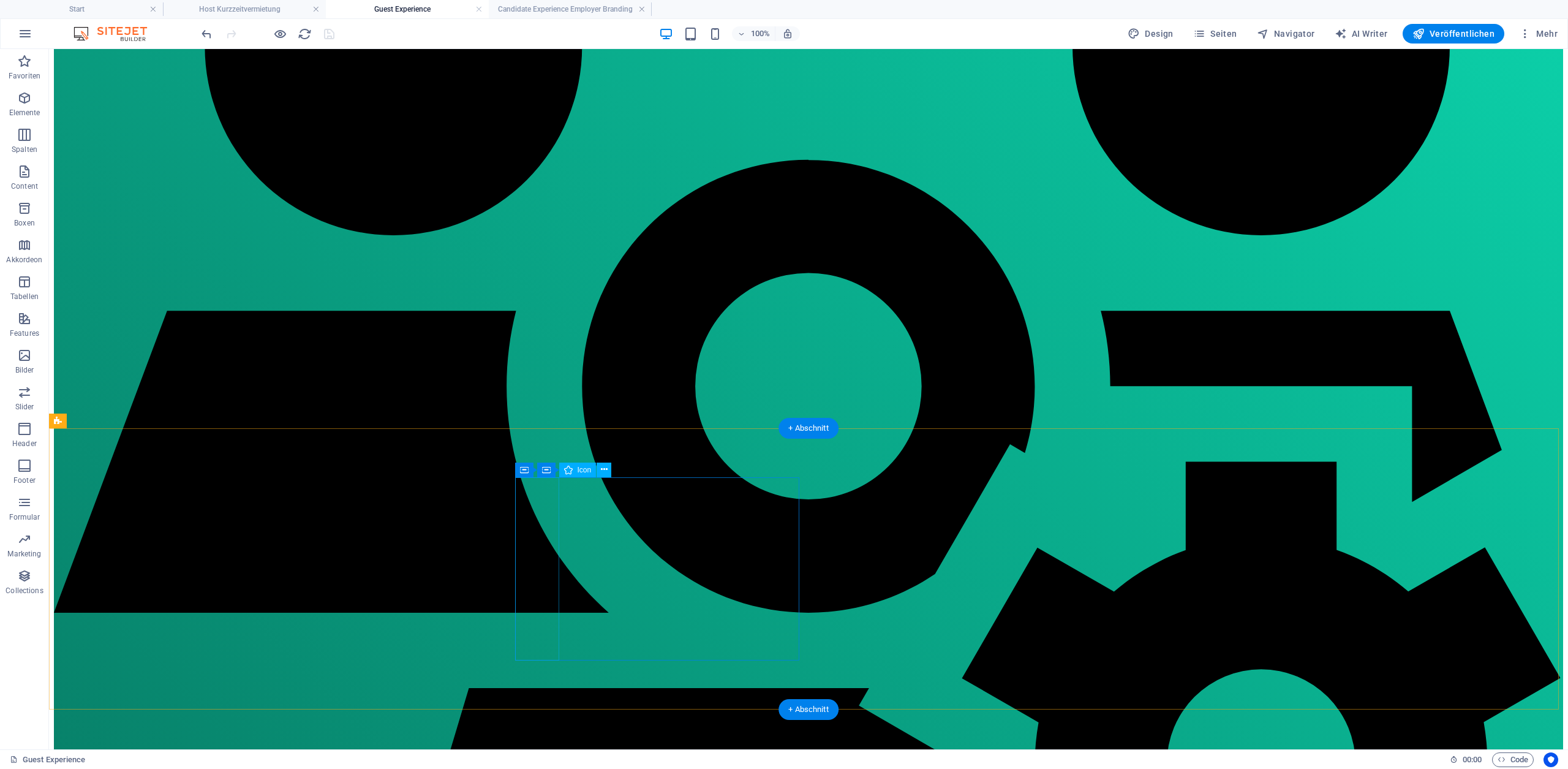
select select "xMidYMid"
select select "px"
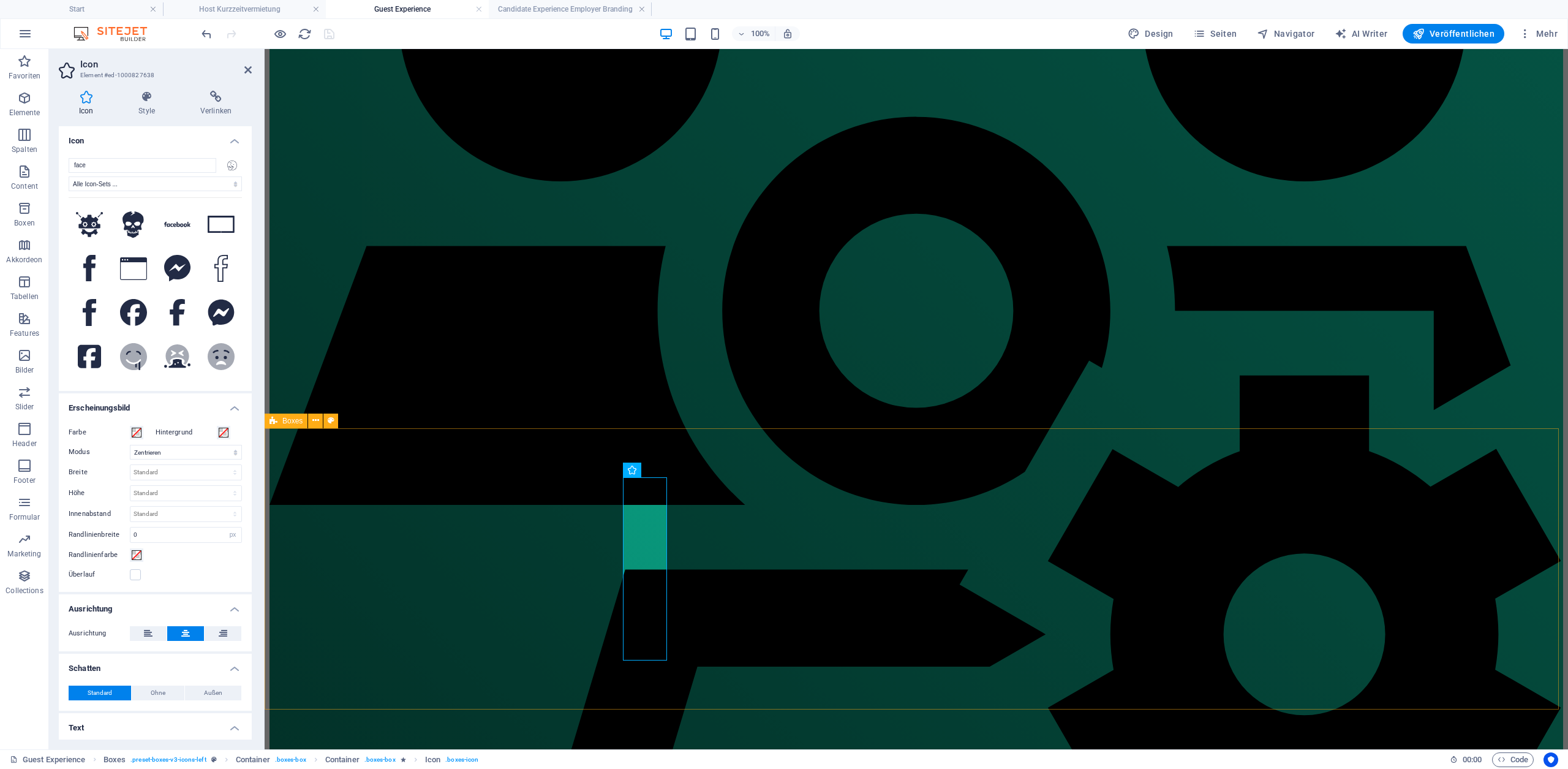
scroll to position [721, 0]
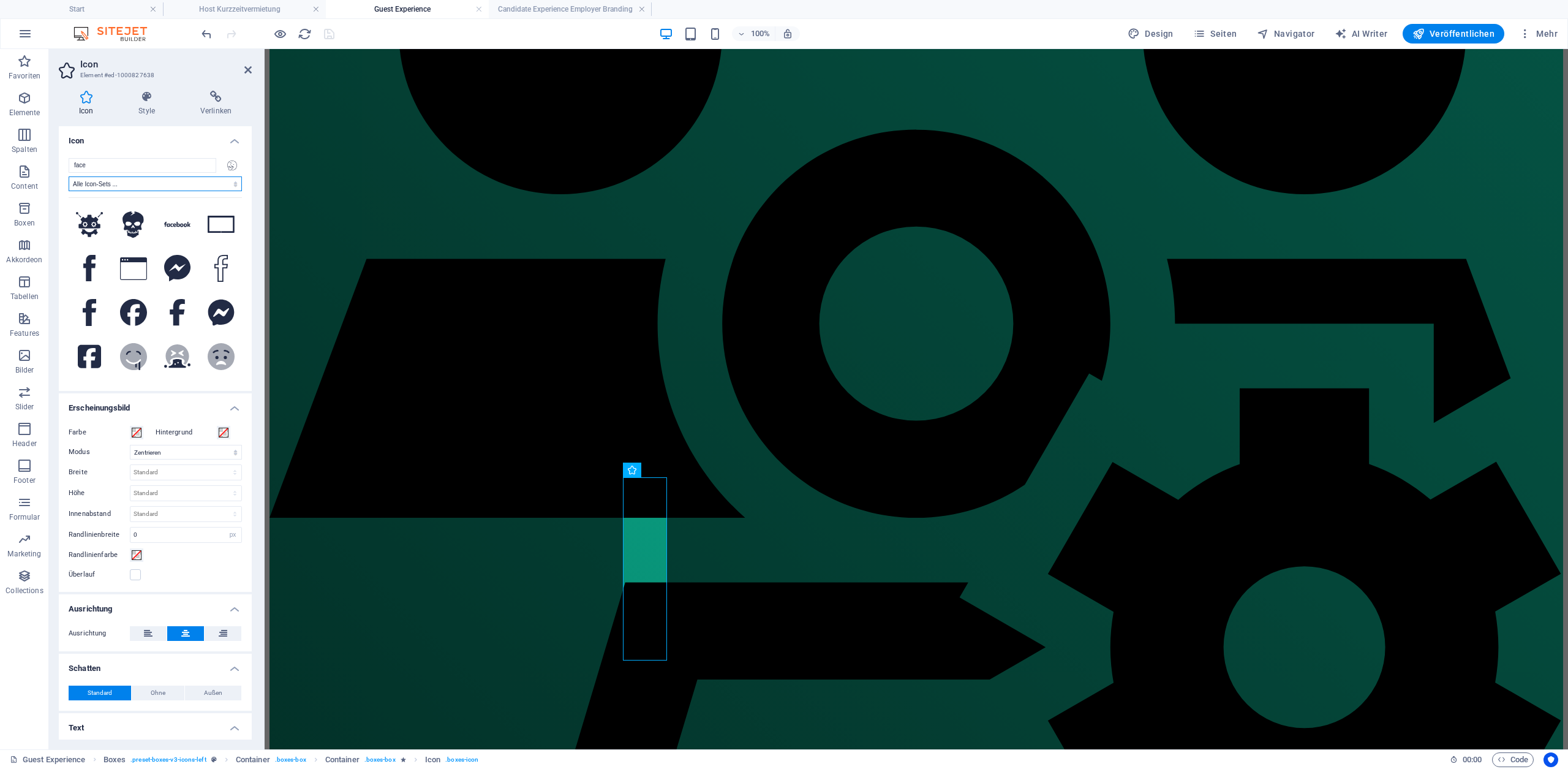
click at [173, 183] on select "Alle Icon-Sets ... IcoFont Ionicons FontAwesome Brands FontAwesome Duotone Font…" at bounding box center [155, 184] width 173 height 15
click at [69, 177] on select "Alle Icon-Sets ... IcoFont Ionicons FontAwesome Brands FontAwesome Duotone Font…" at bounding box center [155, 184] width 173 height 15
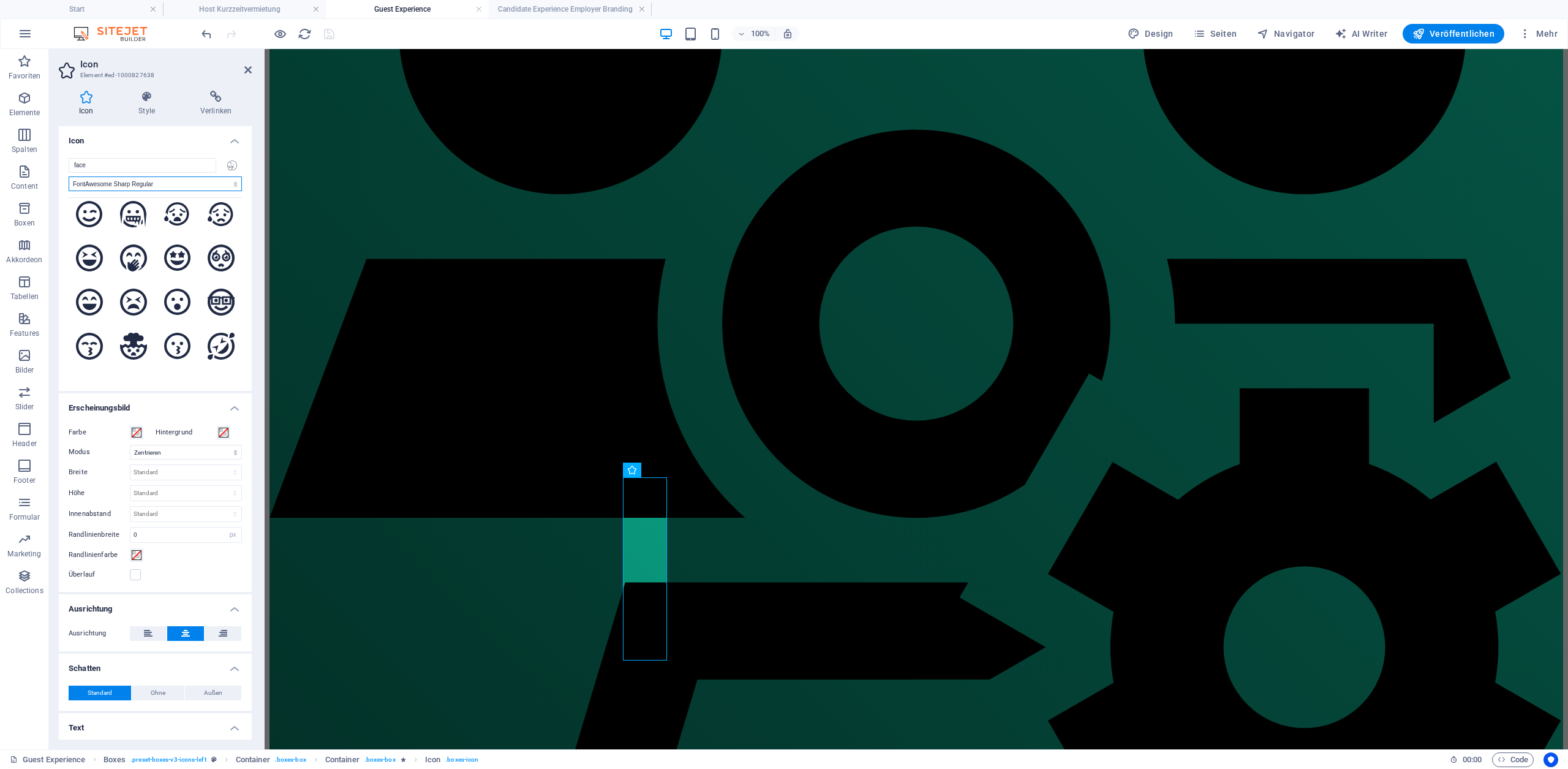
click at [154, 188] on select "Alle Icon-Sets ... IcoFont Ionicons FontAwesome Brands FontAwesome Duotone Font…" at bounding box center [155, 184] width 173 height 15
click at [69, 177] on select "Alle Icon-Sets ... IcoFont Ionicons FontAwesome Brands FontAwesome Duotone Font…" at bounding box center [155, 184] width 173 height 15
click at [153, 187] on select "Alle Icon-Sets ... IcoFont Ionicons FontAwesome Brands FontAwesome Duotone Font…" at bounding box center [155, 184] width 173 height 15
select select "font-awesome-sharp-regular"
click at [69, 177] on select "Alle Icon-Sets ... IcoFont Ionicons FontAwesome Brands FontAwesome Duotone Font…" at bounding box center [155, 184] width 173 height 15
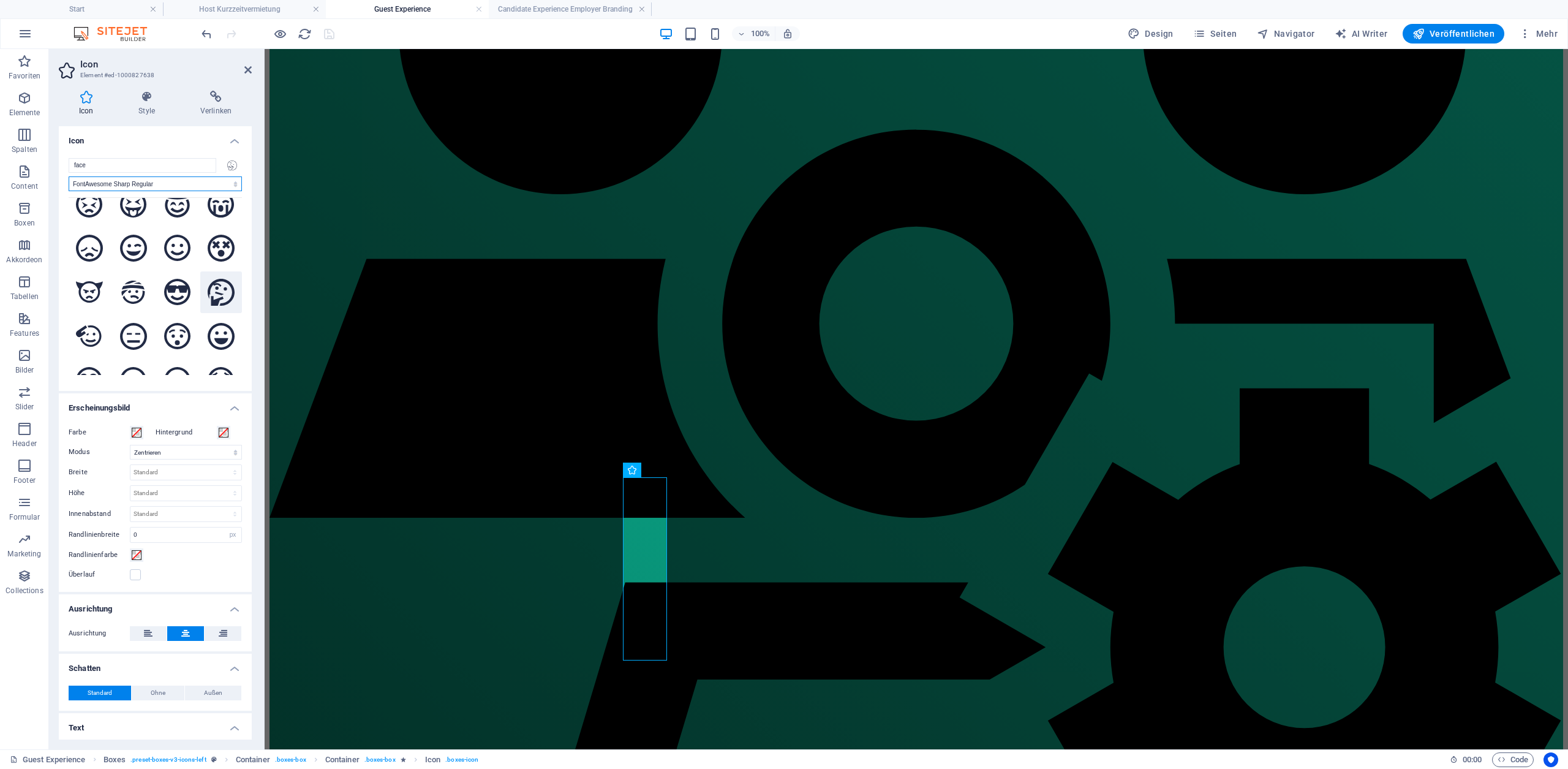
scroll to position [551, 0]
click at [210, 278] on icon at bounding box center [221, 289] width 27 height 27
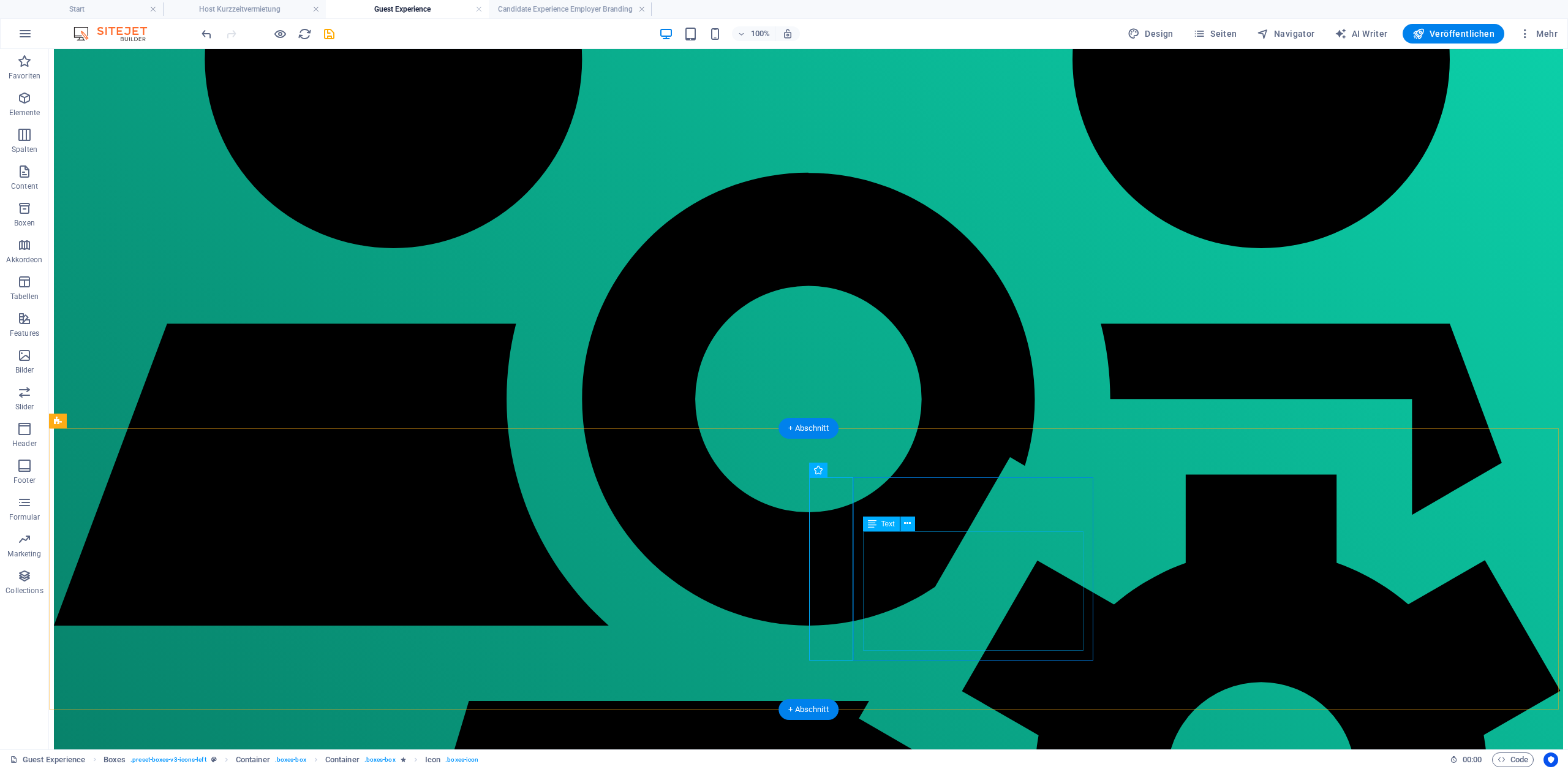
scroll to position [734, 0]
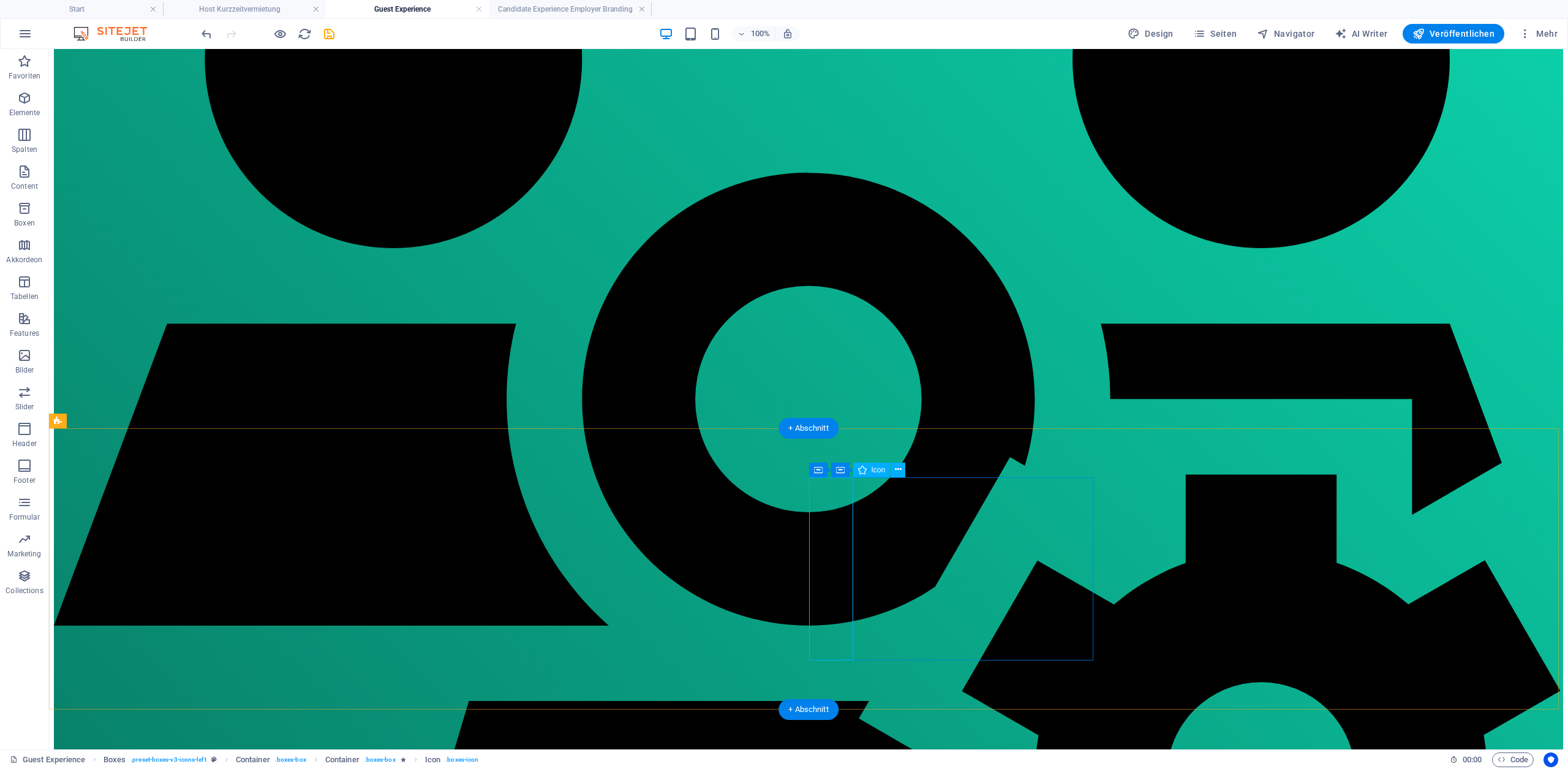
select select "xMidYMid"
select select "px"
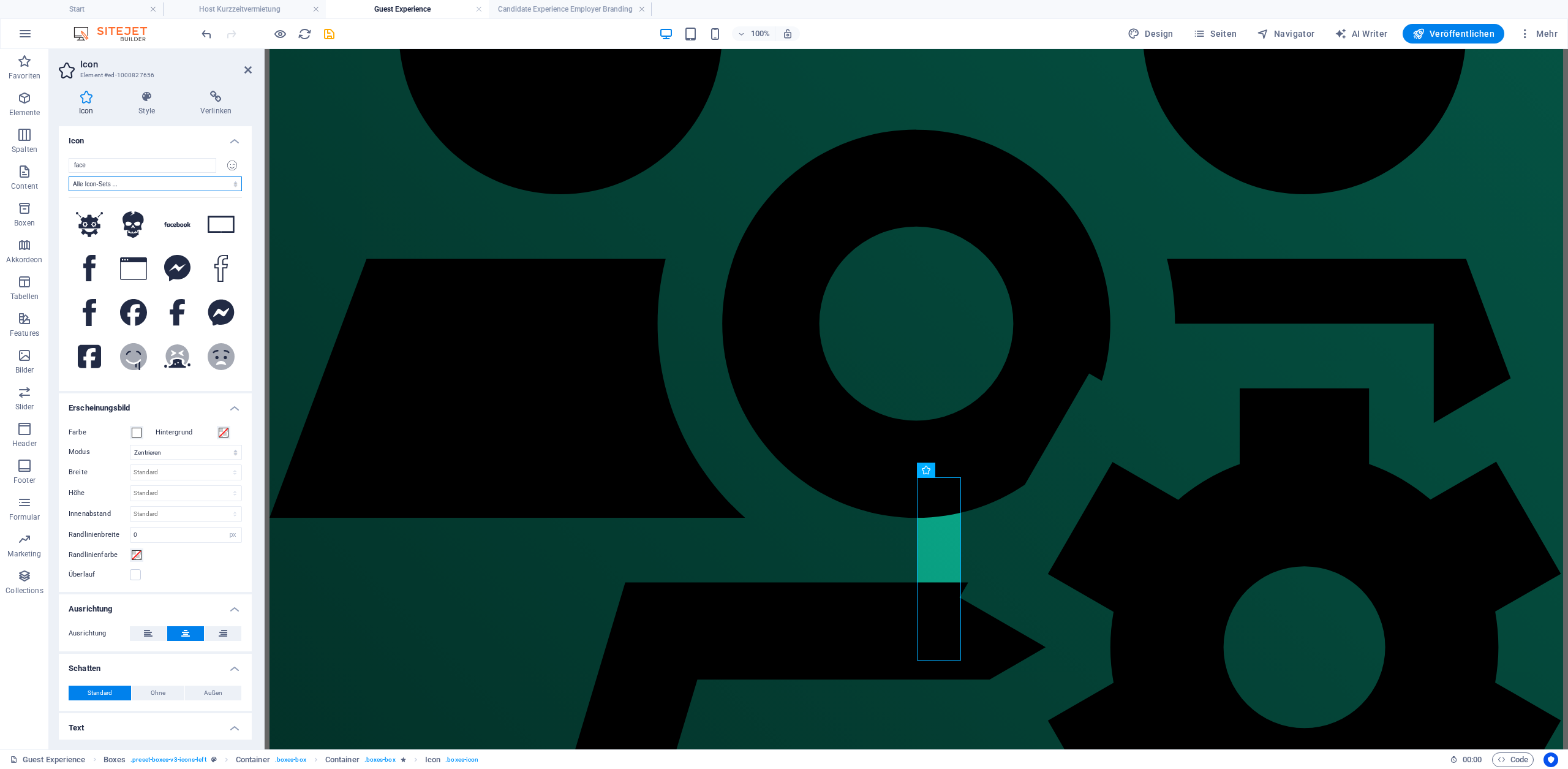
click at [191, 182] on select "Alle Icon-Sets ... IcoFont Ionicons FontAwesome Brands FontAwesome Duotone Font…" at bounding box center [155, 184] width 173 height 15
select select "font-awesome-sharp-regular"
click at [69, 177] on select "Alle Icon-Sets ... IcoFont Ionicons FontAwesome Brands FontAwesome Duotone Font…" at bounding box center [155, 184] width 173 height 15
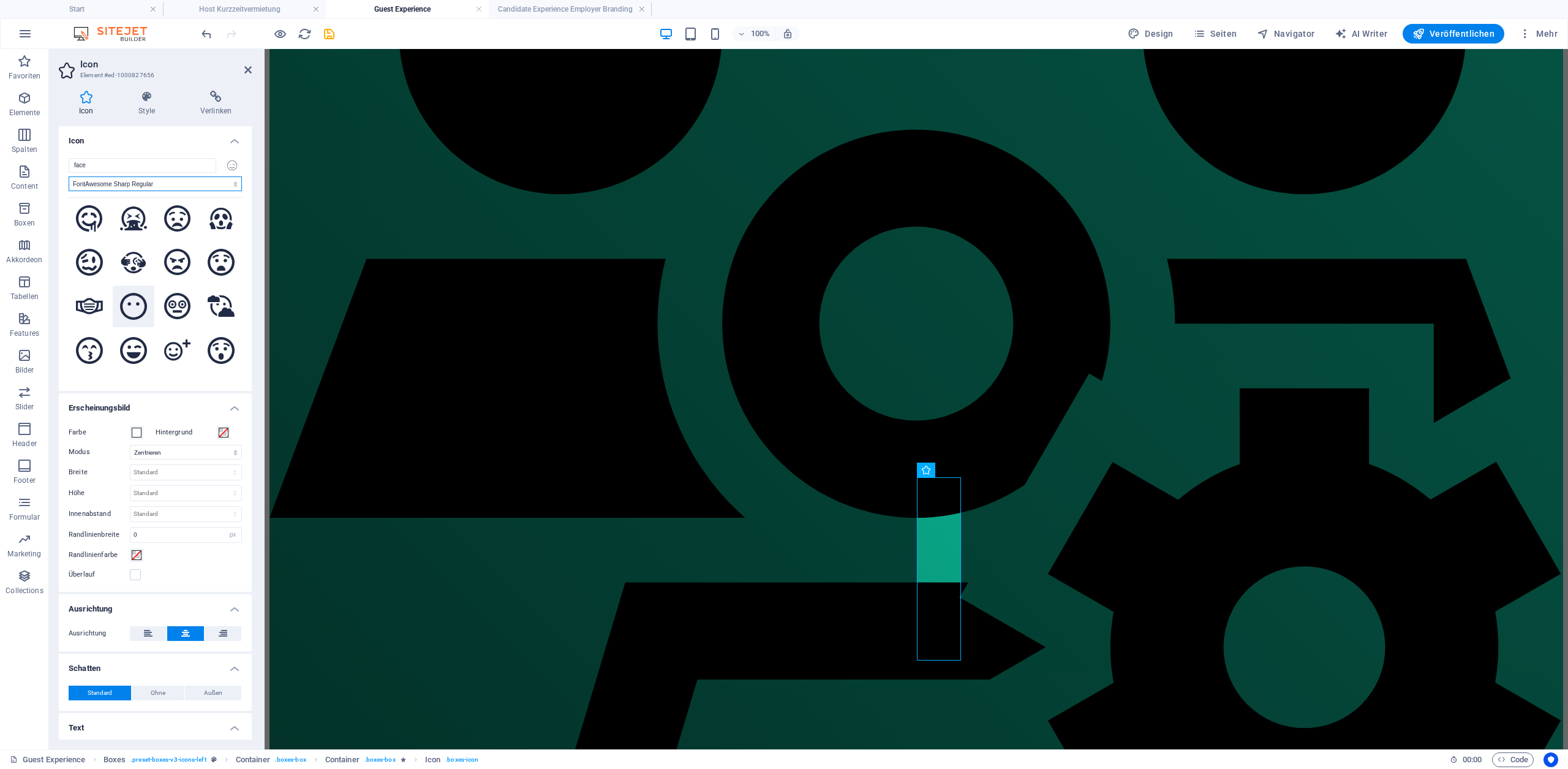
scroll to position [51, 0]
click at [141, 304] on icon at bounding box center [133, 305] width 27 height 27
click at [95, 304] on icon at bounding box center [89, 309] width 27 height 27
click at [221, 343] on icon at bounding box center [221, 353] width 27 height 27
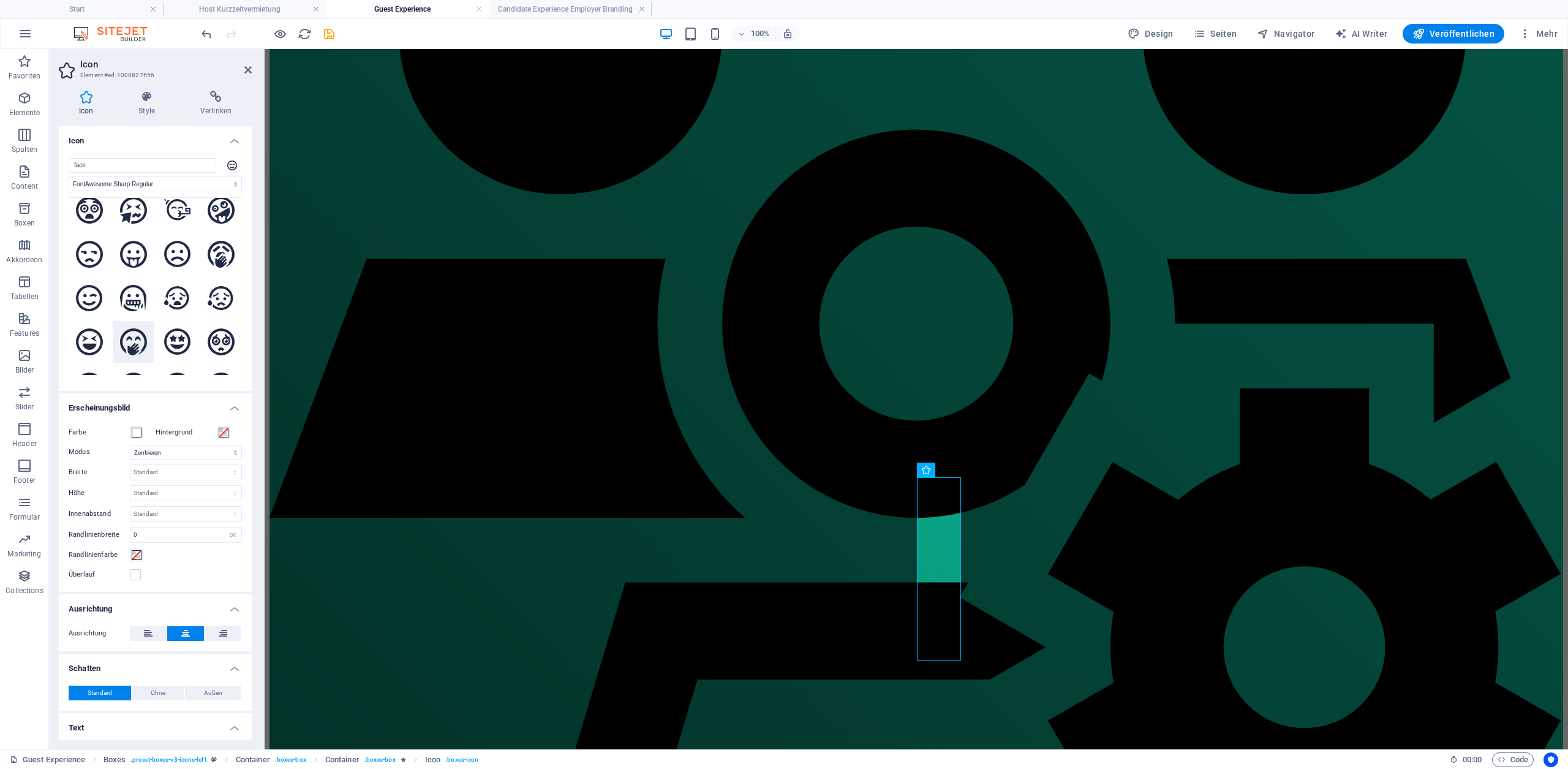
scroll to position [980, 0]
click at [81, 287] on icon at bounding box center [89, 300] width 27 height 27
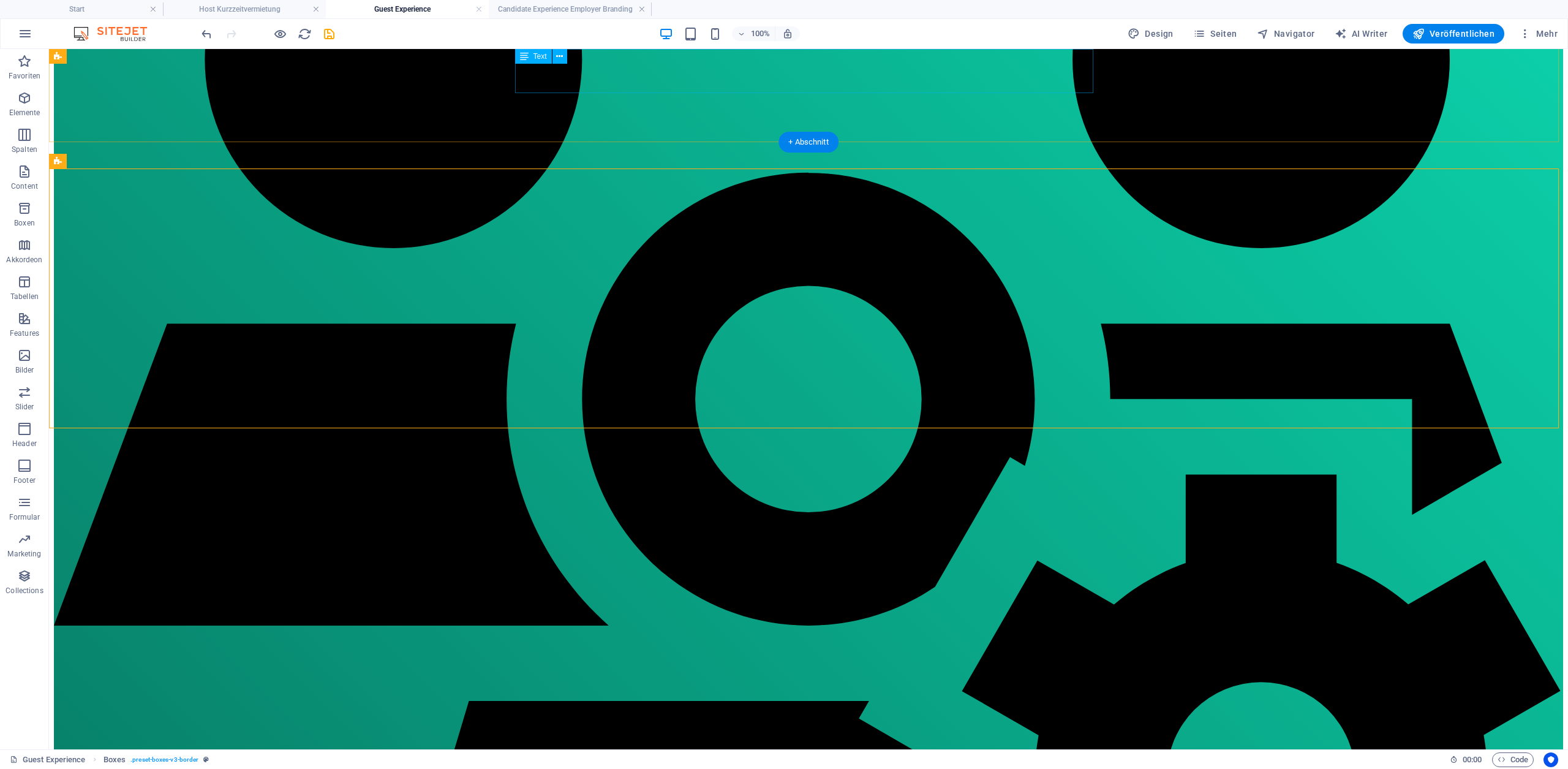
scroll to position [734, 0]
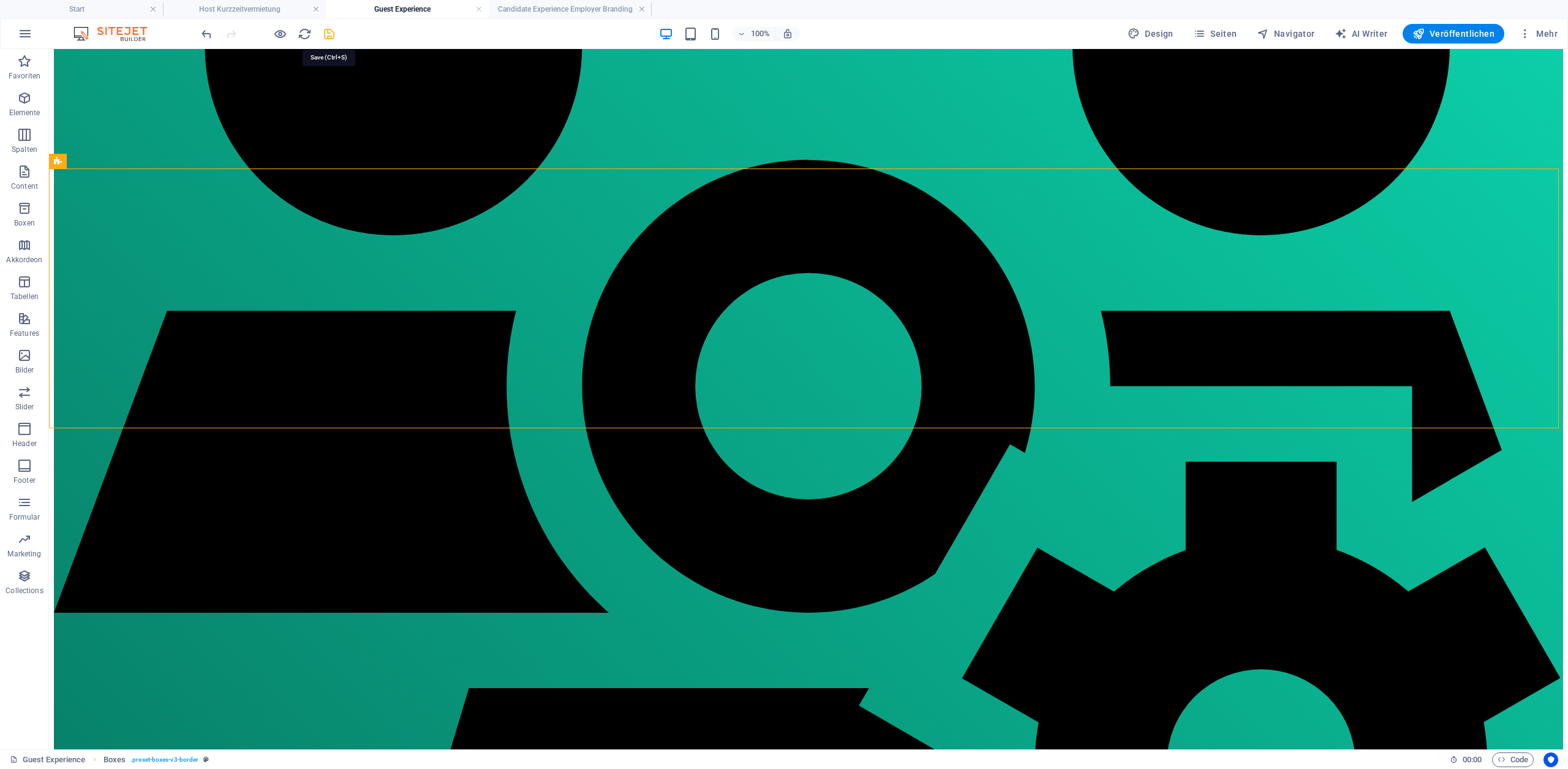
click at [329, 35] on icon "save" at bounding box center [329, 34] width 14 height 14
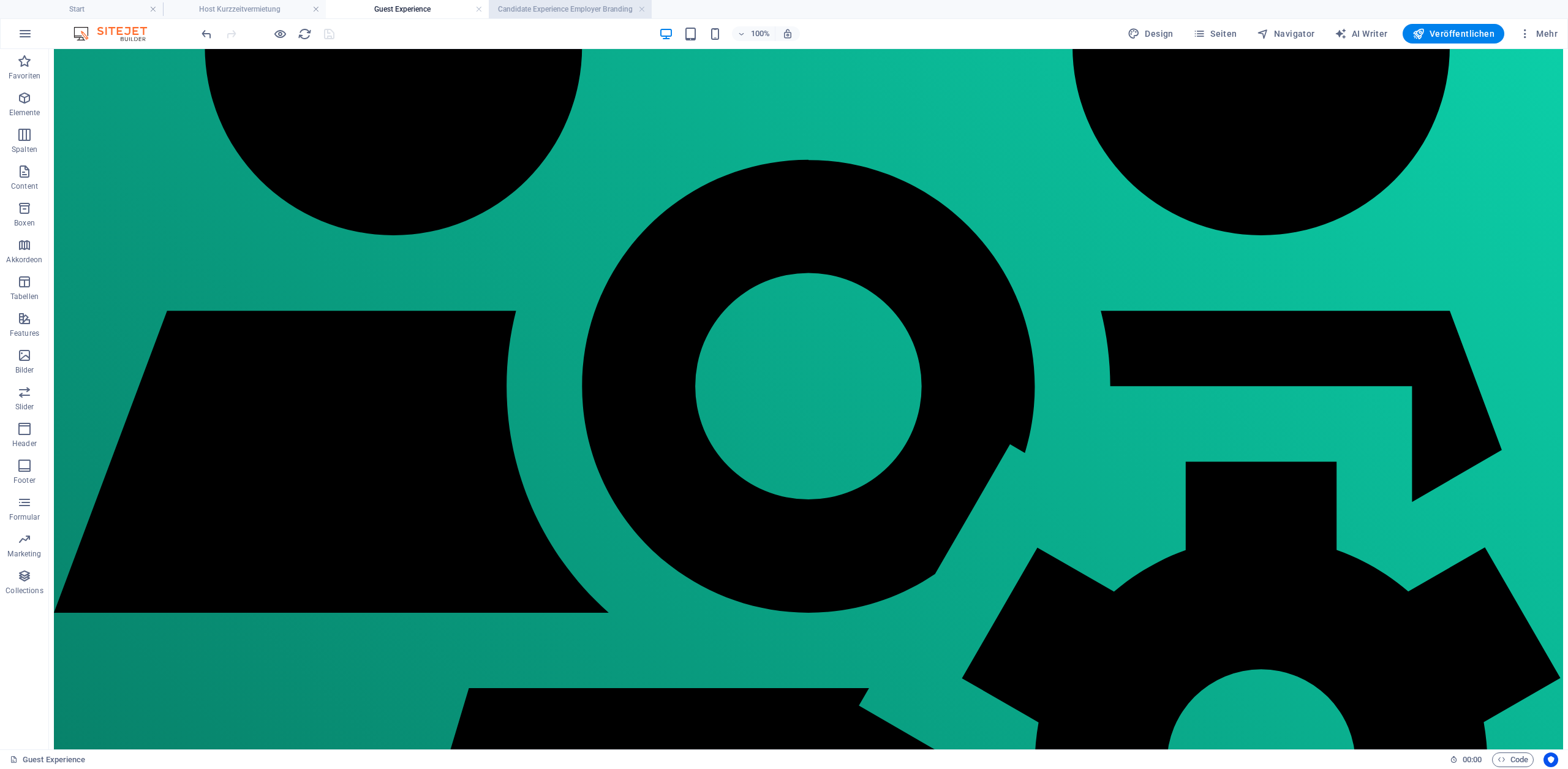
click at [561, 12] on h4 "Candidate Experience Employer Branding" at bounding box center [570, 9] width 163 height 13
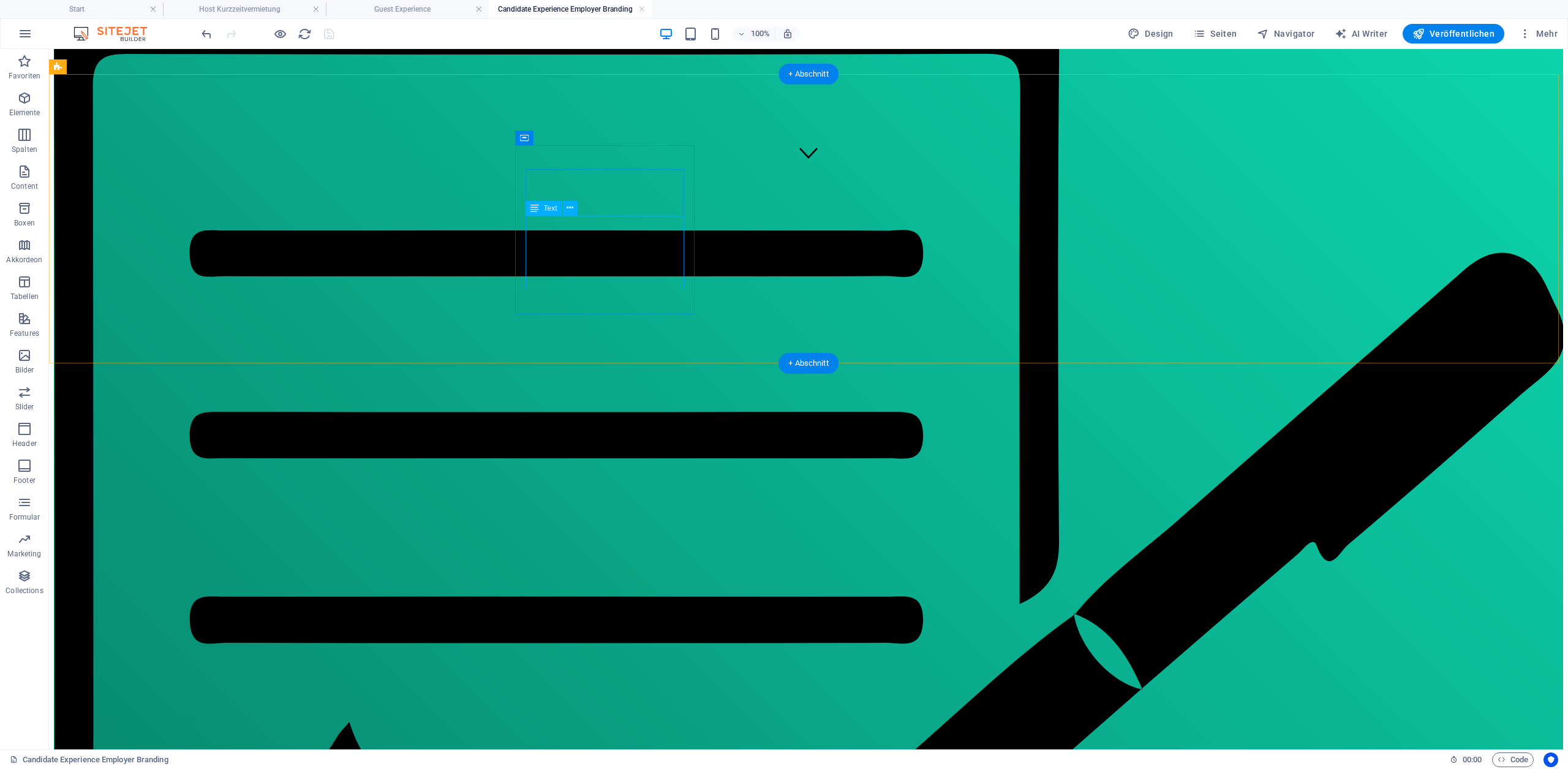
scroll to position [872, 0]
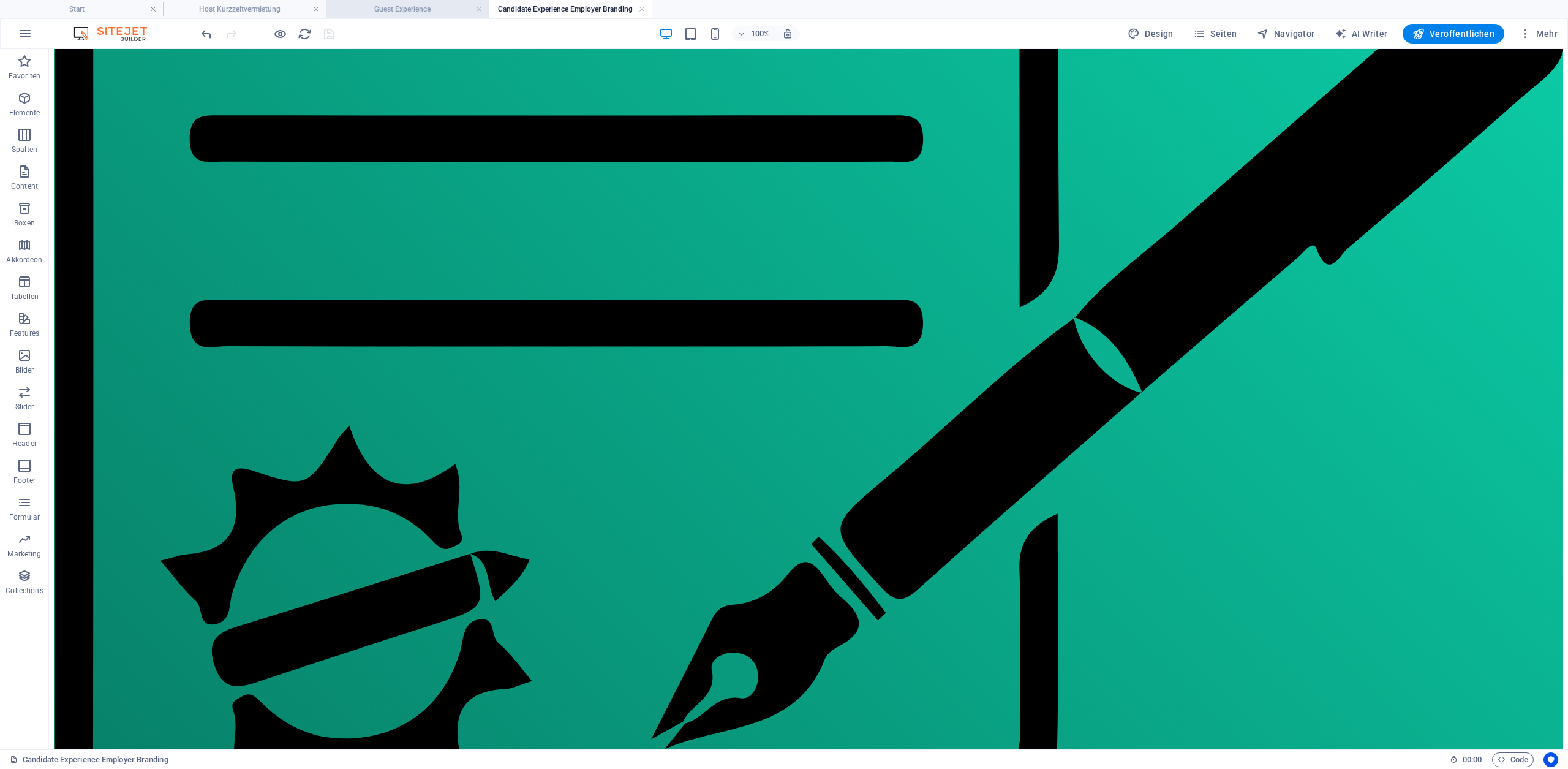
click at [406, 13] on h4 "Guest Experience" at bounding box center [407, 9] width 163 height 13
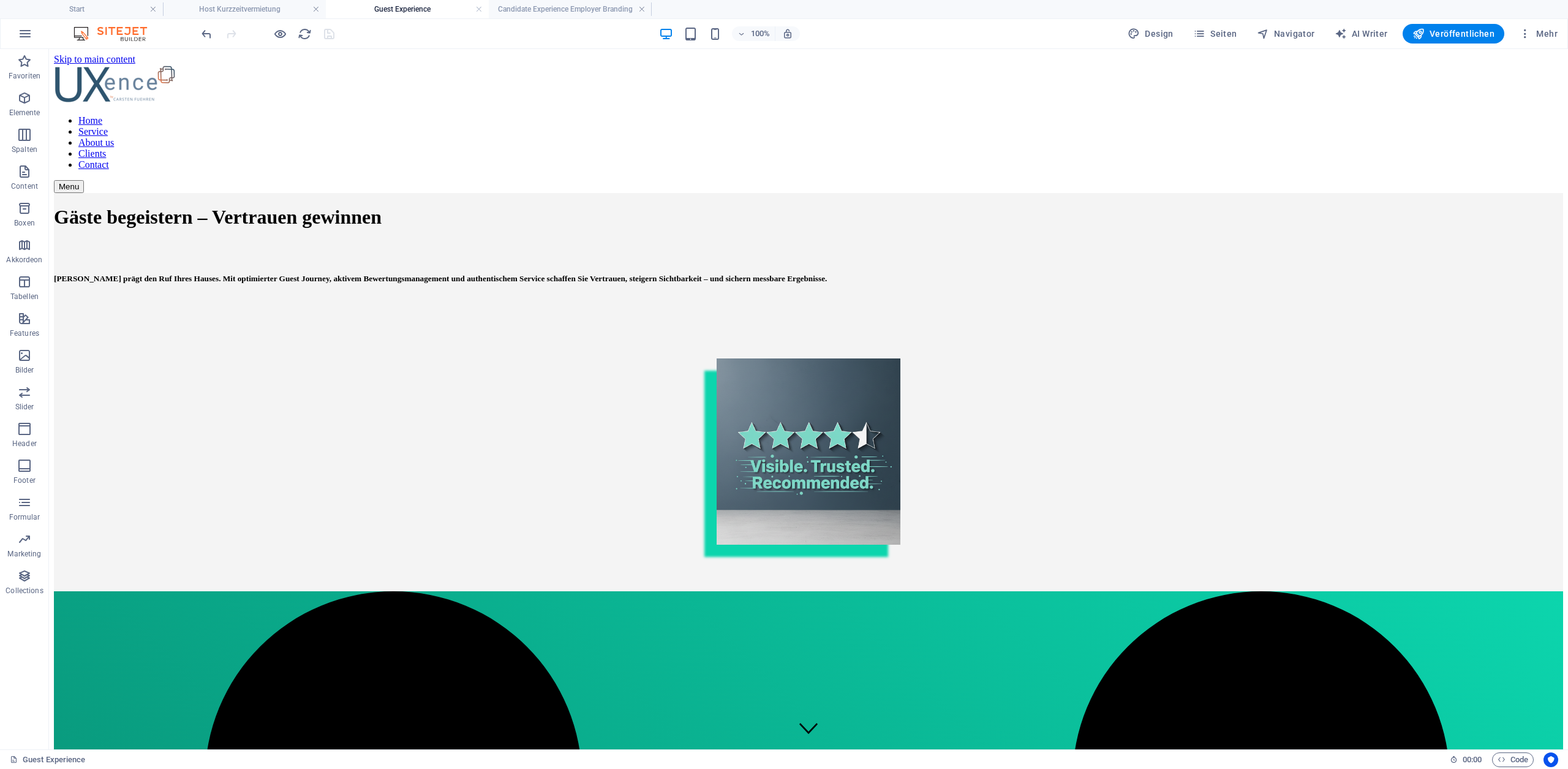
scroll to position [734, 0]
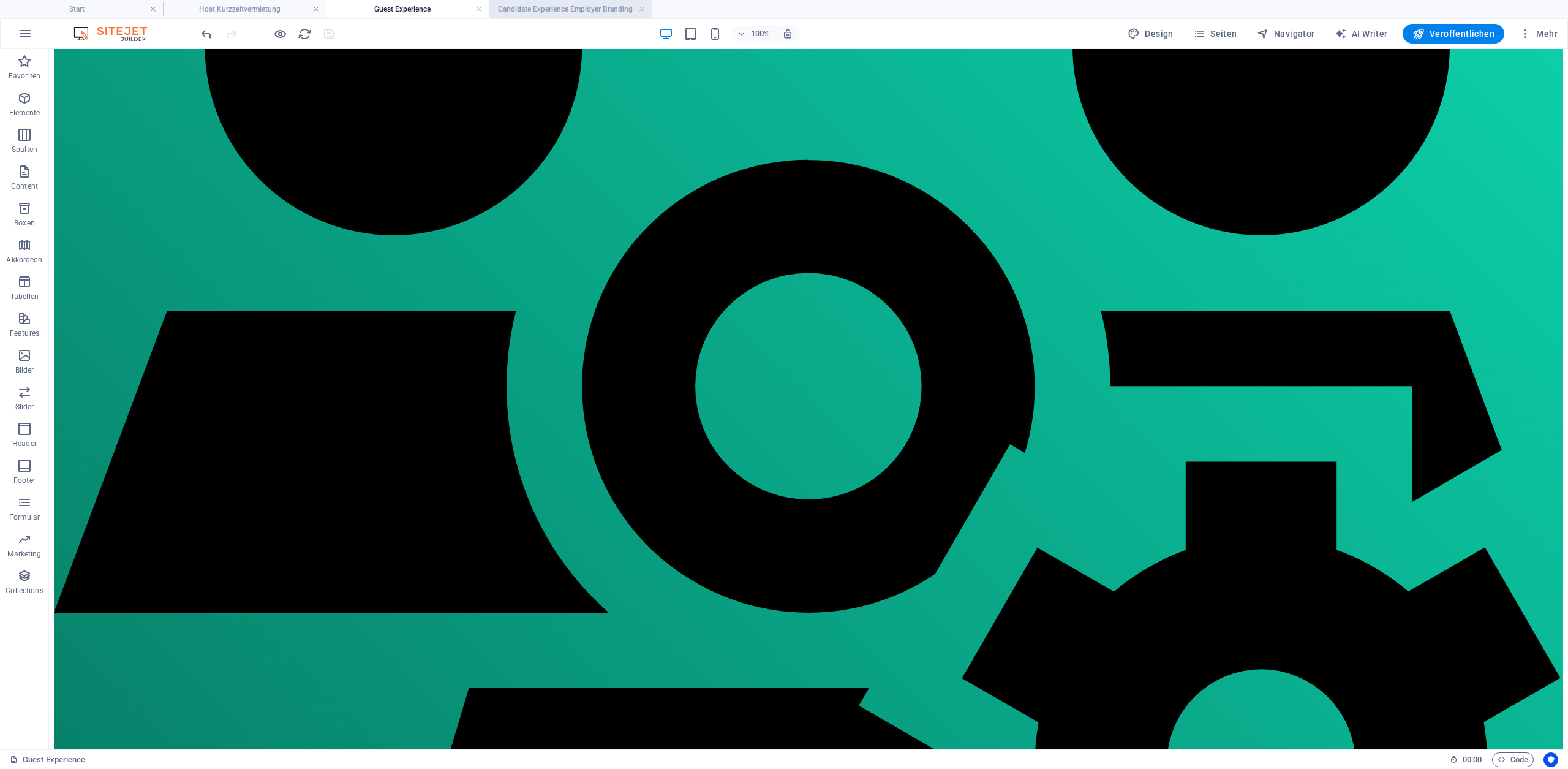
click at [530, 10] on h4 "Candidate Experience Employer Branding" at bounding box center [570, 9] width 163 height 13
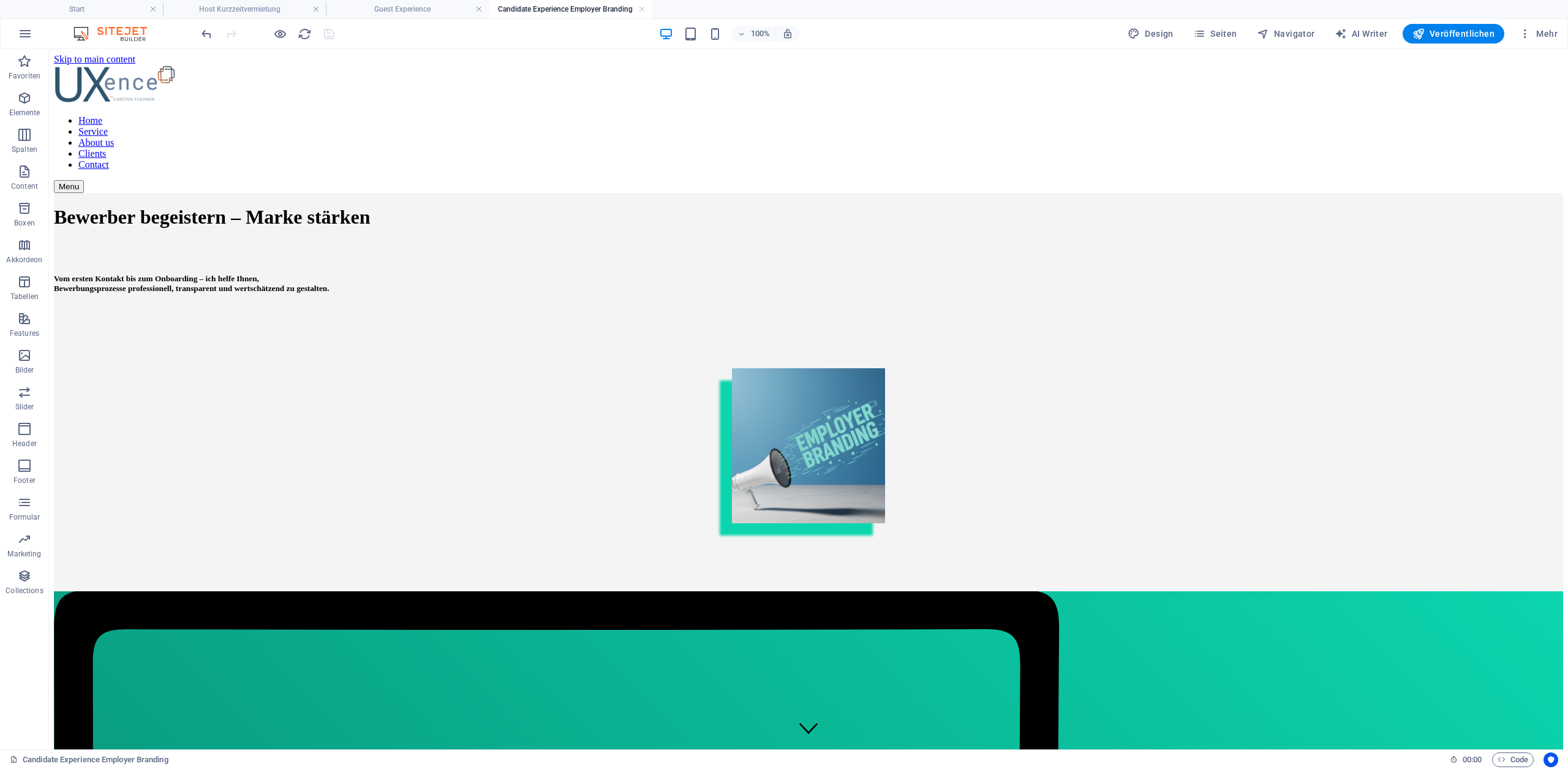
scroll to position [872, 0]
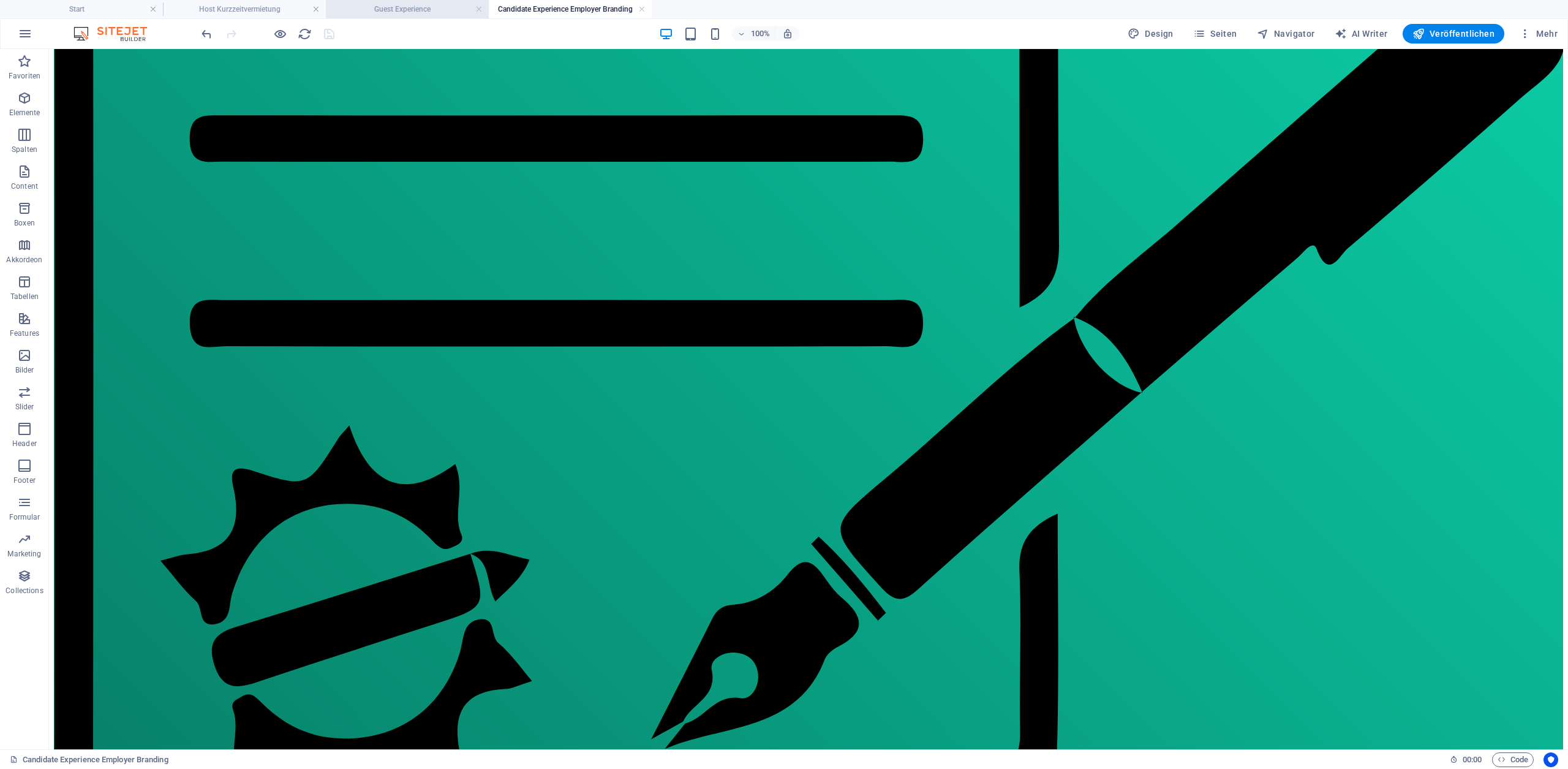
click at [403, 8] on h4 "Guest Experience" at bounding box center [407, 9] width 163 height 13
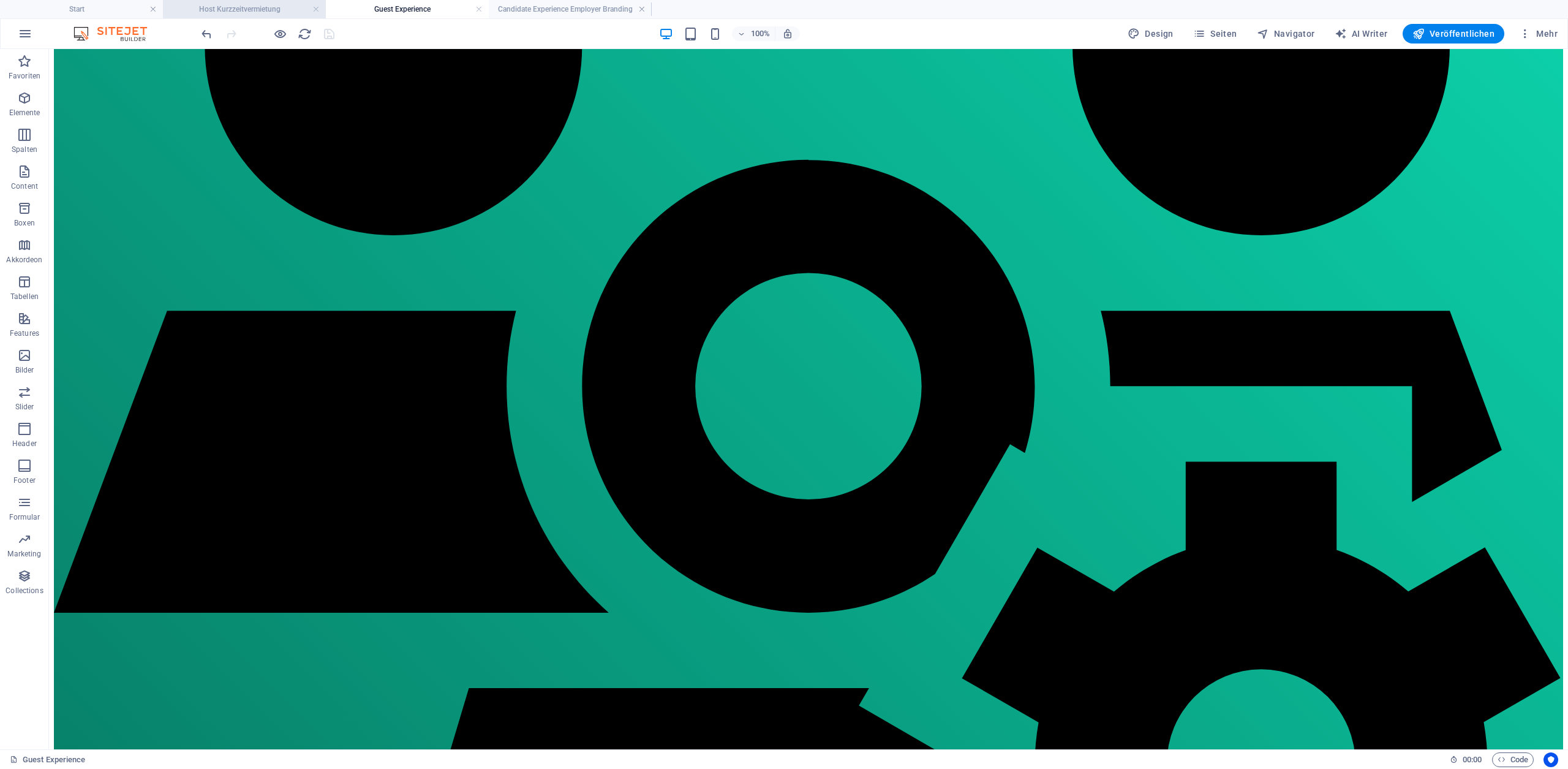
click at [267, 8] on h4 "Host Kurzzeitvermietung" at bounding box center [244, 9] width 163 height 13
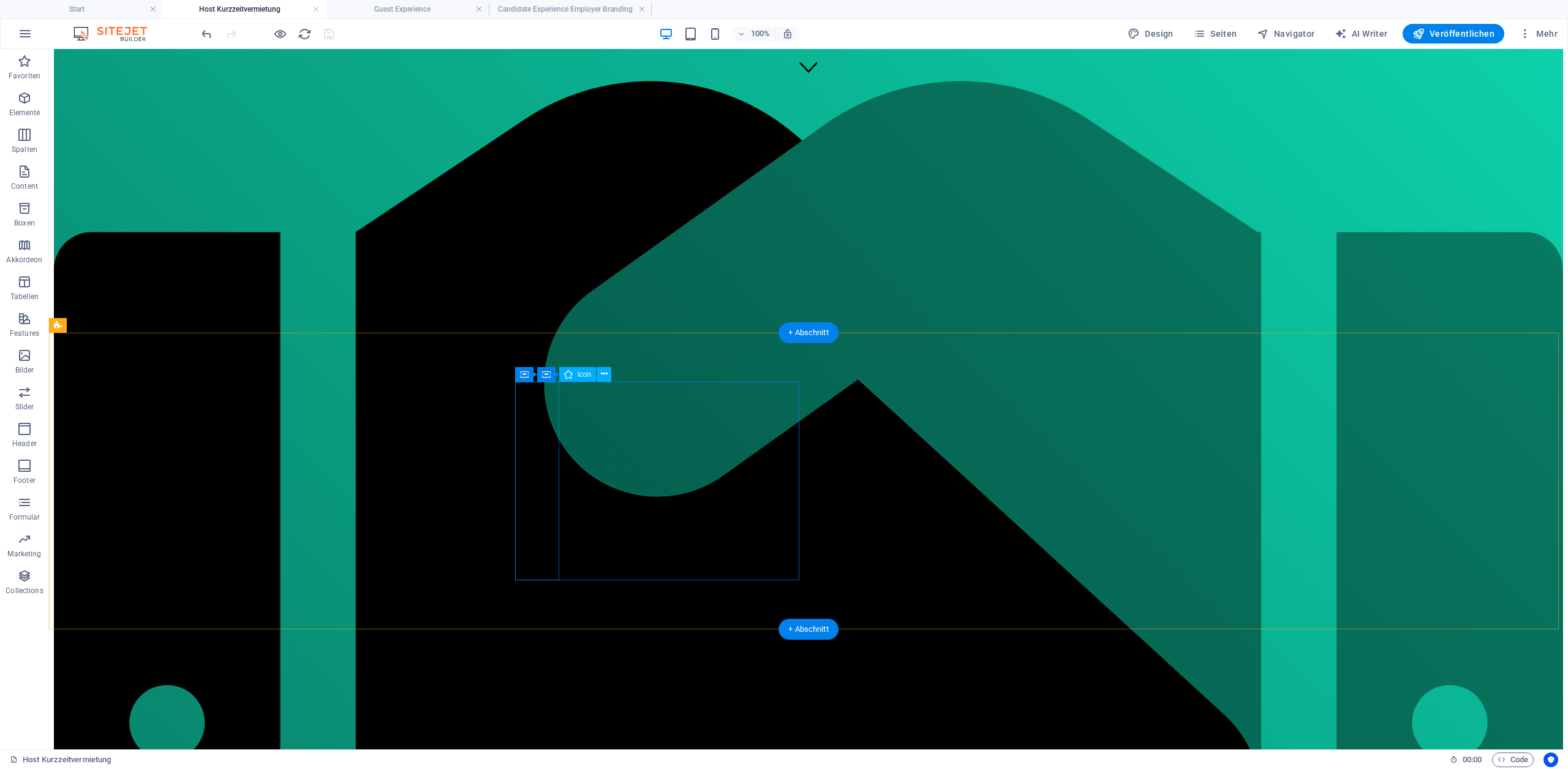
scroll to position [829, 0]
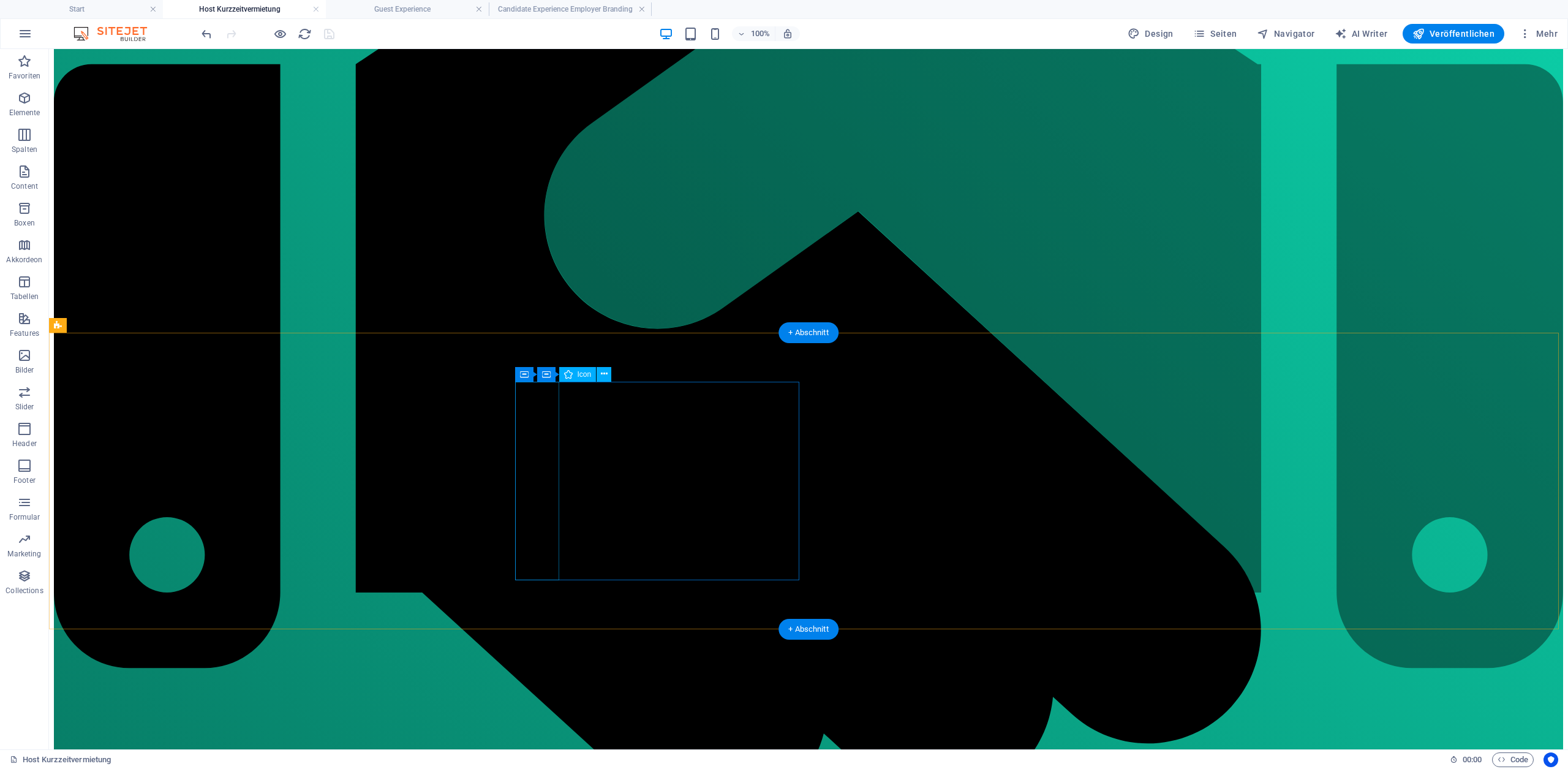
select select "xMidYMid"
select select "px"
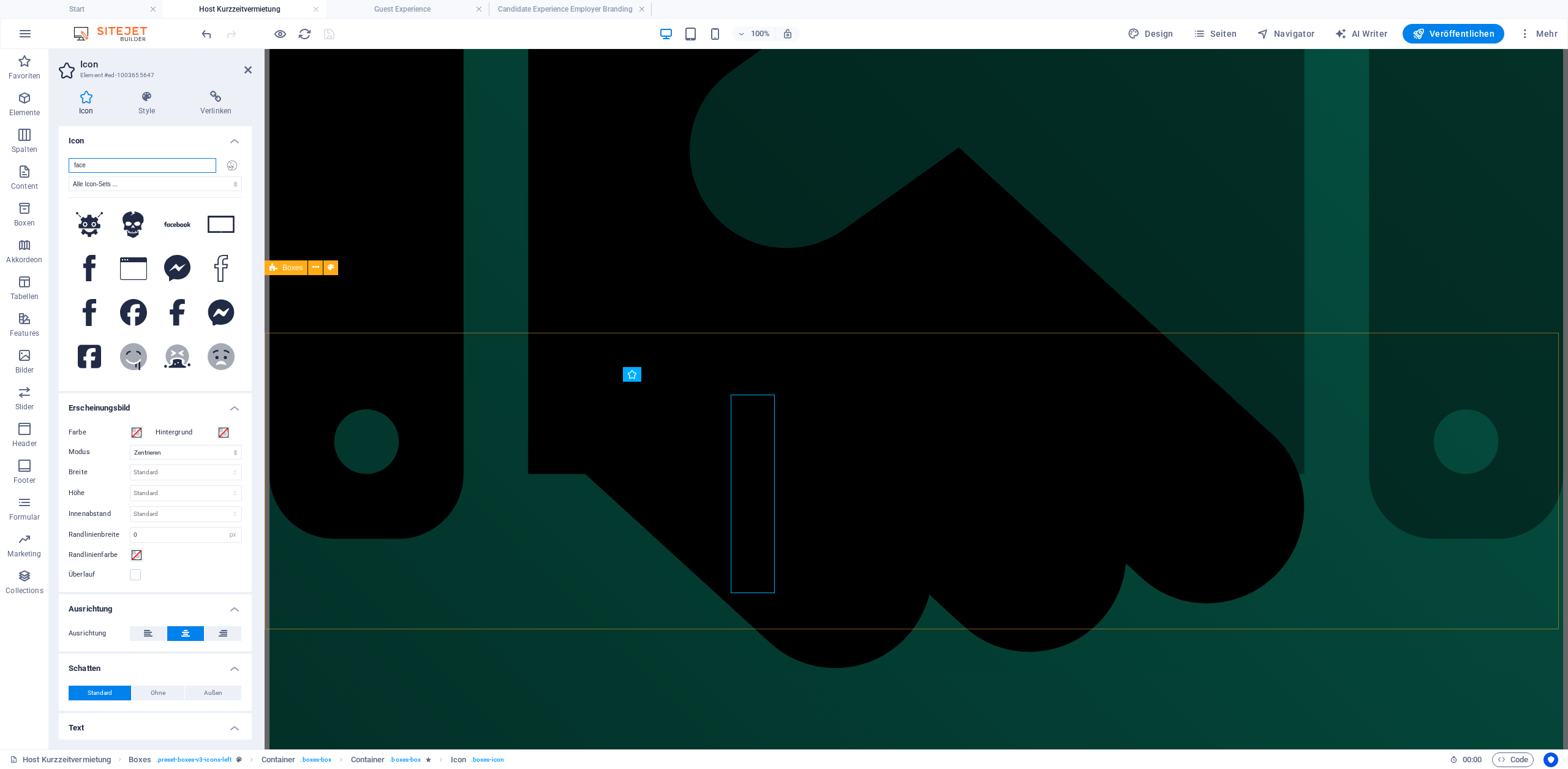
scroll to position [816, 0]
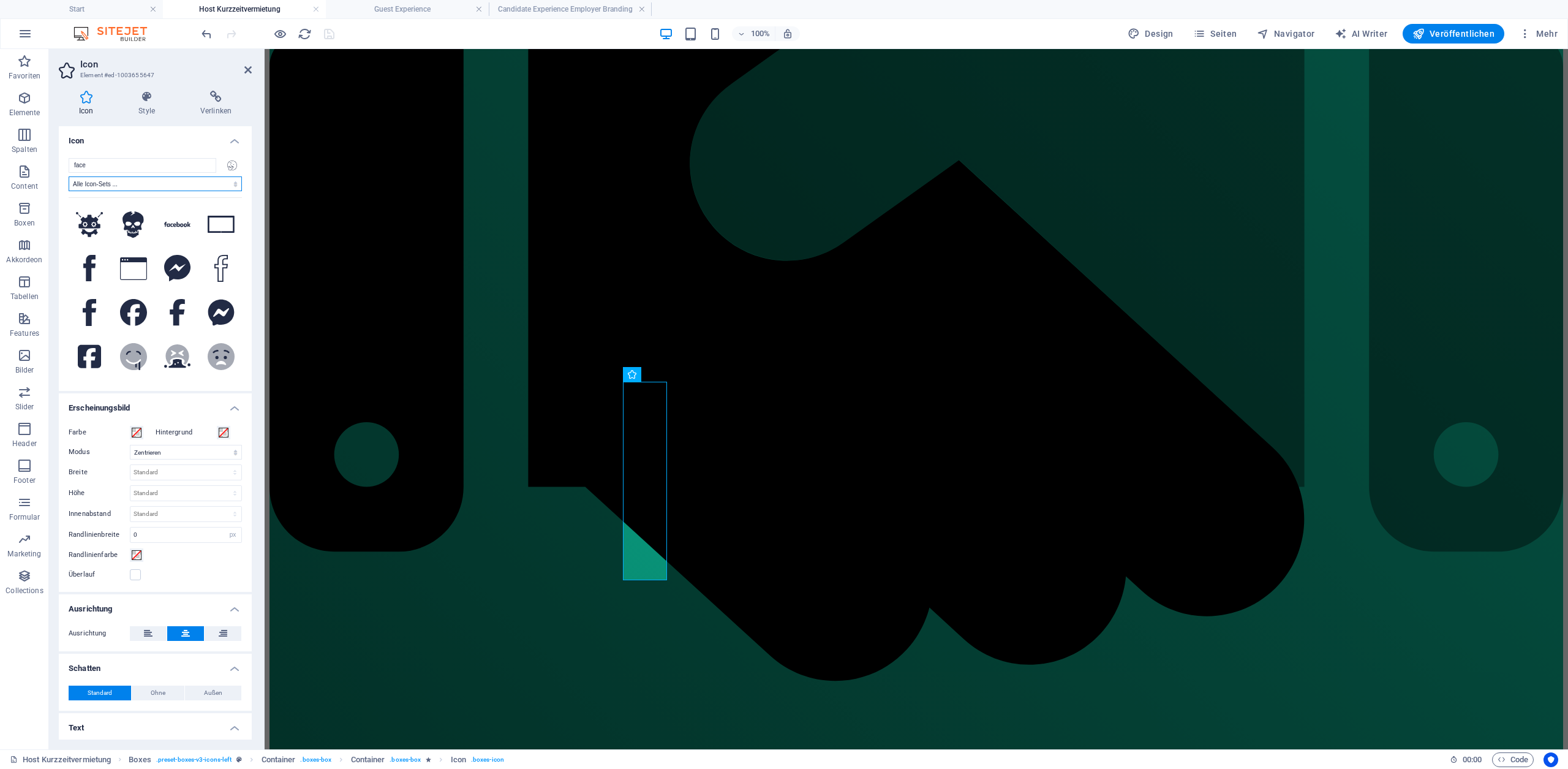
click at [158, 184] on select "Alle Icon-Sets ... IcoFont Ionicons FontAwesome Brands FontAwesome Duotone Font…" at bounding box center [155, 184] width 173 height 15
select select "font-awesome-sharp-regular"
click at [69, 177] on select "Alle Icon-Sets ... IcoFont Ionicons FontAwesome Brands FontAwesome Duotone Font…" at bounding box center [155, 184] width 173 height 15
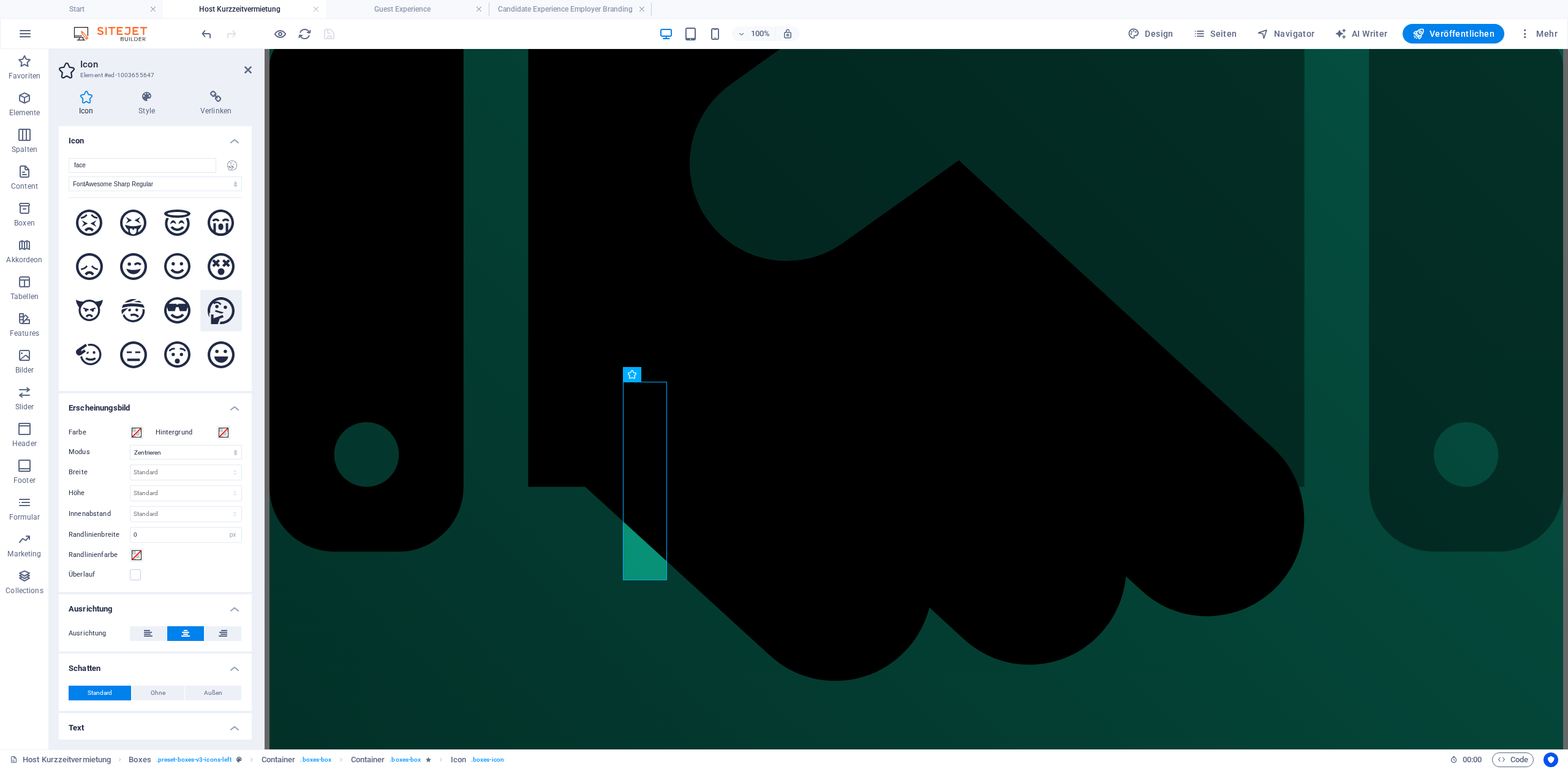
click at [213, 297] on icon at bounding box center [221, 310] width 27 height 27
select select "xMidYMid"
select select "px"
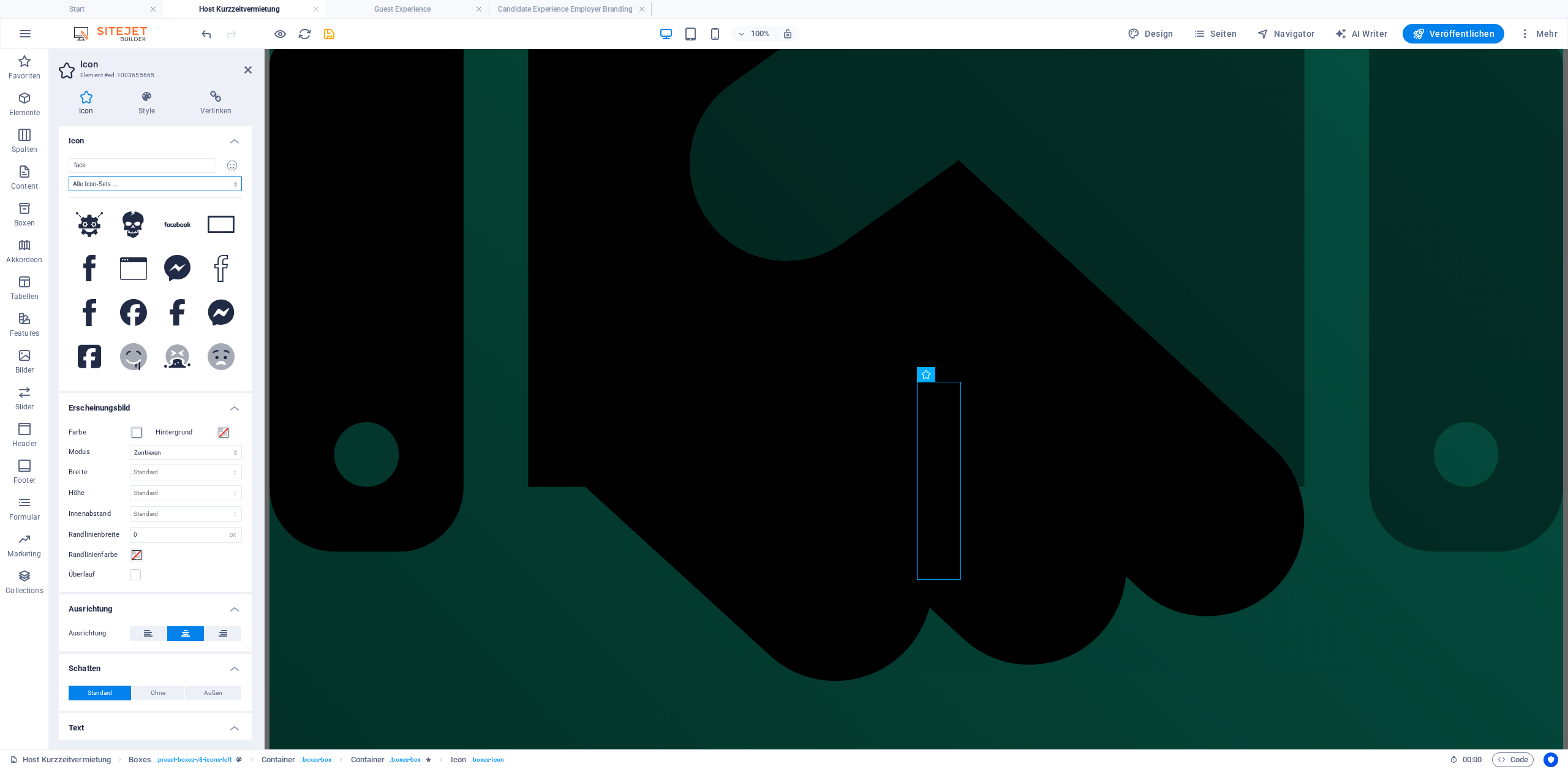
click at [188, 185] on select "Alle Icon-Sets ... IcoFont Ionicons FontAwesome Brands FontAwesome Duotone Font…" at bounding box center [155, 184] width 173 height 15
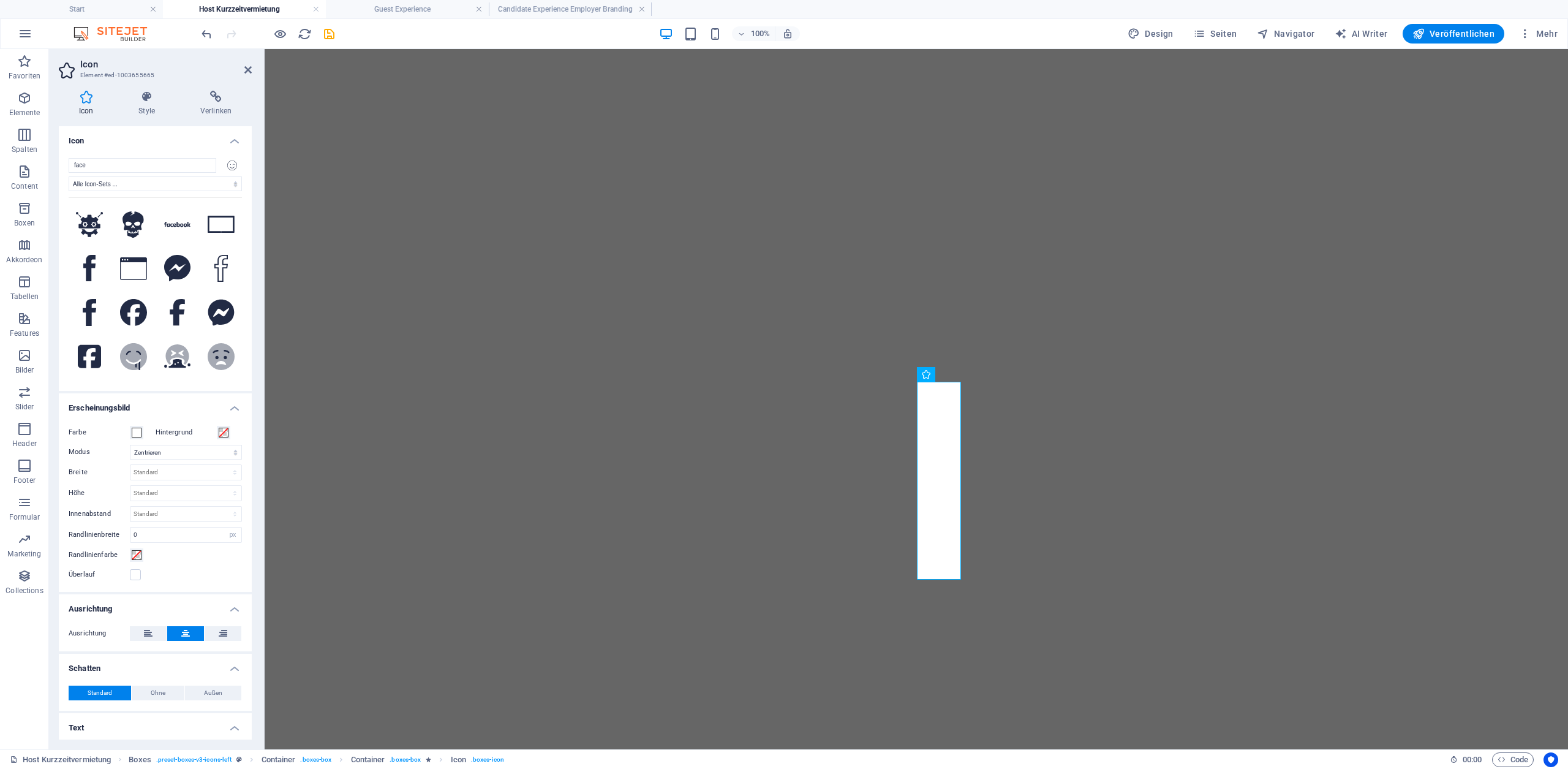
select select "xMidYMid"
select select "px"
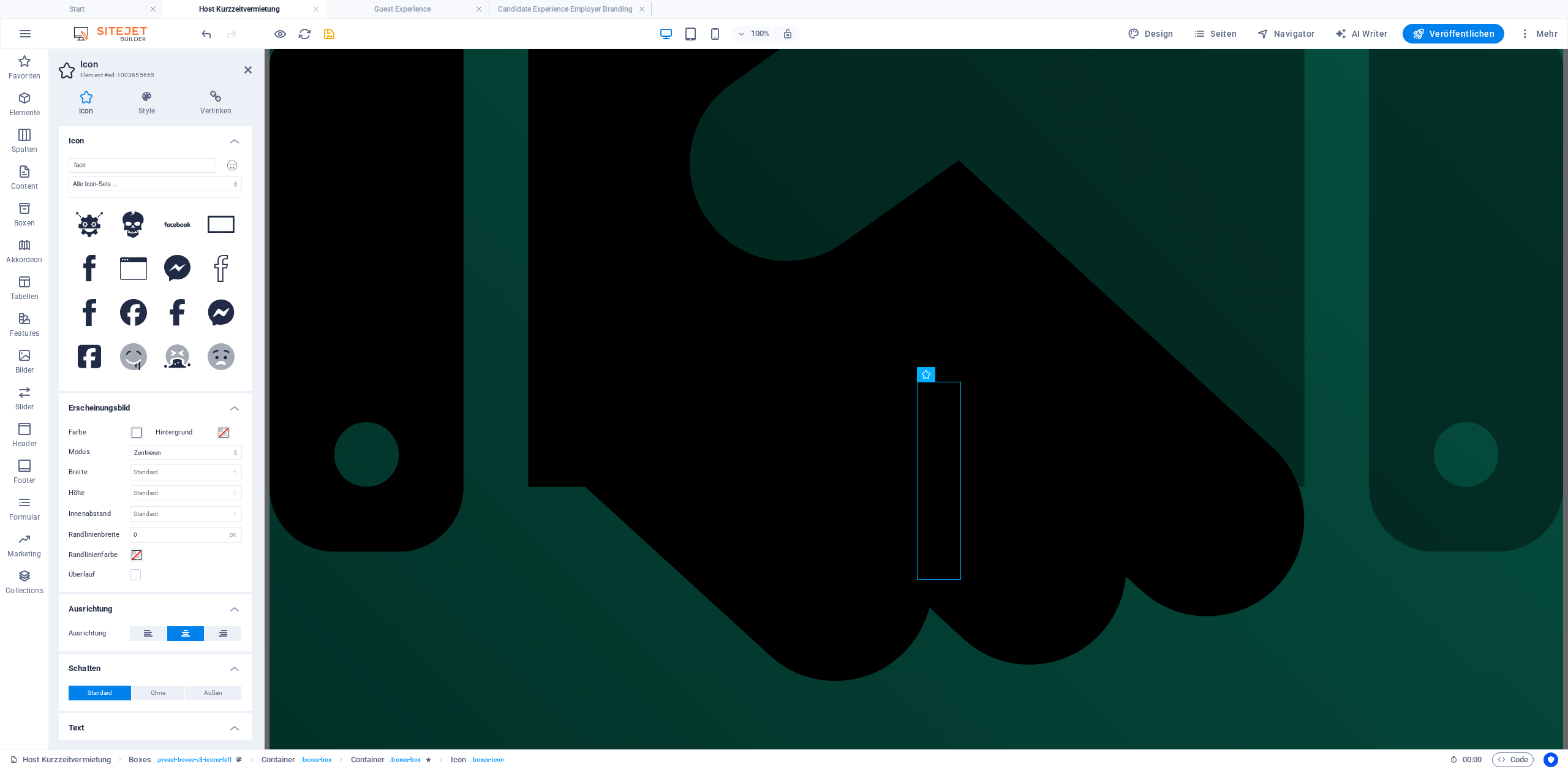
select select "font-awesome-sharp-regular"
click at [69, 177] on select "Alle Icon-Sets ... IcoFont Ionicons FontAwesome Brands FontAwesome Duotone Font…" at bounding box center [155, 184] width 173 height 15
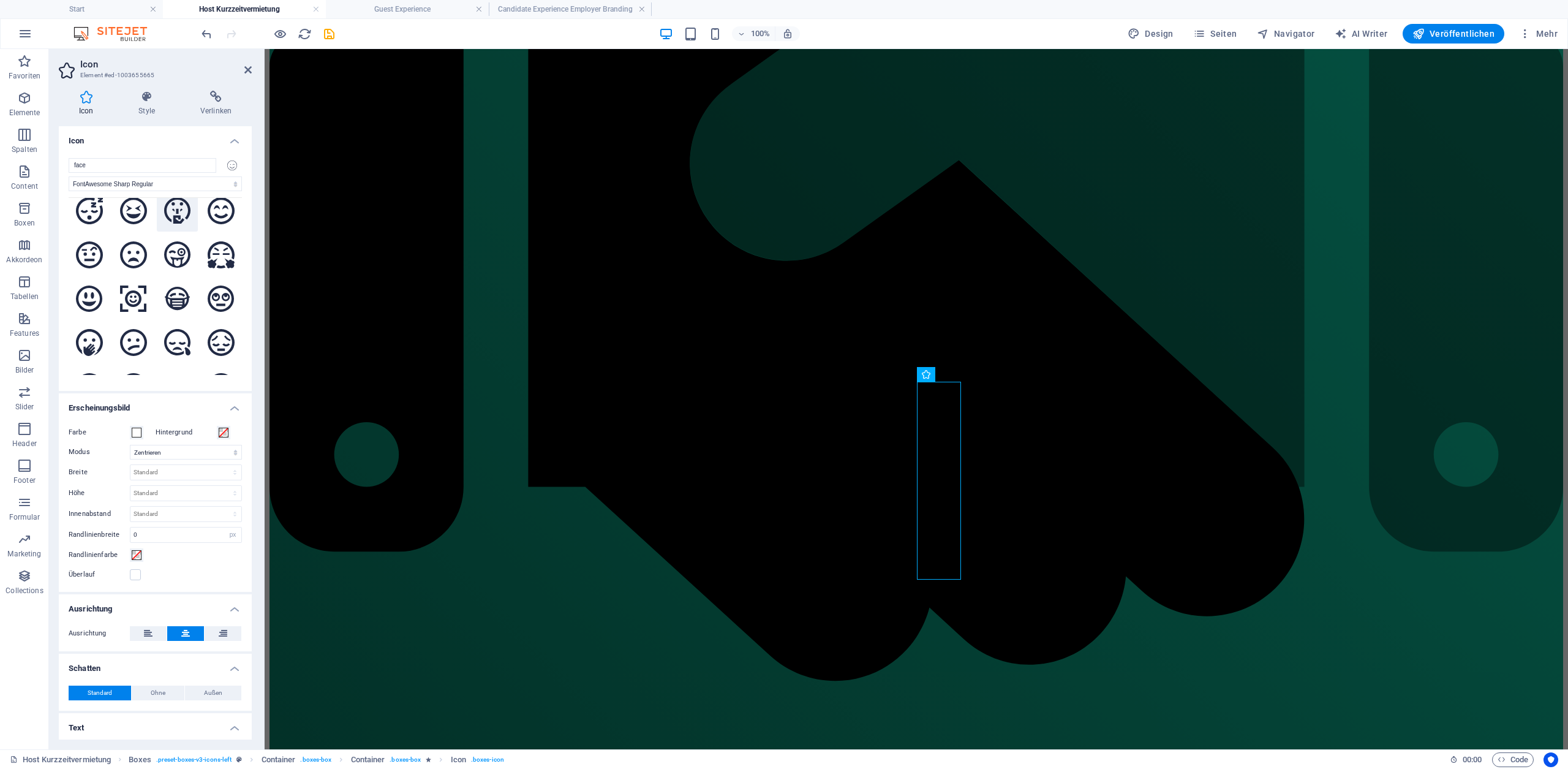
scroll to position [834, 0]
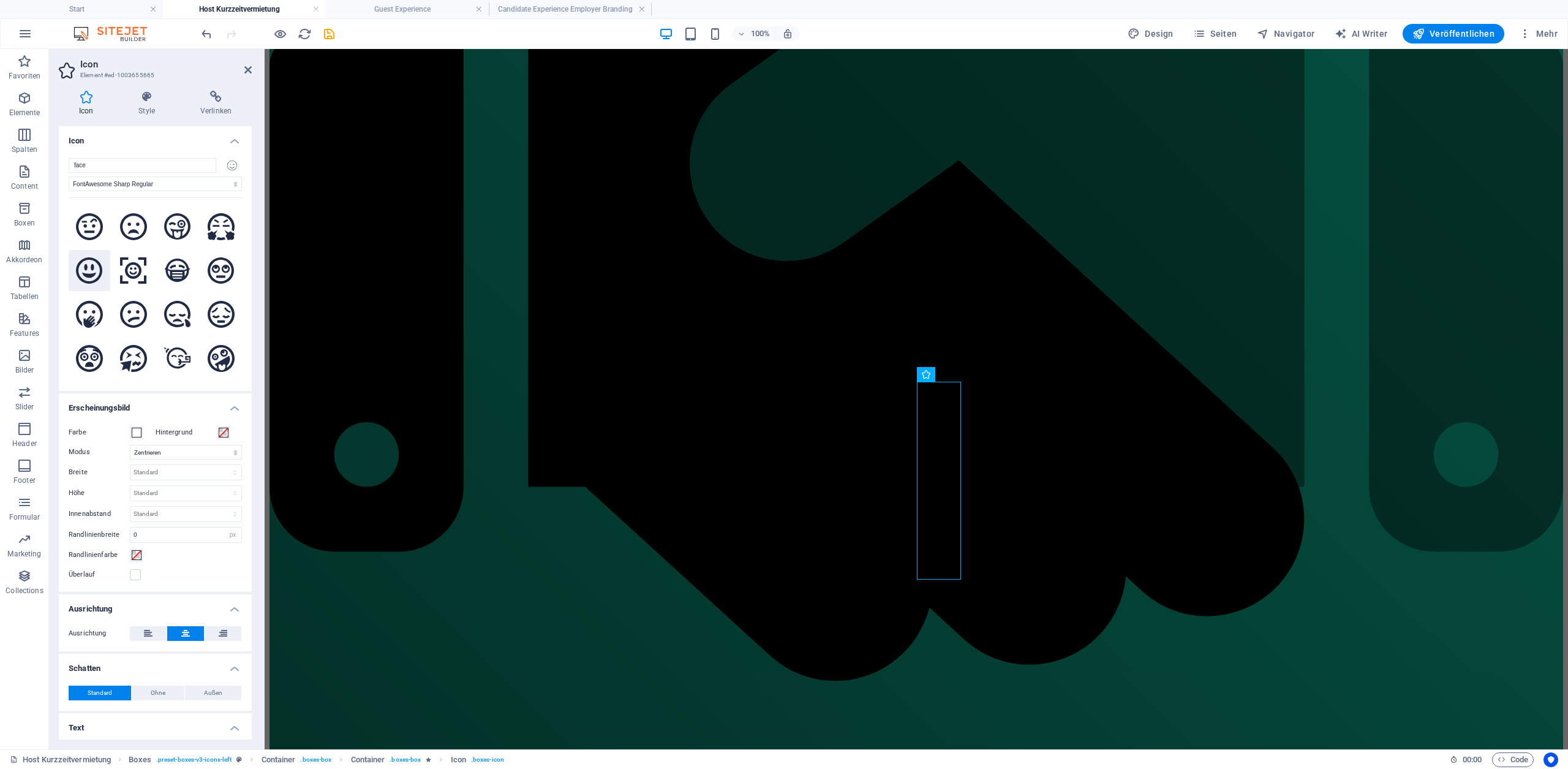
click at [81, 258] on icon at bounding box center [89, 271] width 27 height 27
click at [129, 162] on input "face" at bounding box center [142, 165] width 147 height 15
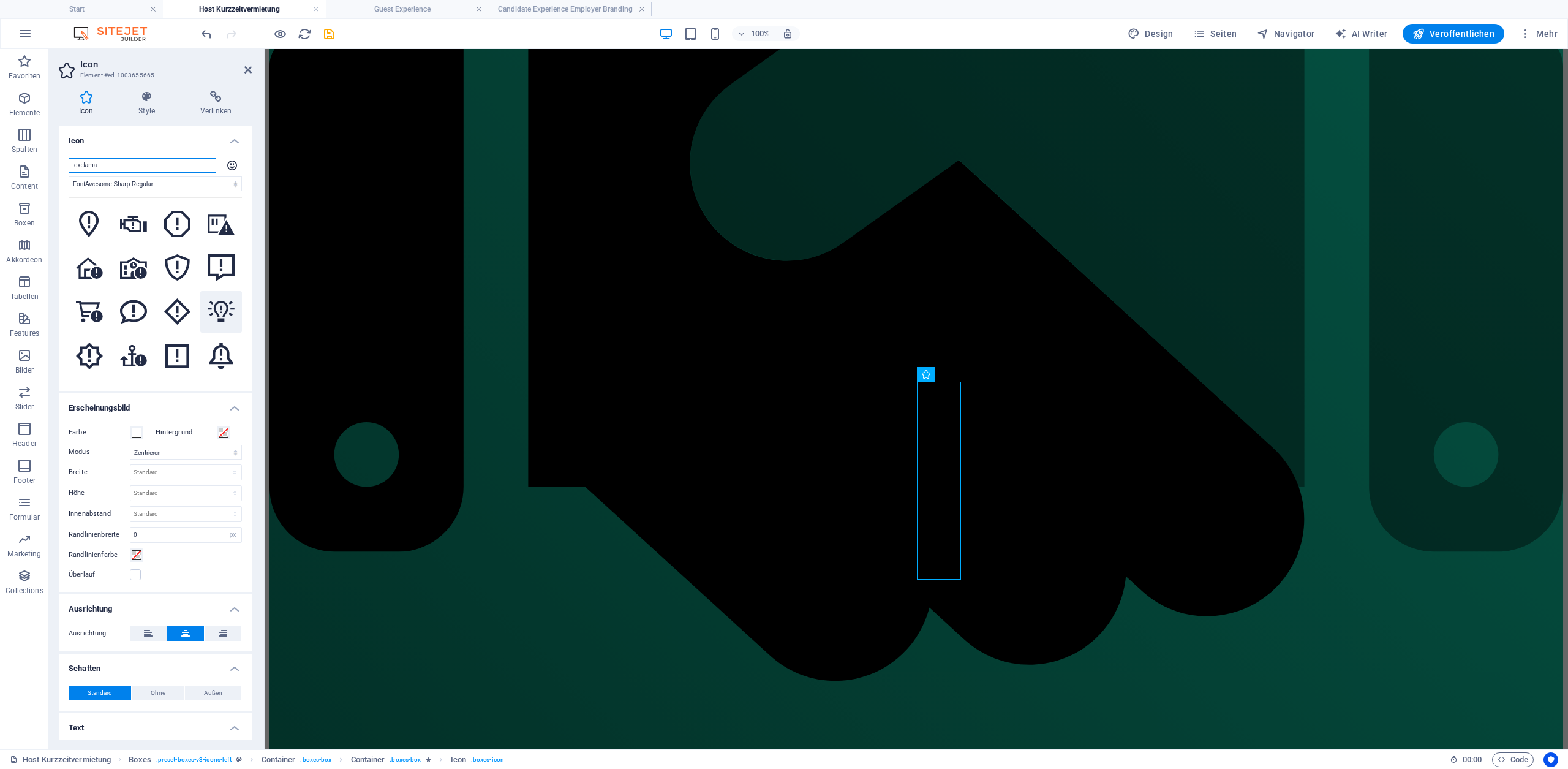
type input "exclama"
click at [214, 307] on icon at bounding box center [221, 311] width 27 height 21
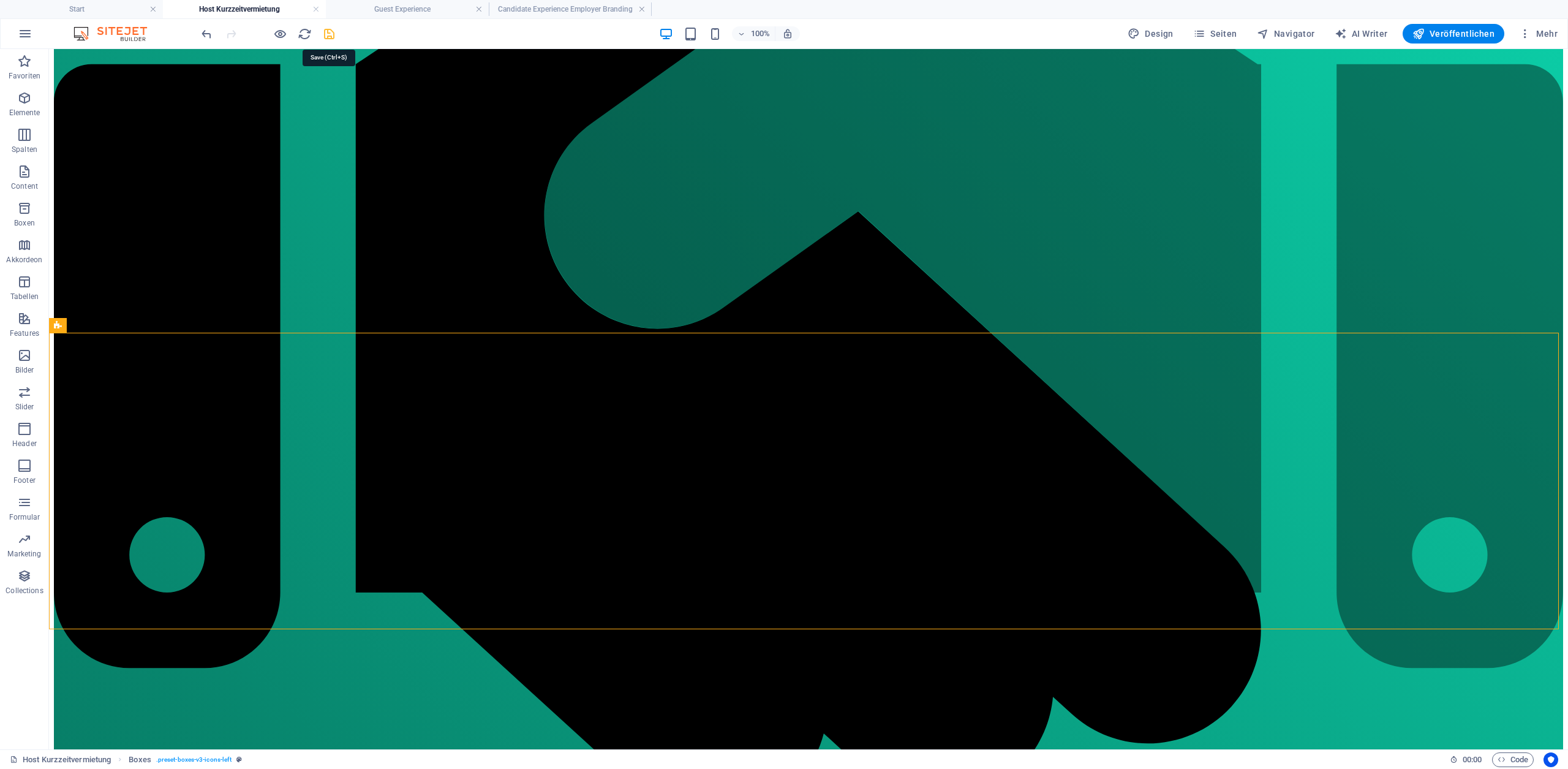
click at [332, 38] on icon "save" at bounding box center [329, 34] width 14 height 14
click at [359, 13] on h4 "Guest Experience" at bounding box center [407, 9] width 163 height 13
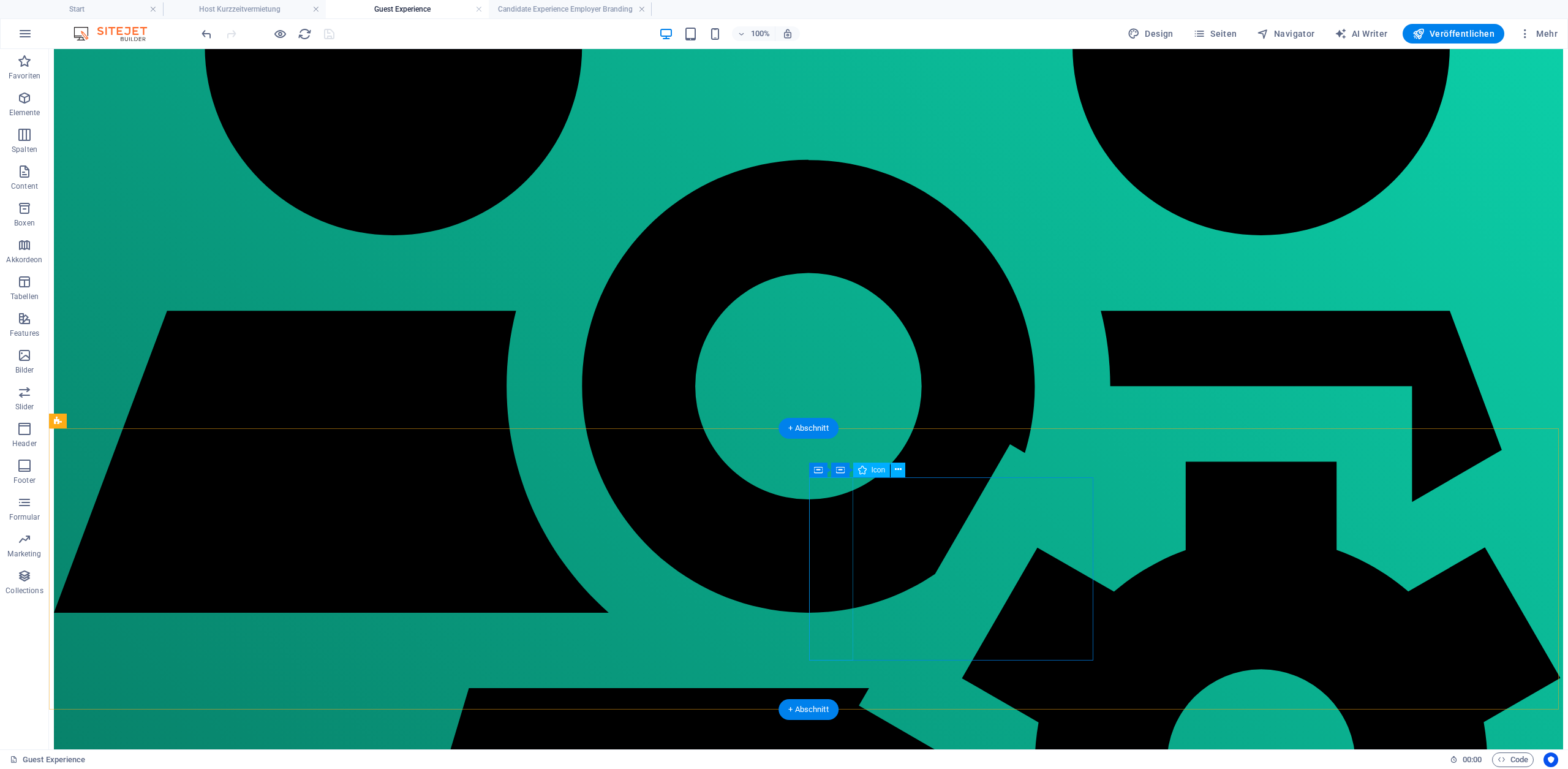
select select "font-awesome-sharp-regular"
select select "xMidYMid"
select select "px"
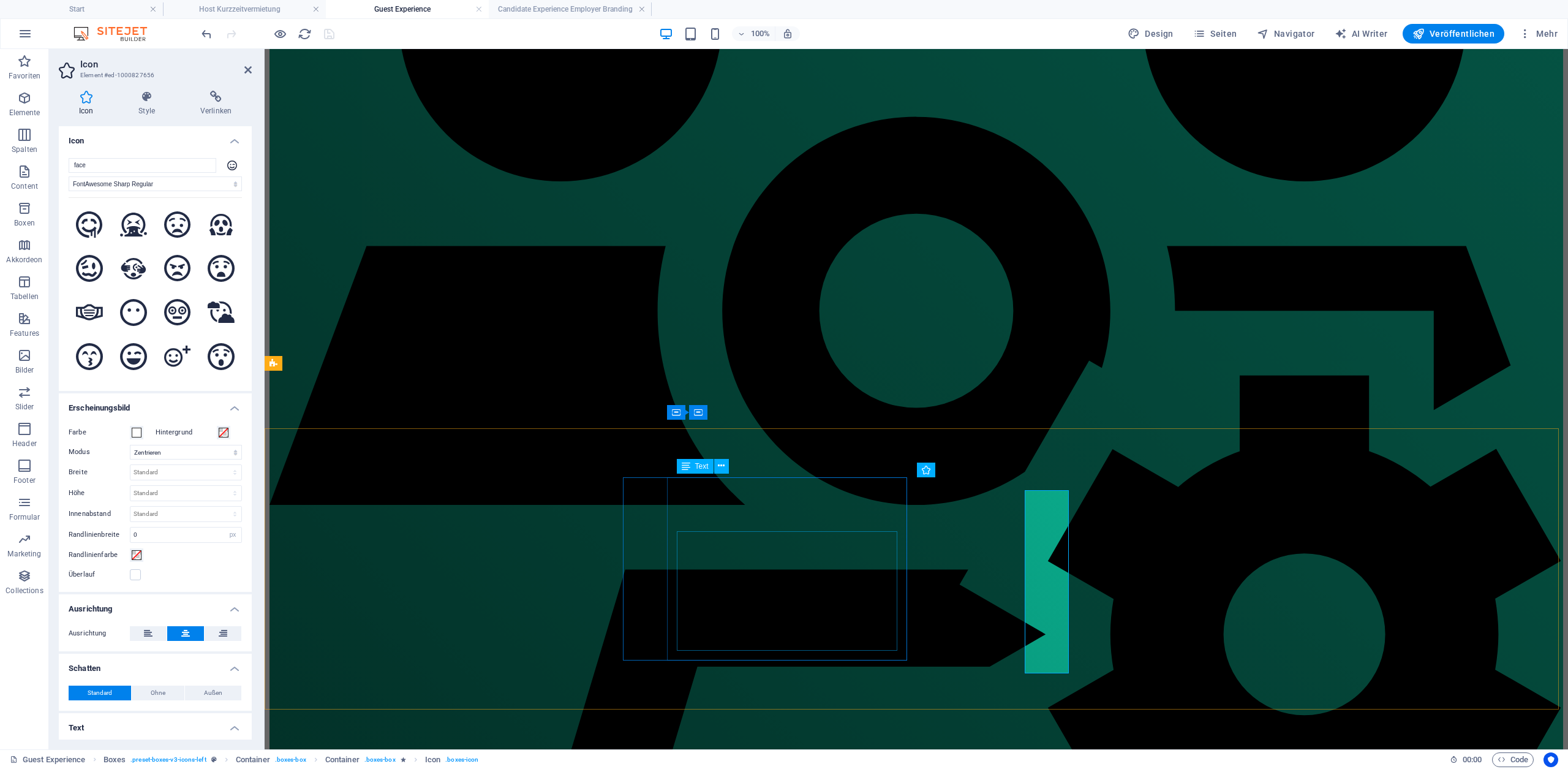
scroll to position [721, 0]
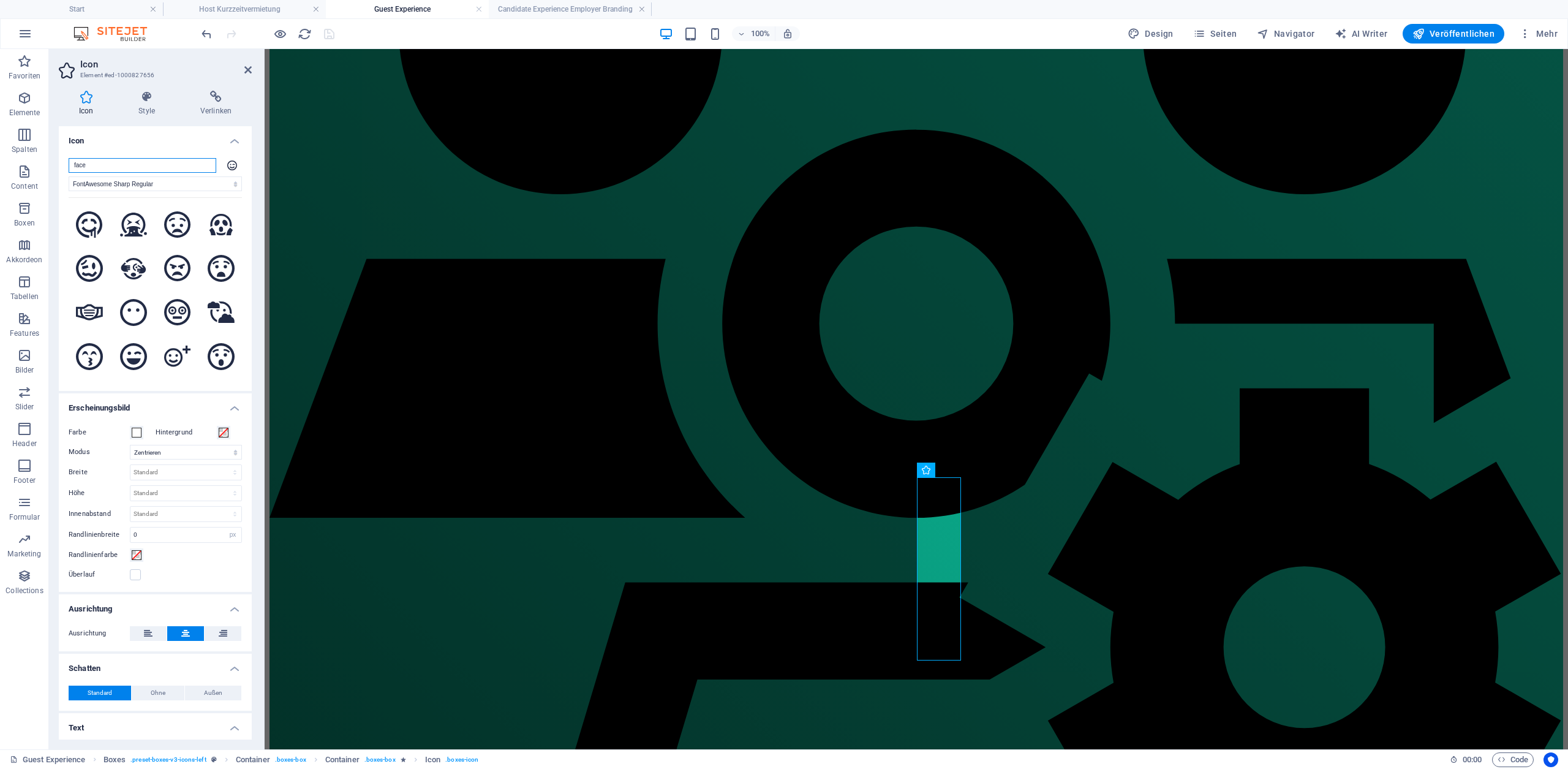
click at [98, 165] on input "face" at bounding box center [142, 165] width 147 height 15
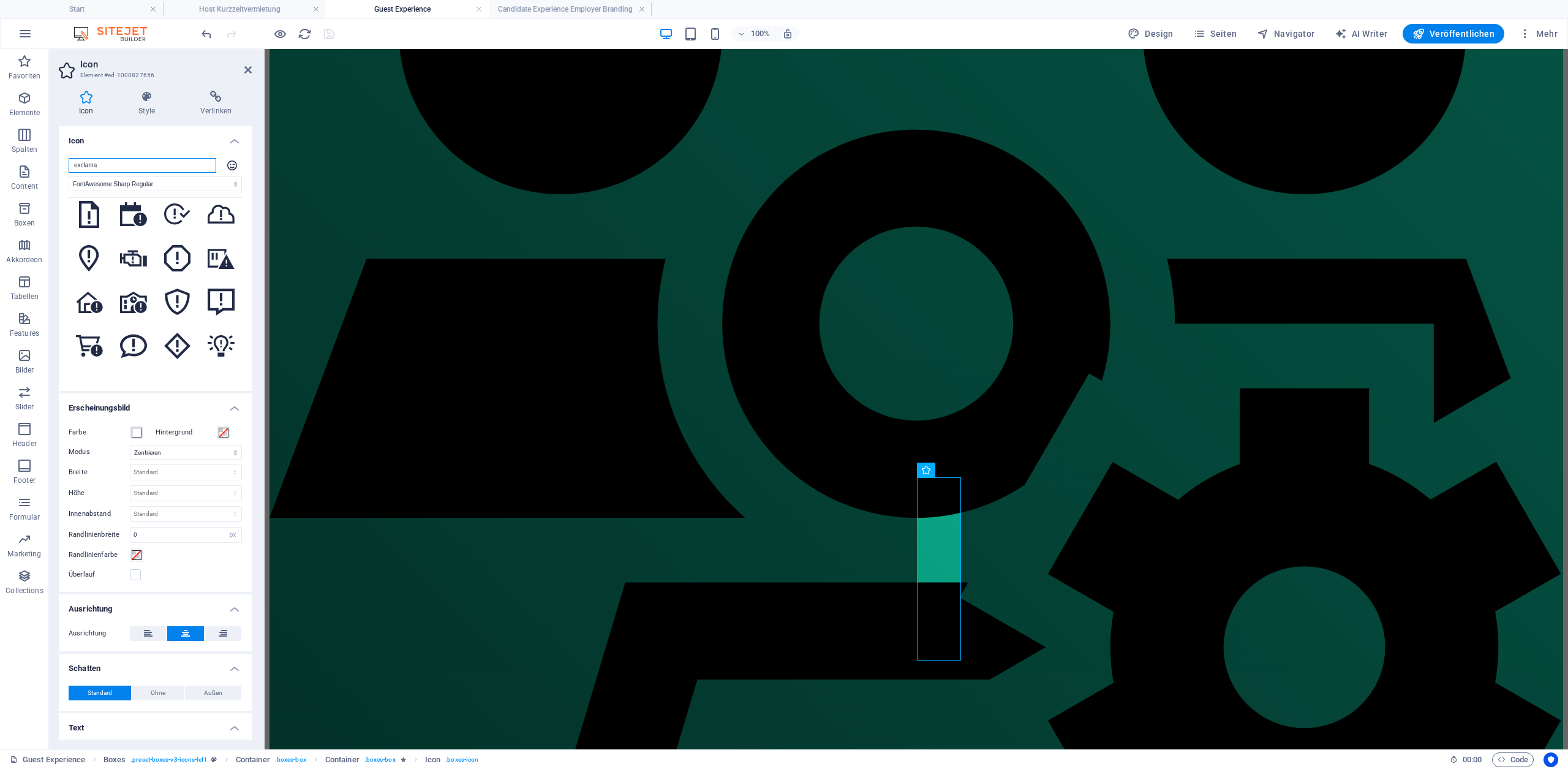
scroll to position [167, 0]
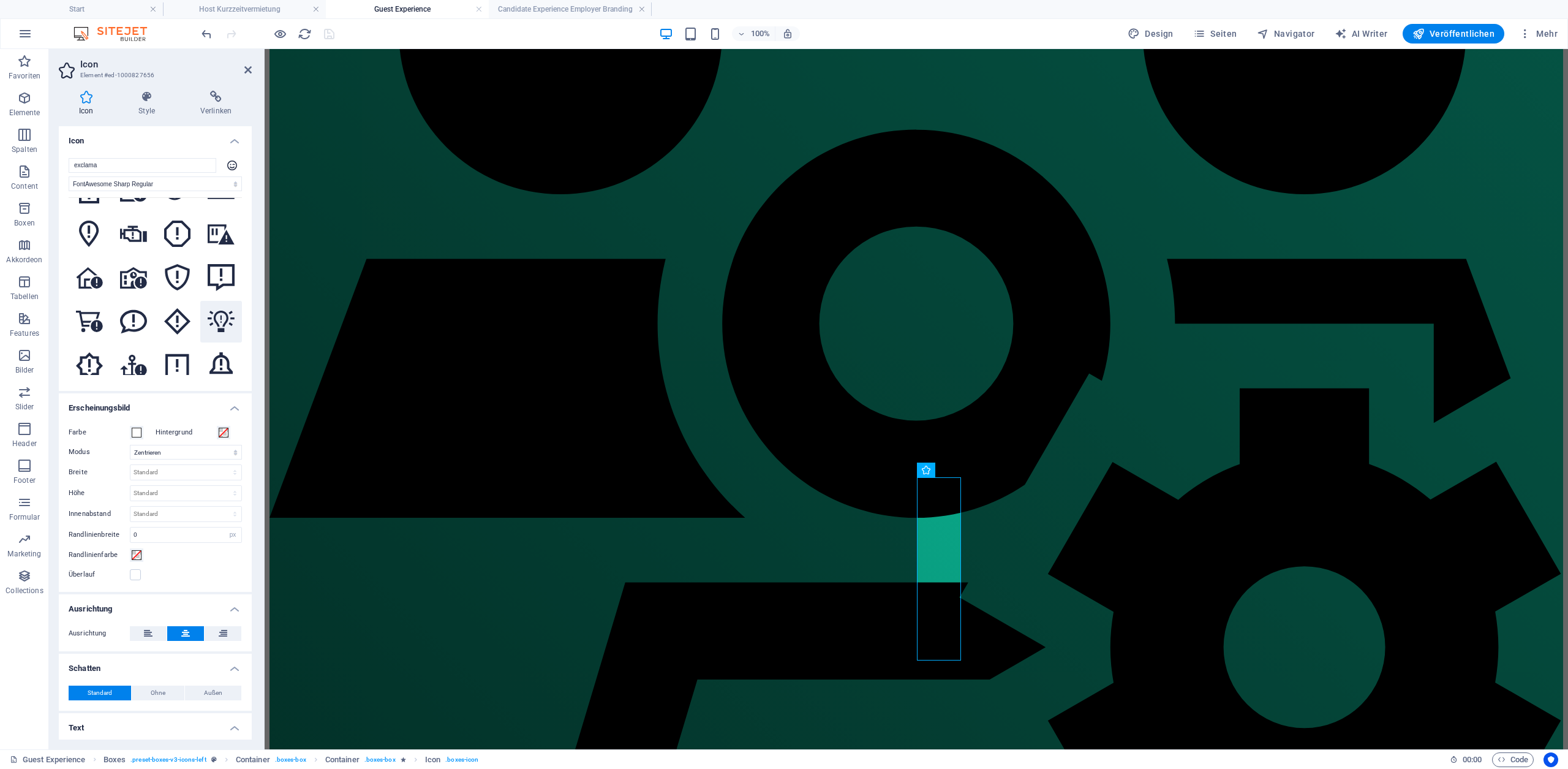
click at [214, 313] on icon at bounding box center [221, 321] width 27 height 21
click at [132, 164] on input "exclama" at bounding box center [142, 165] width 147 height 15
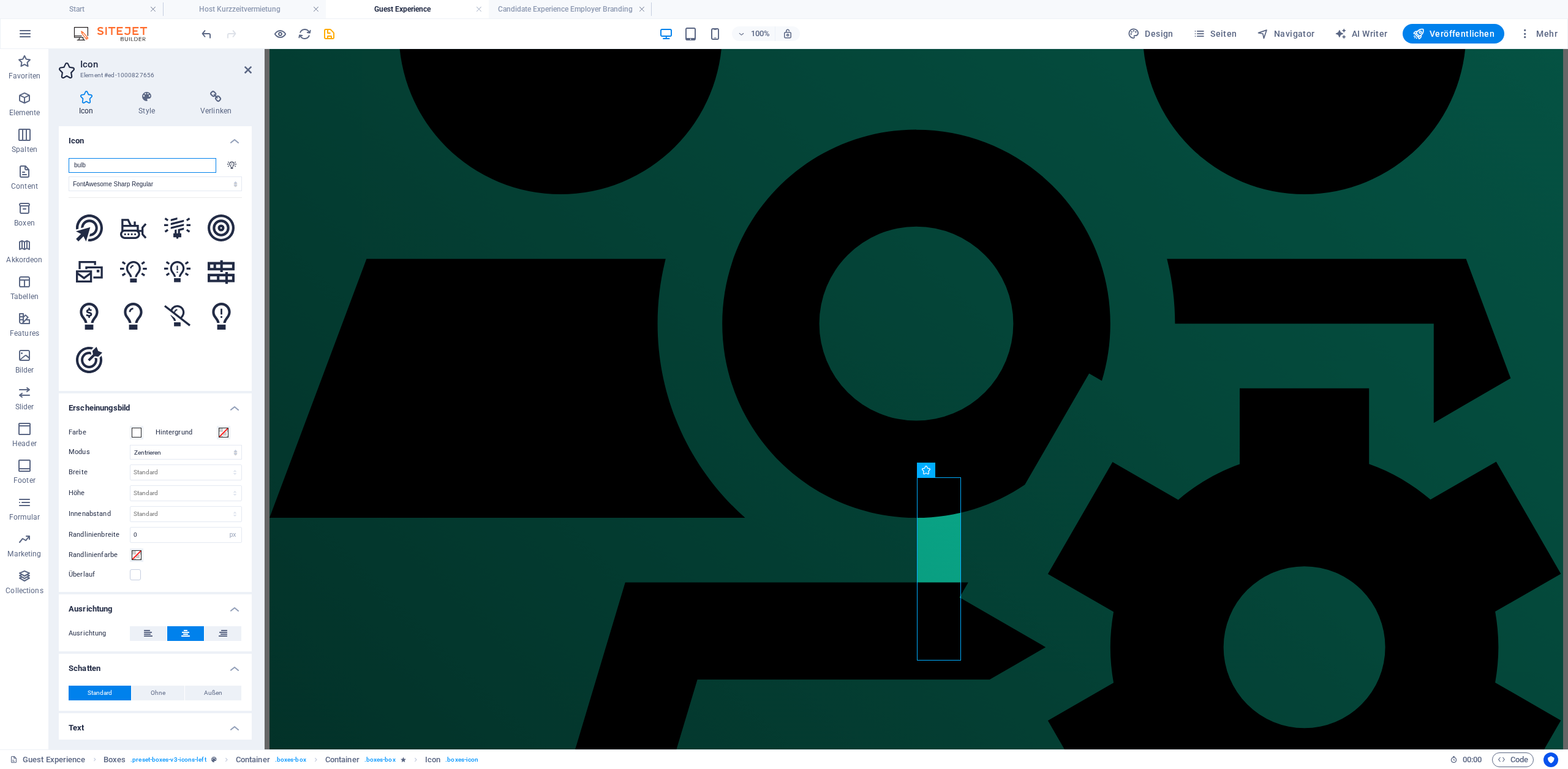
scroll to position [0, 0]
type input "bulb"
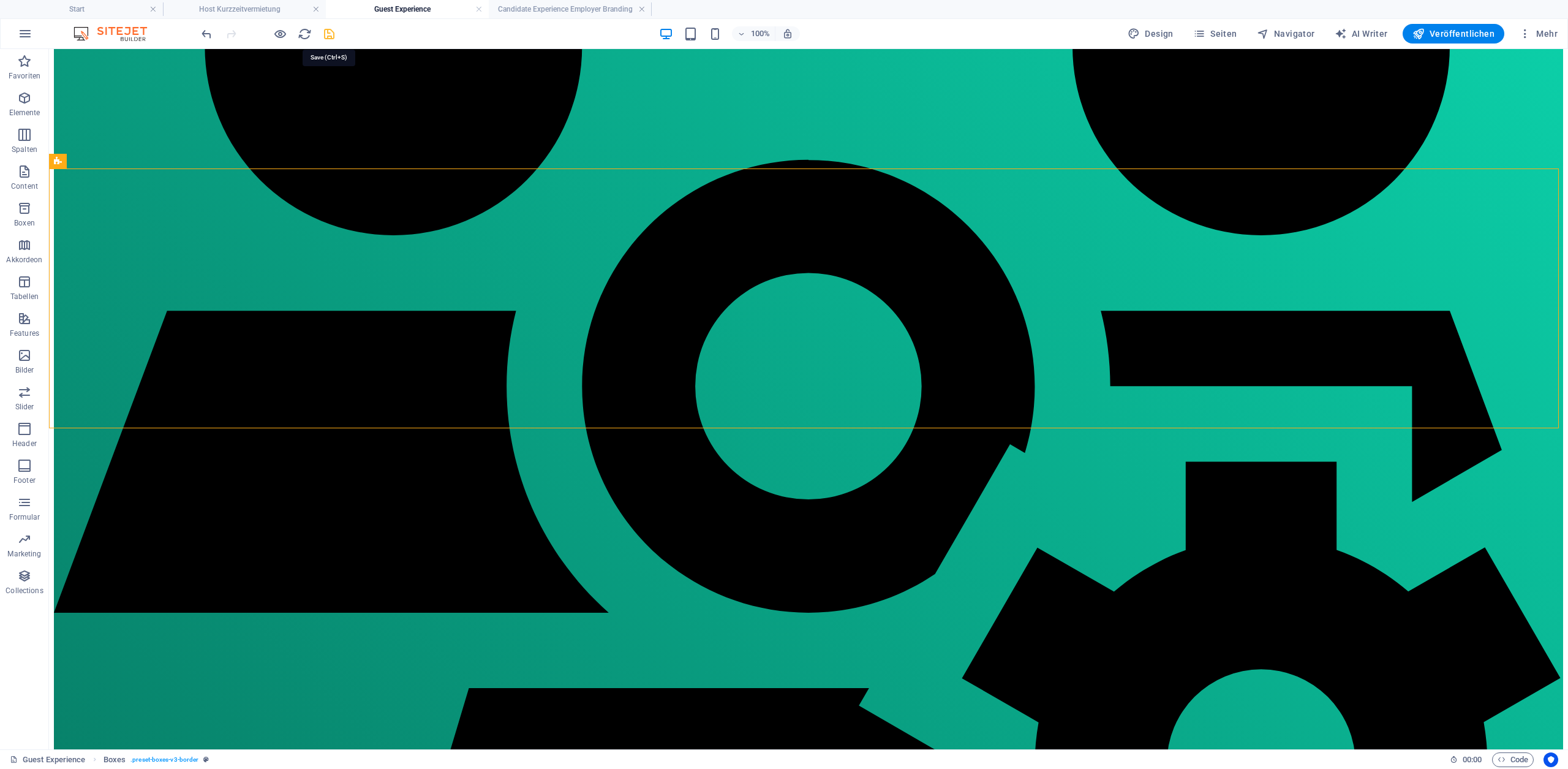
click at [326, 37] on icon "save" at bounding box center [329, 34] width 14 height 14
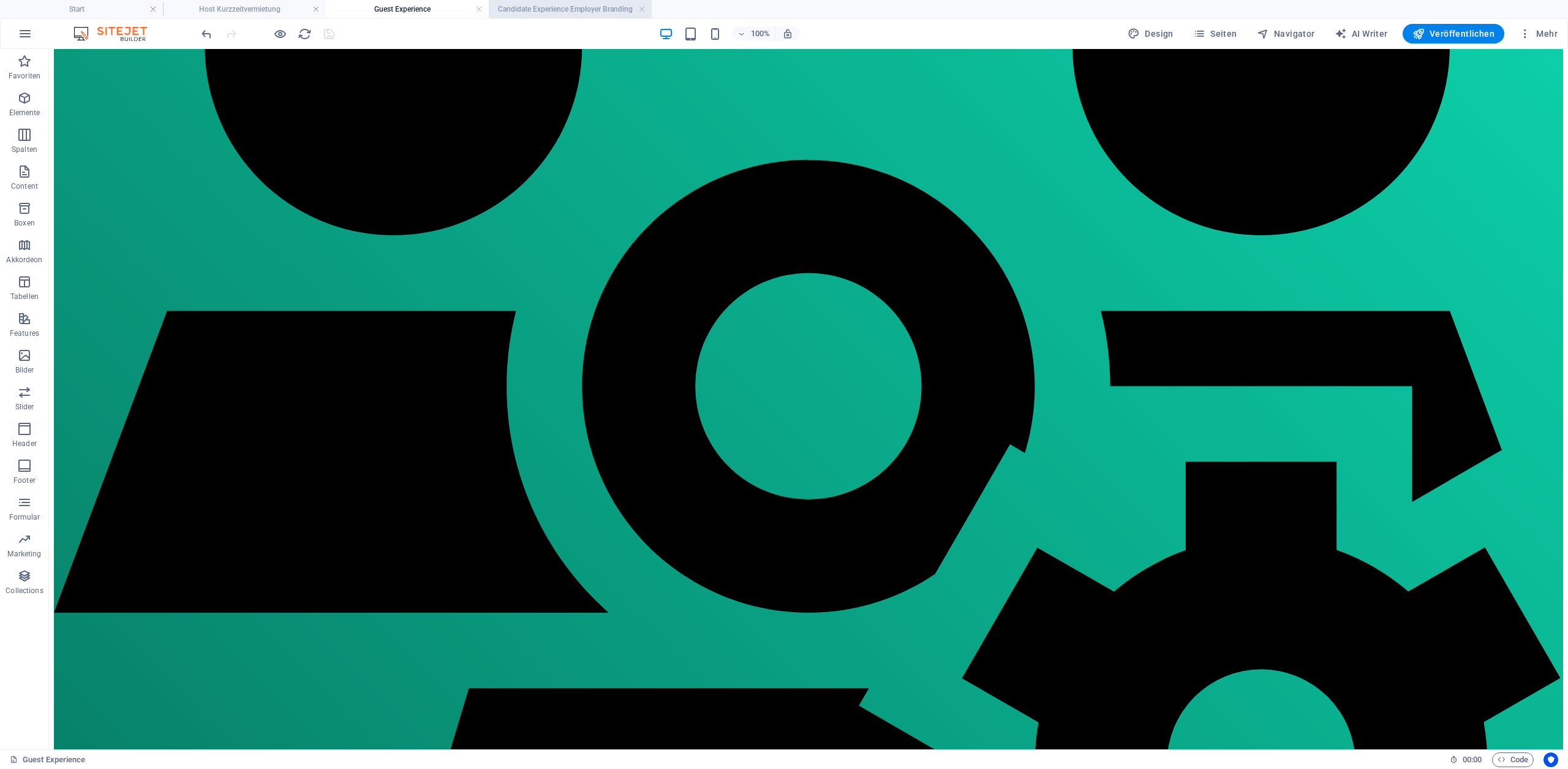
click at [543, 12] on h4 "Candidate Experience Employer Branding" at bounding box center [570, 9] width 163 height 13
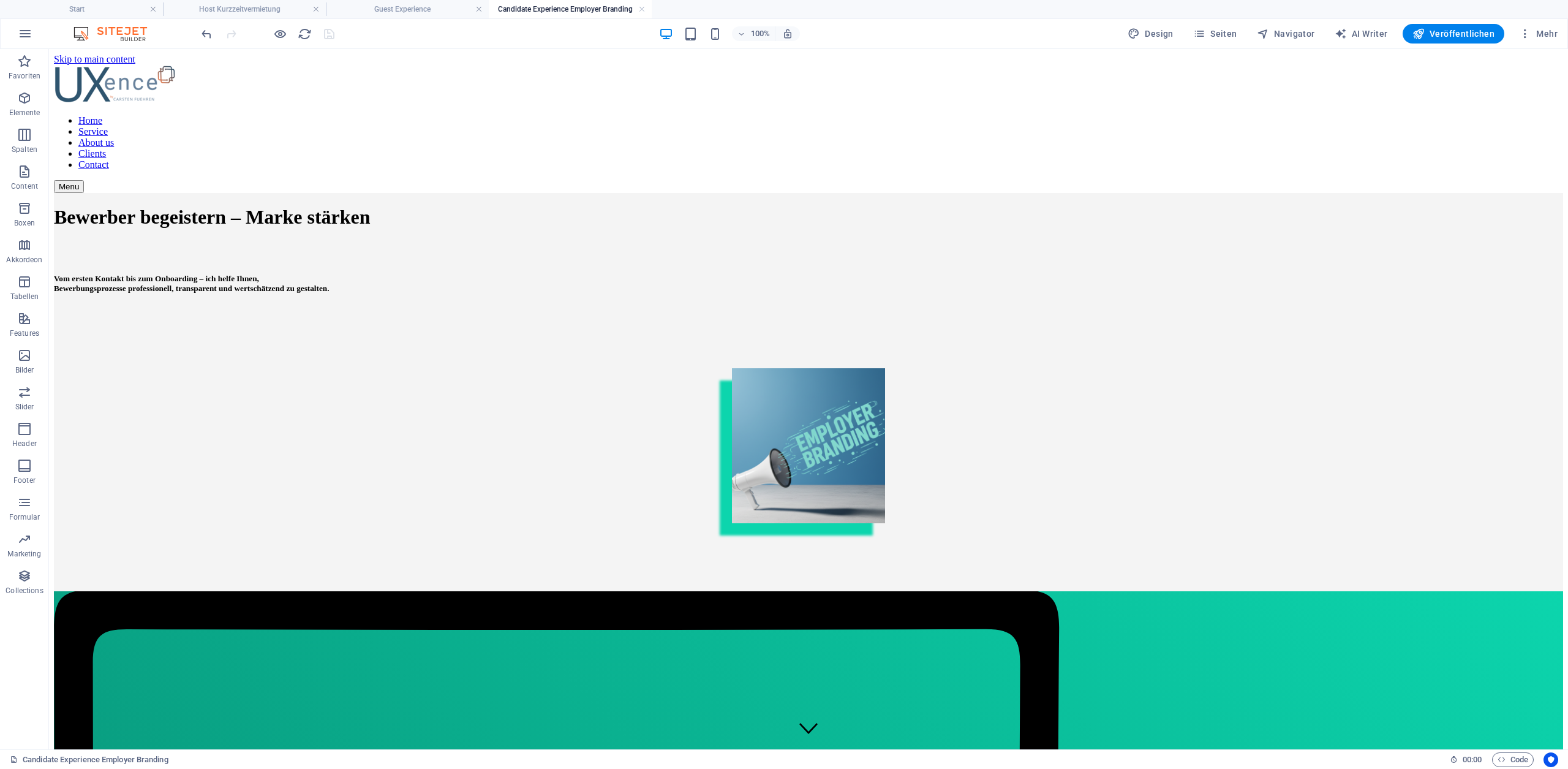
scroll to position [872, 0]
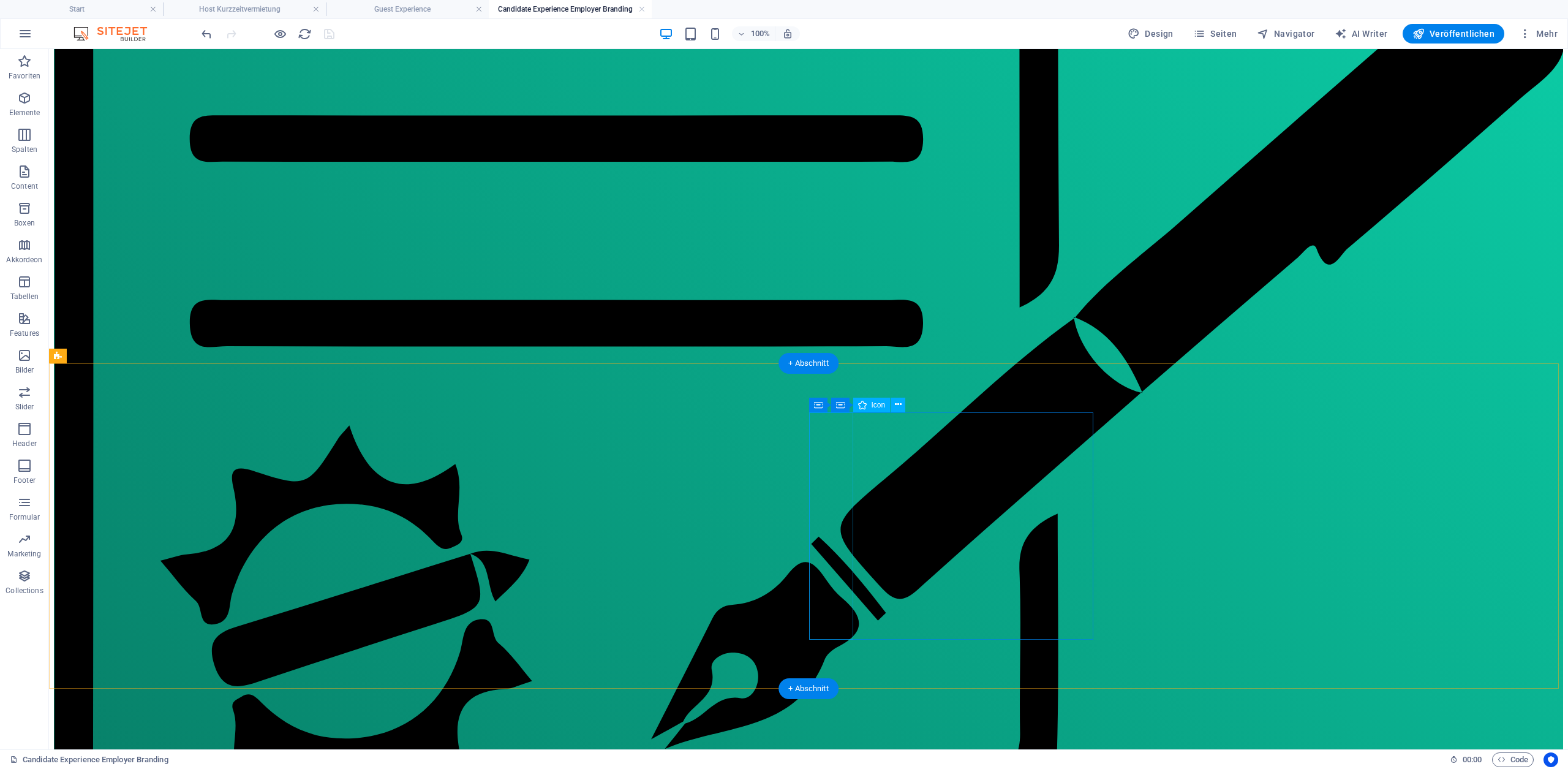
select select "font-awesome-sharp-regular"
select select "xMidYMid"
select select "px"
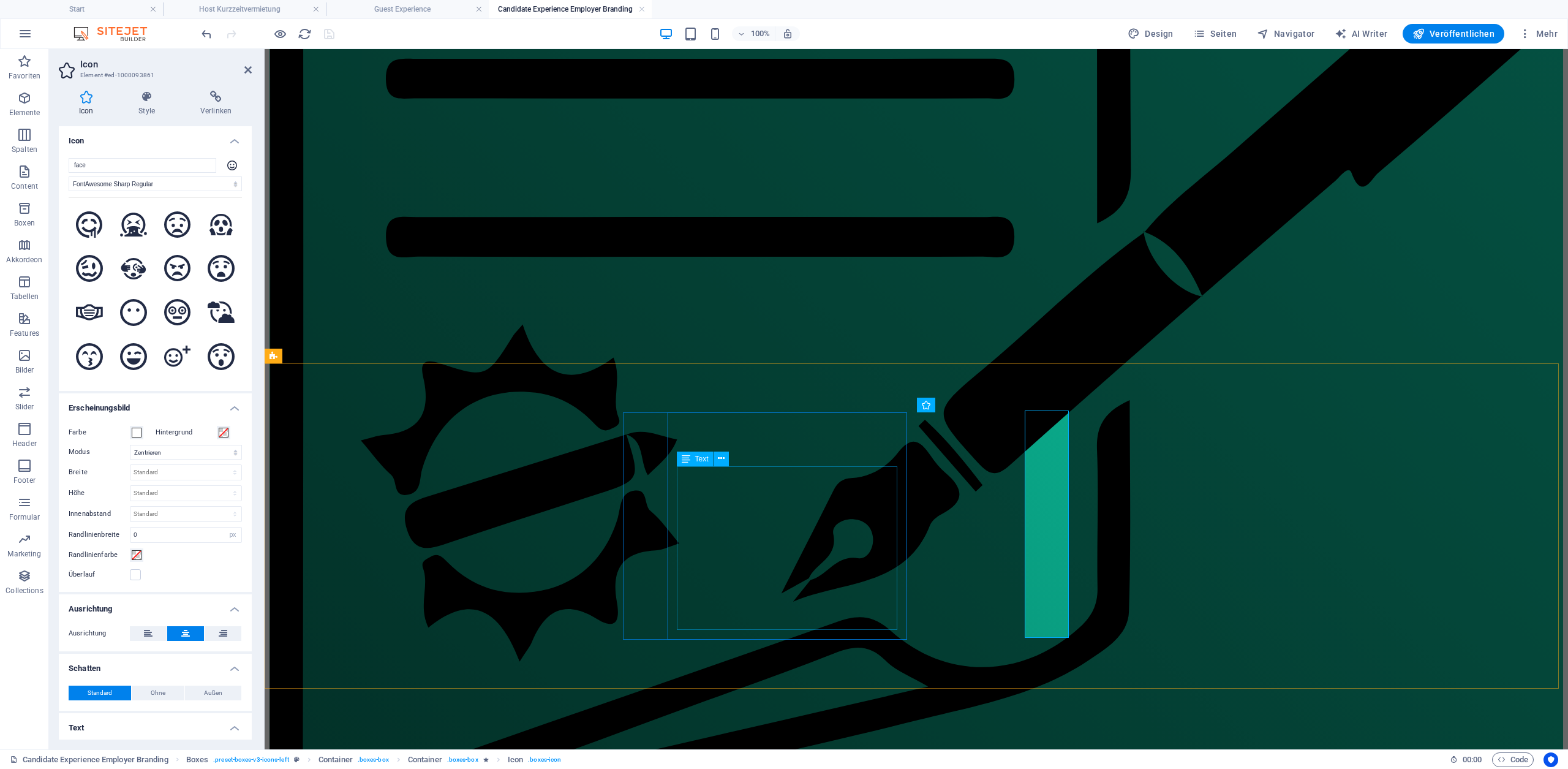
scroll to position [874, 0]
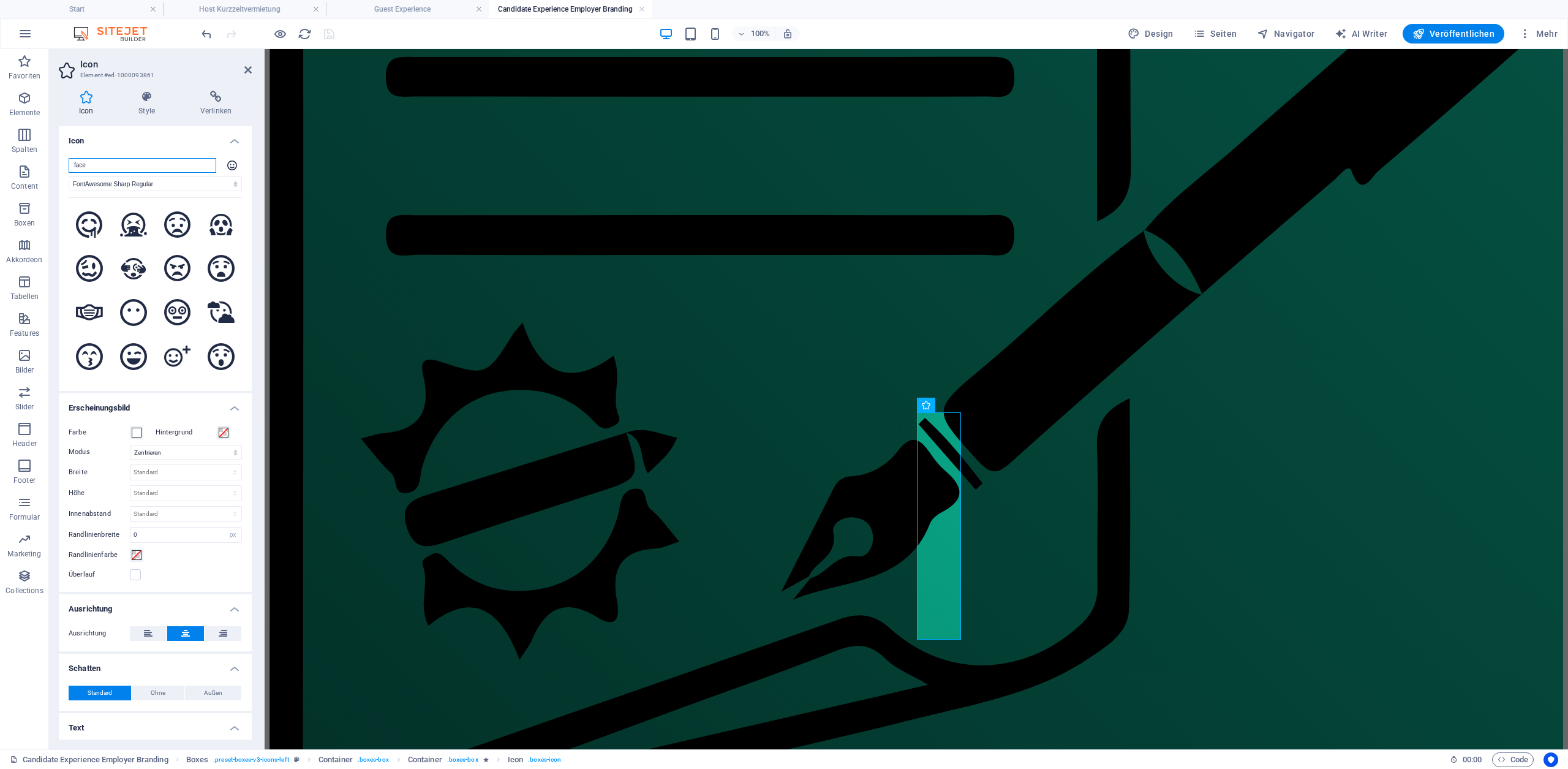
click at [120, 160] on input "face" at bounding box center [142, 165] width 147 height 15
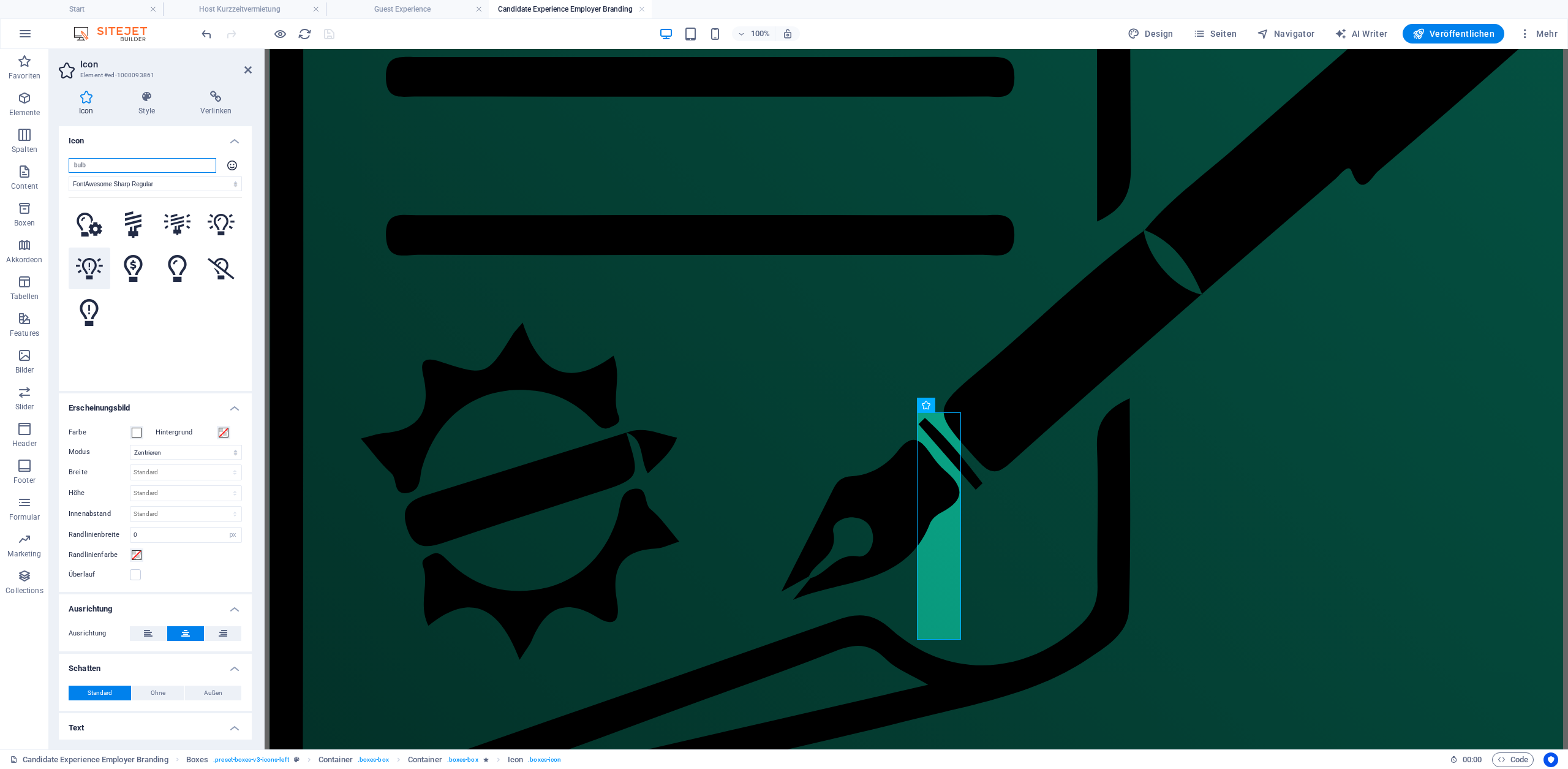
type input "bulb"
click at [91, 270] on icon at bounding box center [89, 269] width 27 height 21
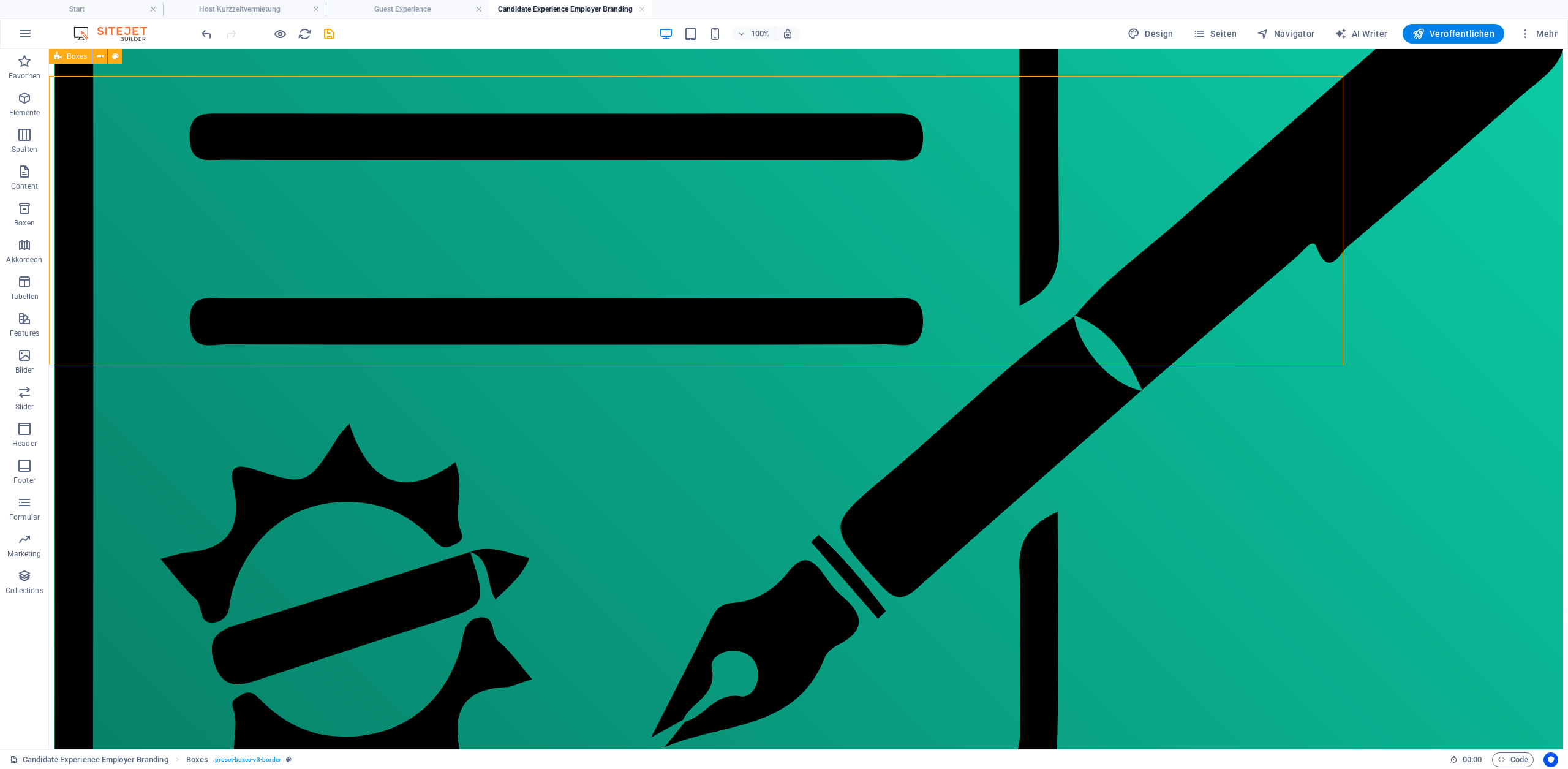
scroll to position [872, 0]
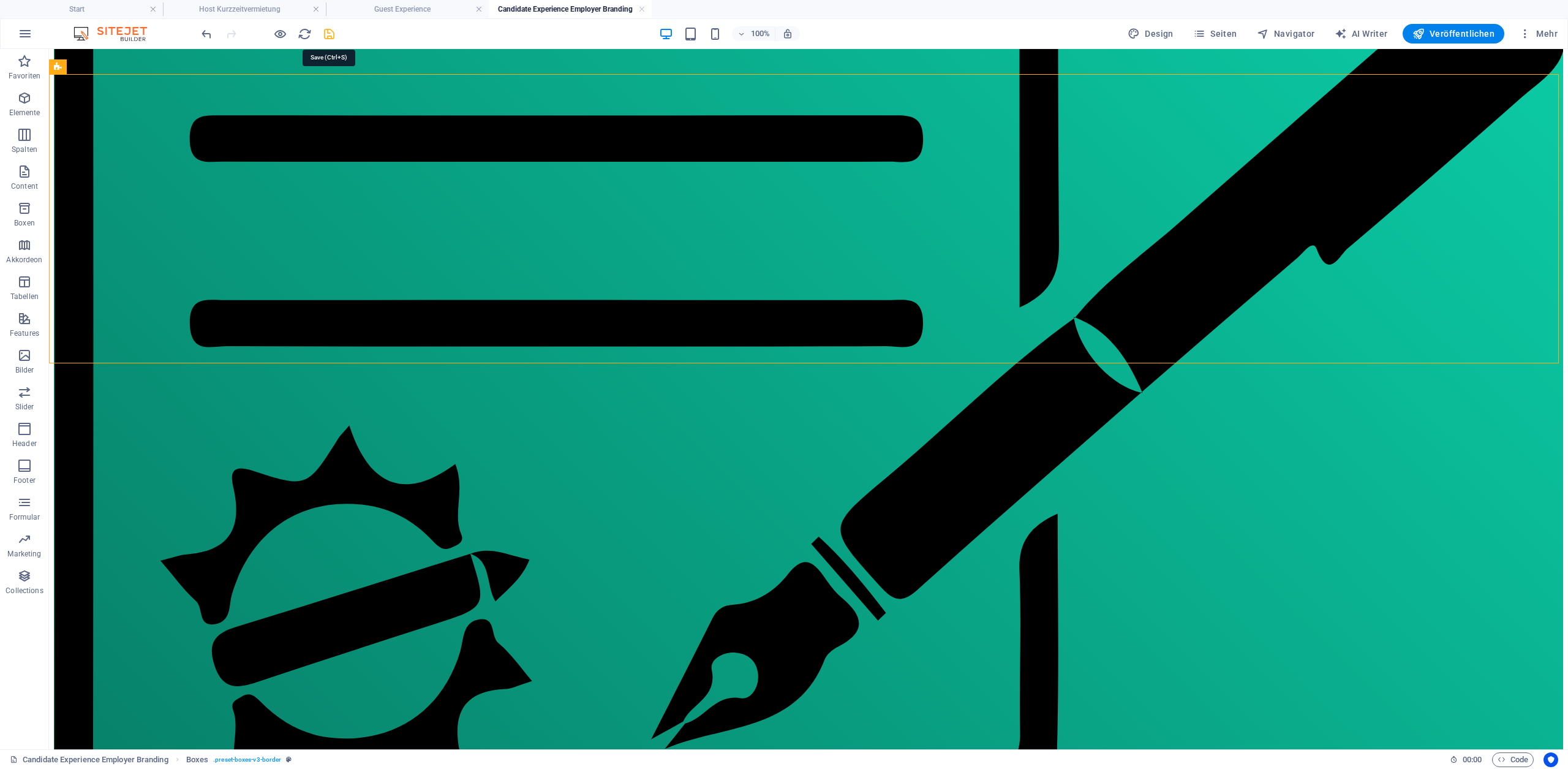
click at [329, 37] on icon "save" at bounding box center [329, 34] width 14 height 14
click at [98, 12] on h4 "Start" at bounding box center [81, 9] width 163 height 13
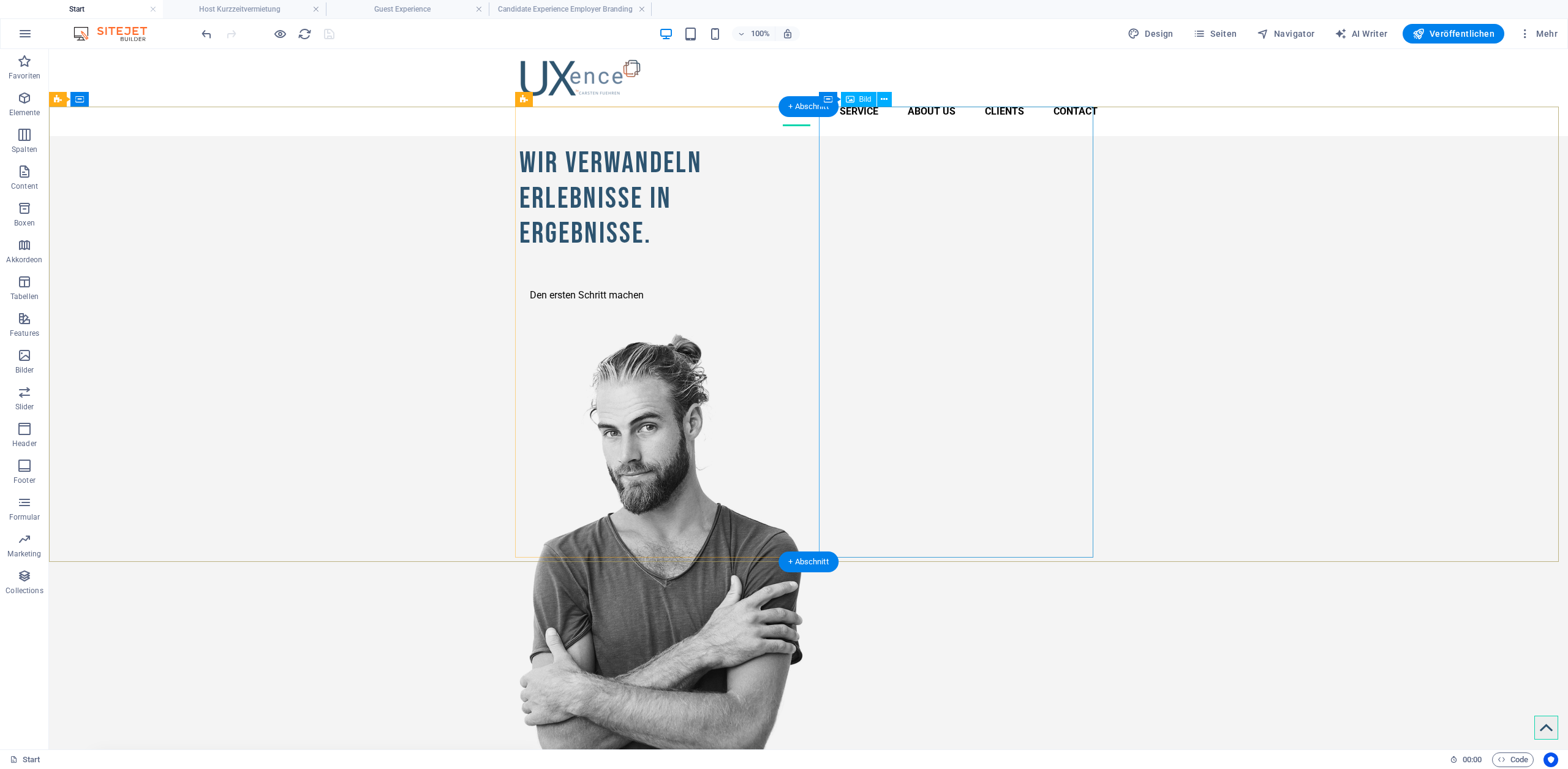
click at [794, 367] on figure at bounding box center [656, 566] width 274 height 467
select select "px"
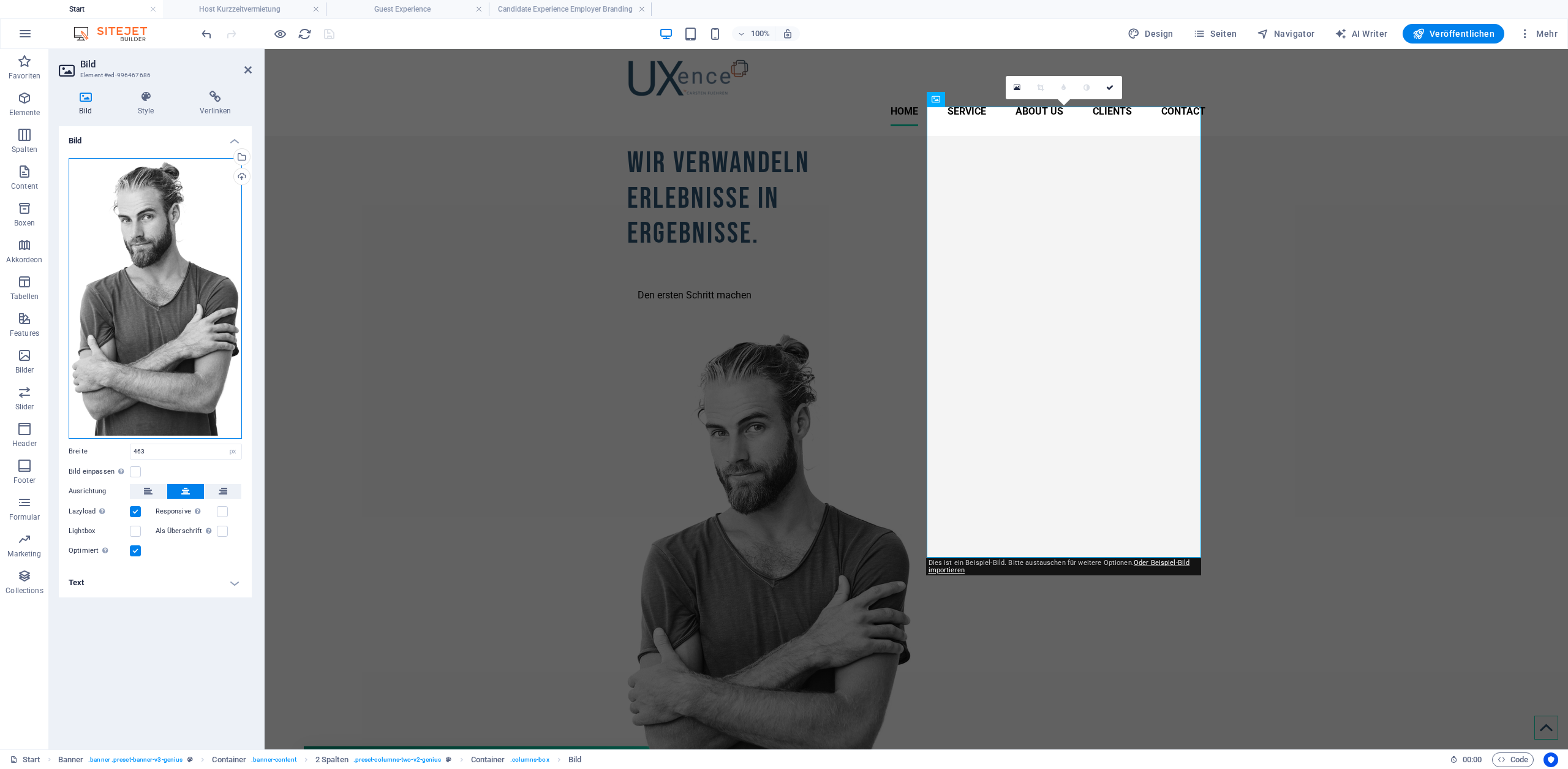
click at [198, 330] on div "Ziehe Dateien zum Hochladen hierher oder klicke hier, um aus Dateien oder koste…" at bounding box center [155, 298] width 173 height 280
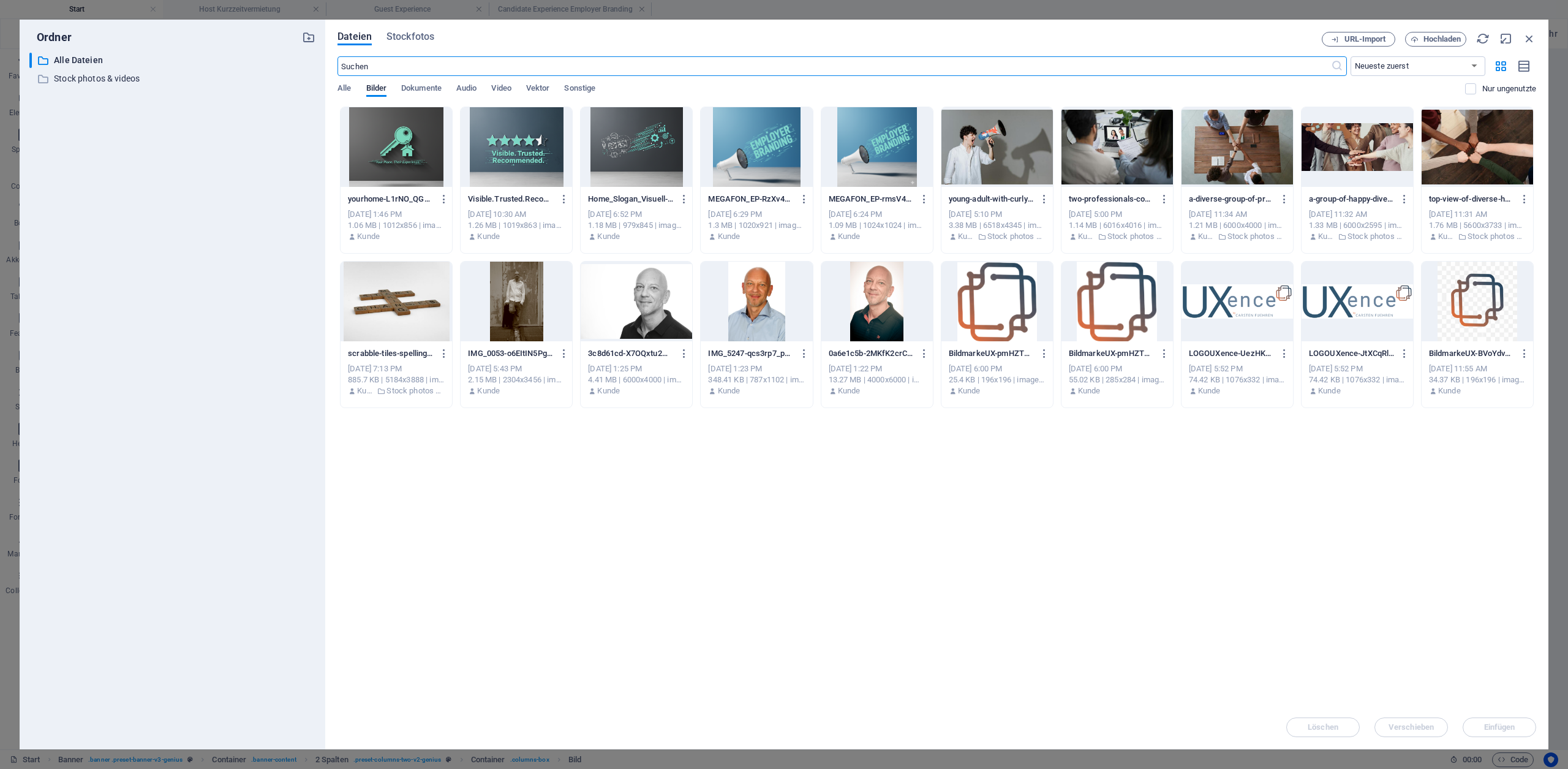
click at [516, 328] on div at bounding box center [516, 302] width 111 height 80
click at [516, 328] on div "1" at bounding box center [516, 302] width 111 height 80
click at [516, 328] on div "Wir verwandeln Erlebnisse in Ergebnisse. Den ersten Schritt machen" at bounding box center [766, 467] width 1003 height 663
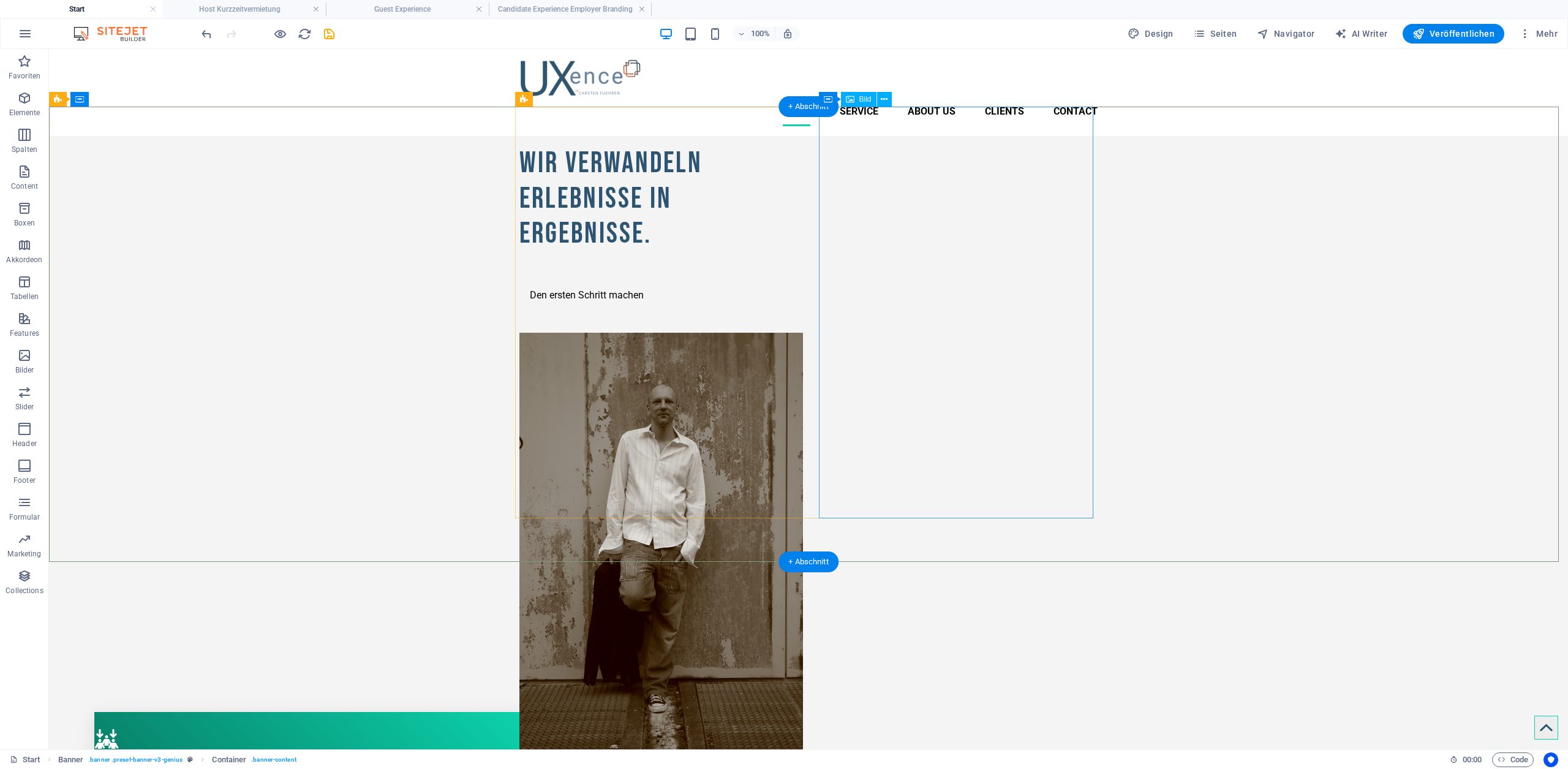
click at [794, 332] on figure at bounding box center [656, 545] width 274 height 426
click at [325, 33] on icon "save" at bounding box center [329, 34] width 14 height 14
click at [325, 33] on div at bounding box center [267, 34] width 137 height 20
checkbox input "false"
